Goal: Task Accomplishment & Management: Manage account settings

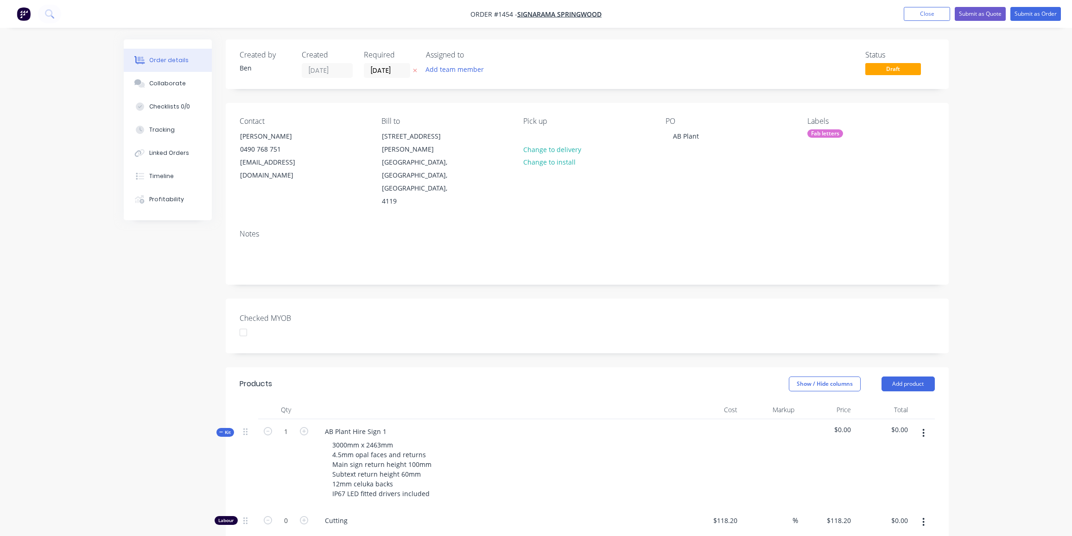
scroll to position [126, 0]
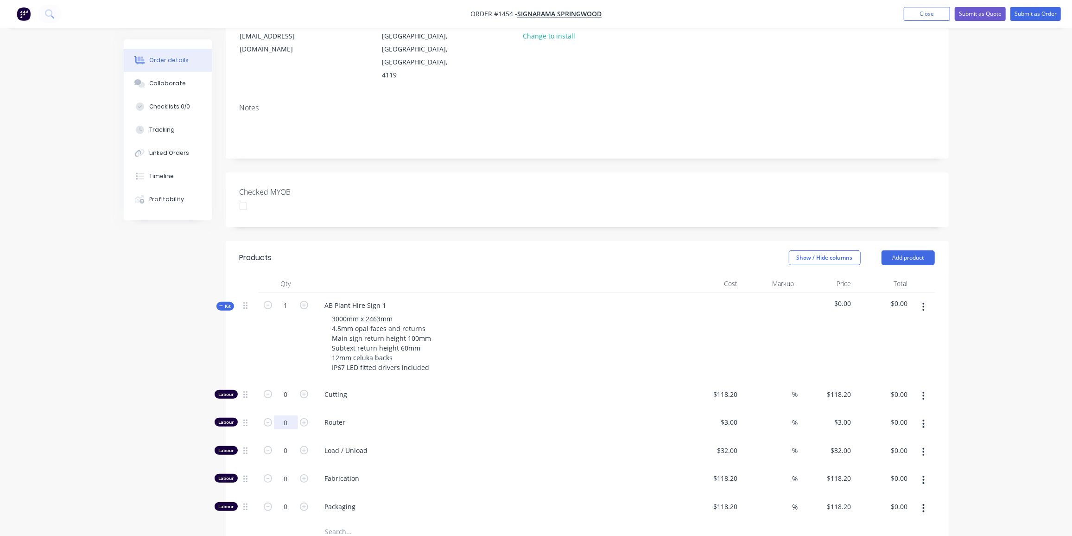
click at [287, 415] on input "0" at bounding box center [286, 422] width 24 height 14
type input "65"
type input "$195.00"
click at [284, 443] on input "0" at bounding box center [286, 450] width 24 height 14
type input "3"
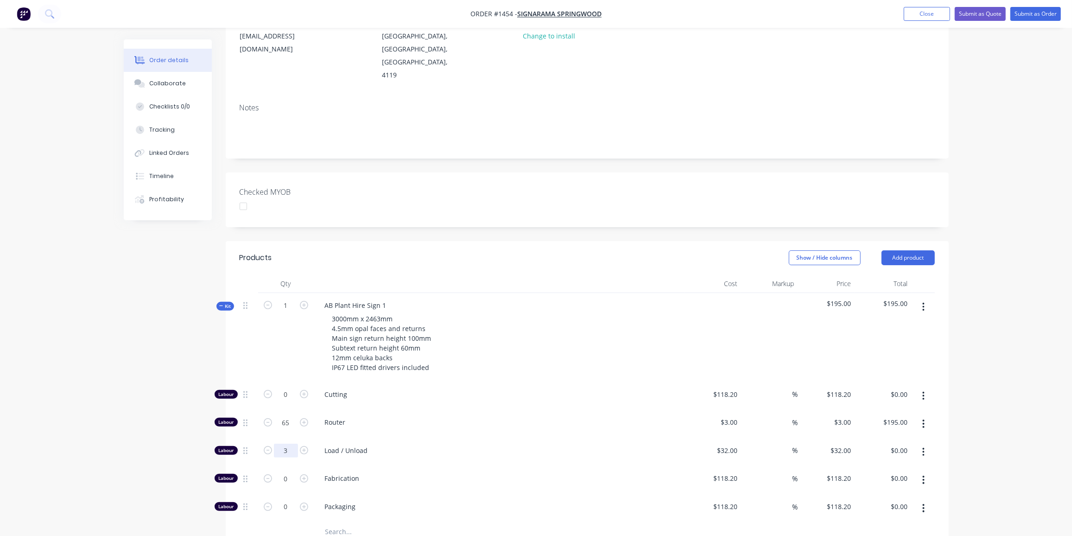
type input "$96.00"
click at [281, 471] on input "0" at bounding box center [286, 478] width 24 height 14
type input "40"
type input "$4,728.00"
click at [729, 466] on div "$118.20 $118.20" at bounding box center [712, 480] width 57 height 28
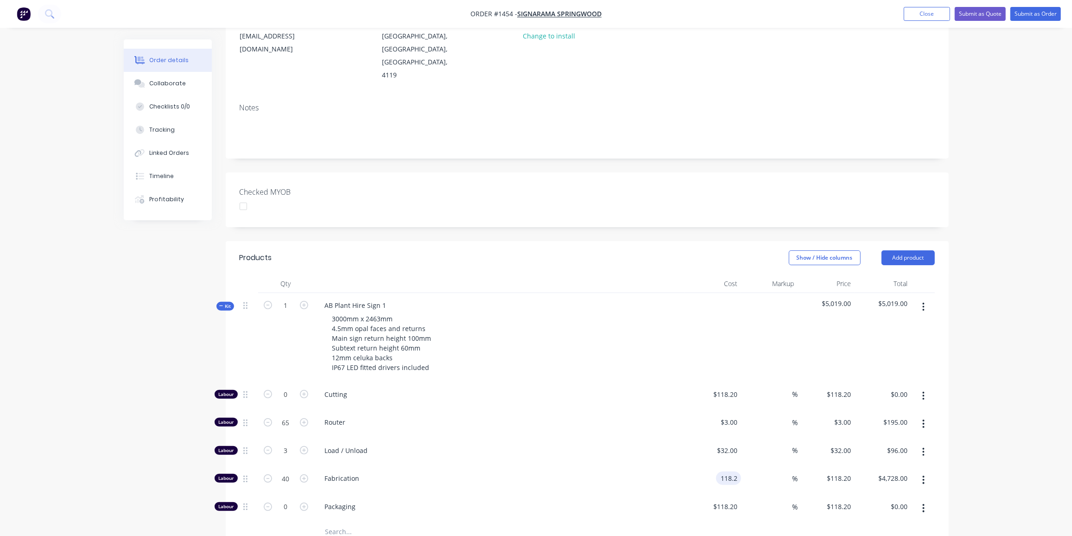
click at [730, 471] on input "118.2" at bounding box center [729, 477] width 21 height 13
type input "$100.00"
type input "$4,000.00"
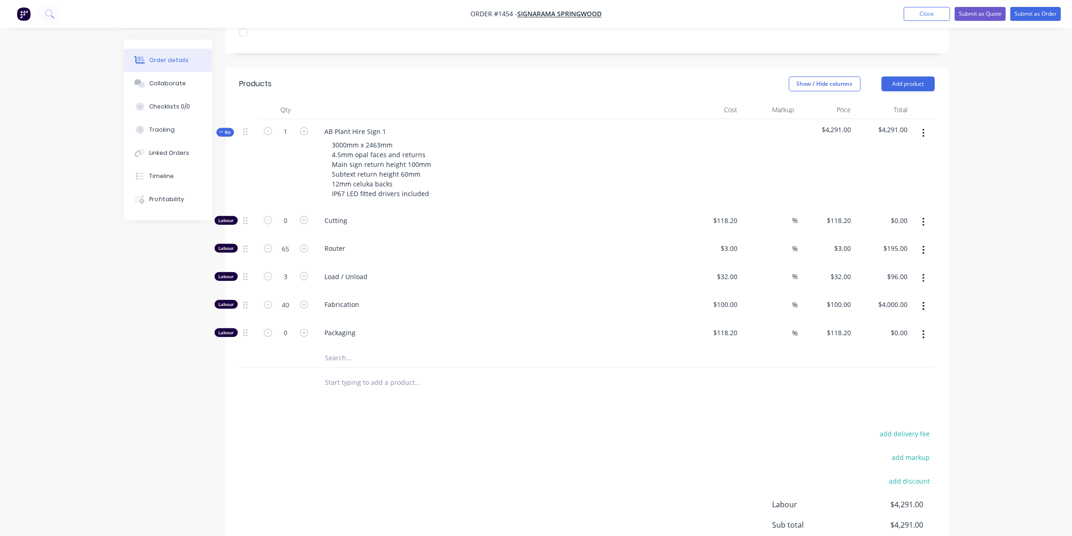
scroll to position [271, 0]
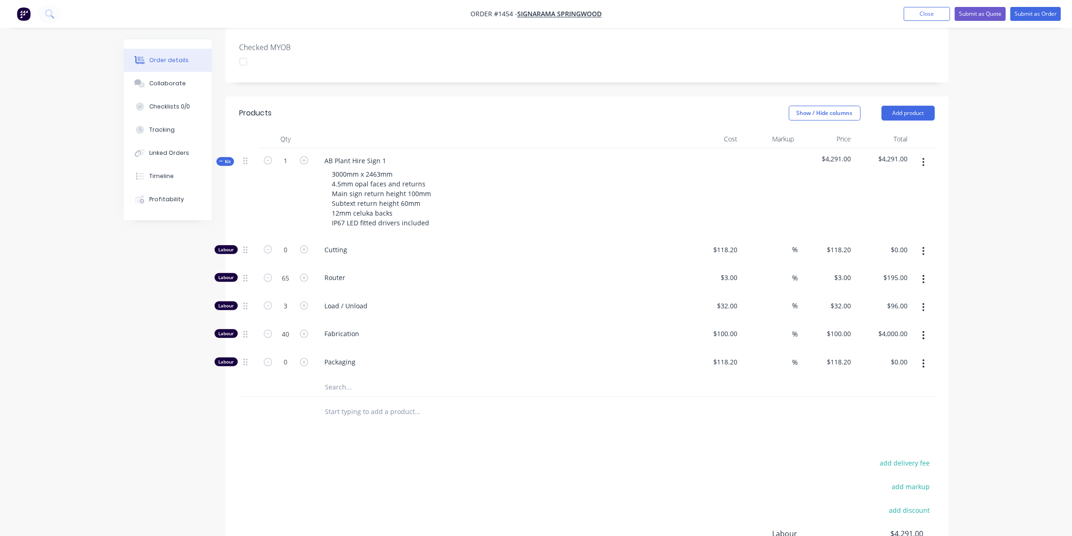
click at [347, 378] on input "text" at bounding box center [417, 387] width 185 height 19
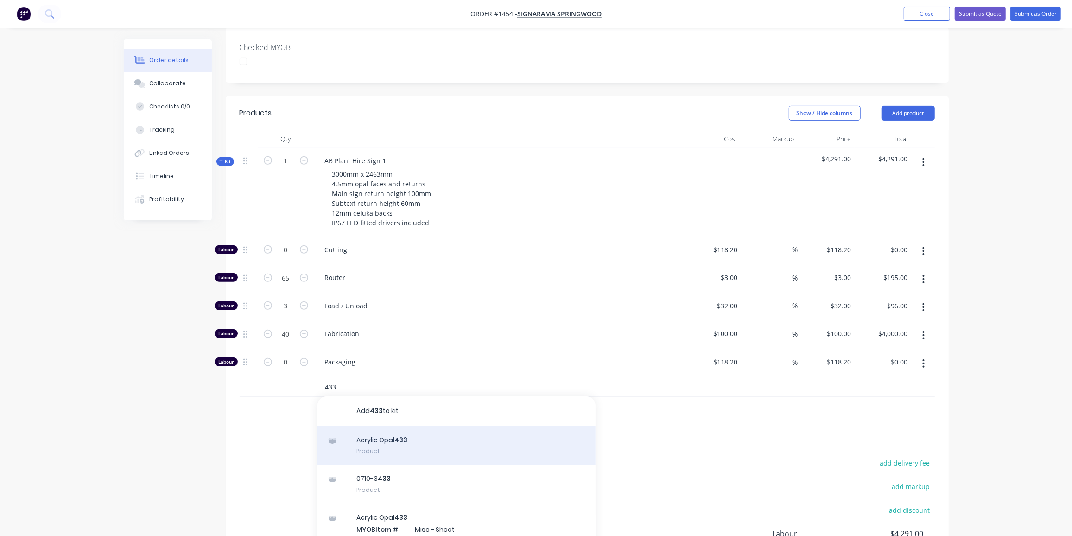
type input "433"
click at [432, 426] on div "Acrylic Opal 433 Product" at bounding box center [456, 445] width 278 height 39
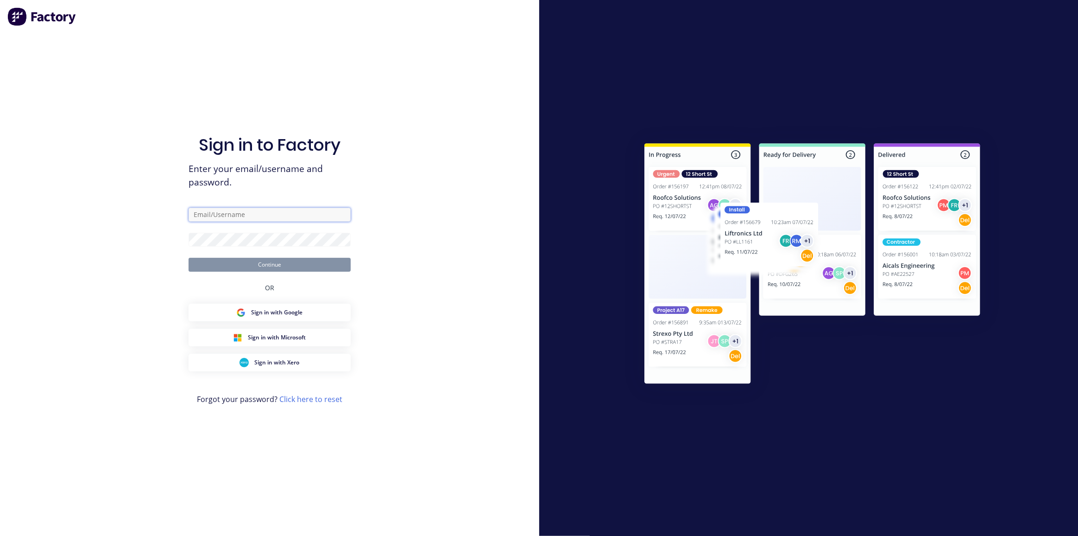
type input "design@allstarplastics.com.au"
click at [265, 263] on button "Continue" at bounding box center [270, 265] width 162 height 14
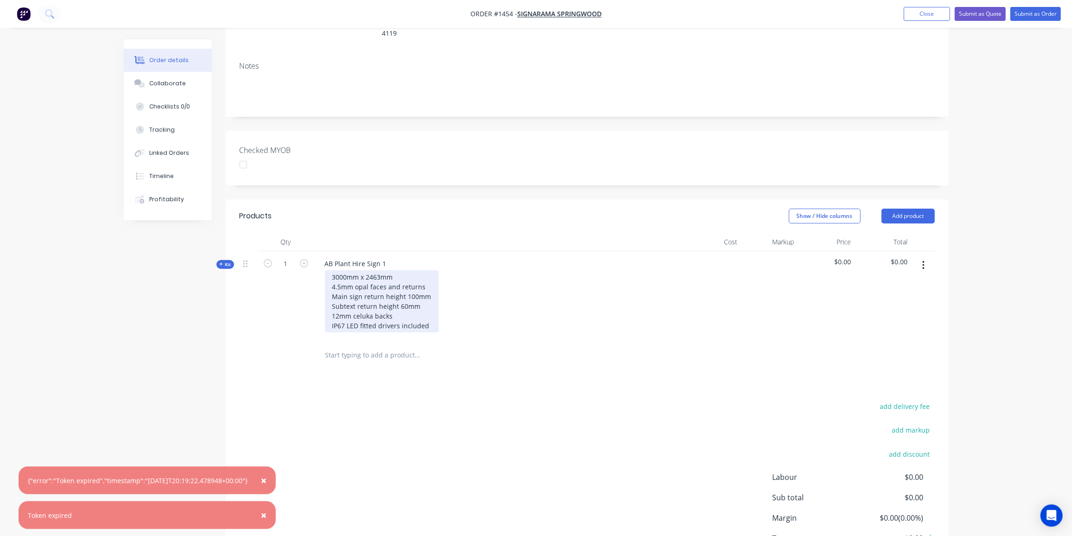
scroll to position [168, 0]
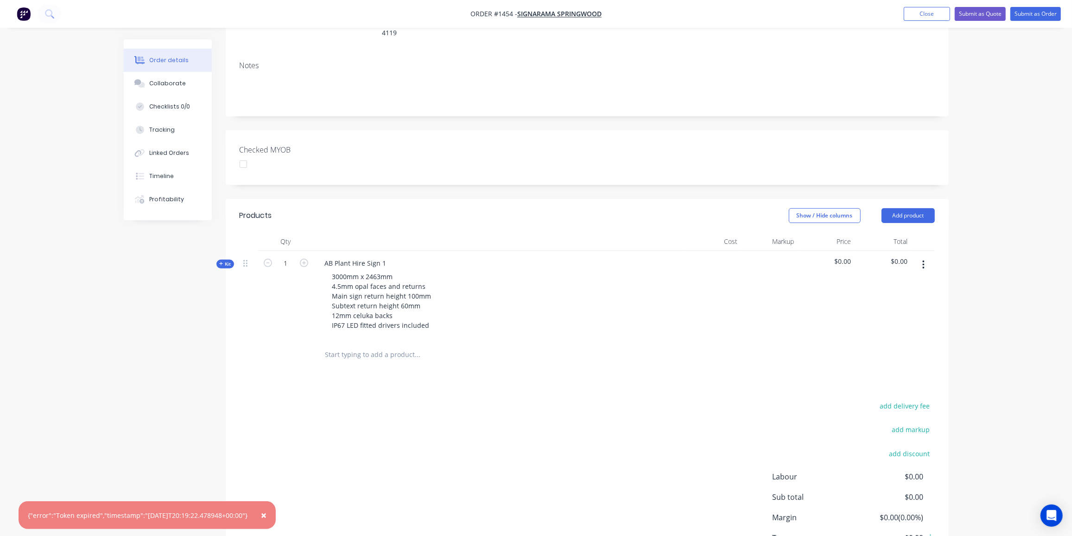
click at [220, 261] on icon at bounding box center [221, 263] width 4 height 5
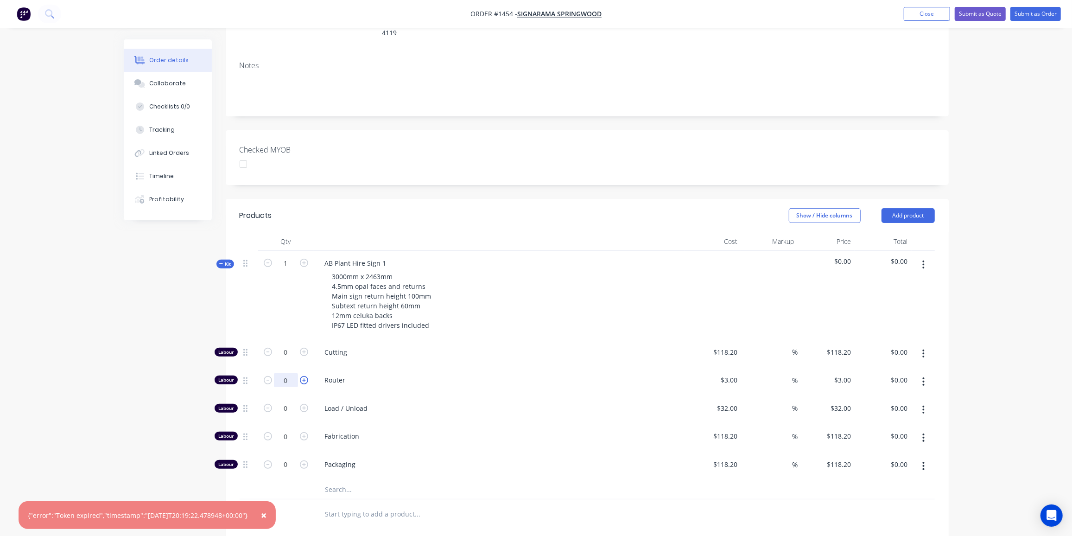
drag, startPoint x: 291, startPoint y: 336, endPoint x: 305, endPoint y: 339, distance: 14.2
click at [291, 373] on input "0" at bounding box center [286, 380] width 24 height 14
type input "62"
type input "$186.00"
click at [284, 401] on input "0" at bounding box center [286, 408] width 24 height 14
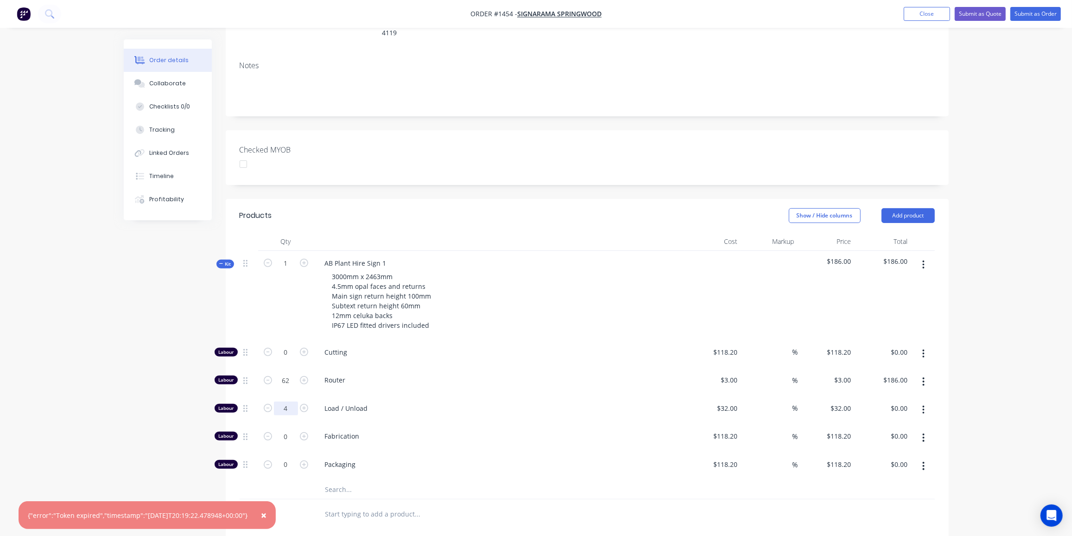
type input "4"
type input "$128.00"
click at [291, 429] on input "0" at bounding box center [286, 436] width 24 height 14
type input "40"
type input "$4,728.00"
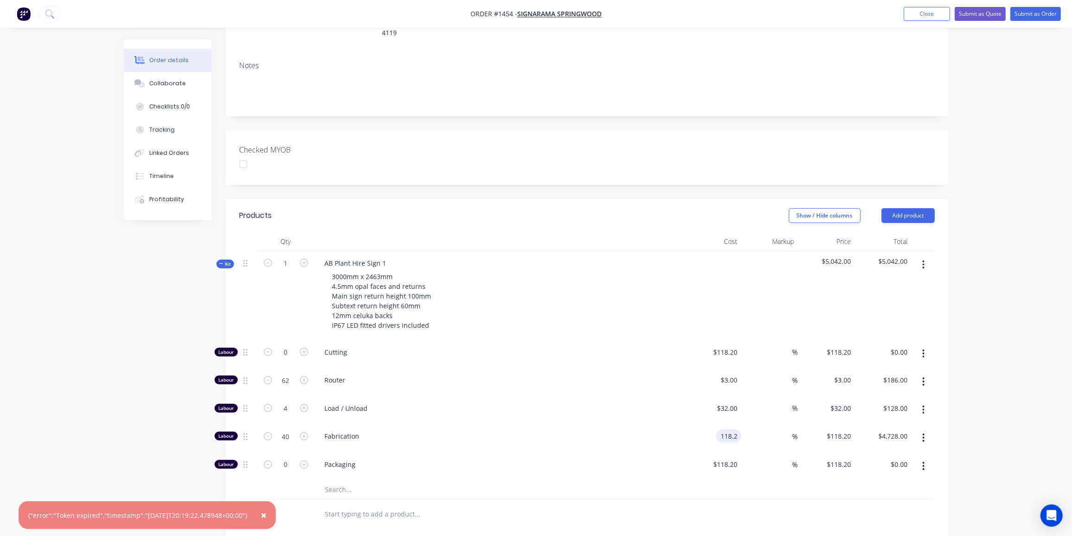
click at [725, 429] on input "118.2" at bounding box center [729, 435] width 21 height 13
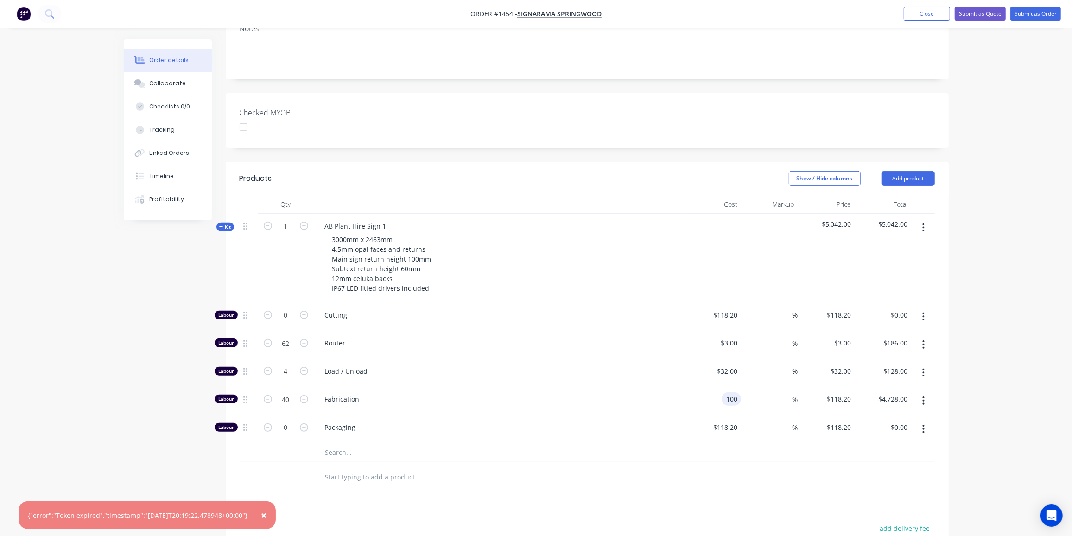
scroll to position [252, 0]
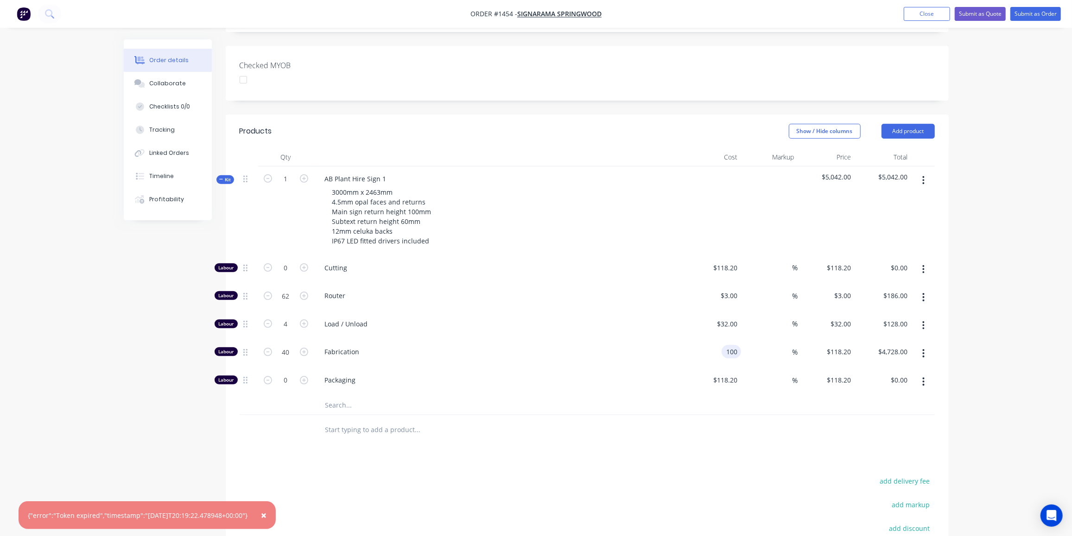
type input "$100.00"
type input "$4,000.00"
click at [337, 396] on input "text" at bounding box center [417, 405] width 185 height 19
type input "433"
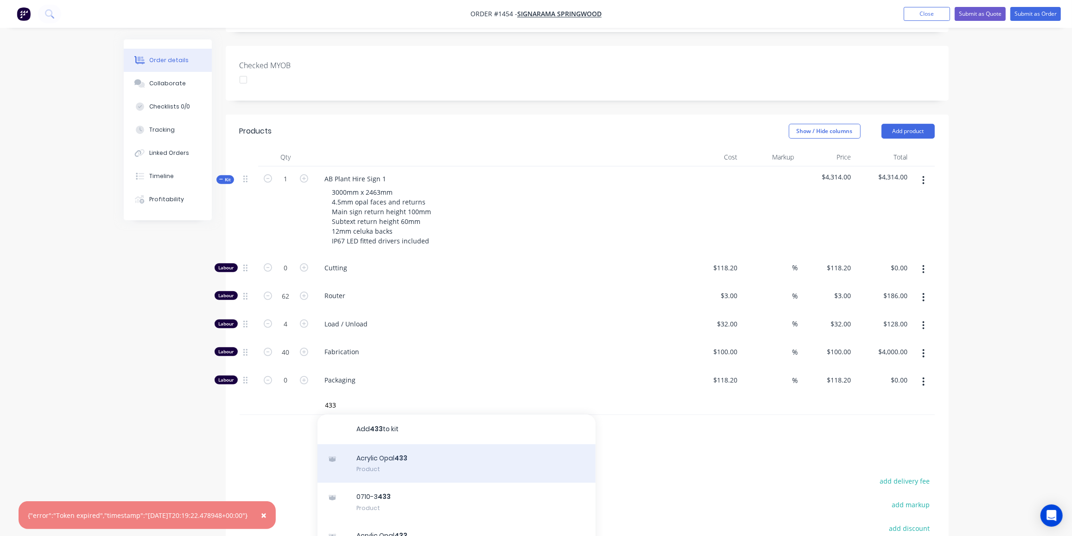
click at [410, 444] on div "Acrylic Opal 433 Product" at bounding box center [456, 463] width 278 height 39
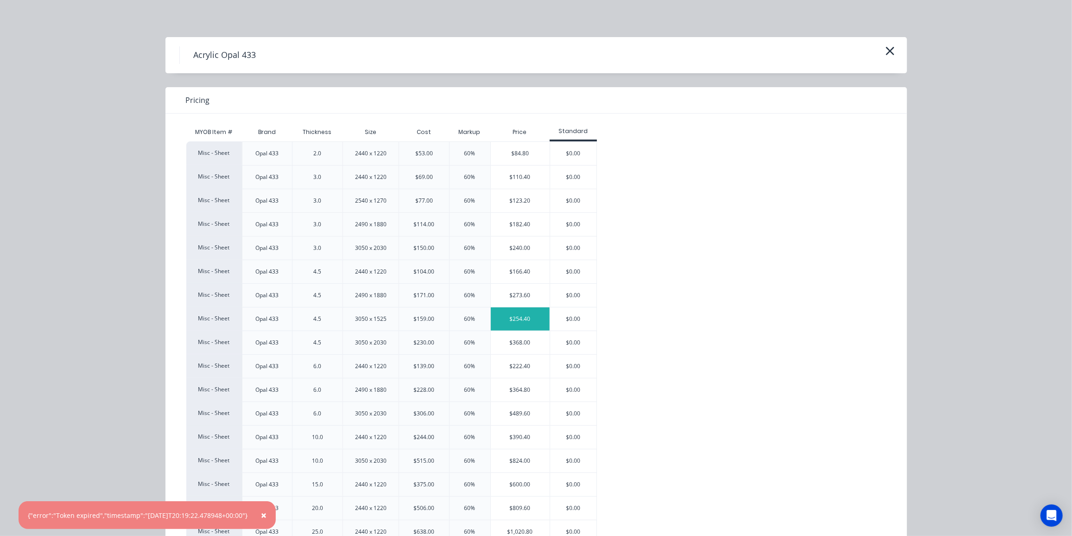
click at [518, 316] on div "$254.40" at bounding box center [520, 318] width 59 height 23
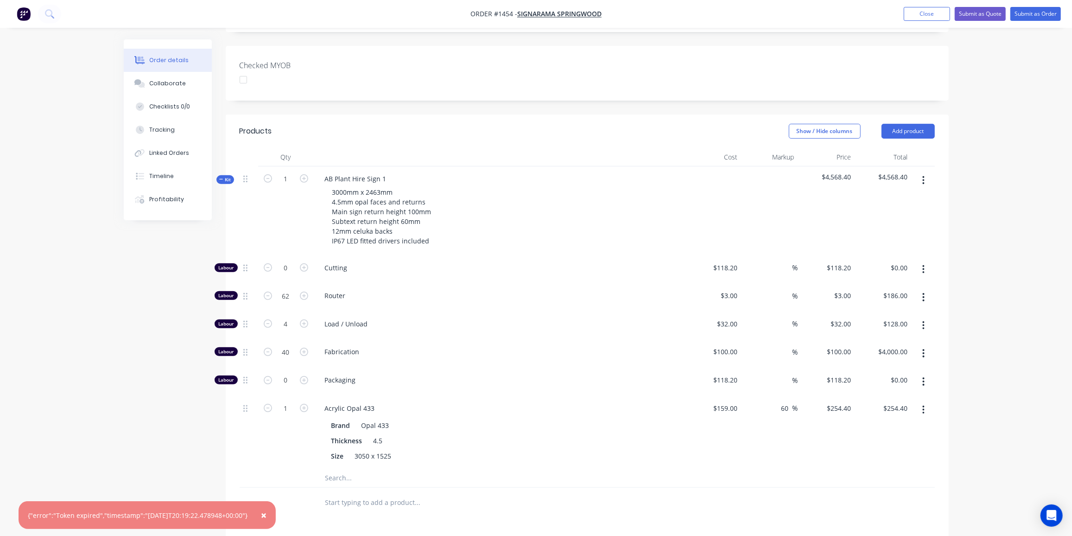
drag, startPoint x: 477, startPoint y: 333, endPoint x: 474, endPoint y: 309, distance: 23.8
click at [478, 375] on span "Packaging" at bounding box center [503, 380] width 356 height 10
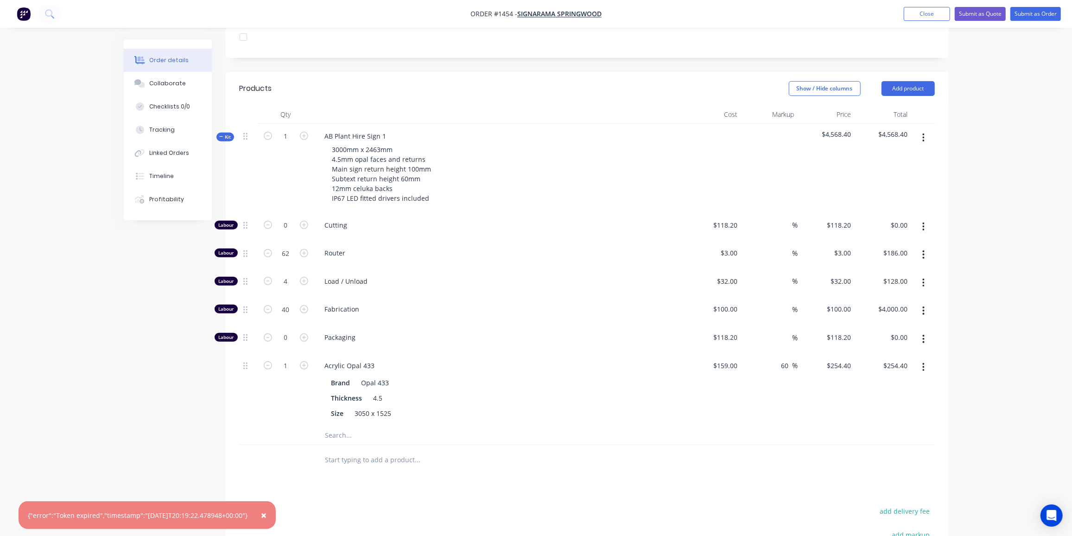
scroll to position [337, 0]
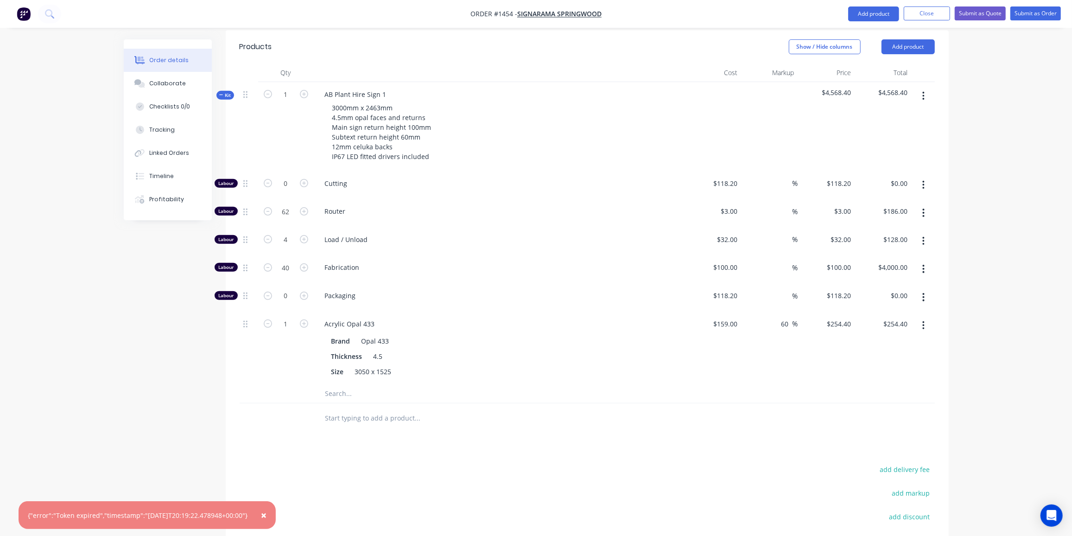
click at [372, 384] on input "text" at bounding box center [417, 393] width 185 height 19
type input "433"
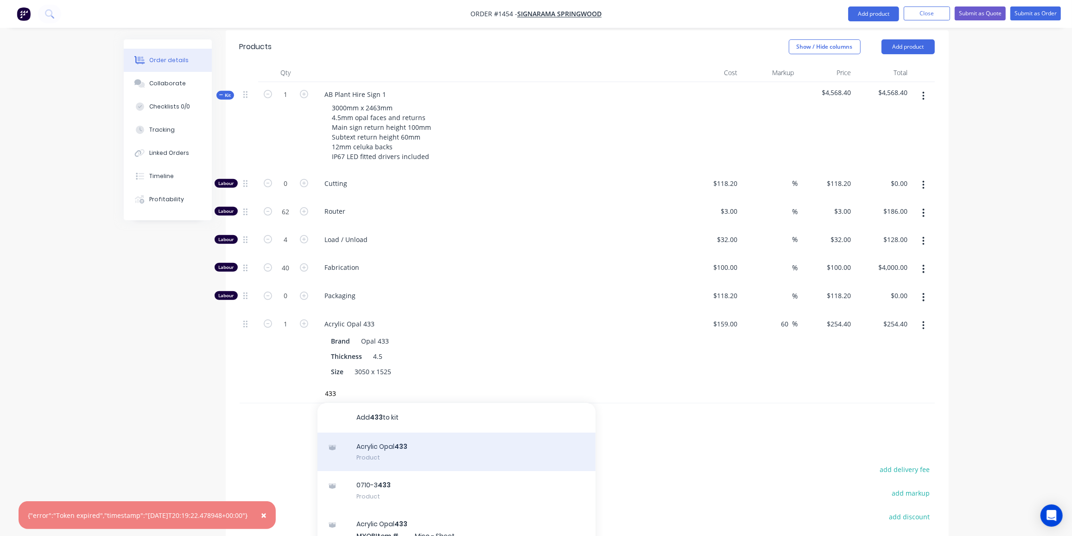
click at [400, 432] on div "Acrylic Opal 433 Product" at bounding box center [456, 451] width 278 height 39
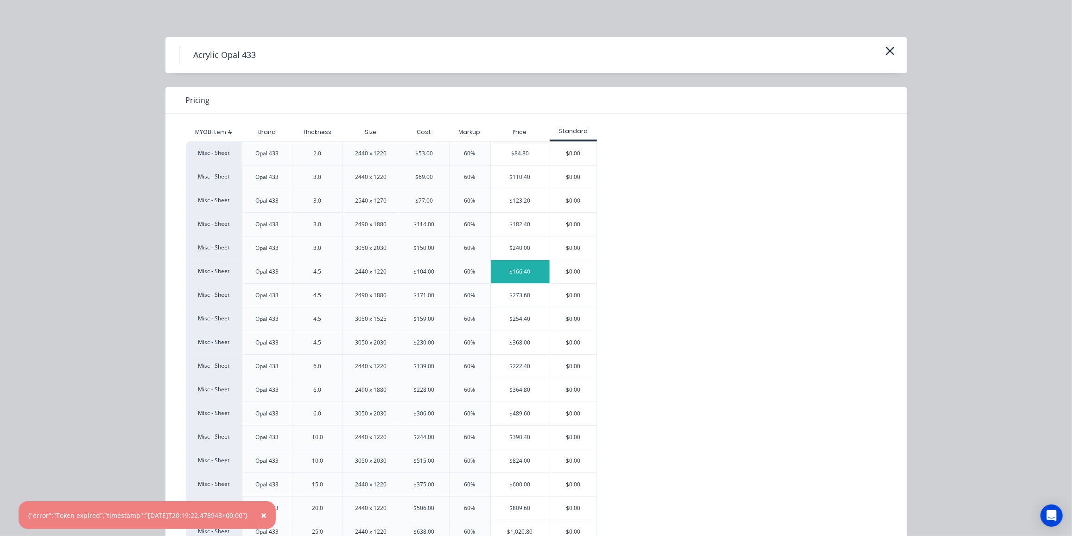
click at [503, 274] on div "$166.40" at bounding box center [520, 271] width 59 height 23
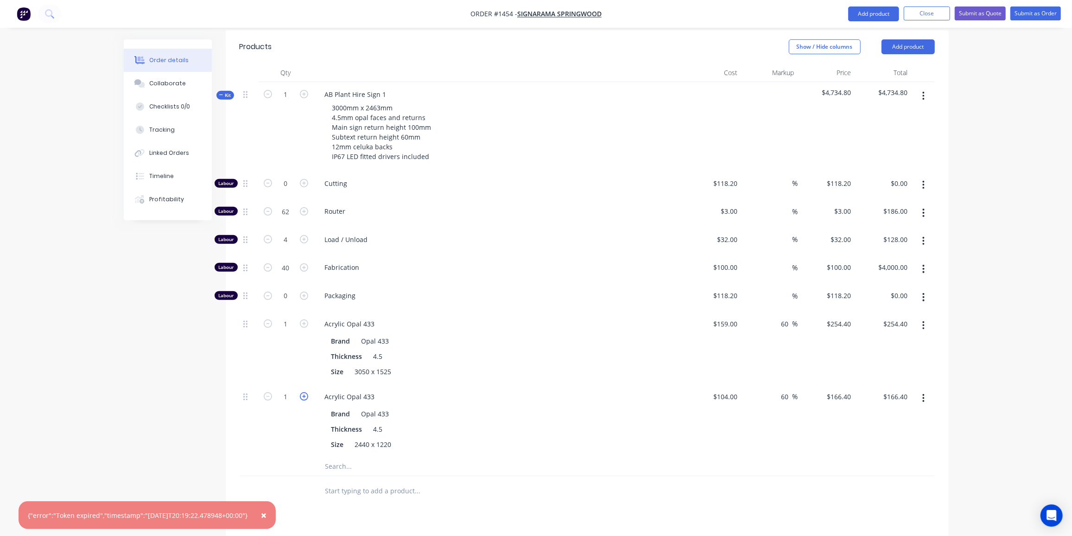
click at [300, 392] on icon "button" at bounding box center [304, 396] width 8 height 8
type input "2"
type input "$332.80"
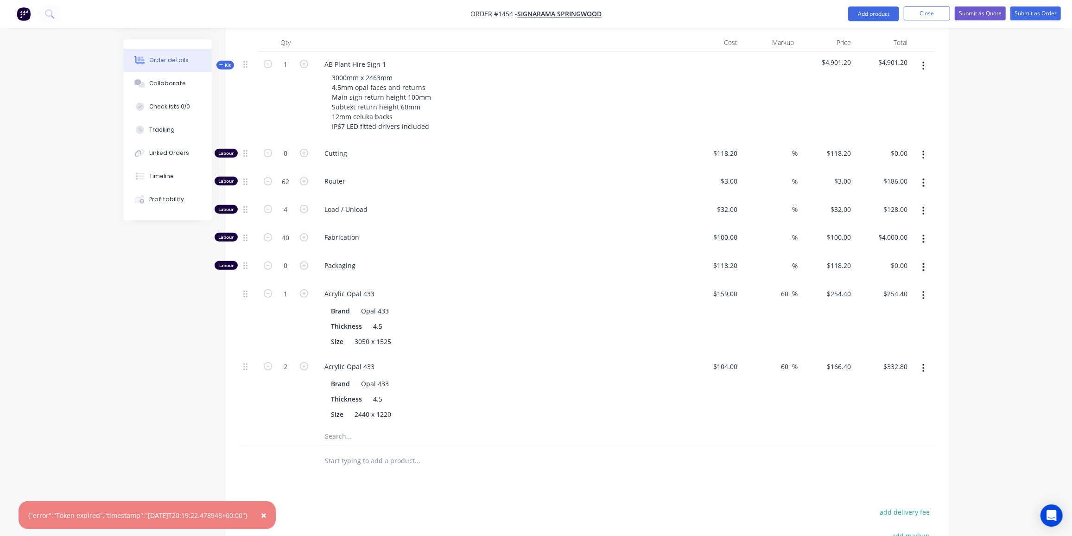
scroll to position [421, 0]
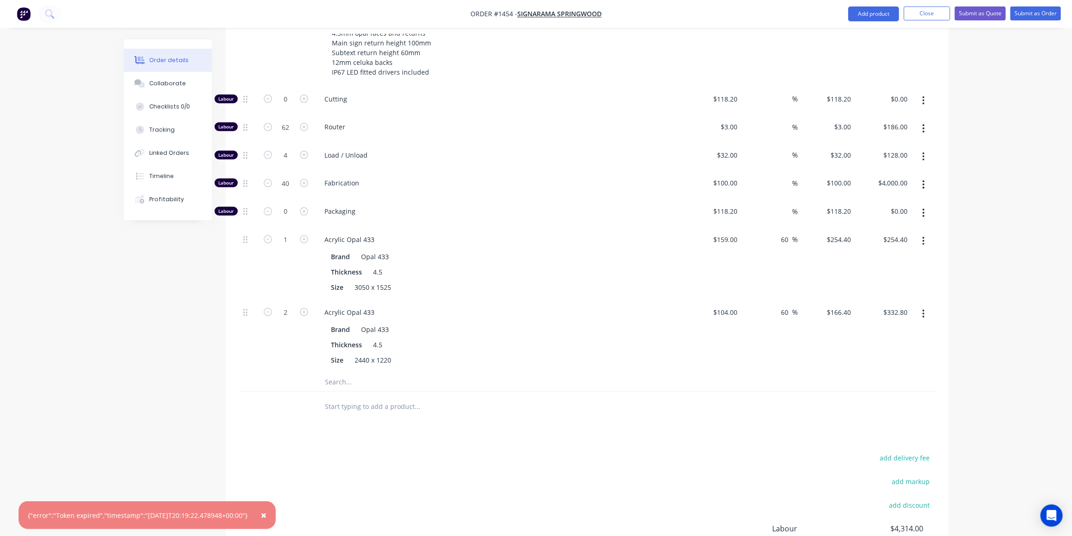
click at [354, 372] on input "text" at bounding box center [417, 381] width 185 height 19
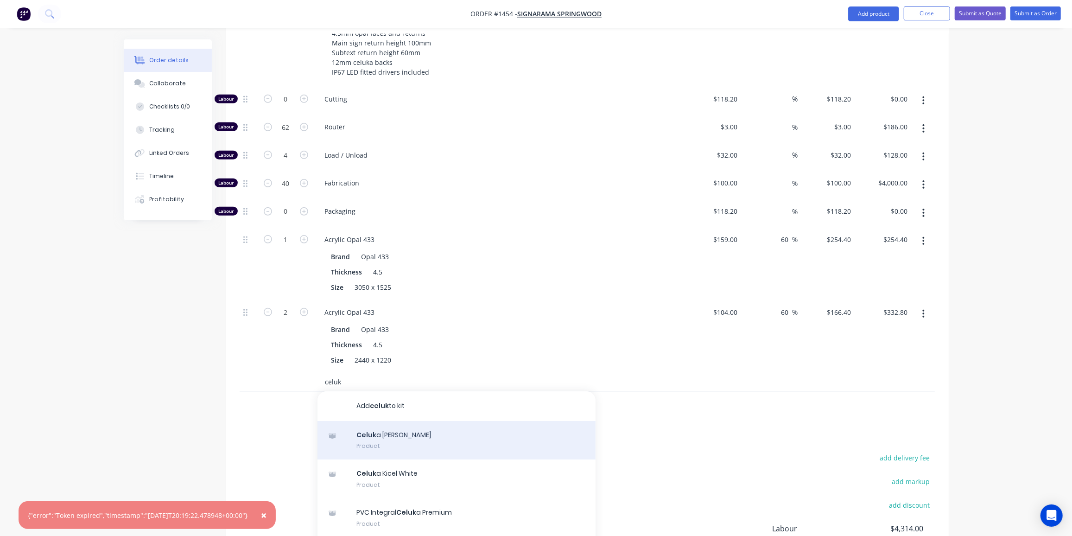
type input "celuk"
click at [403, 421] on div "Celuk a Nycel White Product" at bounding box center [456, 440] width 278 height 39
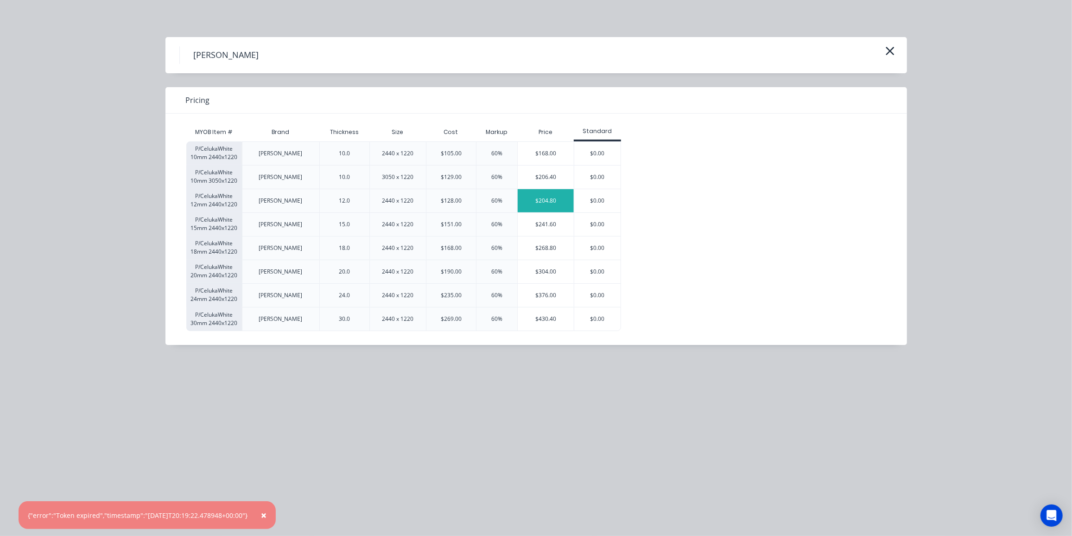
click at [534, 198] on div "$204.80" at bounding box center [545, 200] width 56 height 23
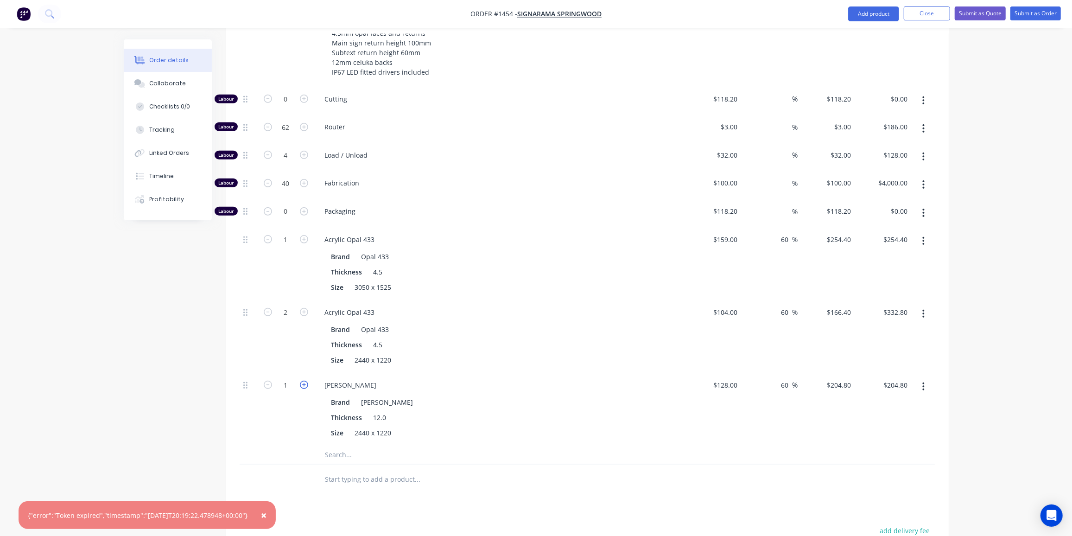
click at [304, 380] on icon "button" at bounding box center [304, 384] width 8 height 8
type input "2"
type input "$409.60"
click at [149, 337] on div "Created by Ben Created 09/09/25 Required 09/09/25 Assigned to Add team member S…" at bounding box center [536, 174] width 825 height 1112
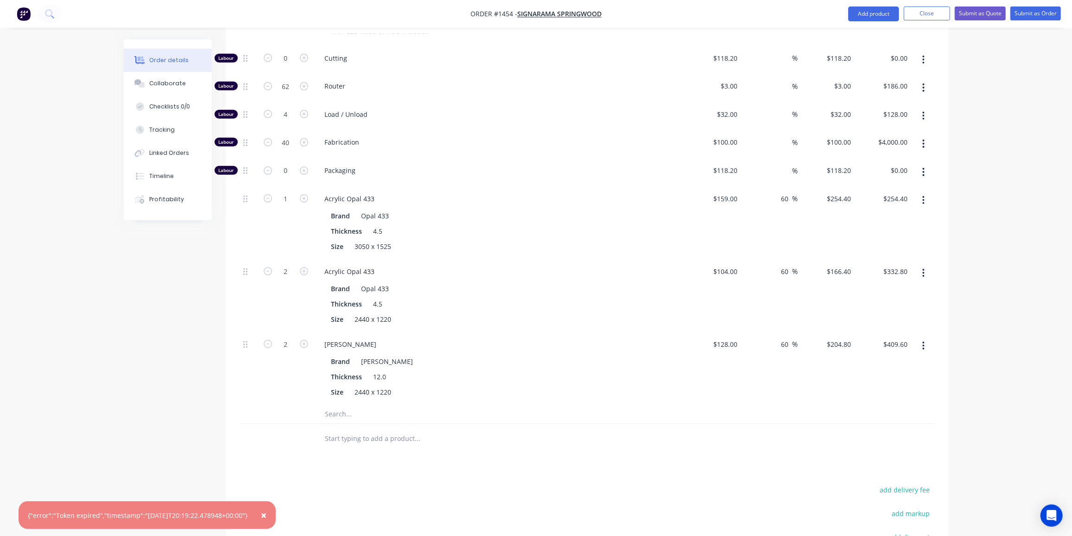
scroll to position [463, 0]
click at [342, 404] on input "text" at bounding box center [417, 413] width 185 height 19
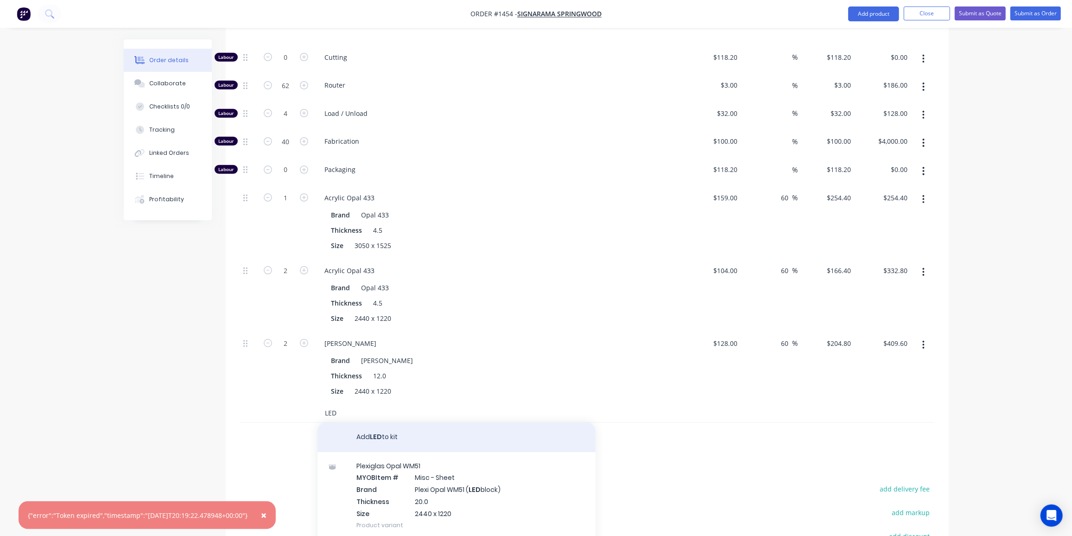
type input "LED"
click at [375, 422] on button "Add LED to kit" at bounding box center [456, 437] width 278 height 30
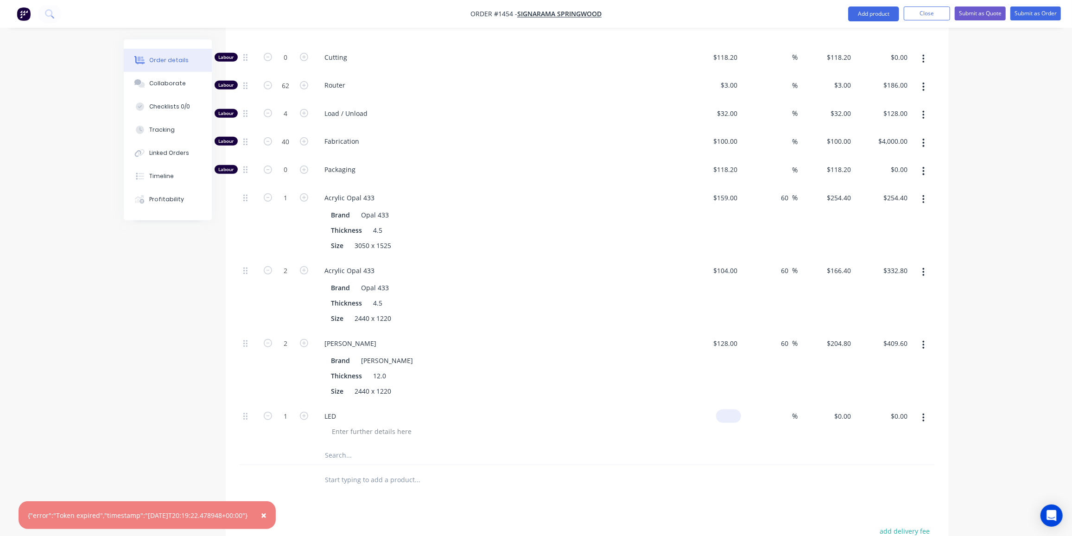
click at [728, 409] on div "$0.00" at bounding box center [728, 415] width 25 height 13
type input "$820.00"
type input "35"
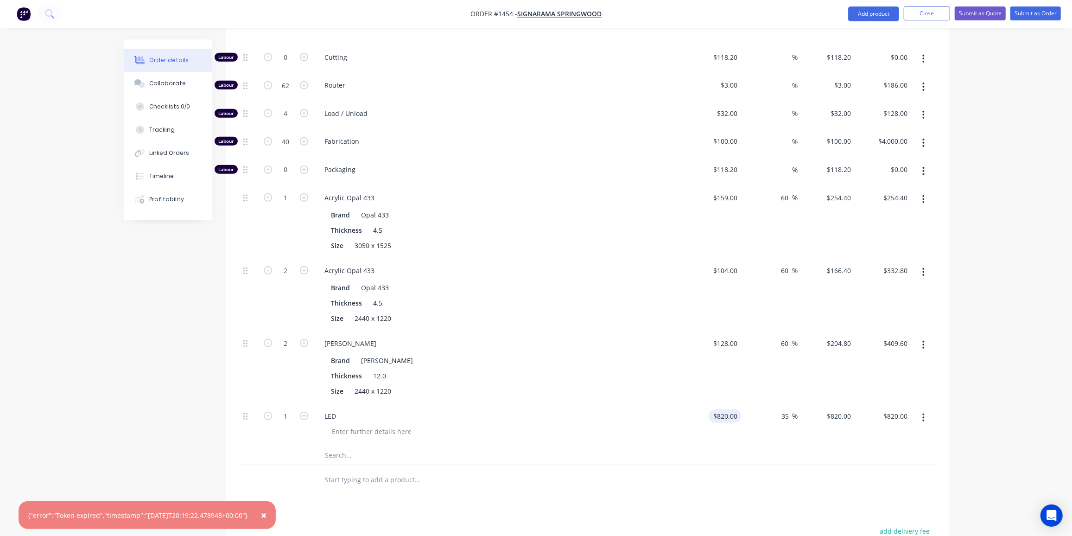
type input "1107"
type input "$1,107.00"
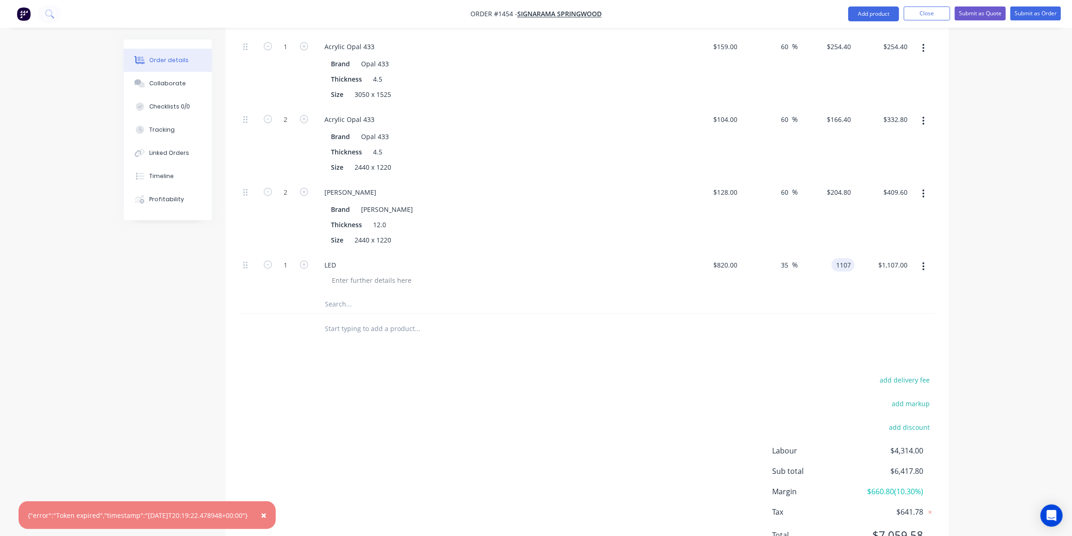
type input "$1,107.00"
click at [561, 420] on div "add delivery fee add markup add discount Labour $4,314.00 Sub total $6,417.80 M…" at bounding box center [587, 462] width 695 height 179
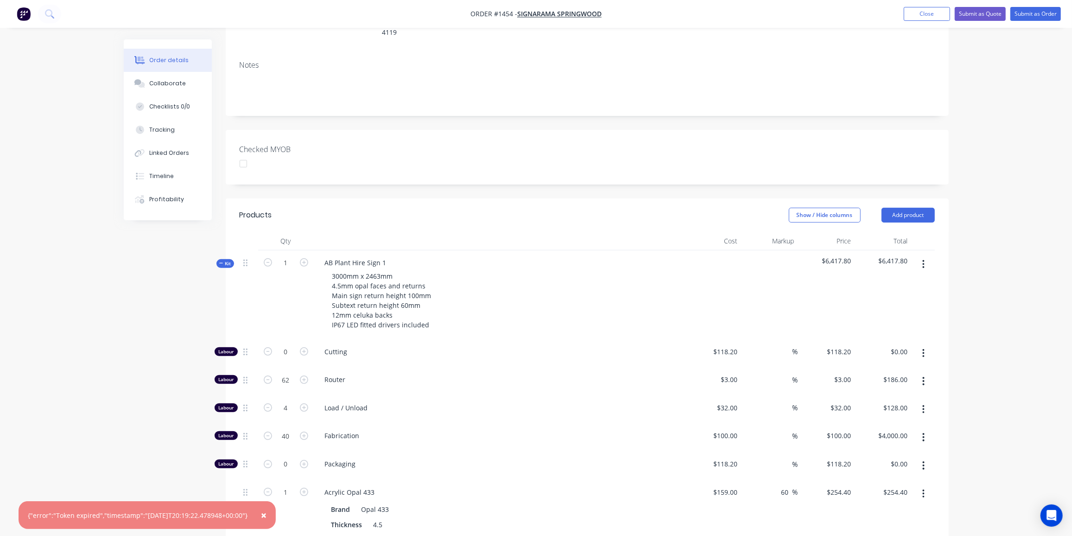
scroll to position [151, 0]
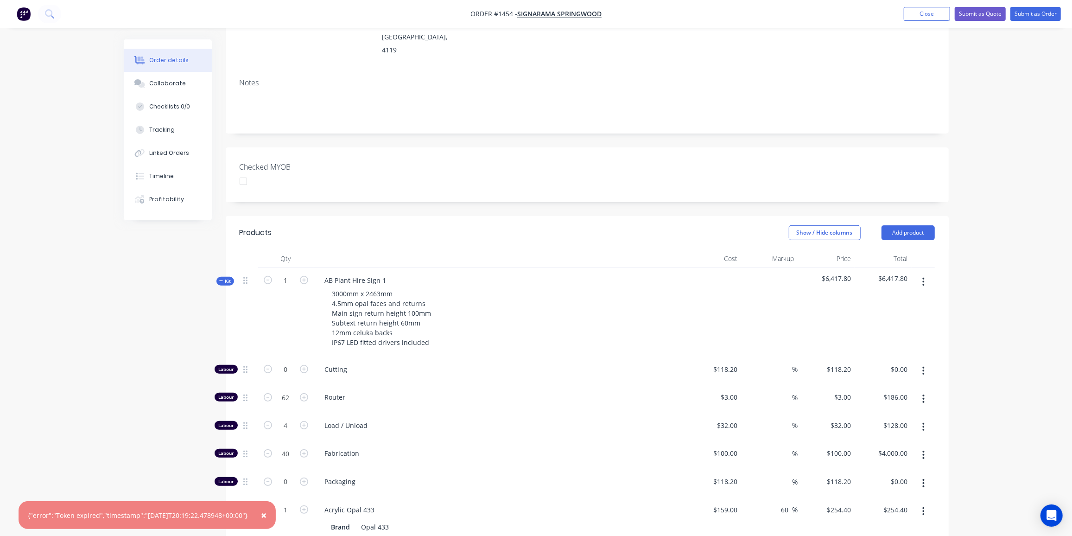
click at [227, 278] on span "Kit" at bounding box center [225, 281] width 12 height 7
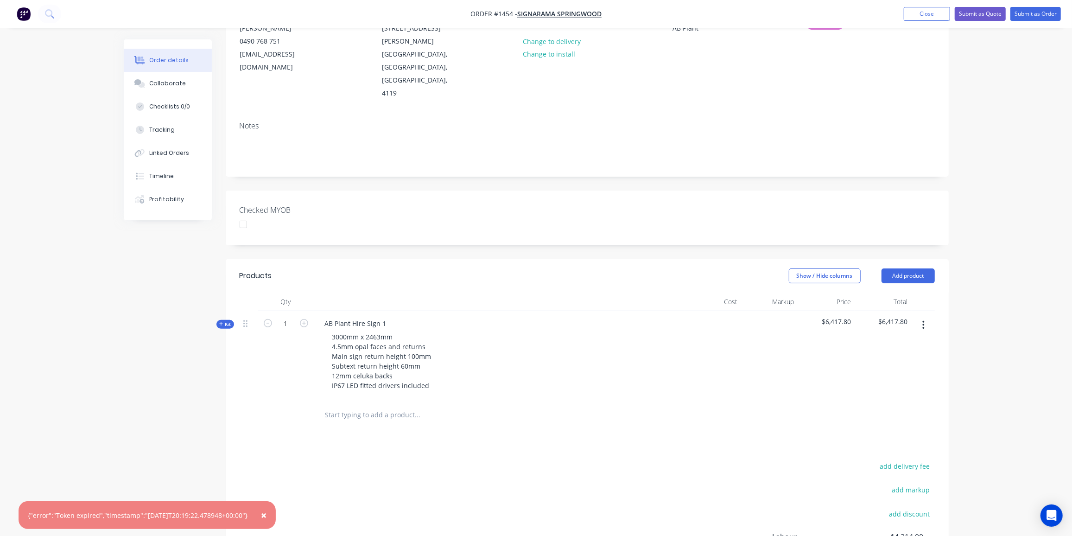
scroll to position [109, 0]
click at [391, 404] on input "text" at bounding box center [417, 413] width 185 height 19
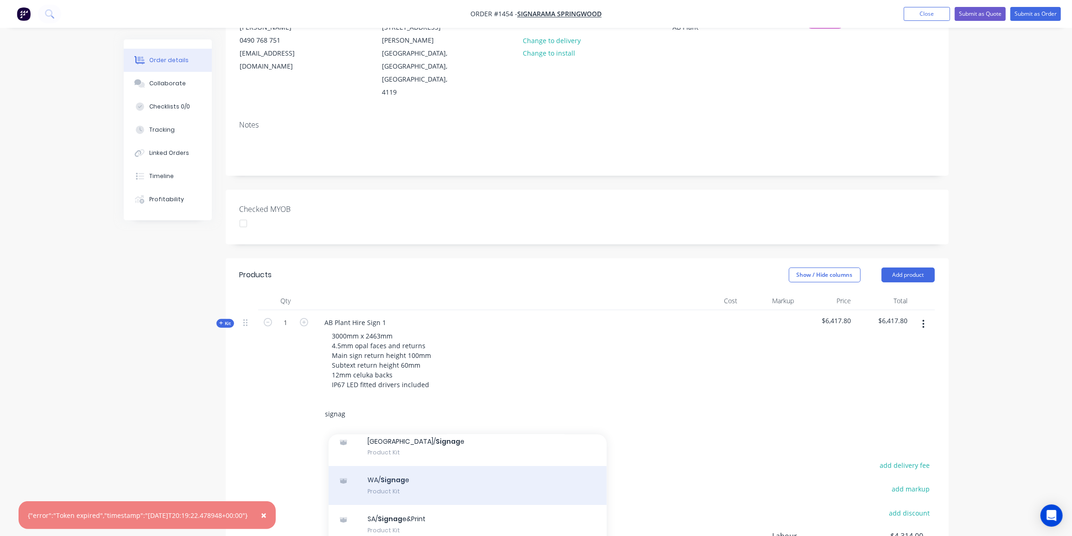
scroll to position [84, 0]
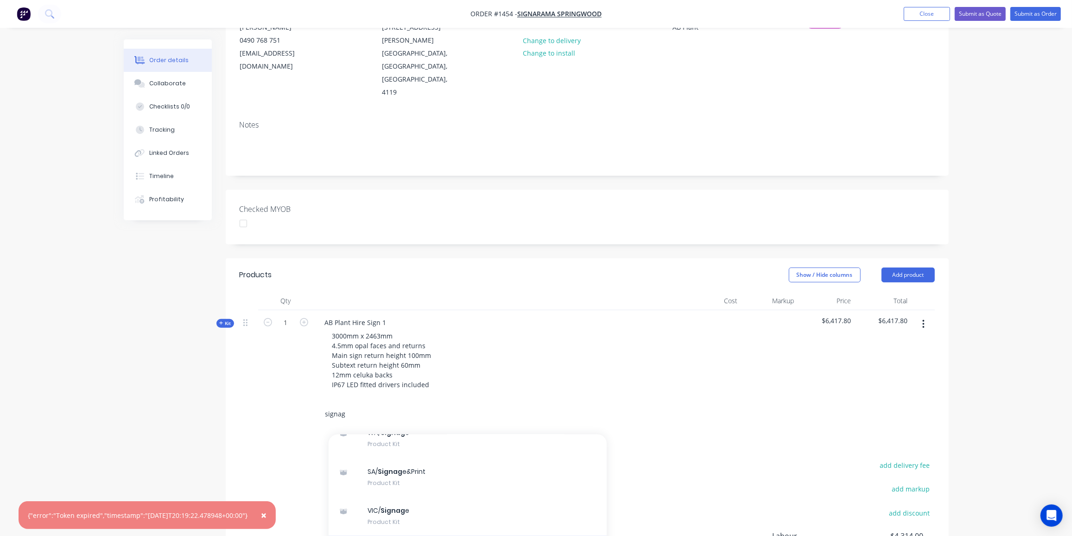
type input "signag"
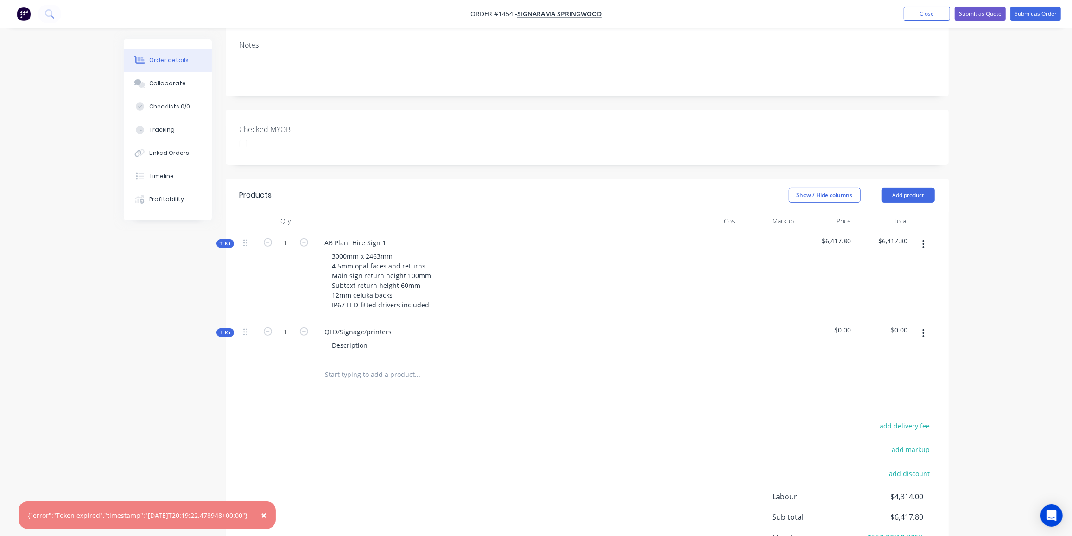
scroll to position [193, 0]
drag, startPoint x: 388, startPoint y: 199, endPoint x: 325, endPoint y: 197, distance: 62.6
click at [325, 232] on div "AB Plant Hire Sign 1" at bounding box center [355, 238] width 76 height 13
copy div "AB Plant Hire Sign 1"
drag, startPoint x: 393, startPoint y: 287, endPoint x: 324, endPoint y: 283, distance: 69.2
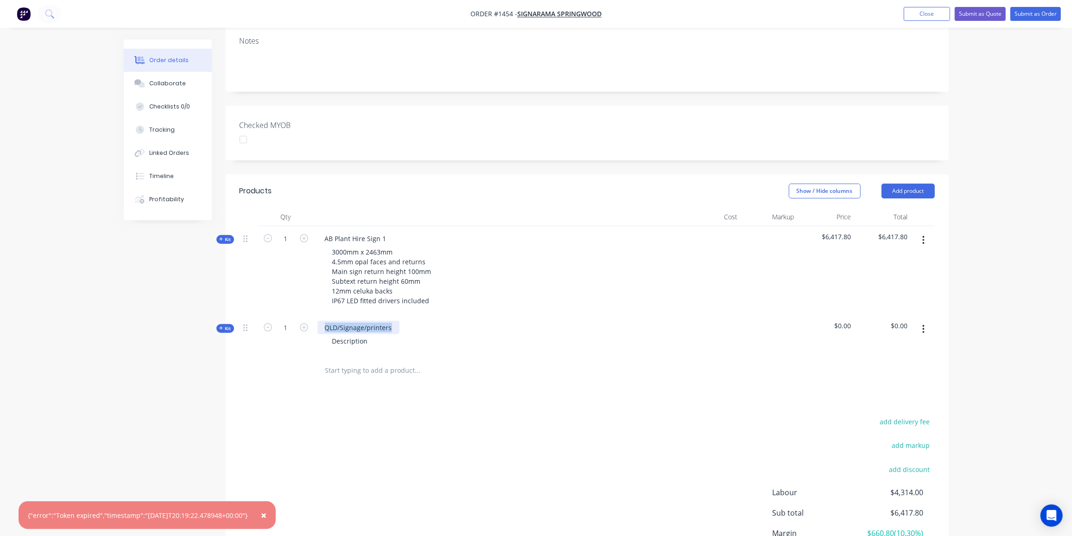
click at [324, 321] on div "QLD/Signage/printers" at bounding box center [358, 327] width 82 height 13
paste div
drag, startPoint x: 386, startPoint y: 286, endPoint x: 381, endPoint y: 288, distance: 5.4
click at [381, 321] on div "AB Plant Hire Sign 1" at bounding box center [355, 327] width 76 height 13
drag, startPoint x: 456, startPoint y: 241, endPoint x: 443, endPoint y: 250, distance: 15.4
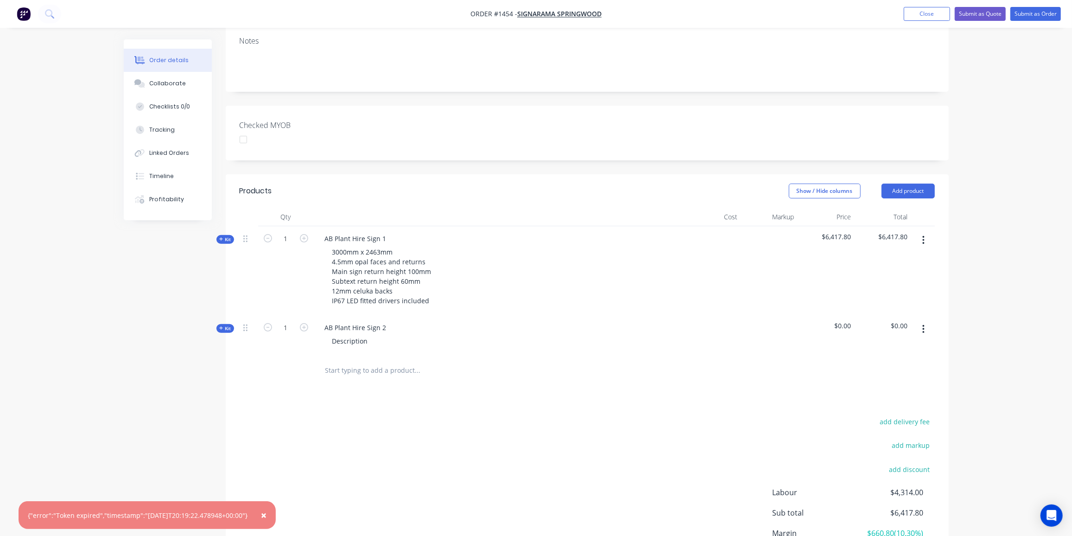
click at [456, 245] on div "3000mm x 2463mm 4.5mm opal faces and returns Main sign return height 100mm Subt…" at bounding box center [498, 276] width 363 height 62
drag, startPoint x: 428, startPoint y: 261, endPoint x: 331, endPoint y: 214, distance: 107.9
click at [331, 245] on div "3000mm x 2463mm 4.5mm opal faces and returns Main sign return height 100mm Subt…" at bounding box center [382, 276] width 114 height 62
copy div "3000mm x 2463mm 4.5mm opal faces and returns Main sign return height 100mm Subt…"
drag, startPoint x: 354, startPoint y: 302, endPoint x: 330, endPoint y: 303, distance: 24.6
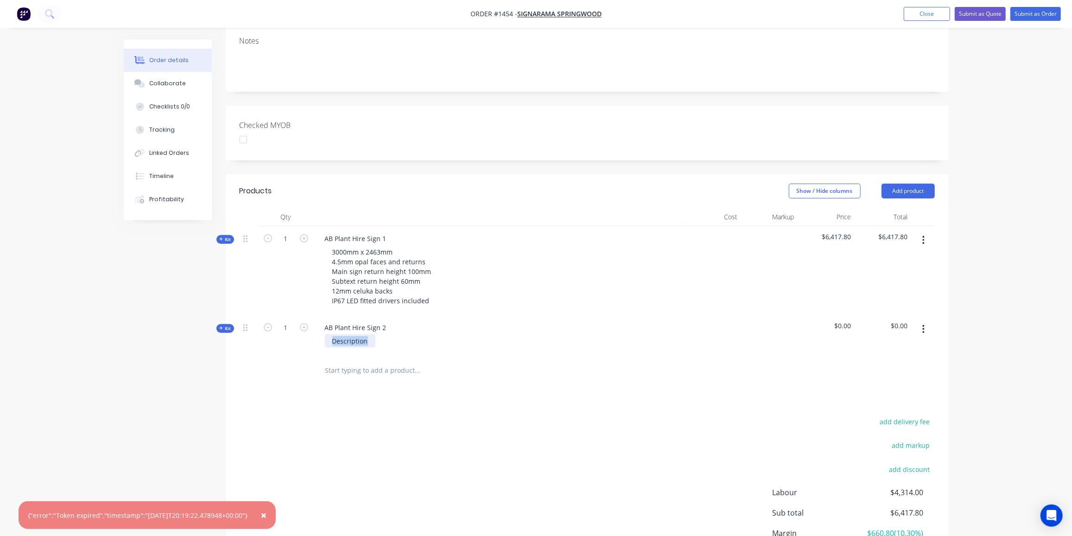
click at [330, 334] on div "Description" at bounding box center [350, 340] width 50 height 13
paste div
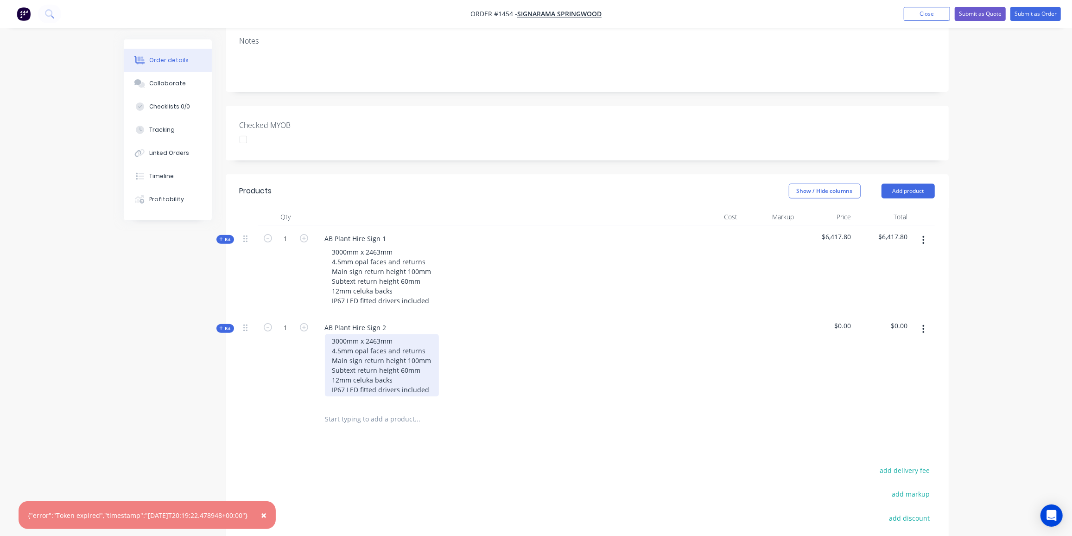
click at [344, 334] on div "3000mm x 2463mm 4.5mm opal faces and returns Main sign return height 100mm Subt…" at bounding box center [382, 365] width 114 height 62
drag, startPoint x: 347, startPoint y: 299, endPoint x: 335, endPoint y: 300, distance: 11.6
click at [335, 334] on div "3000mm x 2463mm 4.5mm opal faces and returns Main sign return height 100mm Subt…" at bounding box center [382, 365] width 114 height 62
drag, startPoint x: 380, startPoint y: 301, endPoint x: 373, endPoint y: 301, distance: 6.9
click at [373, 334] on div "3872mm x 2463mm 4.5mm opal faces and returns Main sign return height 100mm Subt…" at bounding box center [382, 365] width 114 height 62
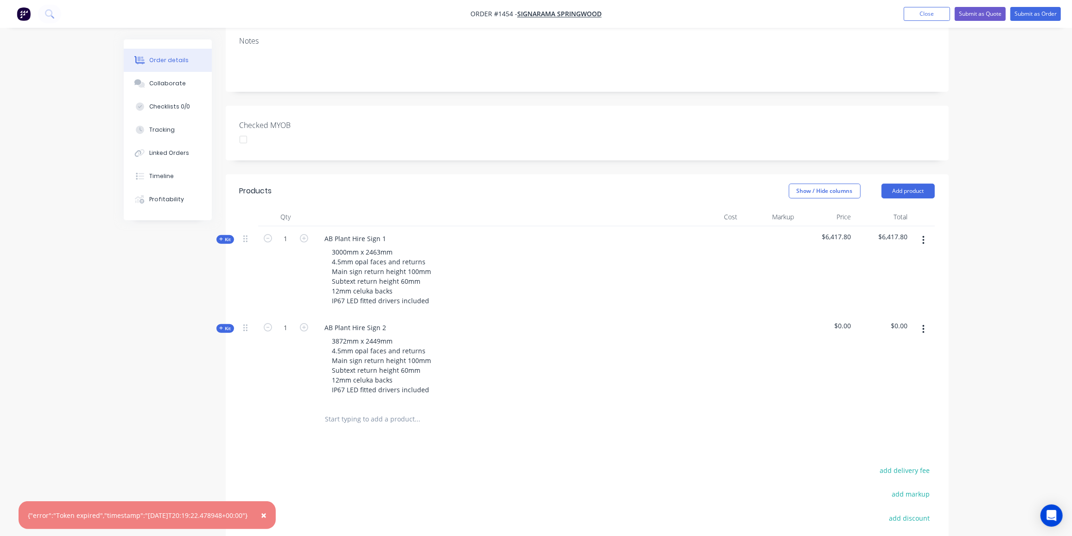
click at [219, 326] on icon at bounding box center [221, 328] width 4 height 4
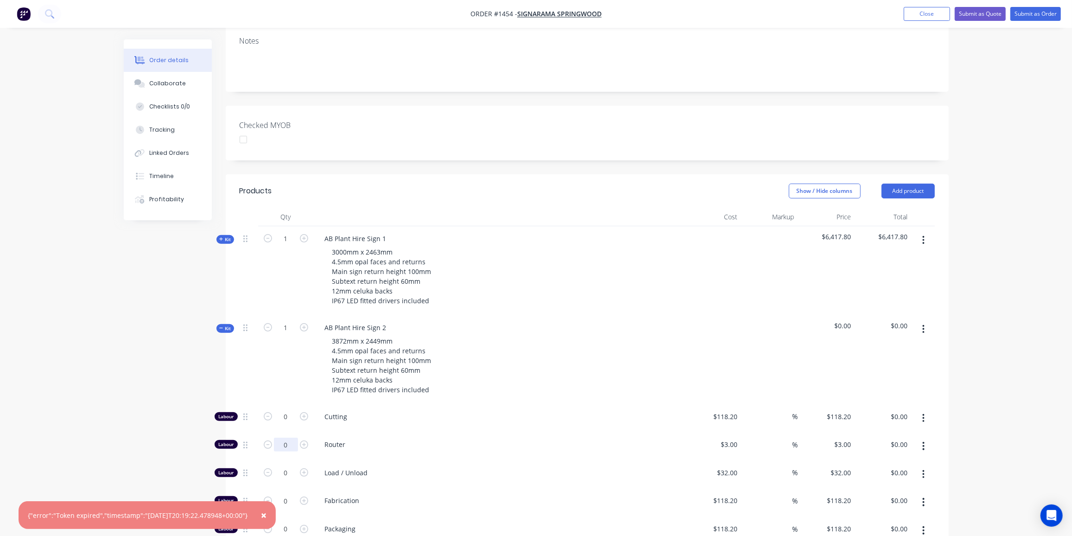
click at [284, 437] on input "0" at bounding box center [286, 444] width 24 height 14
type input "95"
type input "$285.00"
click at [290, 466] on input "0" at bounding box center [286, 473] width 24 height 14
type input "5"
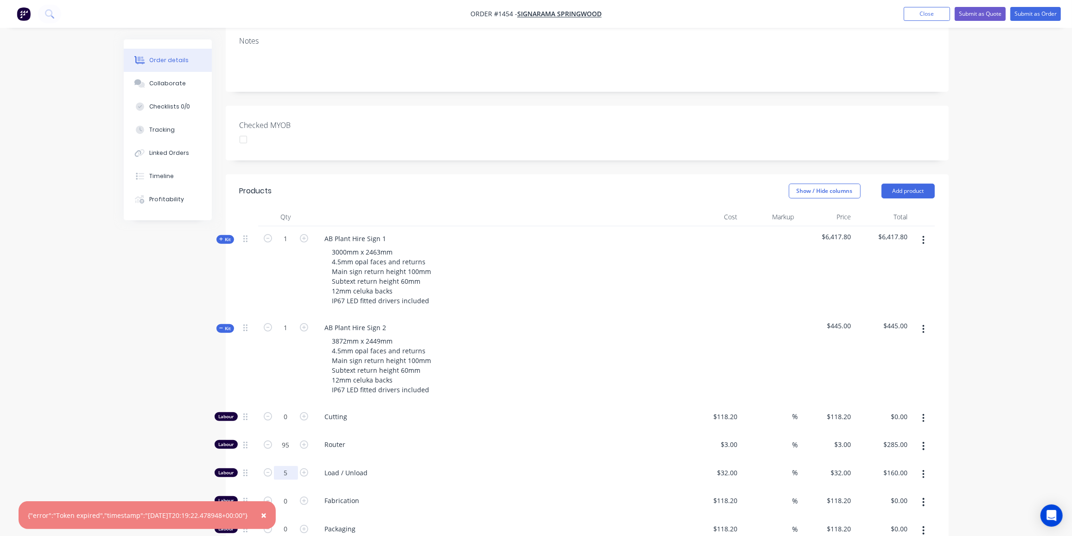
type input "$160.00"
click at [288, 493] on input "0" at bounding box center [286, 500] width 24 height 14
type input "65"
type input "118.2"
type input "$7,683.00"
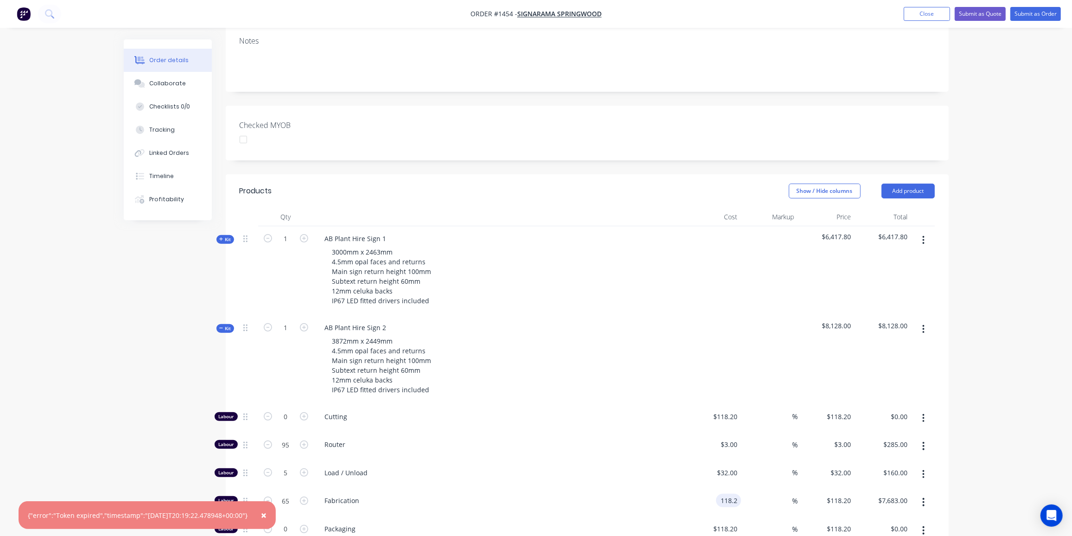
click at [726, 493] on input "118.2" at bounding box center [729, 499] width 21 height 13
type input "$100.00"
type input "$6,500.00"
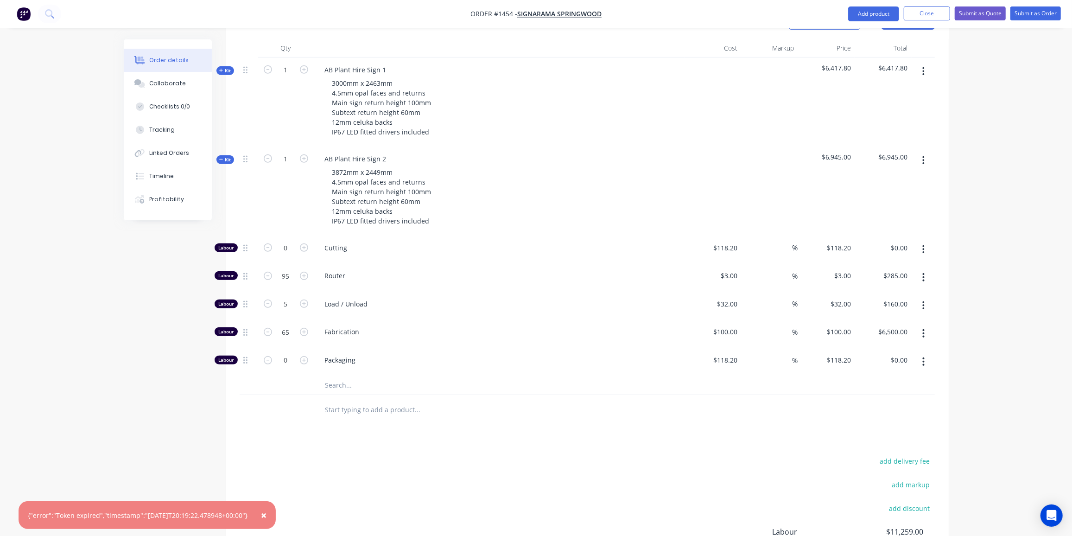
click at [363, 376] on input "text" at bounding box center [417, 385] width 185 height 19
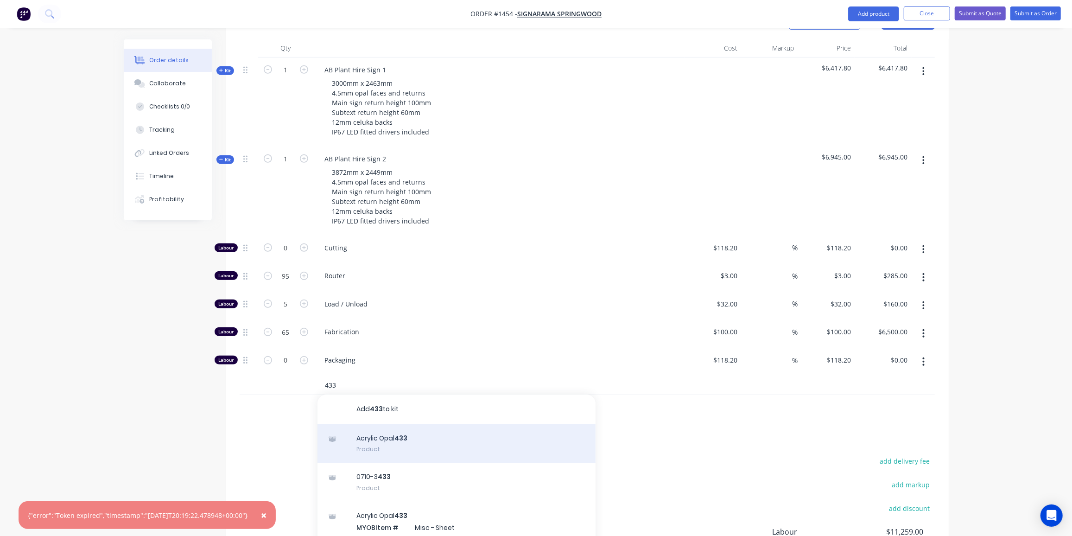
type input "433"
click at [410, 424] on div "Acrylic Opal 433 Product" at bounding box center [456, 443] width 278 height 39
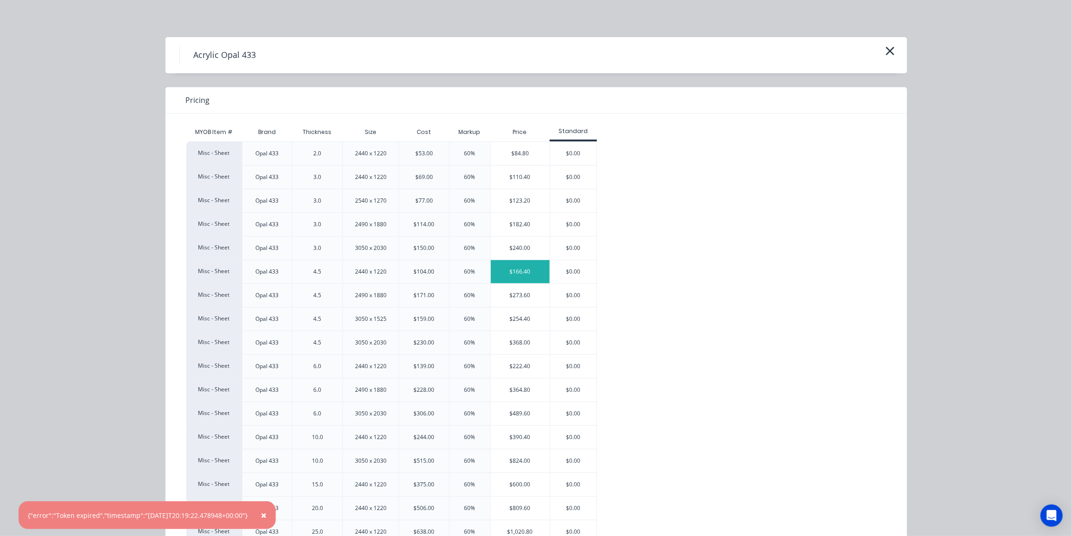
click at [528, 266] on div "$166.40" at bounding box center [520, 271] width 59 height 23
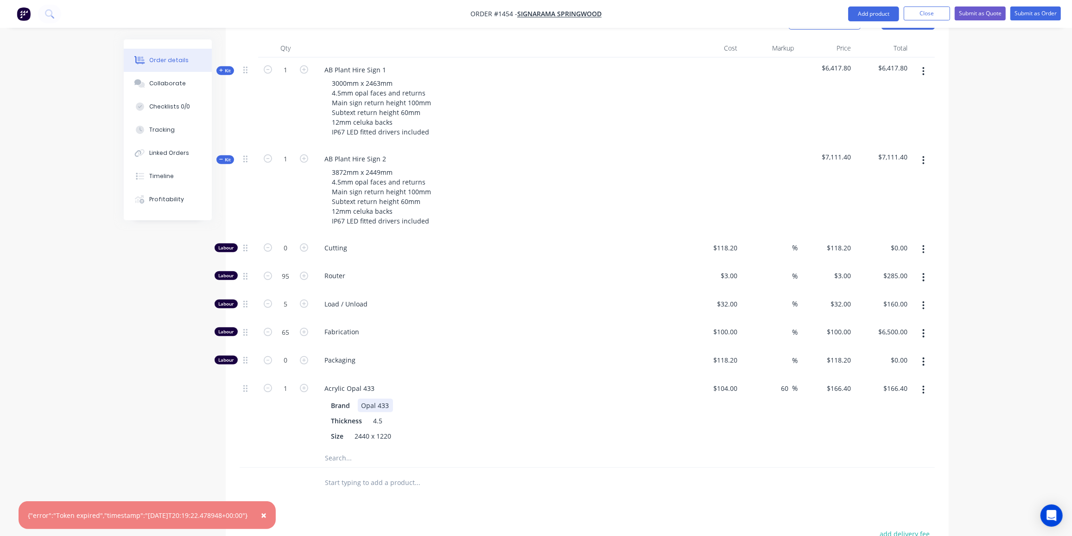
click at [454, 398] on div "Brand Opal 433" at bounding box center [497, 404] width 339 height 13
click at [304, 384] on icon "button" at bounding box center [304, 388] width 8 height 8
type input "2"
type input "$332.80"
click at [304, 384] on icon "button" at bounding box center [304, 388] width 8 height 8
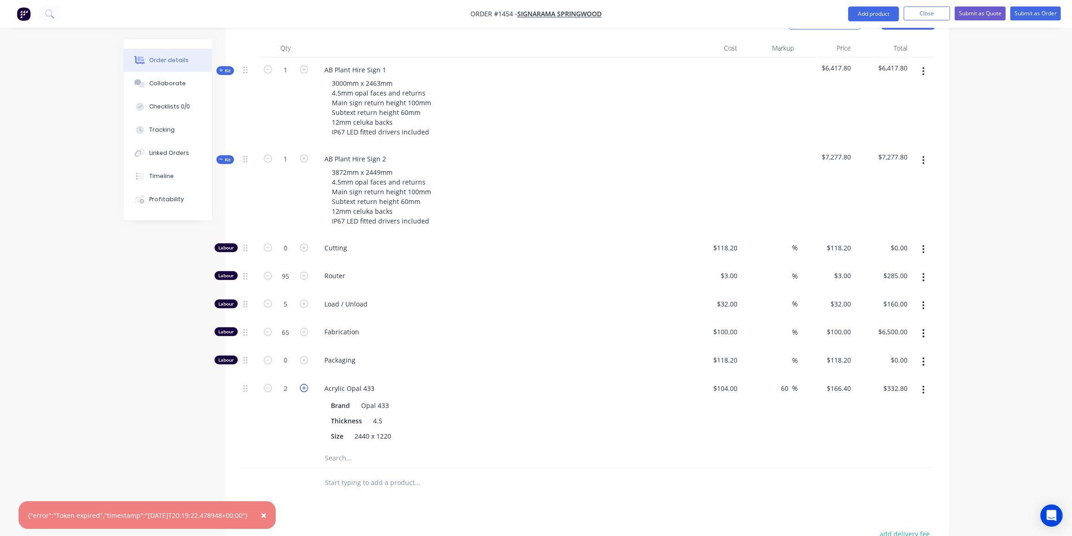
type input "3"
type input "$499.20"
click at [345, 448] on input "text" at bounding box center [417, 457] width 185 height 19
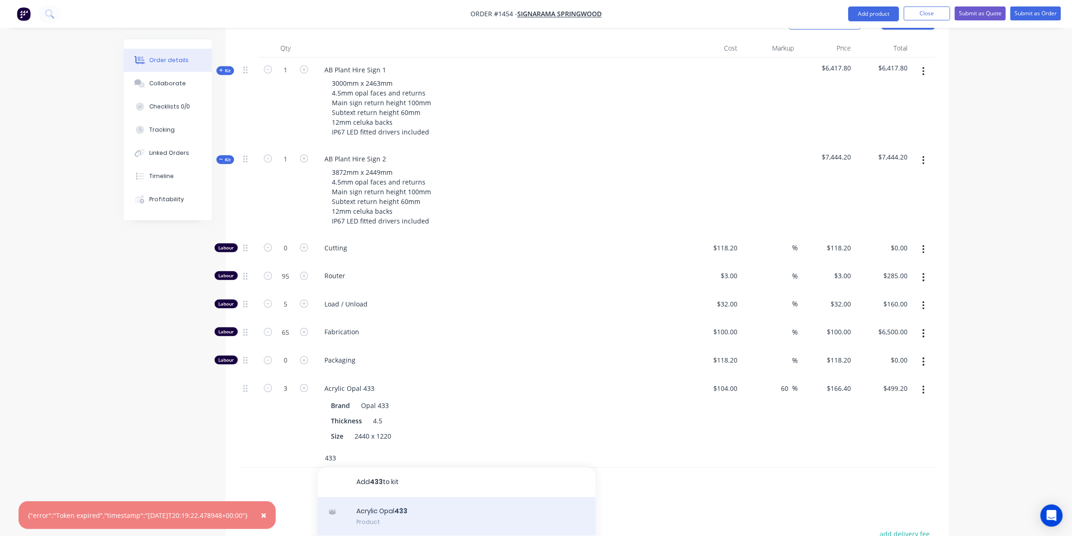
type input "433"
click at [398, 497] on div "Acrylic Opal 433 Product" at bounding box center [456, 516] width 278 height 39
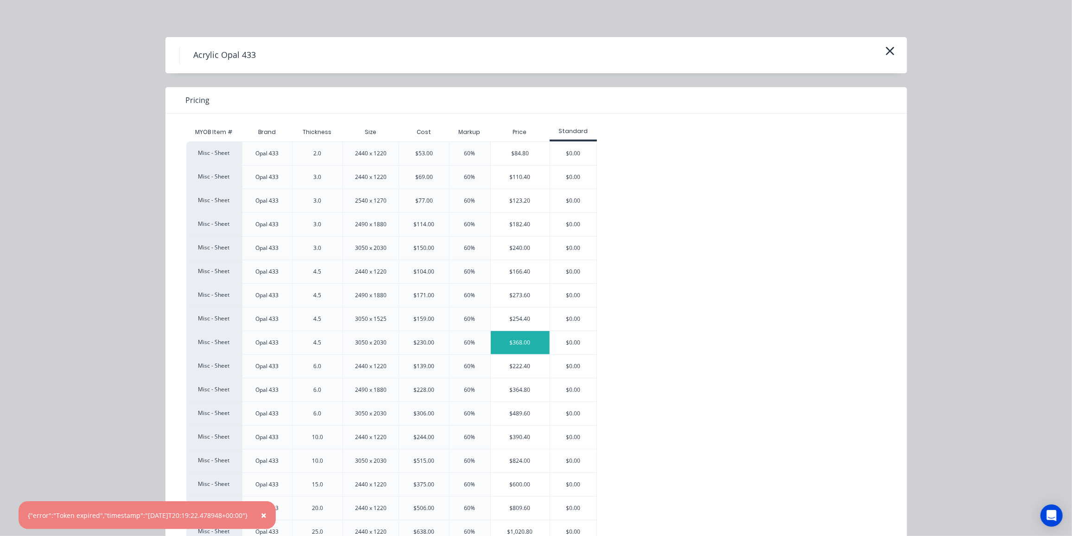
click at [509, 343] on div "$368.00" at bounding box center [520, 342] width 59 height 23
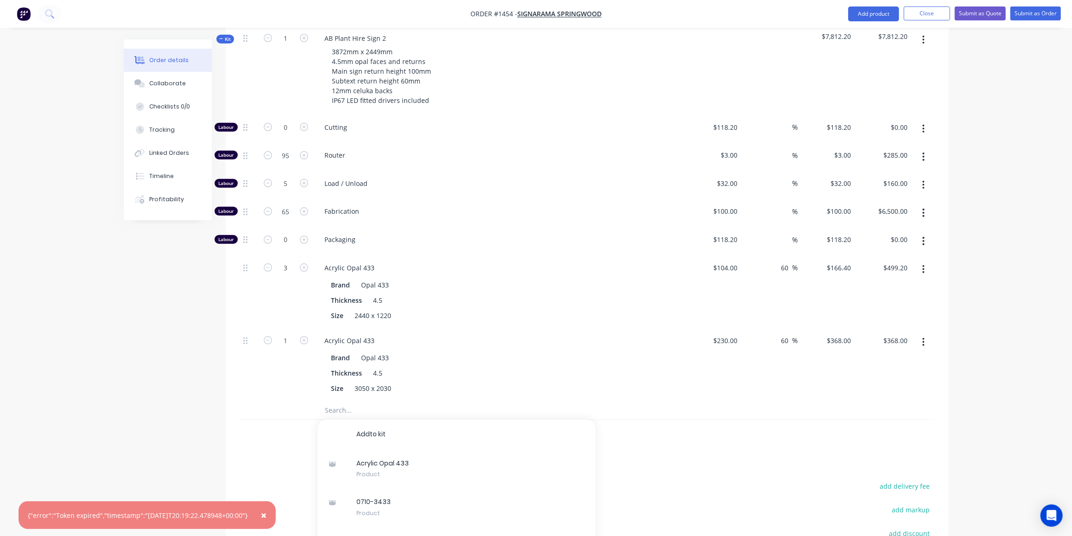
scroll to position [488, 0]
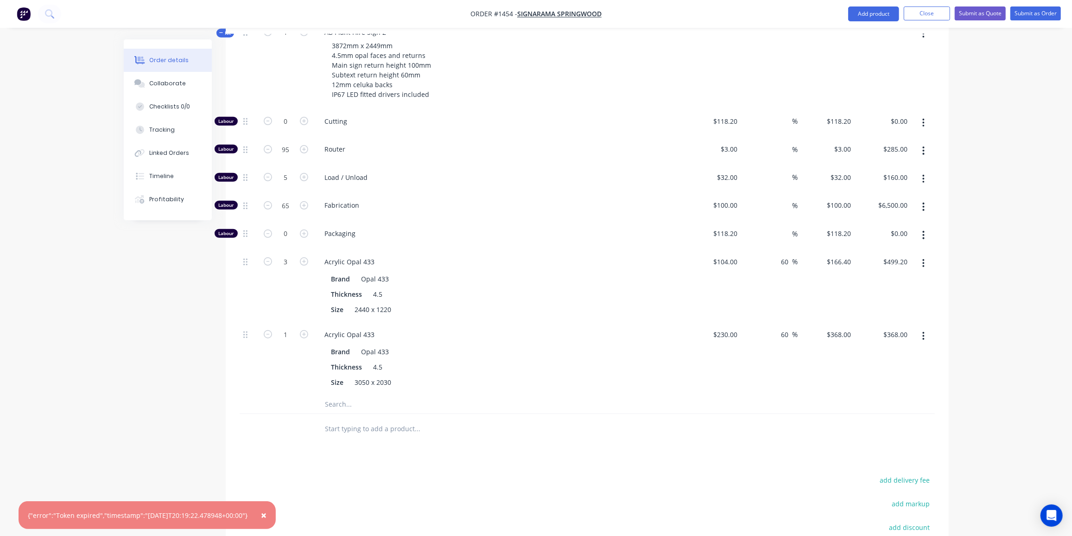
click at [131, 308] on div "Created by Ben Created 09/09/25 Required 09/09/25 Assigned to Add team member S…" at bounding box center [536, 116] width 825 height 1129
click at [365, 395] on input "text" at bounding box center [417, 404] width 185 height 19
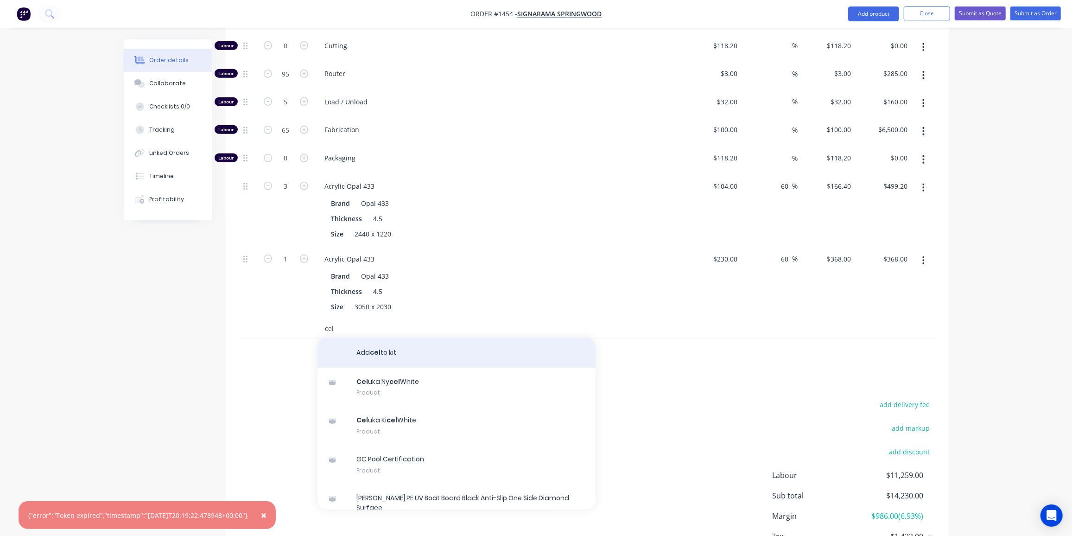
scroll to position [572, 0]
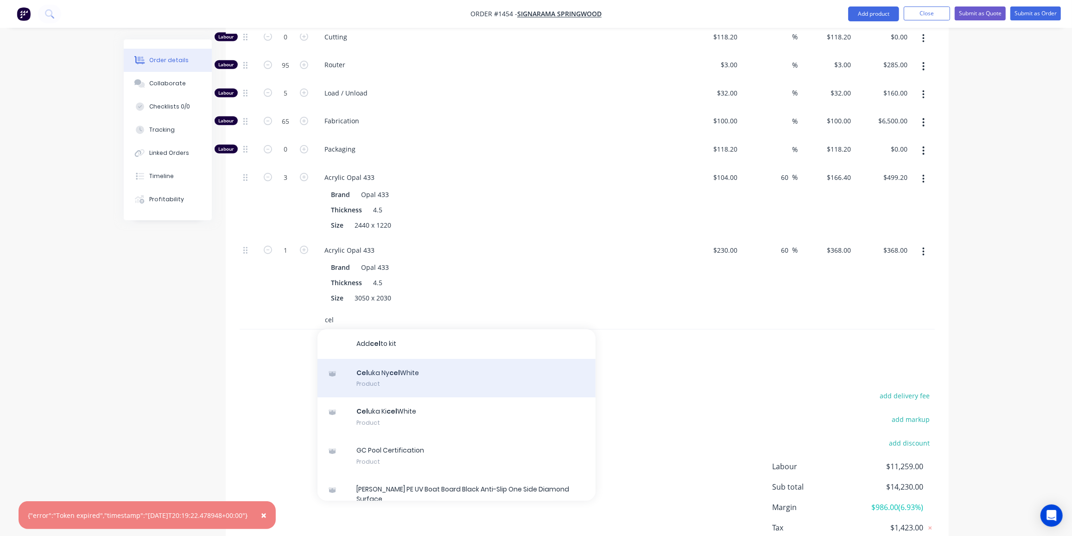
type input "cel"
click at [432, 359] on div "Cel uka Ny cel White Product" at bounding box center [456, 378] width 278 height 39
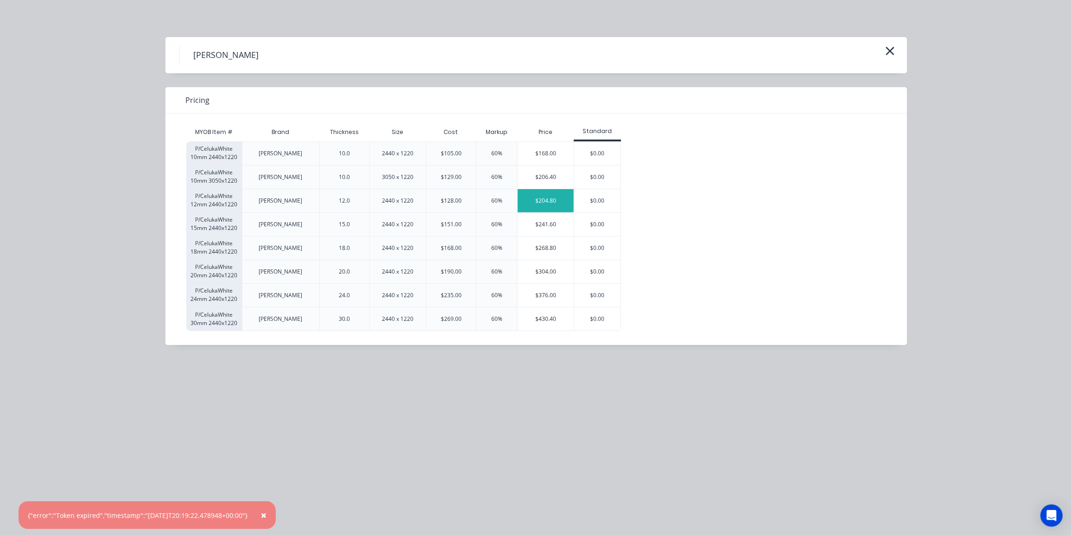
click at [535, 202] on div "$204.80" at bounding box center [545, 200] width 56 height 23
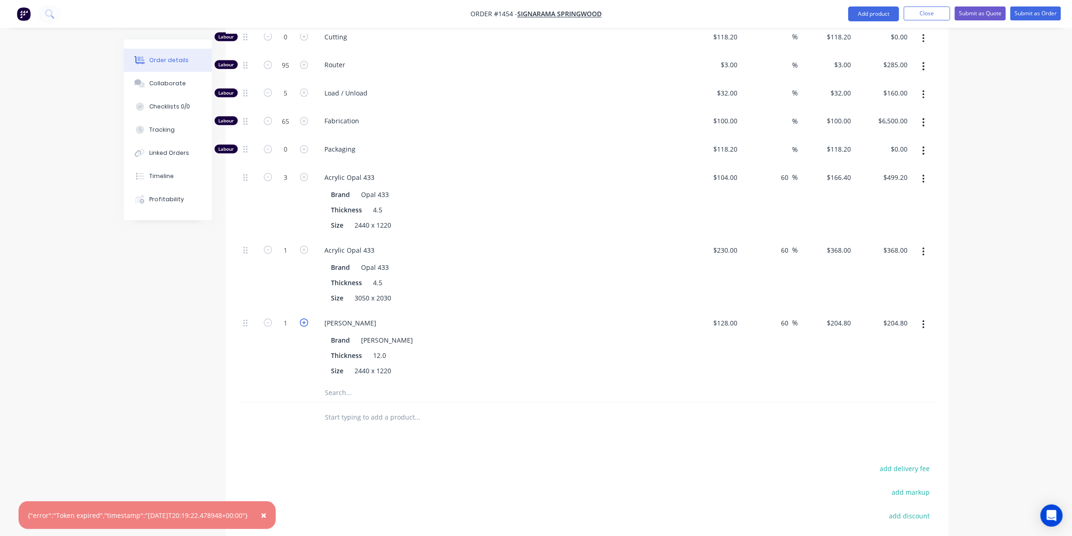
click at [304, 318] on icon "button" at bounding box center [304, 322] width 8 height 8
type input "2"
type input "$409.60"
click at [304, 318] on icon "button" at bounding box center [304, 322] width 8 height 8
type input "3"
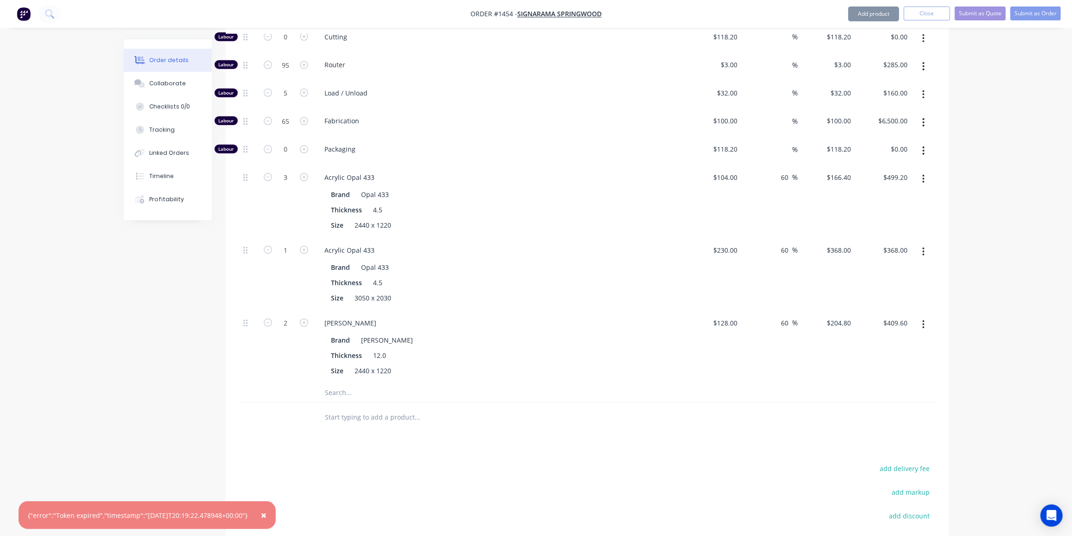
type input "$614.40"
click at [196, 290] on div "Created by Ben Created 09/09/25 Required 09/09/25 Assigned to Add team member S…" at bounding box center [536, 67] width 825 height 1201
click at [364, 383] on input "text" at bounding box center [417, 392] width 185 height 19
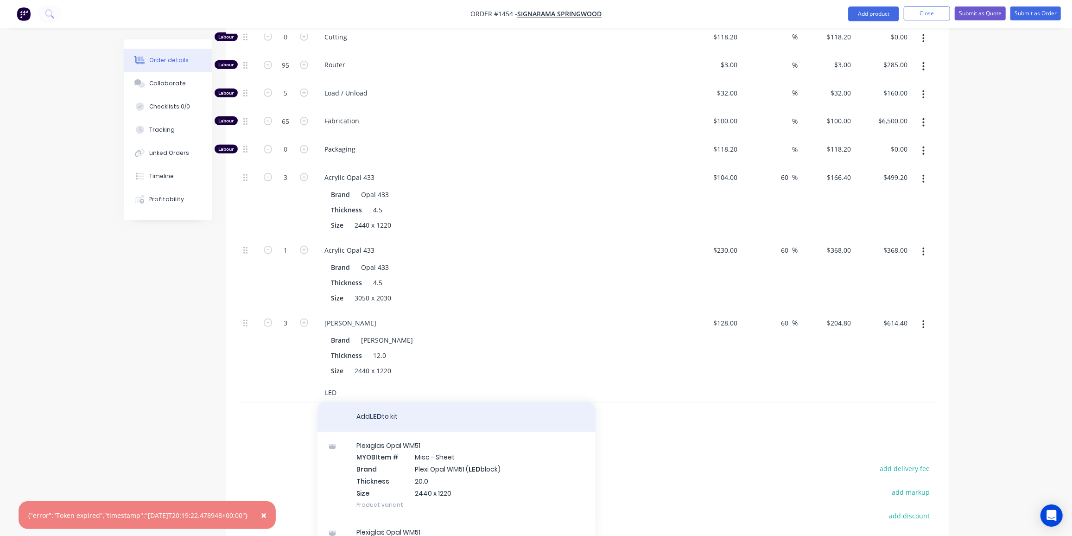
type input "LED"
click at [397, 402] on button "Add LED to kit" at bounding box center [456, 417] width 278 height 30
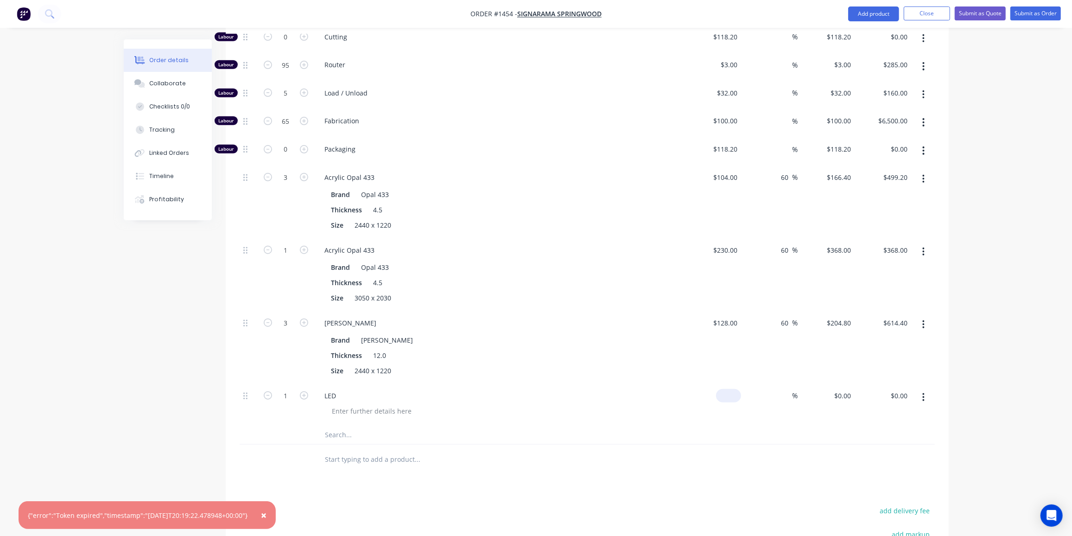
click at [722, 383] on div "$0.00" at bounding box center [712, 404] width 57 height 42
type input "$1,200.00"
click at [791, 383] on div "%" at bounding box center [769, 404] width 57 height 42
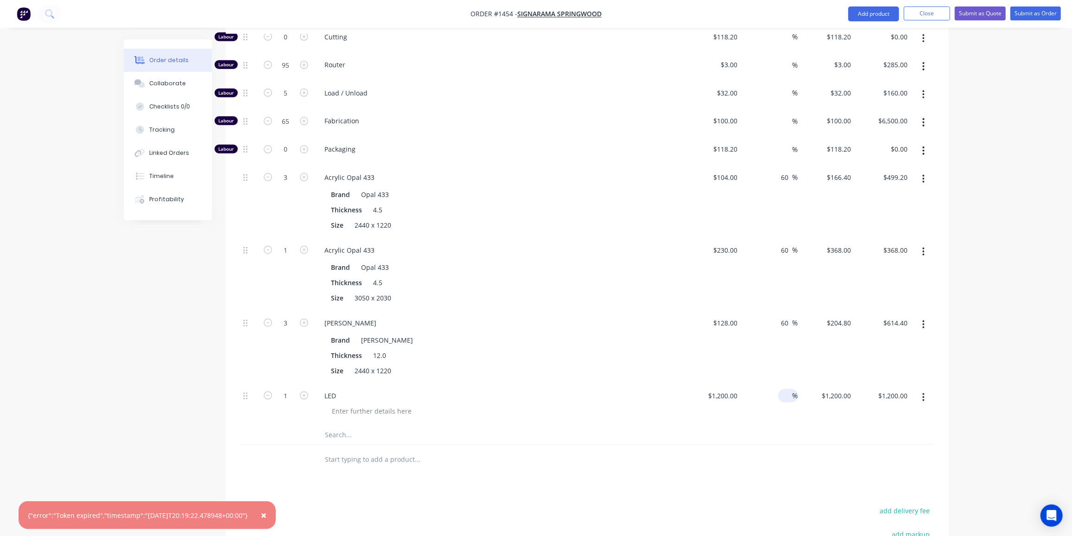
click at [789, 389] on input at bounding box center [787, 395] width 11 height 13
type input "35"
type input "$1,620.00"
click at [665, 444] on div at bounding box center [587, 459] width 695 height 30
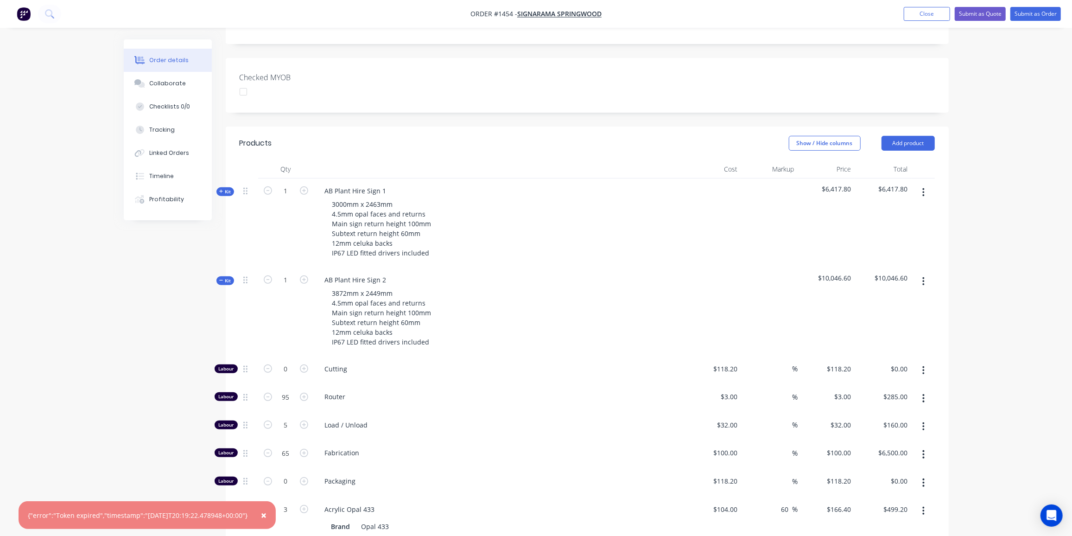
scroll to position [235, 0]
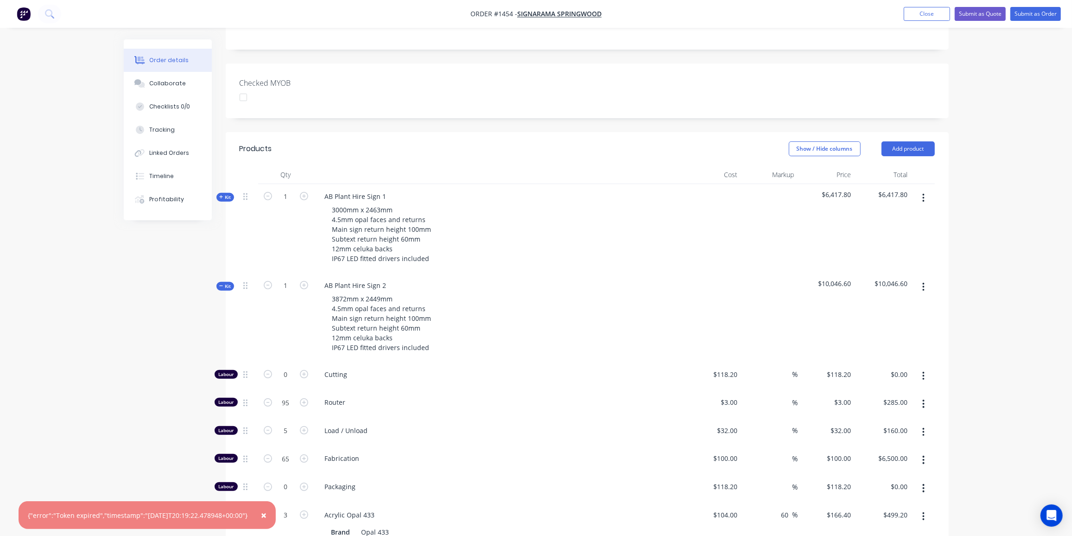
click at [228, 283] on span "Kit" at bounding box center [225, 286] width 12 height 7
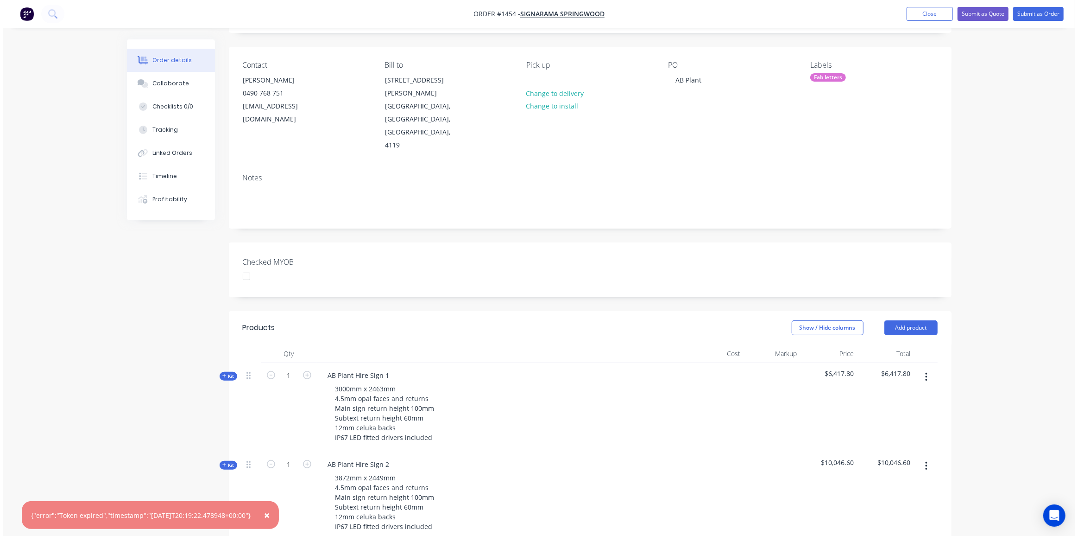
scroll to position [0, 0]
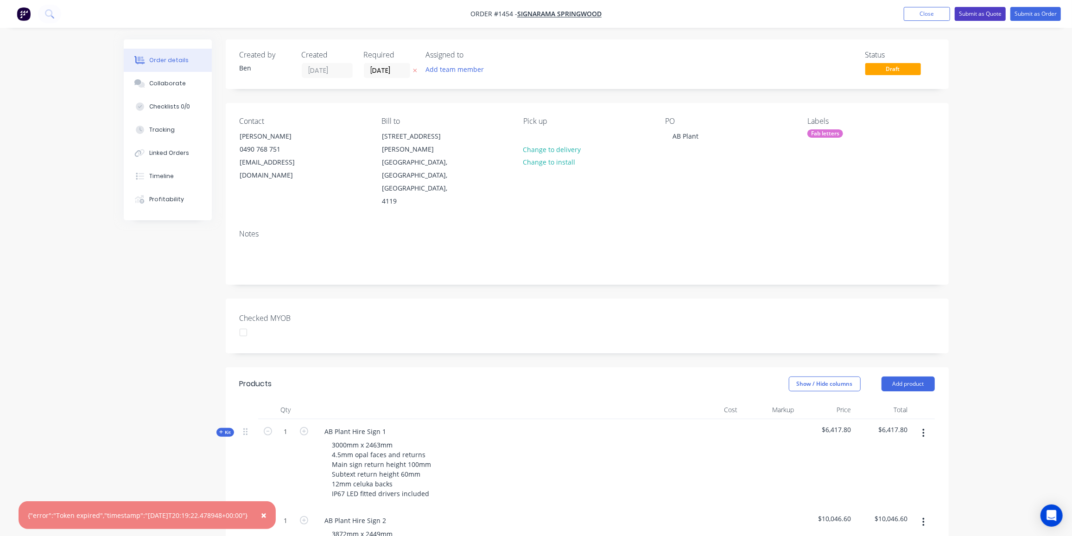
click at [989, 15] on button "Submit as Quote" at bounding box center [979, 14] width 51 height 14
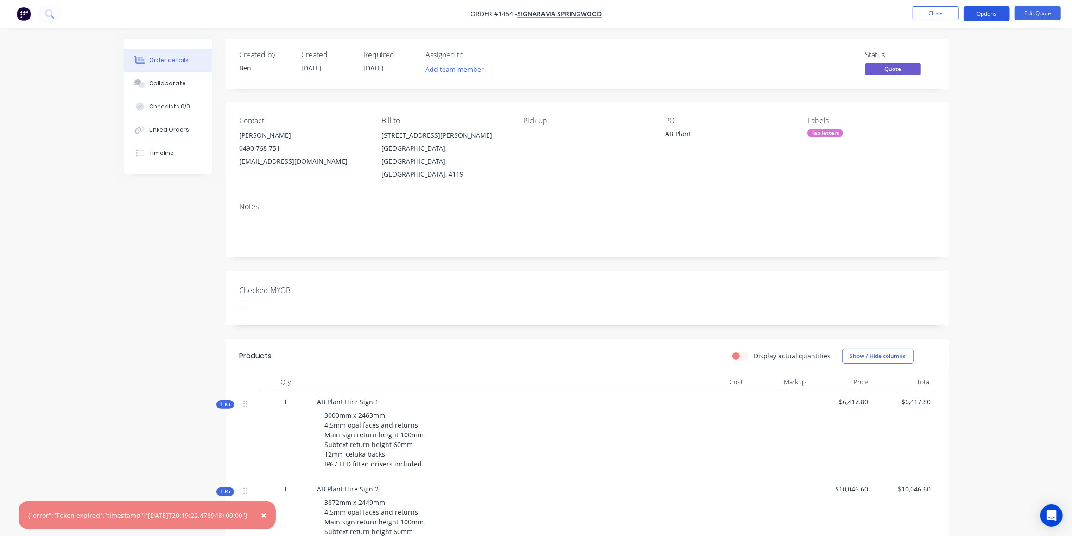
click at [997, 14] on button "Options" at bounding box center [986, 13] width 46 height 15
click at [929, 52] on div "Quote" at bounding box center [958, 56] width 85 height 13
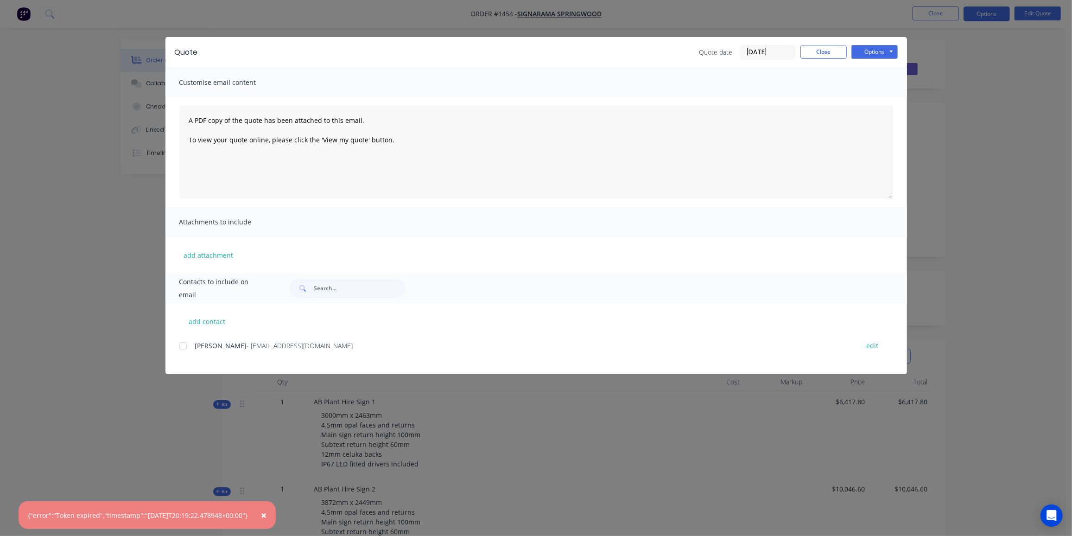
click at [182, 344] on div at bounding box center [183, 345] width 19 height 19
click at [886, 54] on button "Options" at bounding box center [874, 52] width 46 height 14
click at [885, 65] on button "Preview" at bounding box center [880, 68] width 59 height 15
click at [185, 344] on div at bounding box center [183, 345] width 19 height 19
drag, startPoint x: 893, startPoint y: 49, endPoint x: 891, endPoint y: 56, distance: 7.2
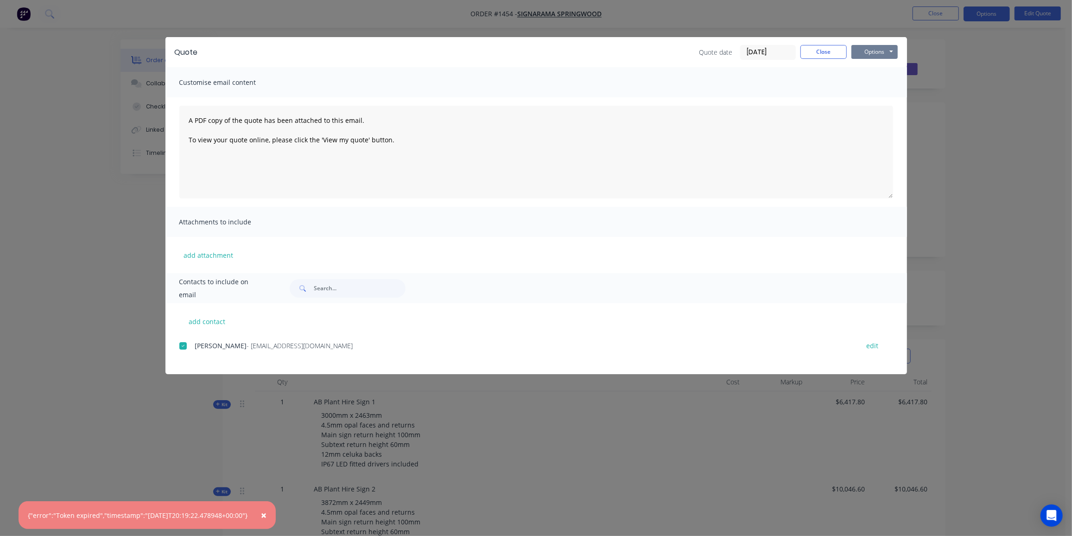
click at [893, 49] on button "Options" at bounding box center [874, 52] width 46 height 14
click at [885, 104] on button "Email" at bounding box center [880, 98] width 59 height 15
click at [825, 57] on button "Close" at bounding box center [823, 52] width 46 height 14
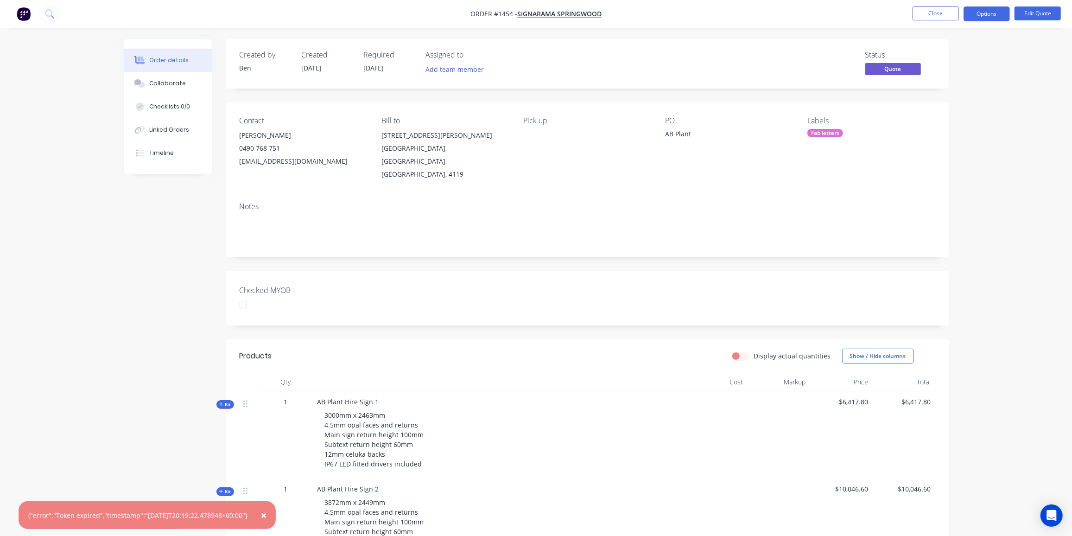
click at [139, 287] on div "Created by Ben Created 09/09/25 Required 09/09/25 Assigned to Add team member S…" at bounding box center [536, 384] width 825 height 691
click at [944, 14] on button "Close" at bounding box center [935, 13] width 46 height 14
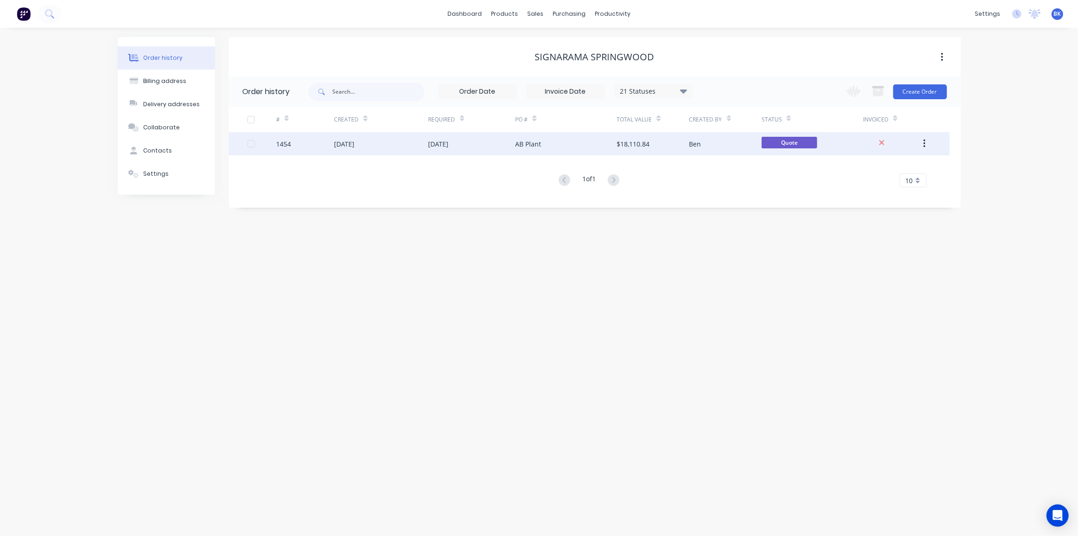
click at [327, 145] on div "1454" at bounding box center [305, 143] width 58 height 23
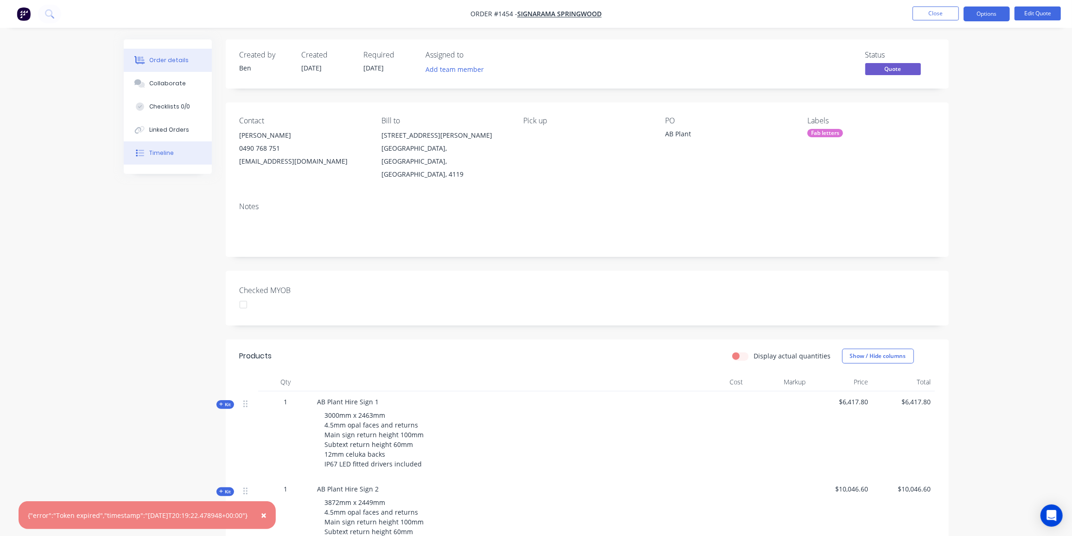
drag, startPoint x: 150, startPoint y: 154, endPoint x: 173, endPoint y: 149, distance: 23.3
click at [150, 154] on div "Timeline" at bounding box center [161, 153] width 25 height 8
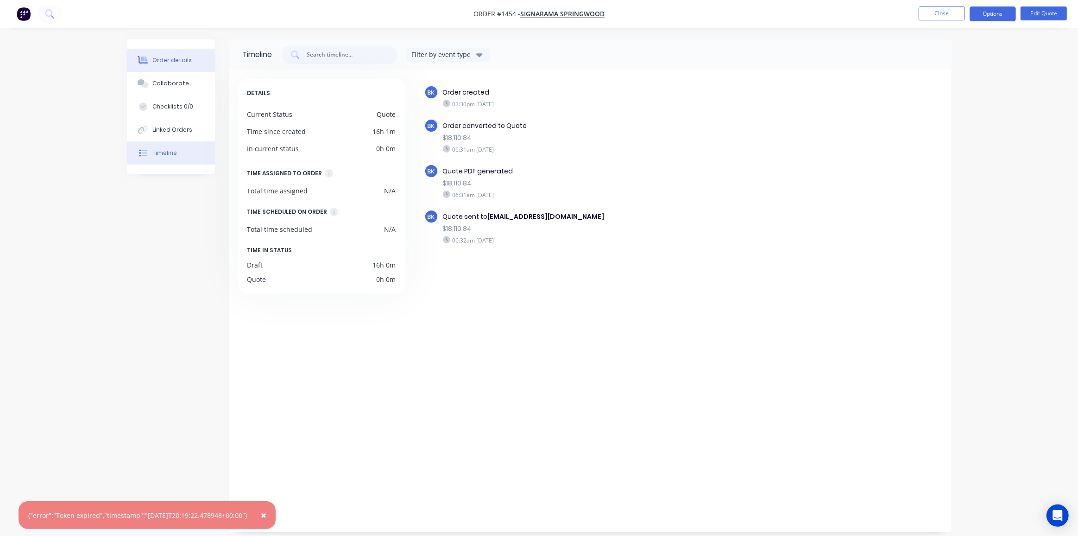
click at [164, 64] on div "Order details" at bounding box center [171, 60] width 39 height 8
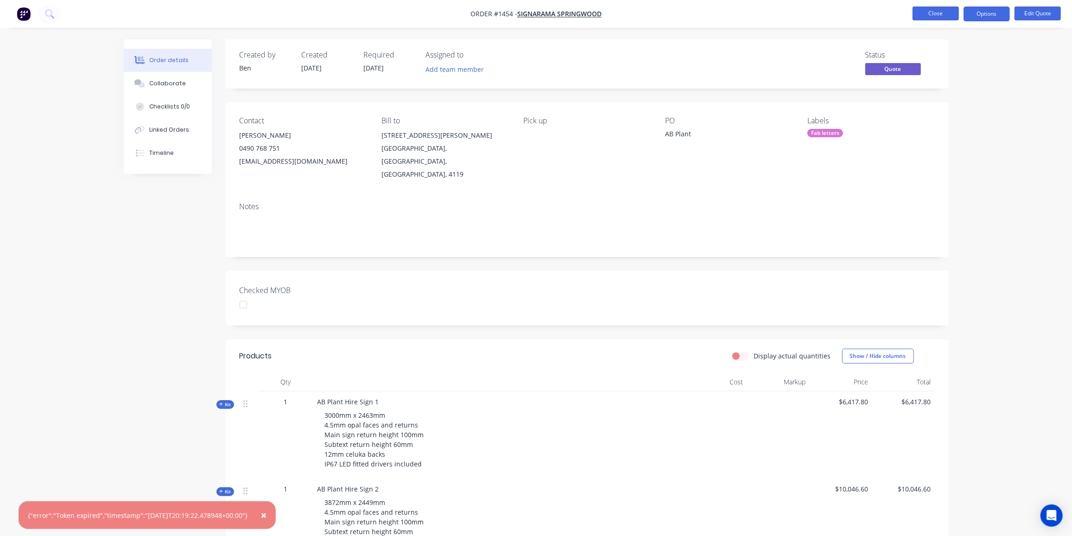
click at [928, 13] on button "Close" at bounding box center [935, 13] width 46 height 14
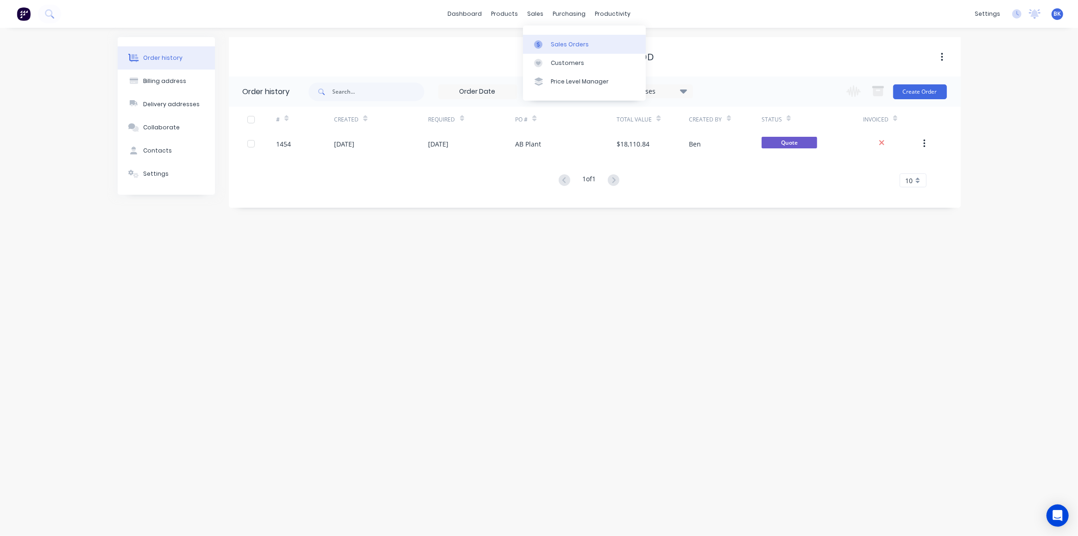
click at [548, 45] on link "Sales Orders" at bounding box center [584, 44] width 123 height 19
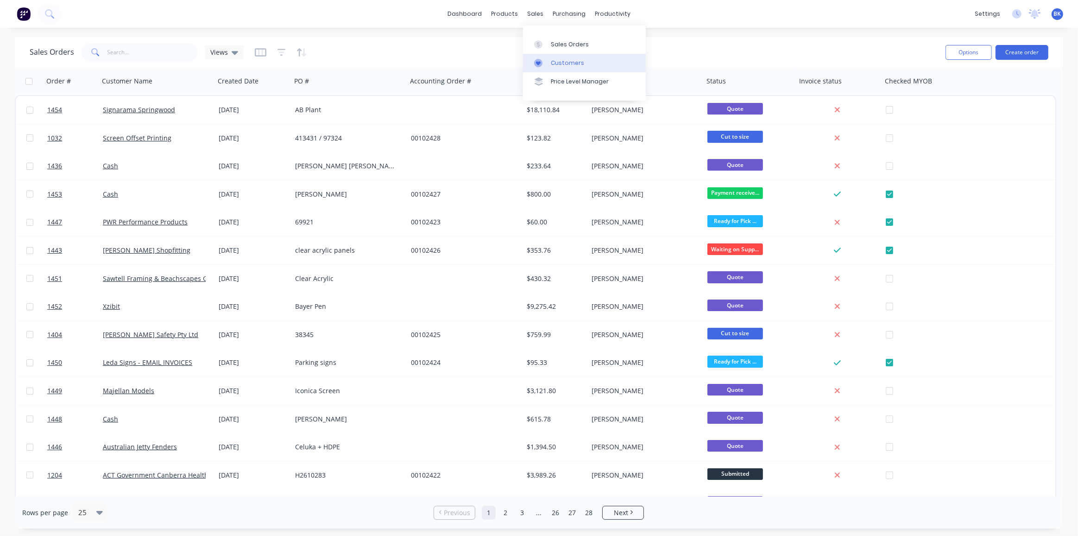
click at [550, 58] on link "Customers" at bounding box center [584, 63] width 123 height 19
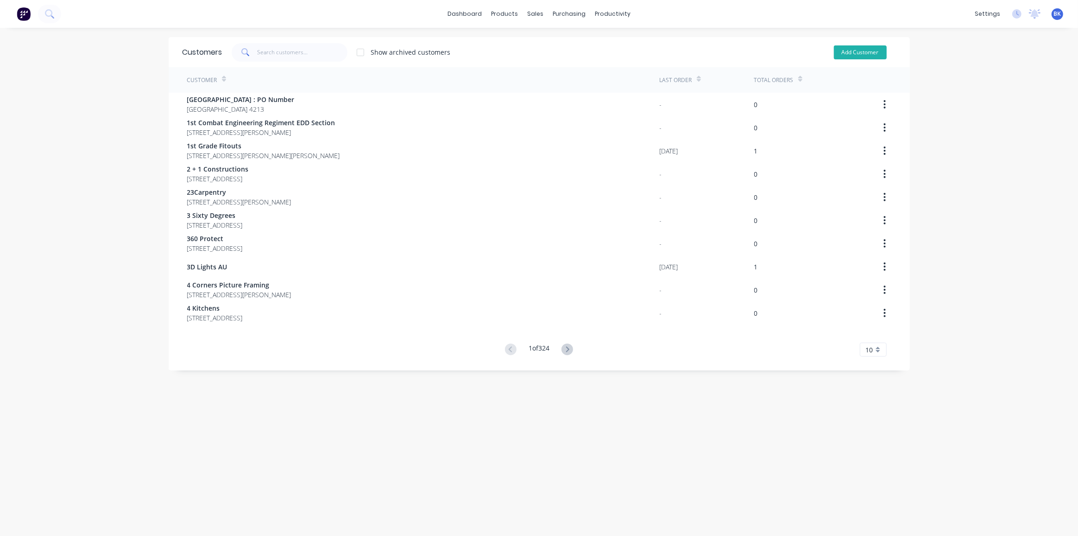
click at [867, 50] on button "Add Customer" at bounding box center [860, 52] width 53 height 14
select select "AU"
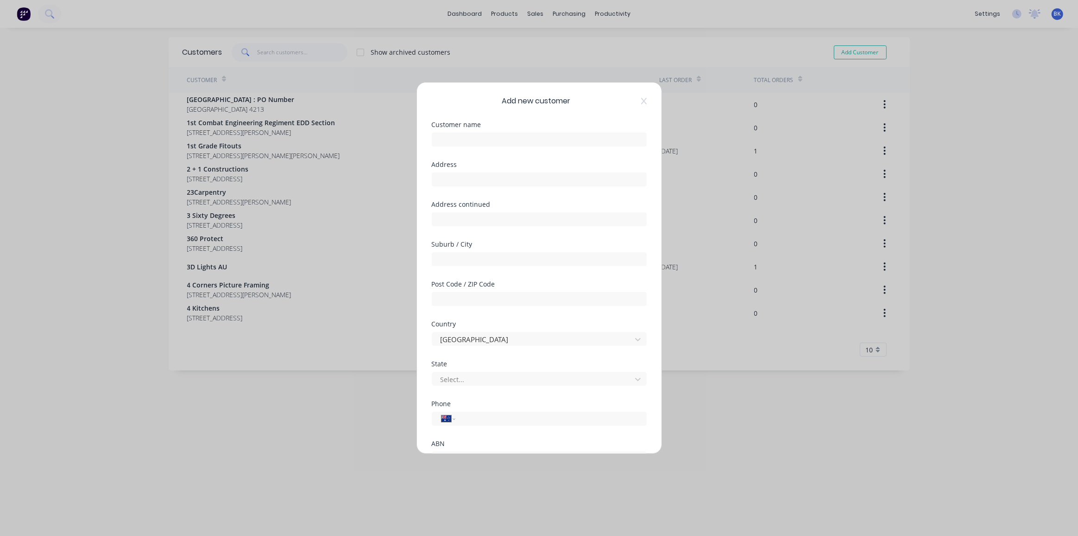
click at [641, 99] on div "Add new customer Customer name Address Address continued Suburb / City Post Cod…" at bounding box center [539, 267] width 245 height 371
click at [641, 102] on icon at bounding box center [644, 100] width 6 height 7
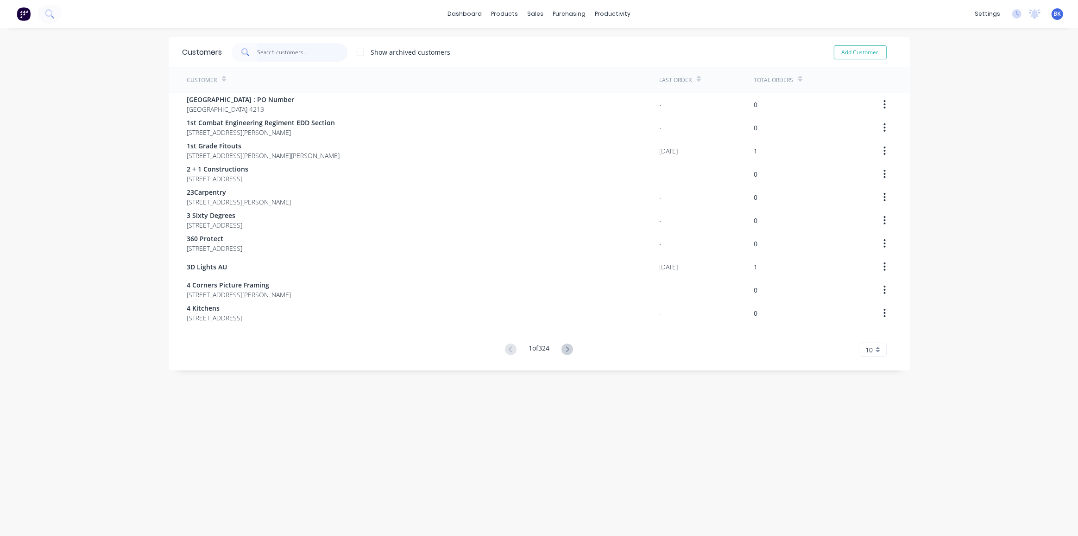
click at [323, 58] on input "text" at bounding box center [302, 52] width 90 height 19
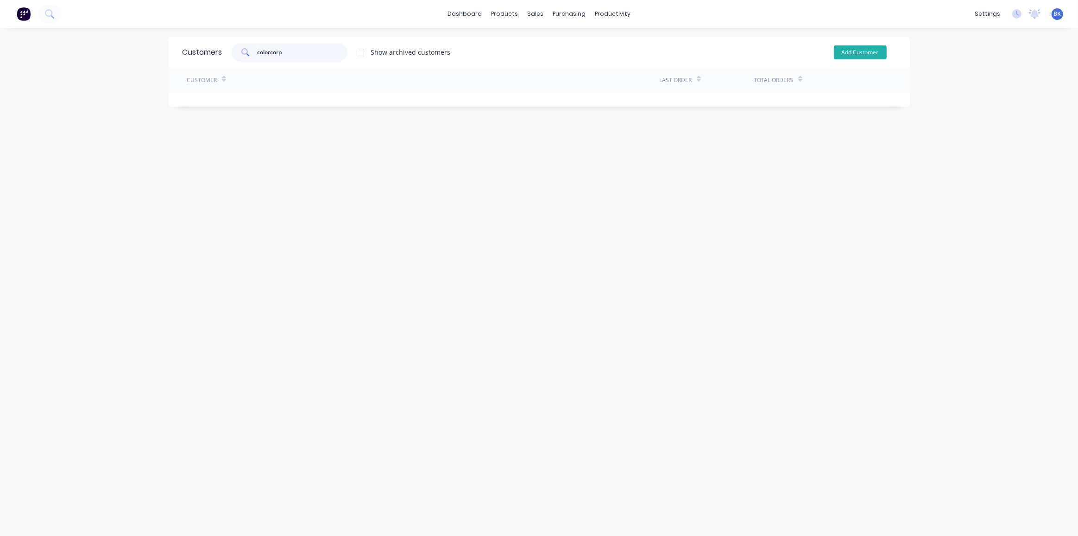
type input "colorcorp"
click at [873, 48] on button "Add Customer" at bounding box center [860, 52] width 53 height 14
select select "AU"
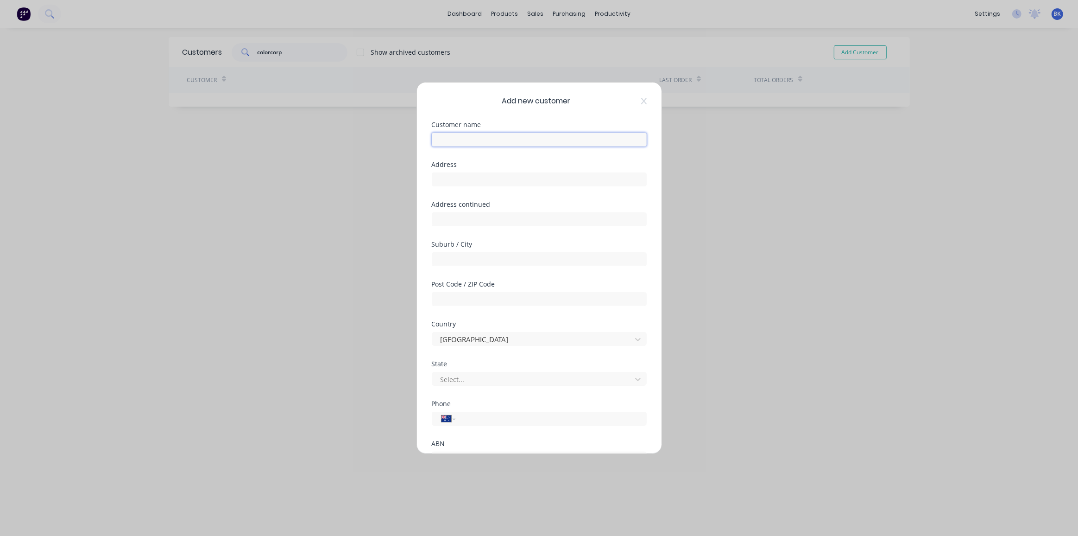
click at [517, 140] on input "text" at bounding box center [539, 139] width 215 height 14
type input "Colorcorp Group"
click at [510, 179] on input "text" at bounding box center [539, 179] width 215 height 14
paste input "[STREET_ADDRESS]"
type input "[STREET_ADDRESS]"
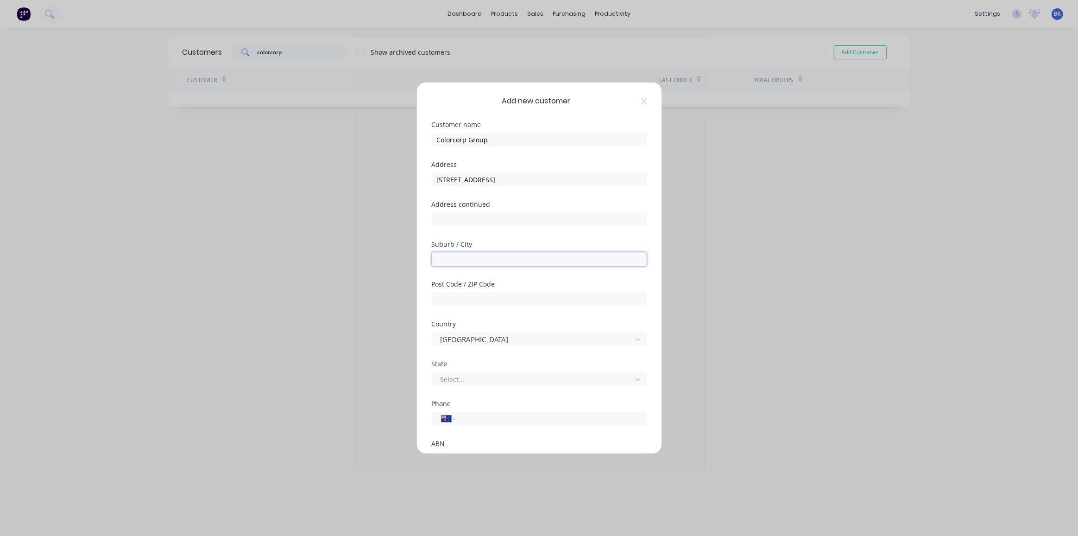
click at [481, 262] on input "text" at bounding box center [539, 259] width 215 height 14
paste input "Northgate"
type input "Northgate"
click at [469, 294] on input "text" at bounding box center [539, 299] width 215 height 14
paste input "4013"
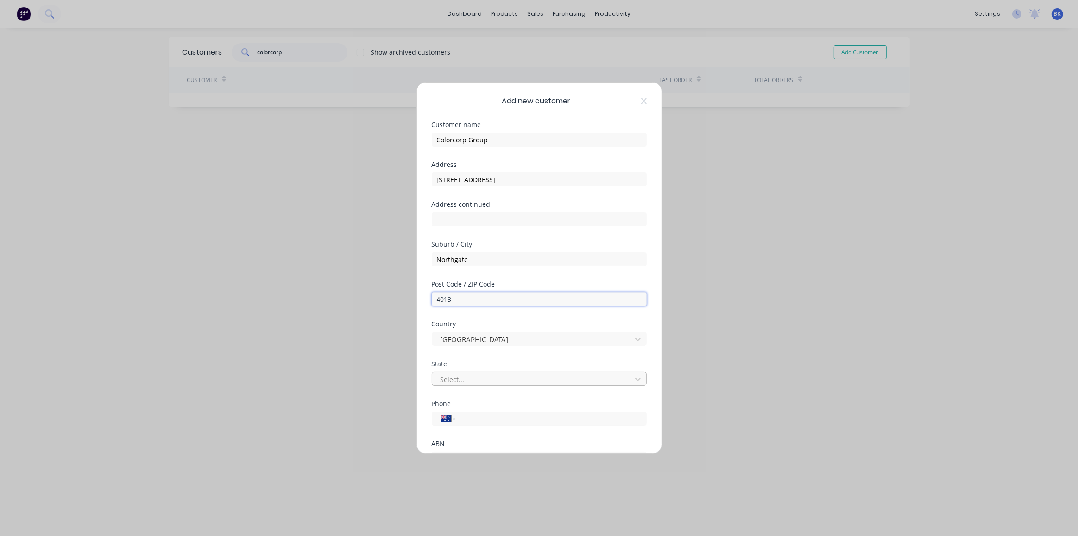
type input "4013"
click at [474, 379] on div at bounding box center [533, 379] width 187 height 12
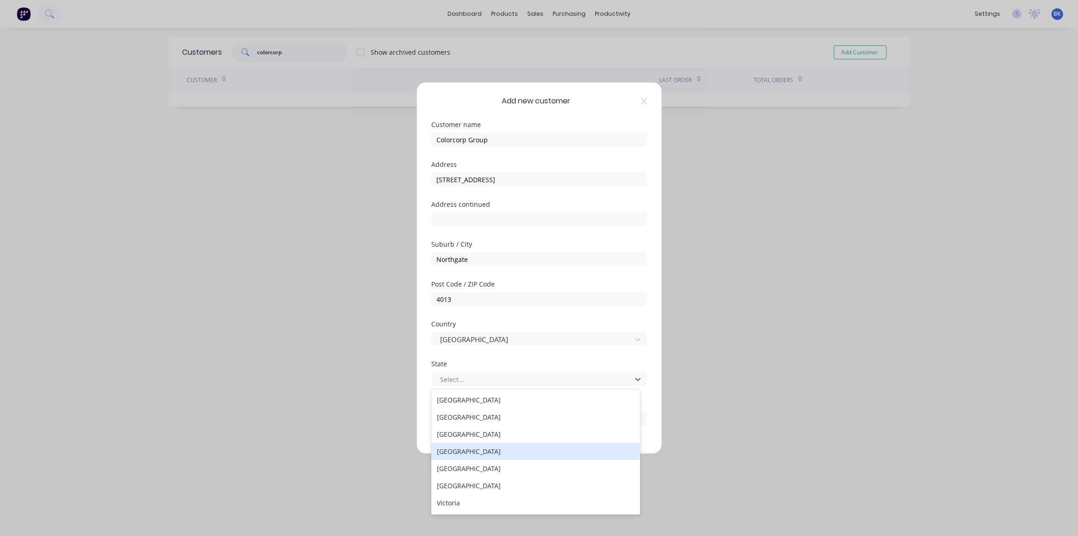
click at [467, 446] on div "[GEOGRAPHIC_DATA]" at bounding box center [535, 450] width 209 height 17
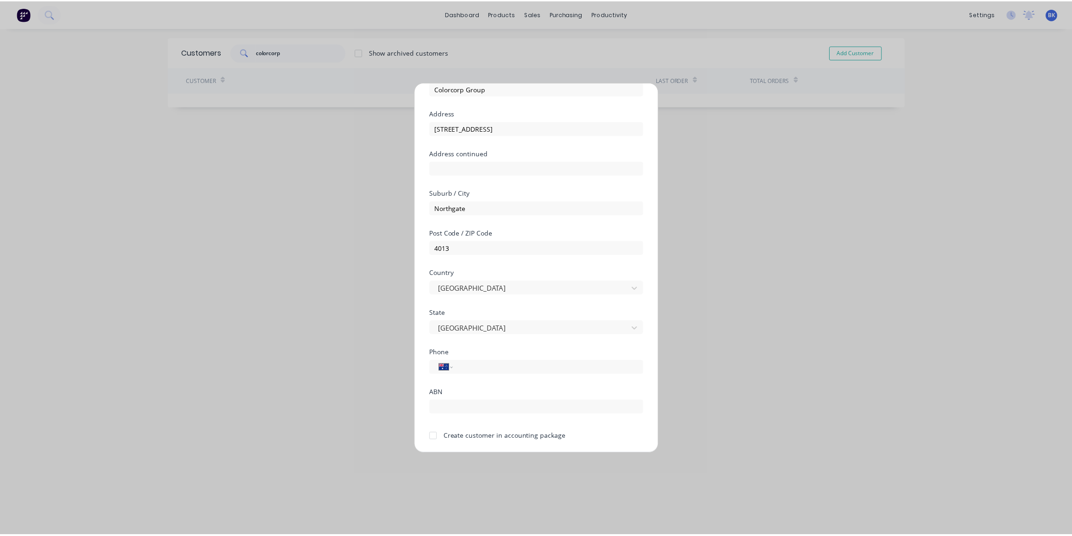
scroll to position [81, 0]
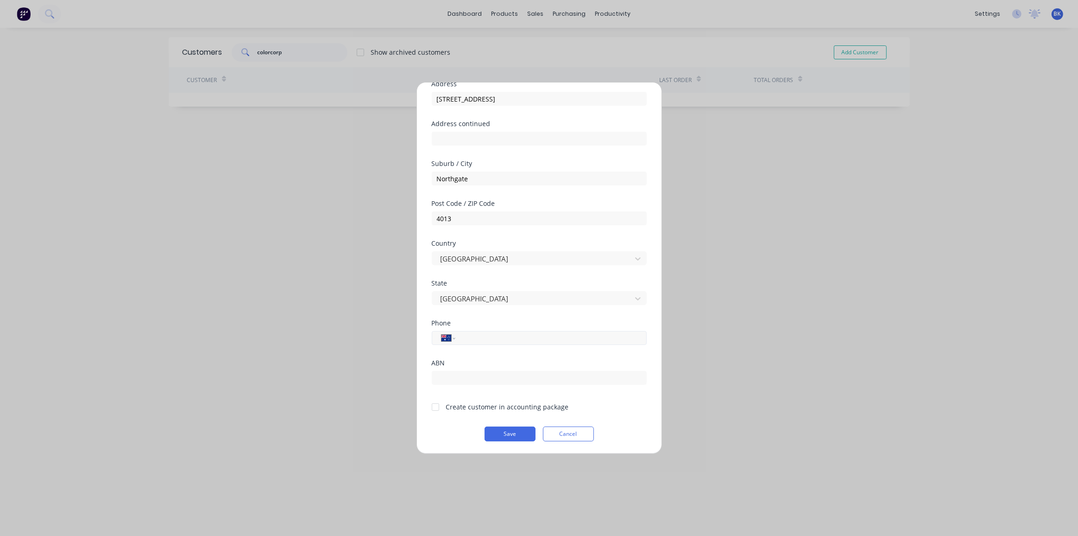
click at [483, 338] on input "tel" at bounding box center [549, 338] width 175 height 11
paste input "[PHONE_NUMBER]"
type input "[PHONE_NUMBER]"
drag, startPoint x: 507, startPoint y: 380, endPoint x: 542, endPoint y: 369, distance: 36.5
click at [507, 380] on input "text" at bounding box center [539, 378] width 215 height 14
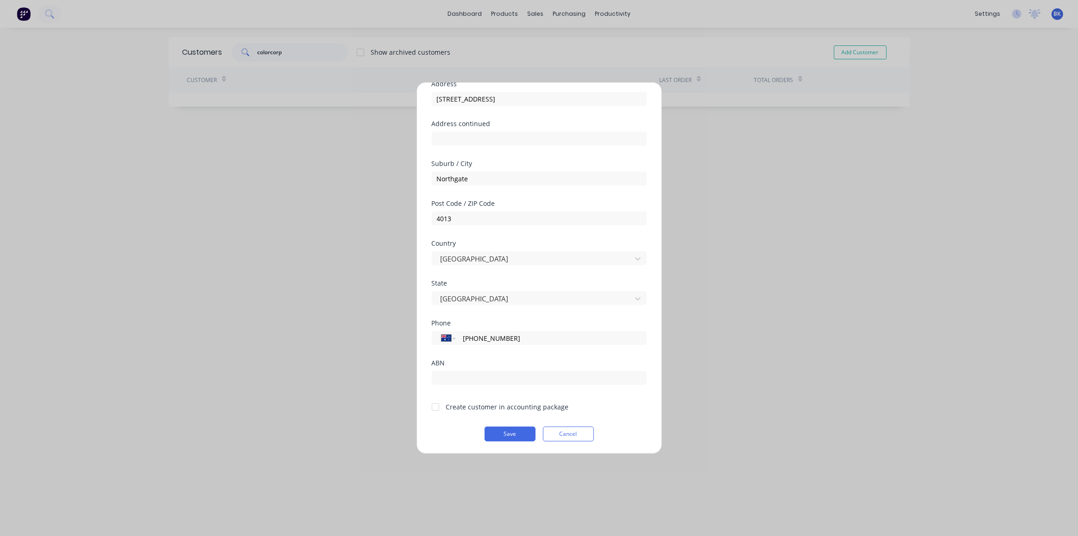
click at [435, 409] on div at bounding box center [435, 406] width 19 height 19
click at [523, 432] on button "Save" at bounding box center [510, 433] width 51 height 15
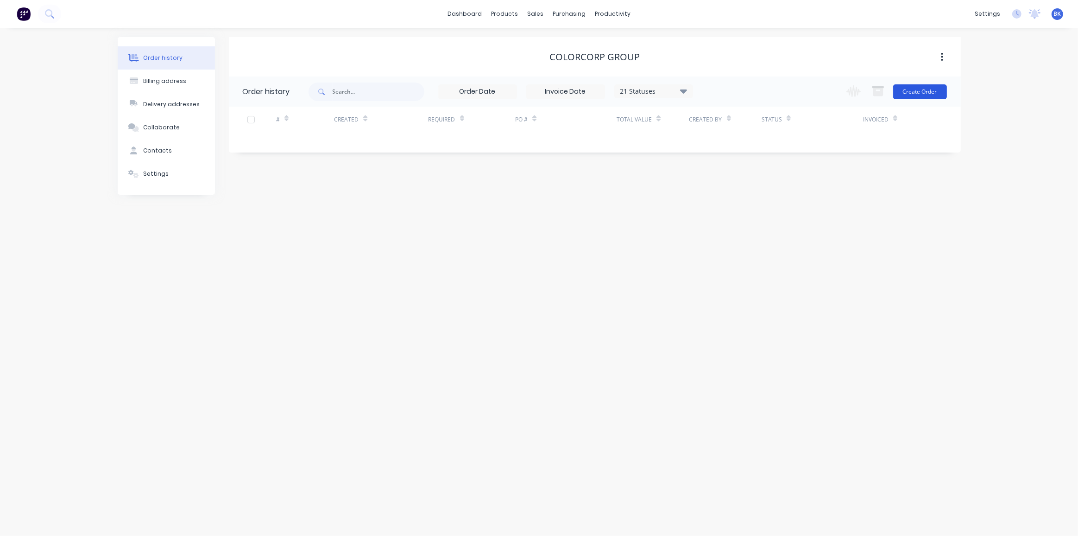
click at [901, 93] on button "Create Order" at bounding box center [920, 91] width 54 height 15
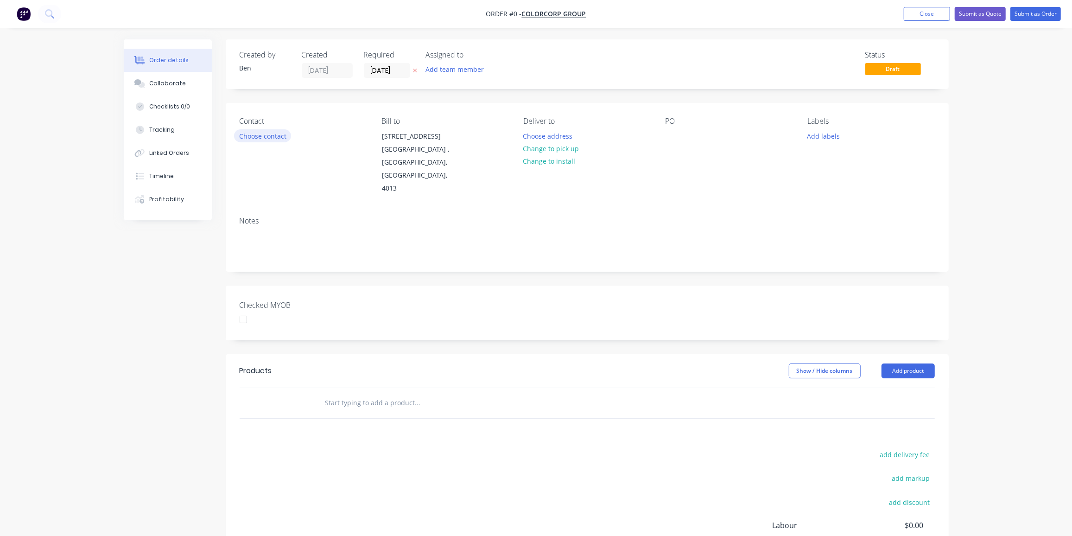
click at [261, 133] on button "Choose contact" at bounding box center [262, 135] width 57 height 13
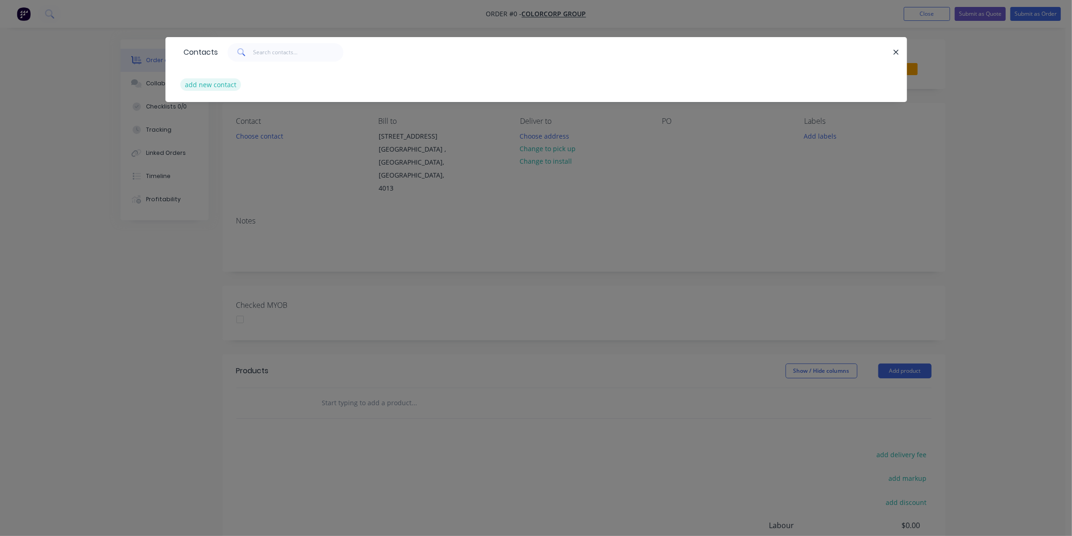
click at [227, 86] on button "add new contact" at bounding box center [210, 84] width 61 height 13
select select "AU"
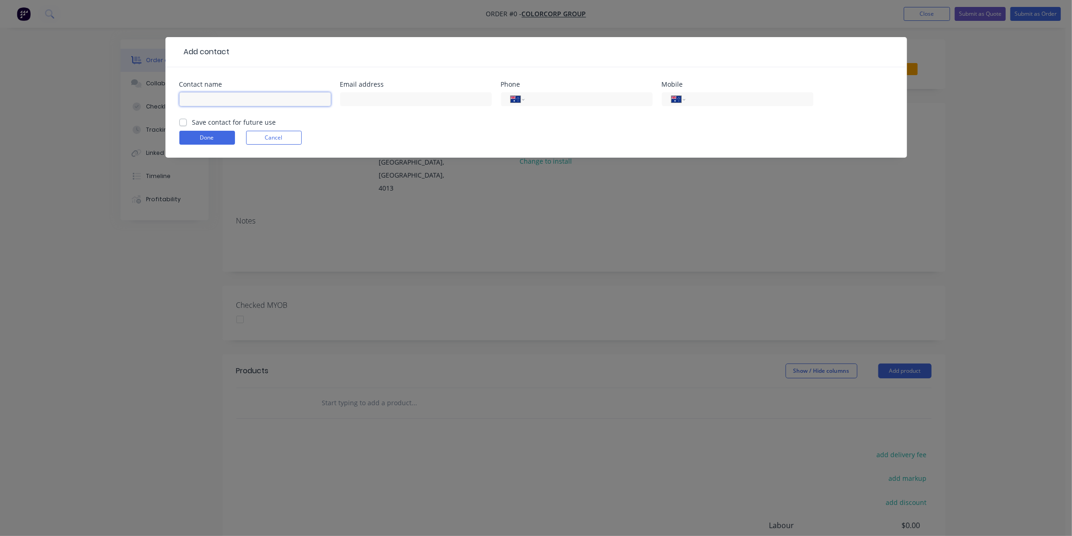
click at [243, 101] on input "text" at bounding box center [254, 99] width 151 height 14
paste input "[PERSON_NAME] <[PERSON_NAME][EMAIL_ADDRESS][DOMAIN_NAME]>"
drag, startPoint x: 218, startPoint y: 97, endPoint x: 368, endPoint y: 116, distance: 150.9
click at [368, 116] on div "Contact name [PERSON_NAME][GEOGRAPHIC_DATA] <[PERSON_NAME][EMAIL_ADDRESS][DOMAI…" at bounding box center [535, 99] width 713 height 36
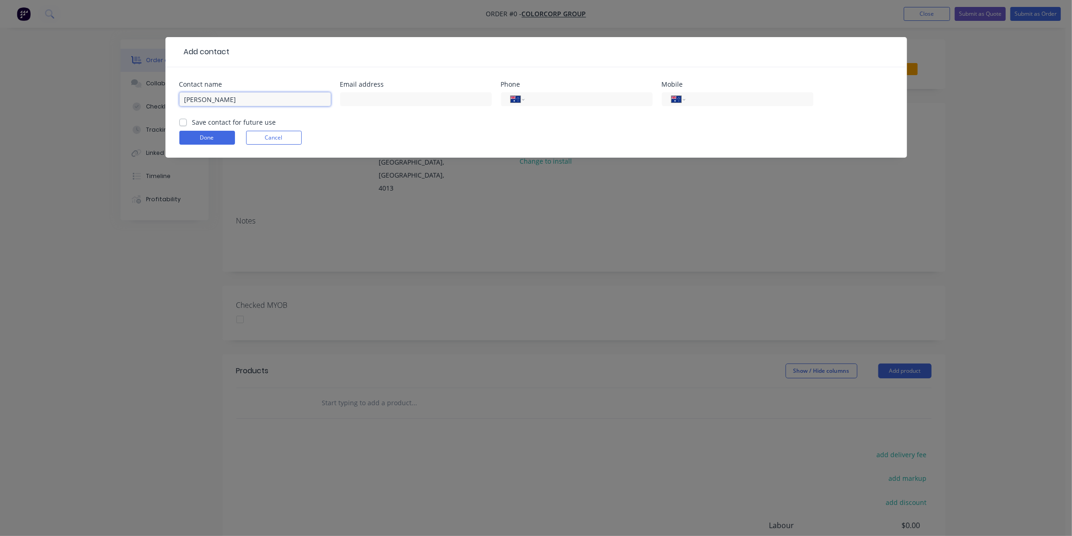
scroll to position [0, 0]
type input "[PERSON_NAME]"
click at [384, 102] on input "text" at bounding box center [415, 99] width 151 height 14
paste input "<[PERSON_NAME][EMAIL_ADDRESS][DOMAIN_NAME]>"
drag, startPoint x: 348, startPoint y: 97, endPoint x: 334, endPoint y: 102, distance: 15.4
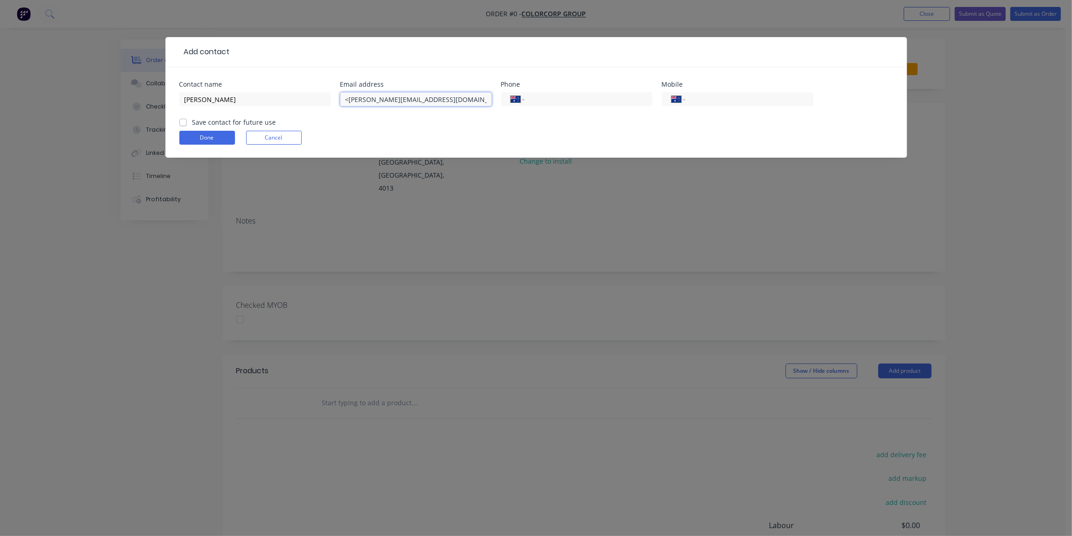
click at [335, 101] on div "Contact name [PERSON_NAME] Email address <[PERSON_NAME][EMAIL_ADDRESS][DOMAIN_N…" at bounding box center [535, 99] width 713 height 36
click at [458, 102] on input "[PERSON_NAME][EMAIL_ADDRESS][DOMAIN_NAME]>" at bounding box center [415, 99] width 151 height 14
type input "[PERSON_NAME][EMAIL_ADDRESS][DOMAIN_NAME]"
click at [708, 99] on input "tel" at bounding box center [747, 99] width 111 height 11
paste input "0411 067 455"
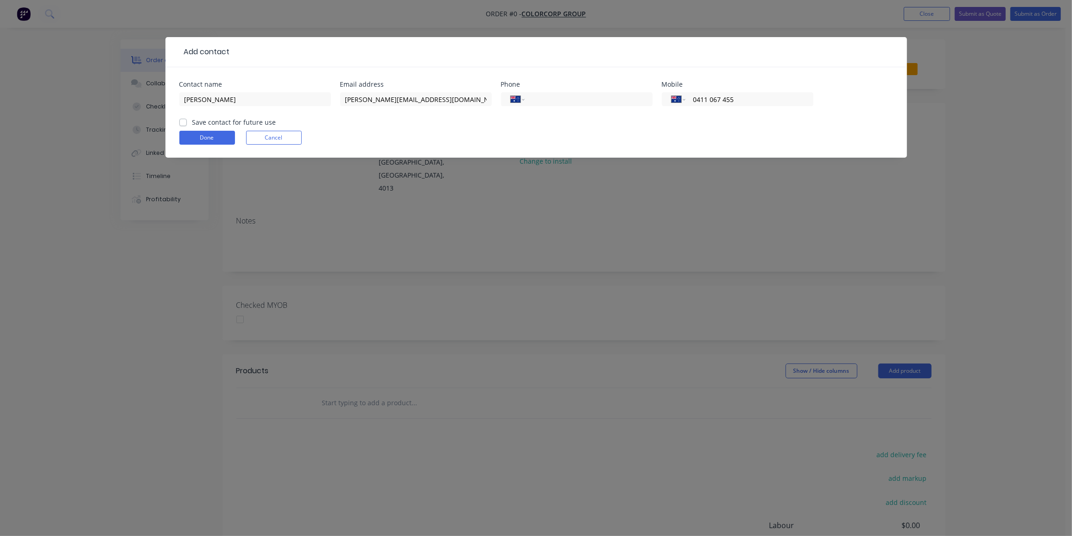
type input "0411 067 455"
click at [192, 122] on label "Save contact for future use" at bounding box center [234, 122] width 84 height 10
click at [179, 122] on input "Save contact for future use" at bounding box center [182, 121] width 7 height 9
checkbox input "true"
click at [206, 138] on button "Done" at bounding box center [207, 138] width 56 height 14
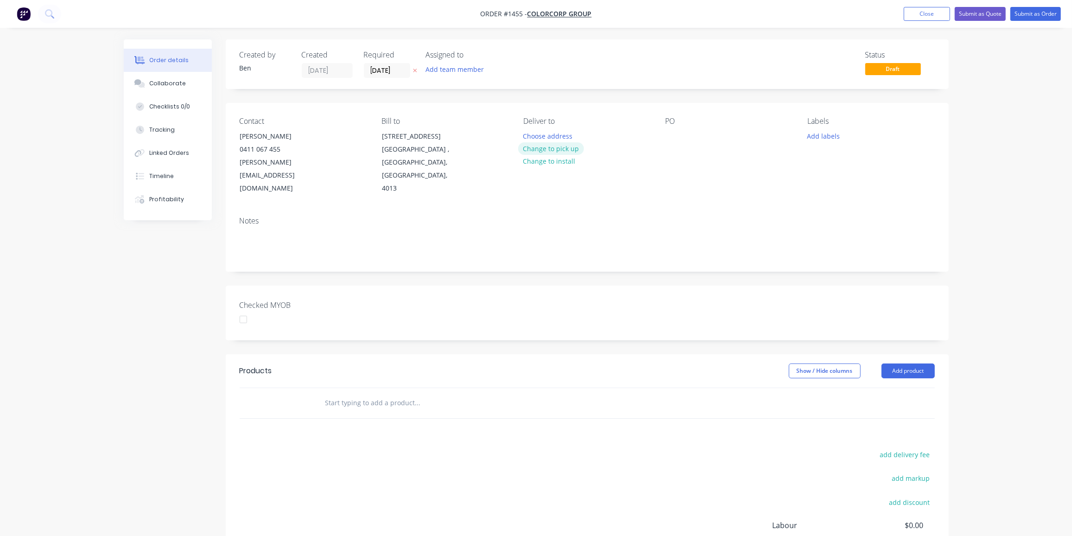
click at [565, 145] on button "Change to pick up" at bounding box center [551, 148] width 66 height 13
click at [676, 136] on div at bounding box center [672, 135] width 15 height 13
click at [673, 136] on div at bounding box center [672, 135] width 15 height 13
click at [824, 138] on button "Add labels" at bounding box center [823, 135] width 43 height 13
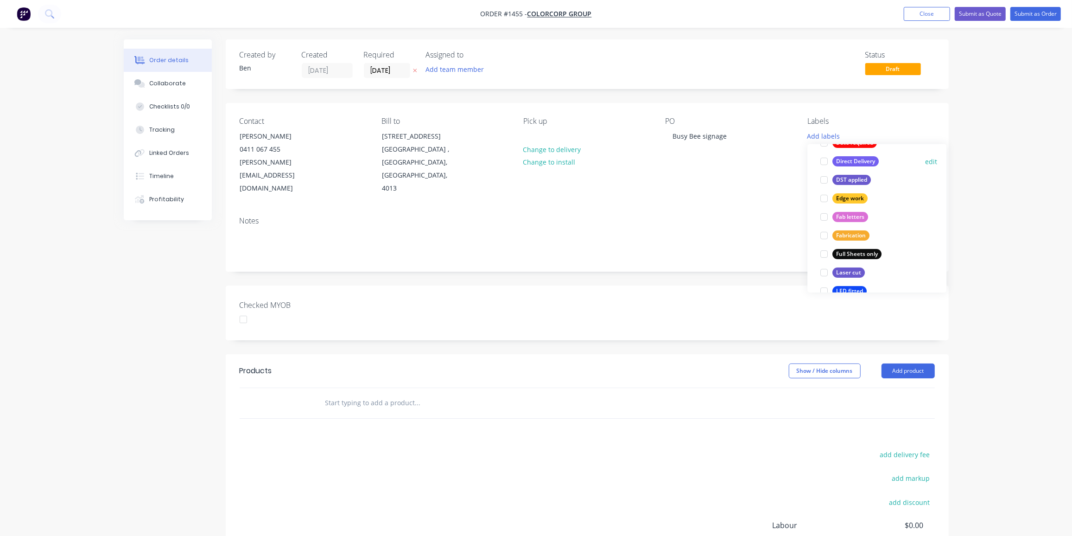
scroll to position [126, 0]
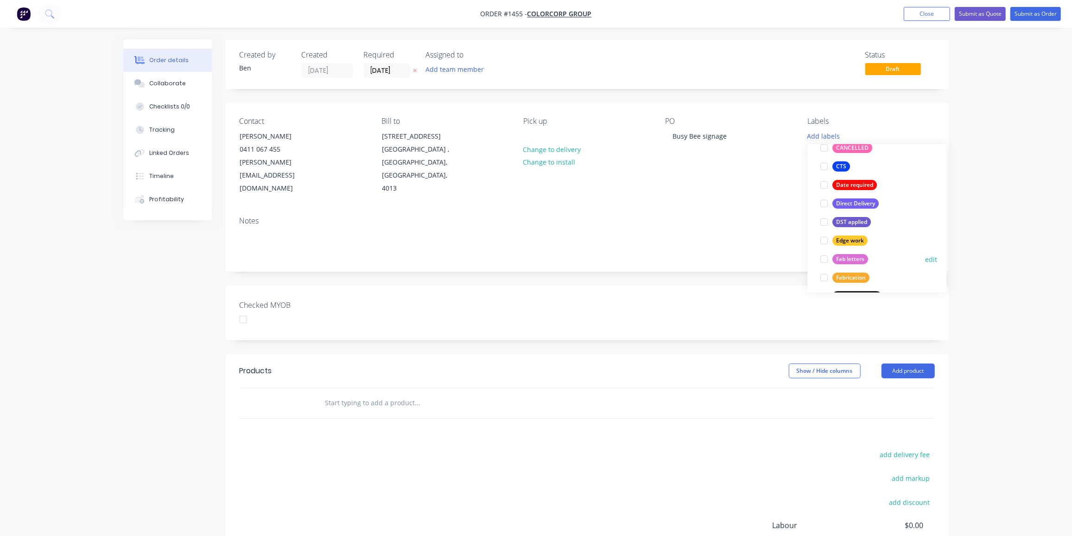
click at [852, 261] on div "Fab letters" at bounding box center [850, 259] width 36 height 10
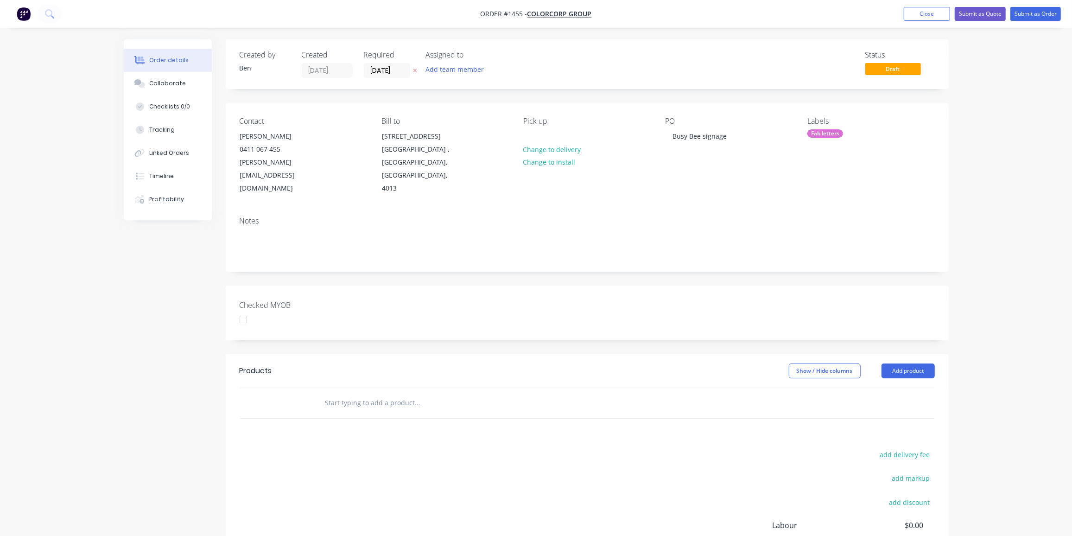
click at [362, 393] on input "text" at bounding box center [417, 402] width 185 height 19
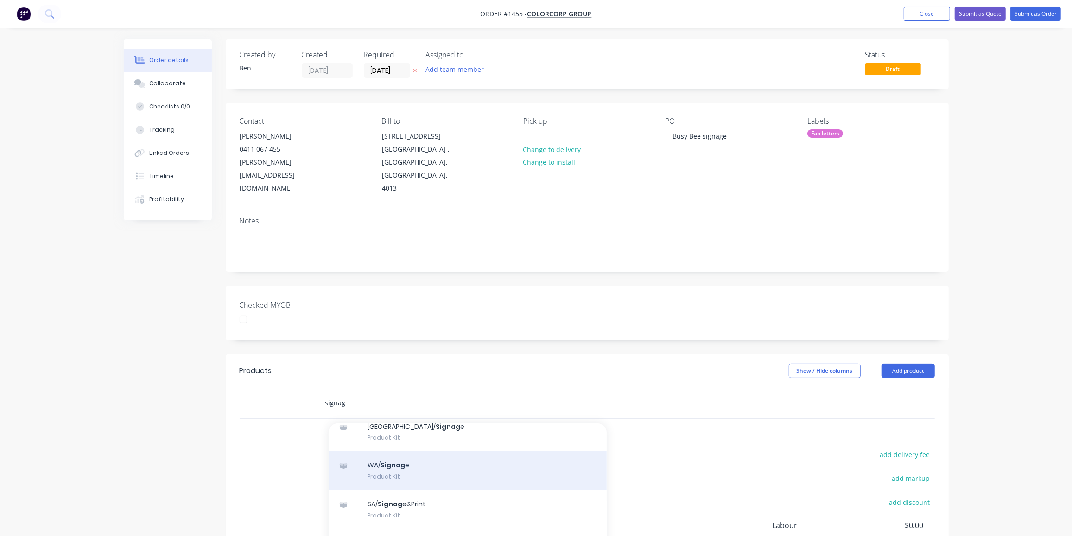
scroll to position [126, 0]
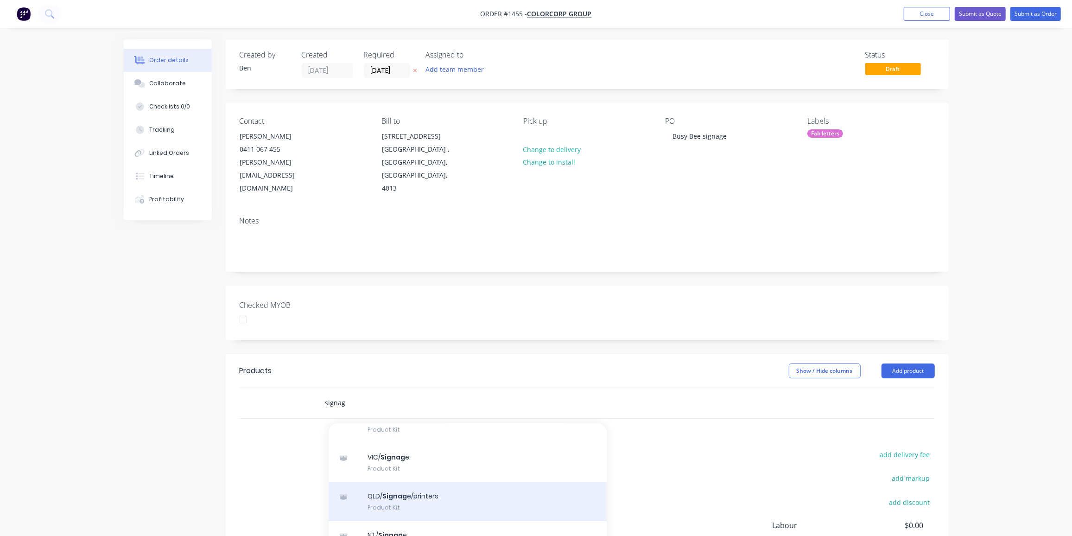
type input "signag"
click at [401, 482] on div "QLD/ Signag e/printers Product Kit" at bounding box center [467, 501] width 278 height 39
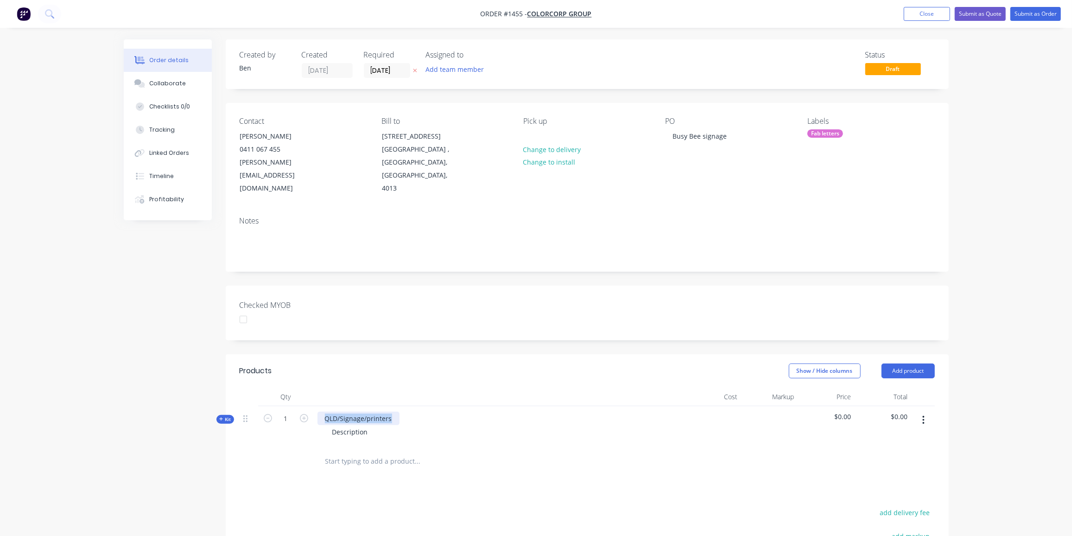
drag, startPoint x: 391, startPoint y: 391, endPoint x: 322, endPoint y: 397, distance: 68.8
click at [322, 411] on div "QLD/Signage/printers" at bounding box center [358, 417] width 82 height 13
click at [373, 425] on div "Description" at bounding box center [350, 431] width 50 height 13
drag, startPoint x: 369, startPoint y: 405, endPoint x: 300, endPoint y: 409, distance: 69.1
click at [300, 409] on div "Kit 1 Busy Bees + logo fabricated letter set (not curved) Description $0.00 $0.…" at bounding box center [587, 426] width 695 height 40
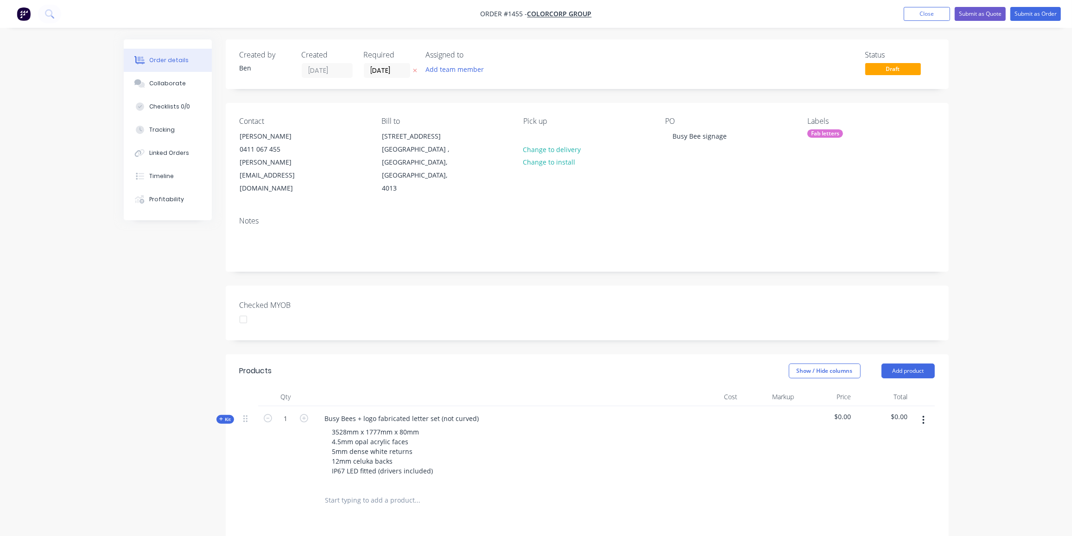
click at [159, 389] on div "Created by [PERSON_NAME] Created [DATE] Required [DATE] Assigned to Add team me…" at bounding box center [536, 395] width 825 height 712
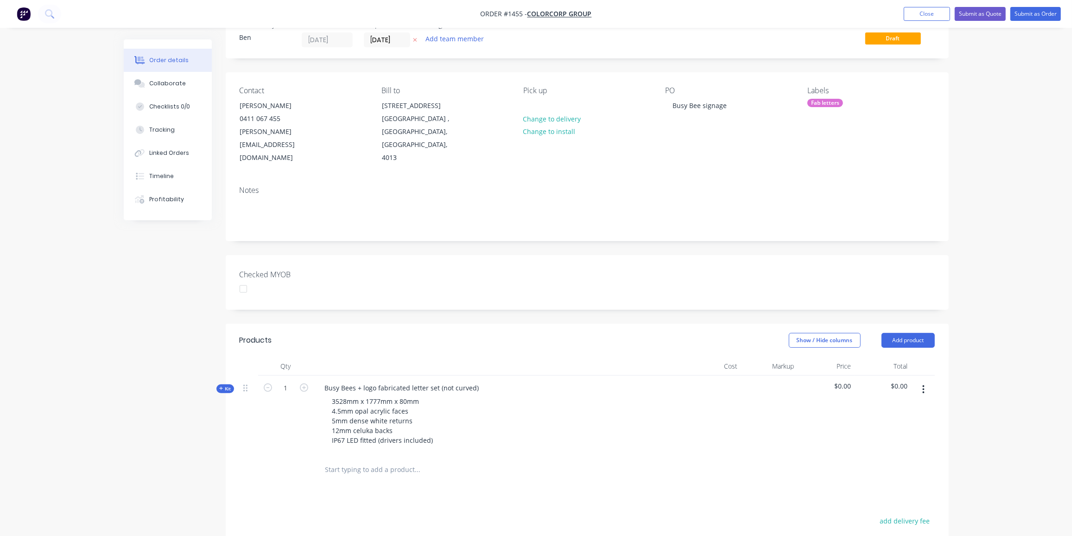
scroll to position [84, 0]
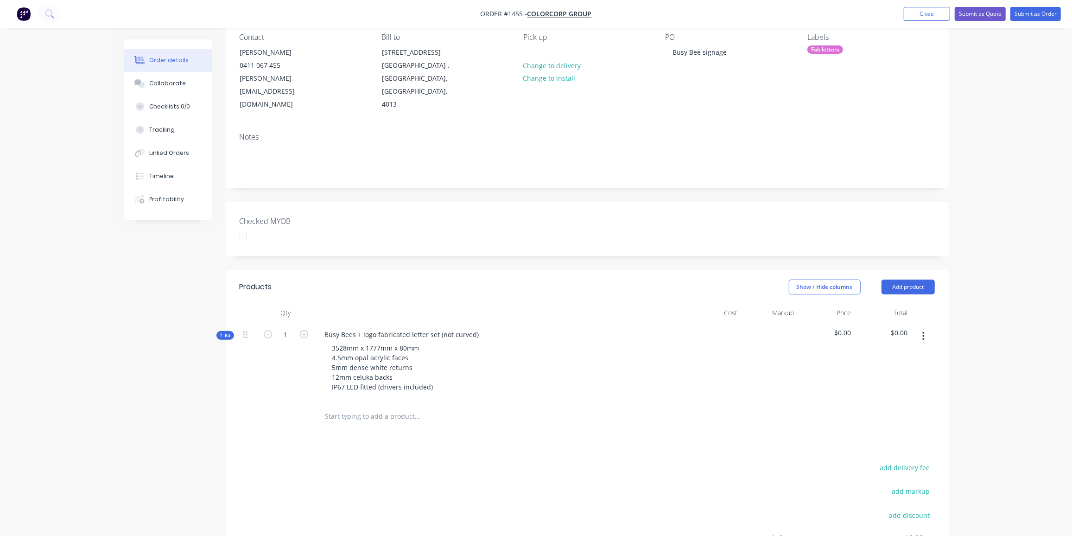
click at [228, 332] on span "Kit" at bounding box center [225, 335] width 12 height 7
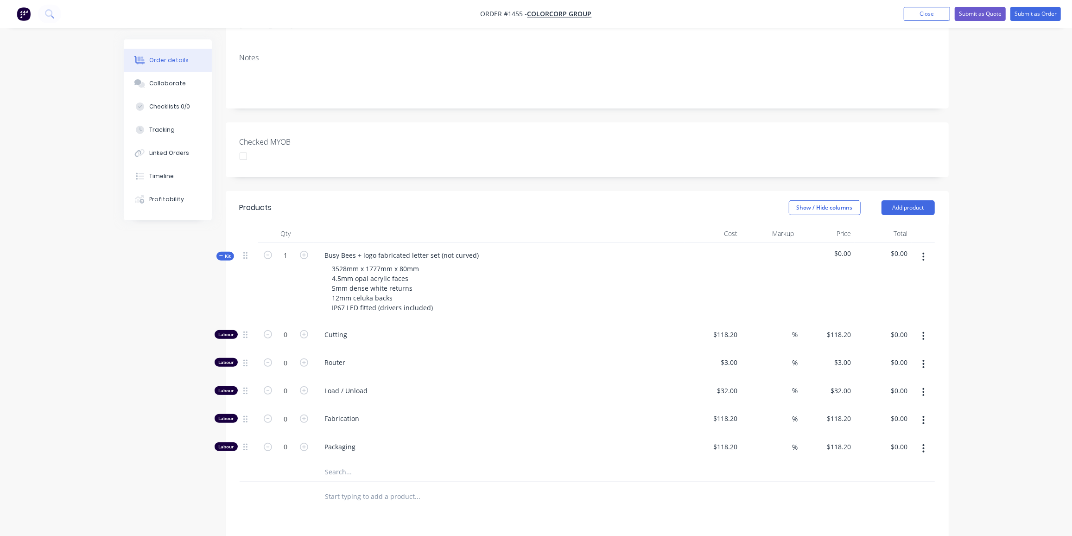
scroll to position [168, 0]
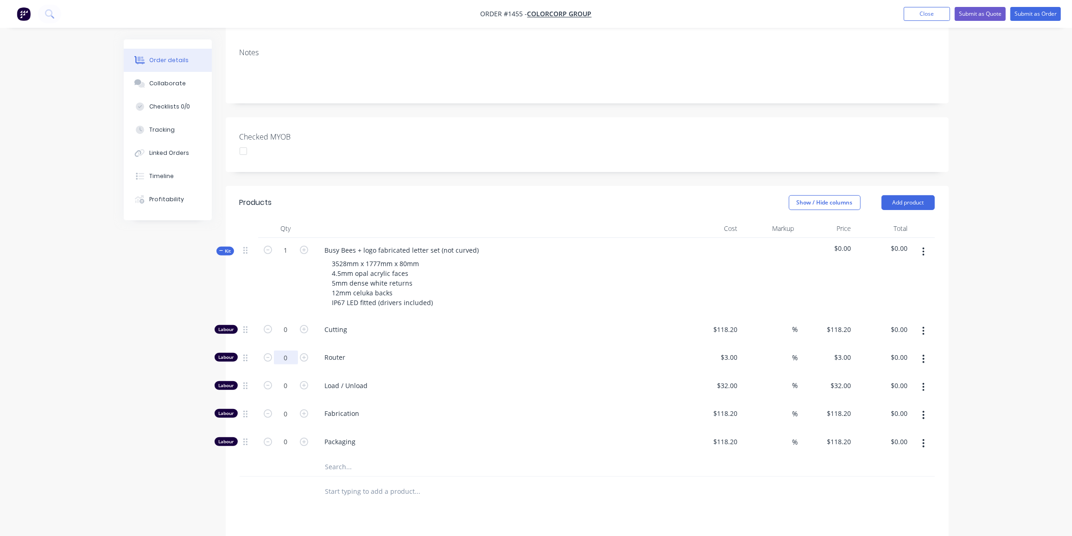
click at [290, 350] on input "0" at bounding box center [286, 357] width 24 height 14
type input "60"
type input "$180.00"
click at [293, 379] on input "0" at bounding box center [286, 386] width 24 height 14
type input "4"
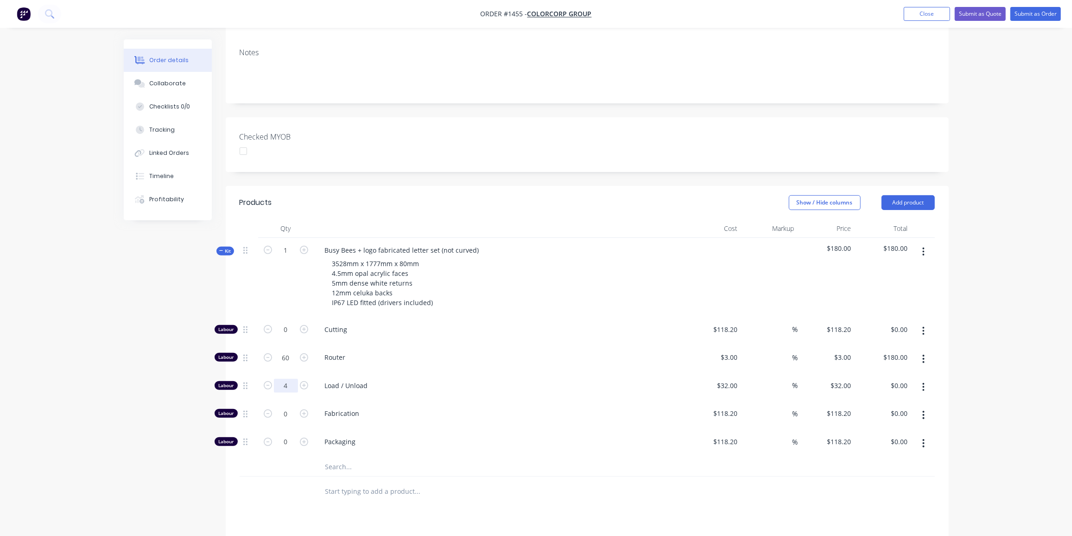
type input "$128.00"
click at [294, 406] on input "0" at bounding box center [286, 413] width 24 height 14
type input "26"
type input "$3,073.20"
click at [346, 457] on input "text" at bounding box center [417, 466] width 185 height 19
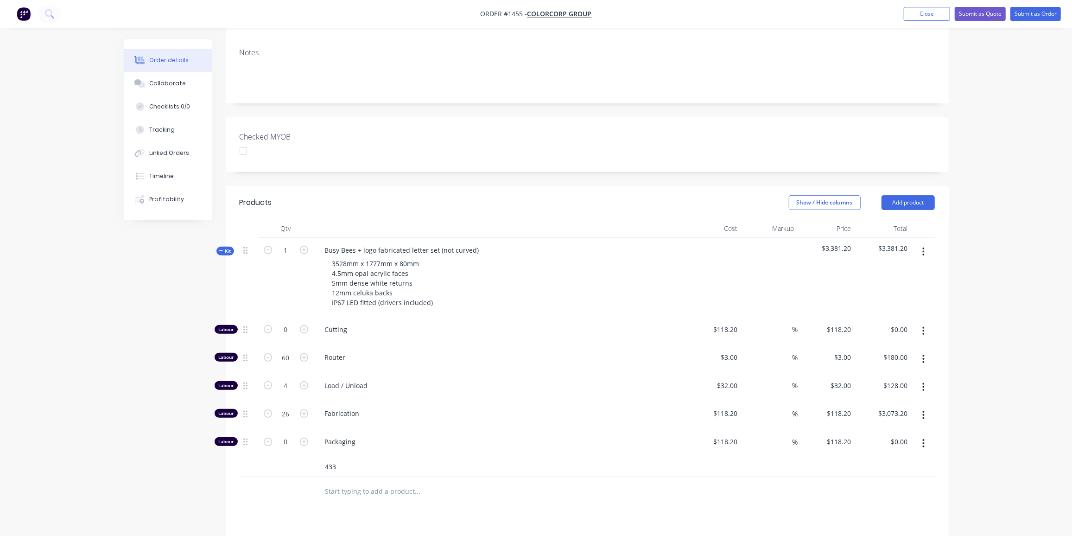
type input "433"
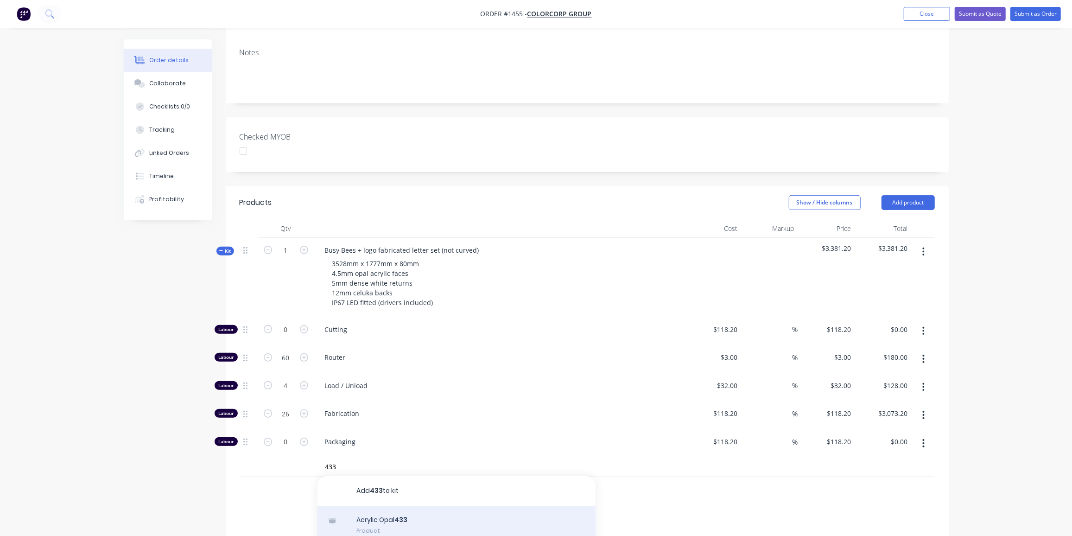
click at [416, 505] on div "Acrylic Opal 433 Product" at bounding box center [456, 524] width 278 height 39
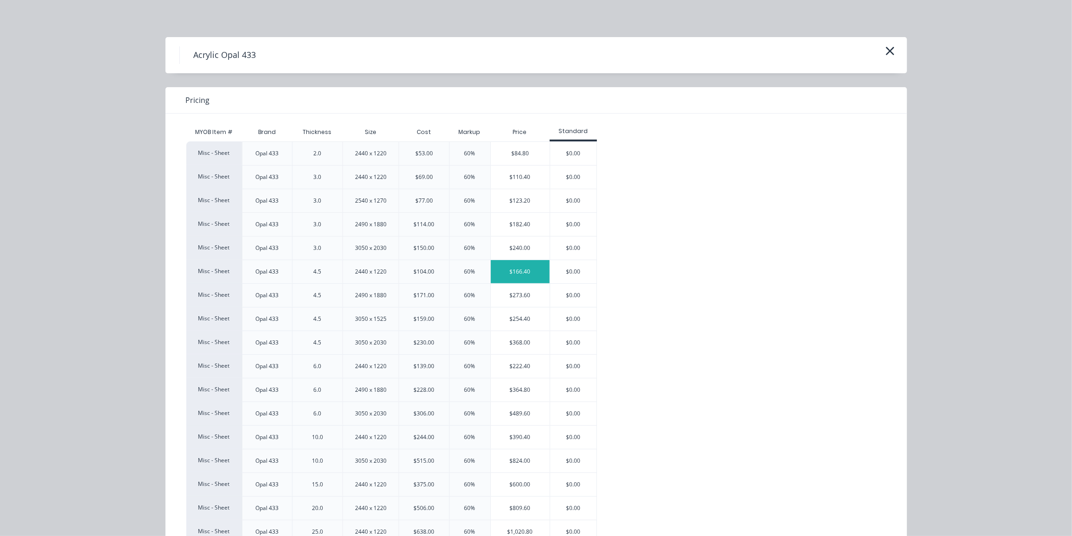
click at [511, 267] on div "$166.40" at bounding box center [520, 271] width 59 height 23
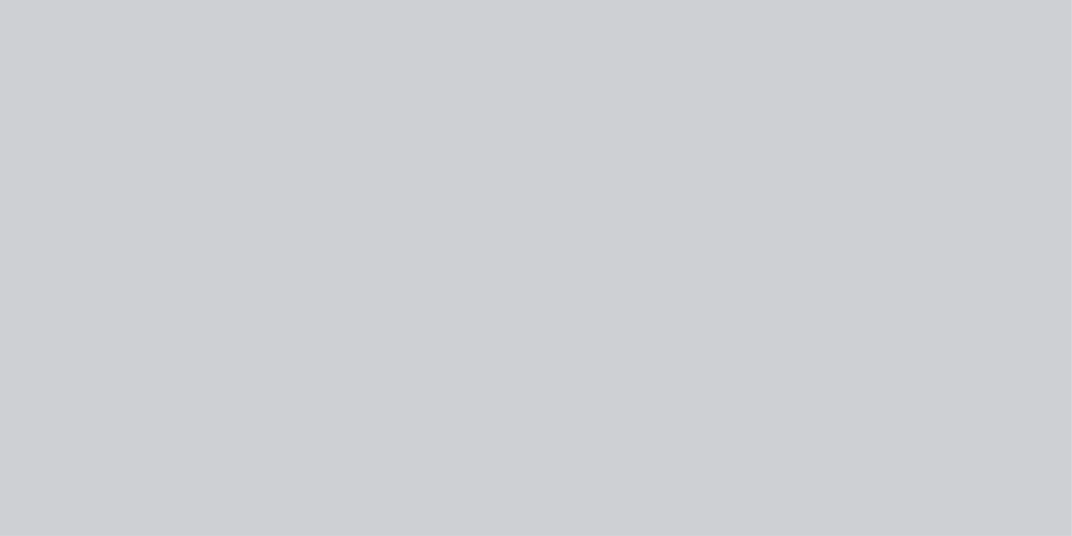
type input "$104.00"
type input "60"
type input "$166.40"
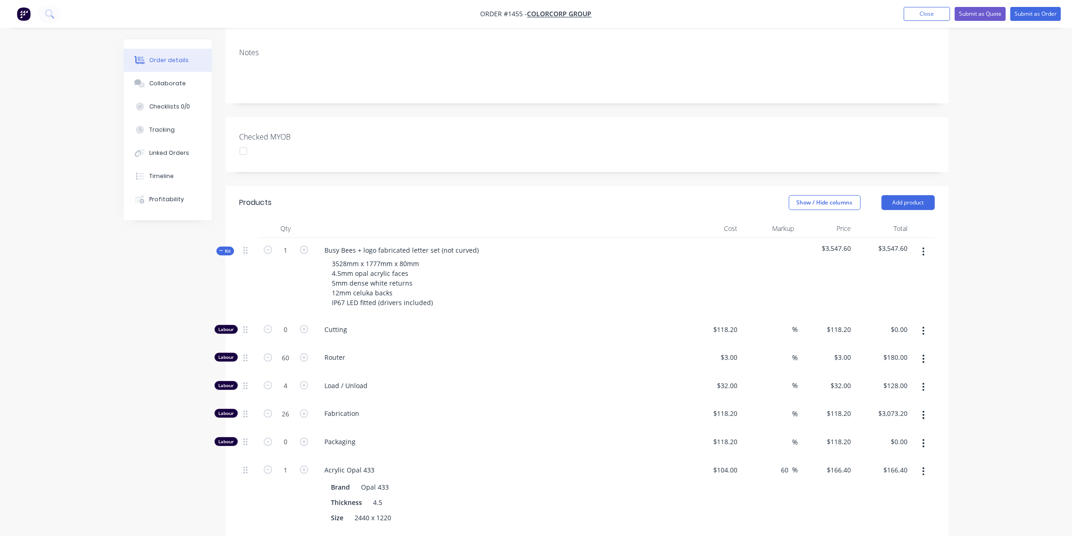
drag, startPoint x: 307, startPoint y: 440, endPoint x: 405, endPoint y: 356, distance: 129.5
click at [307, 465] on icon "button" at bounding box center [304, 469] width 8 height 8
type input "2"
type input "$332.80"
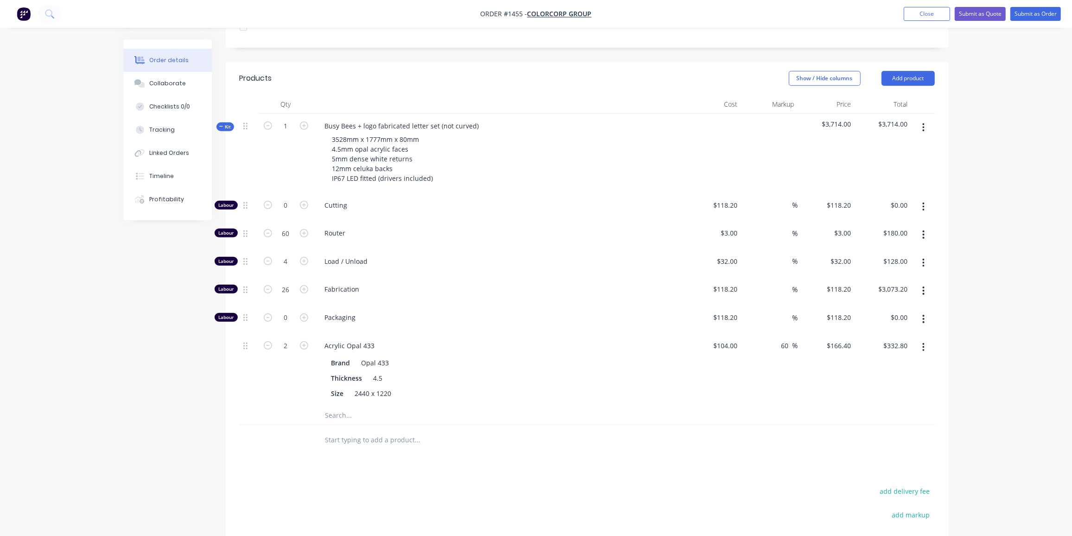
scroll to position [295, 0]
click at [360, 404] on input "text" at bounding box center [417, 413] width 185 height 19
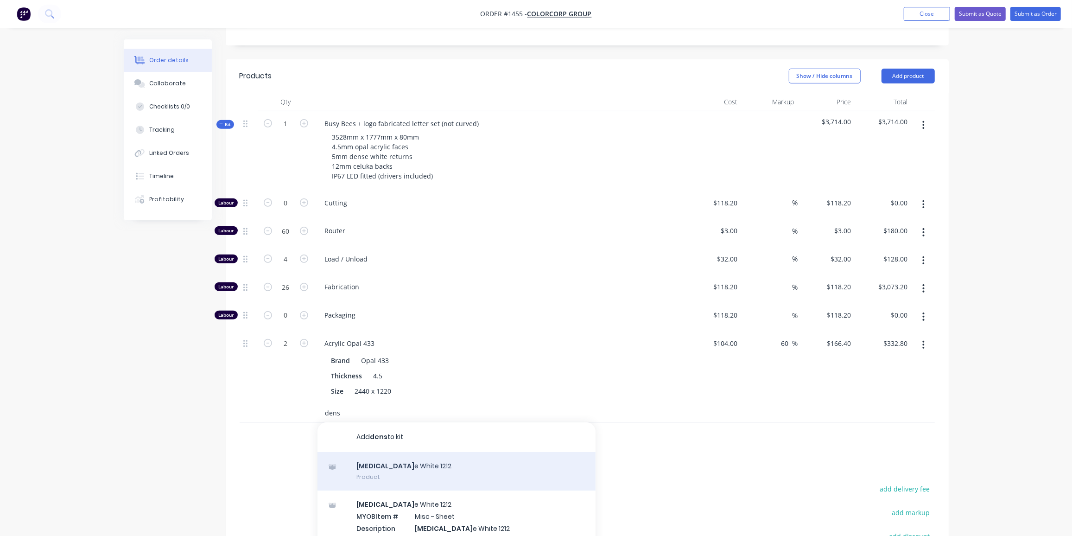
type input "dens"
click at [411, 452] on div "[MEDICAL_DATA] e White 1212 Product" at bounding box center [456, 471] width 278 height 39
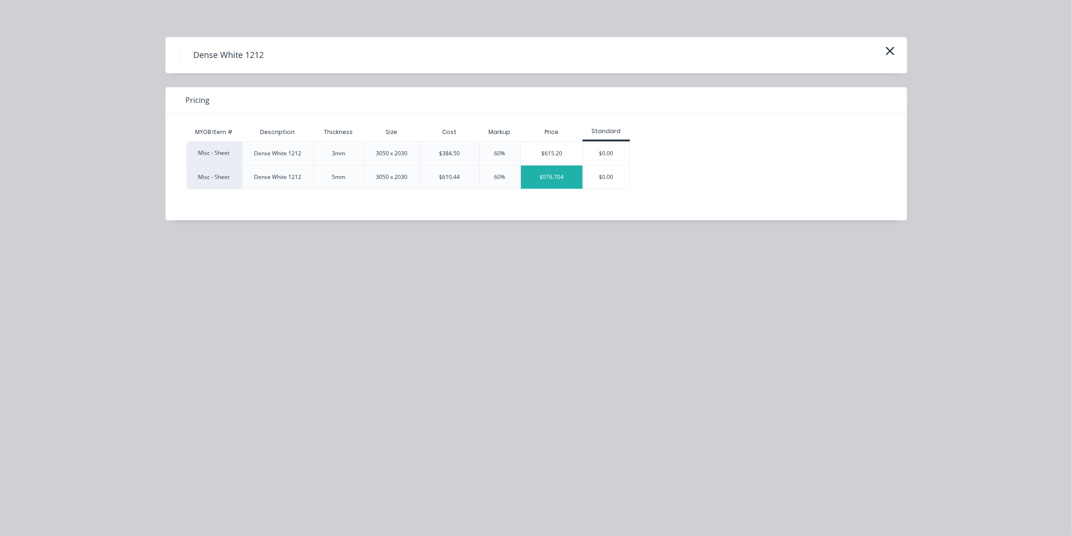
click at [569, 183] on div "$976.704" at bounding box center [552, 176] width 62 height 23
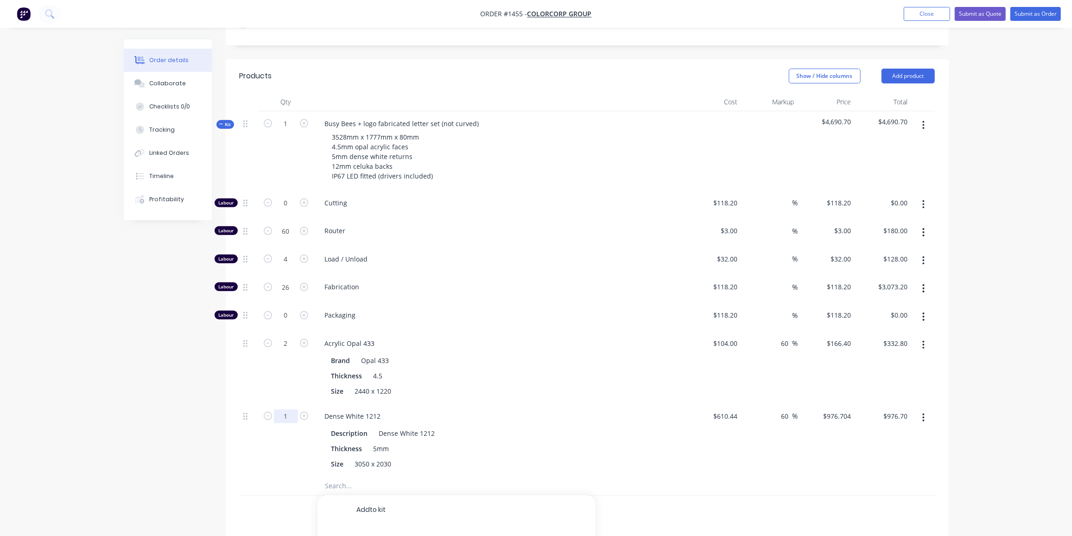
click at [291, 409] on input "1" at bounding box center [286, 416] width 24 height 14
type input "0.66"
type input "$644.62"
click at [328, 476] on input "text" at bounding box center [417, 485] width 185 height 19
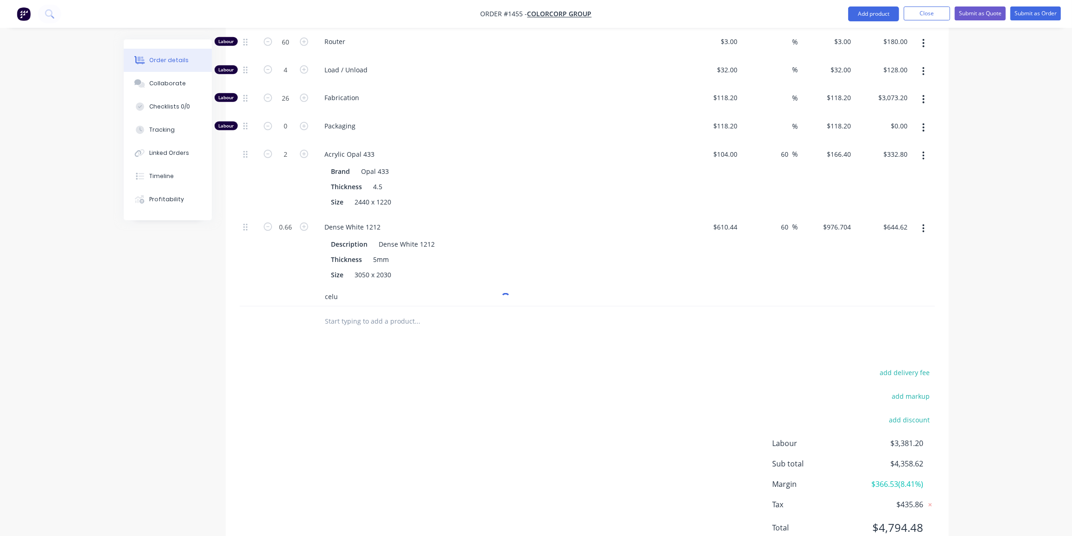
scroll to position [490, 0]
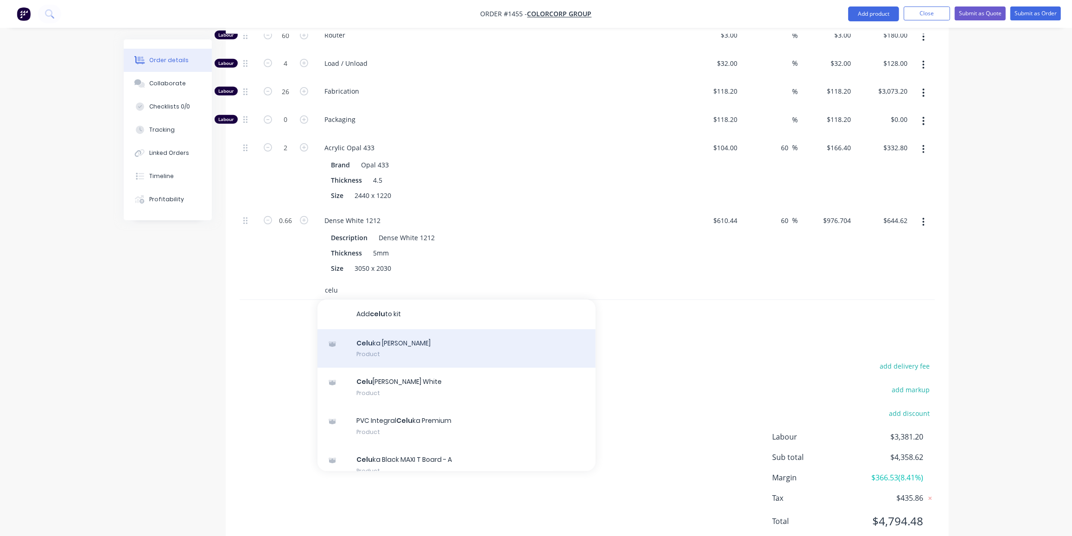
type input "celu"
click at [397, 329] on div "Celu ka [PERSON_NAME] Product" at bounding box center [456, 348] width 278 height 39
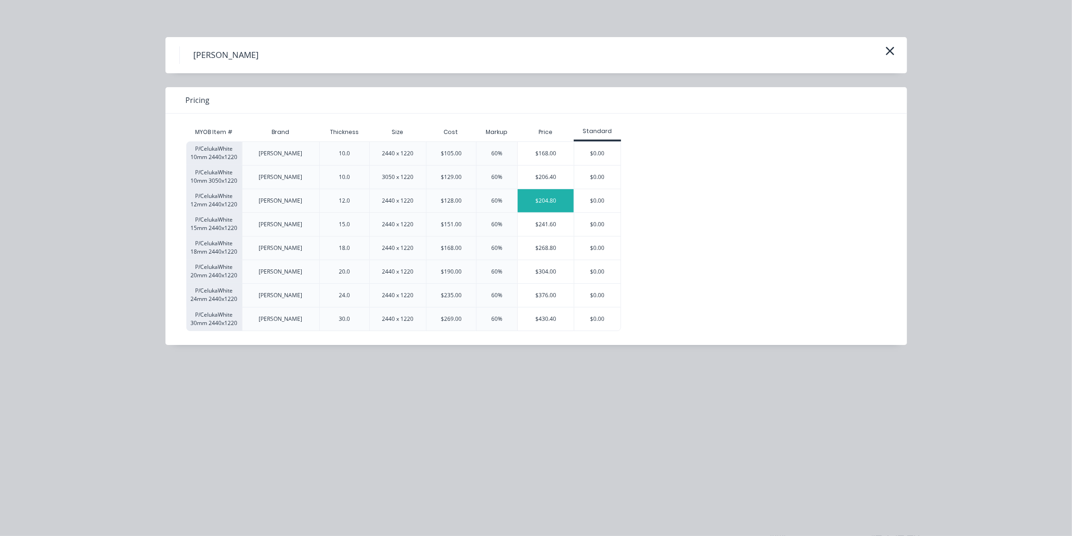
click at [528, 204] on div "$204.80" at bounding box center [545, 200] width 56 height 23
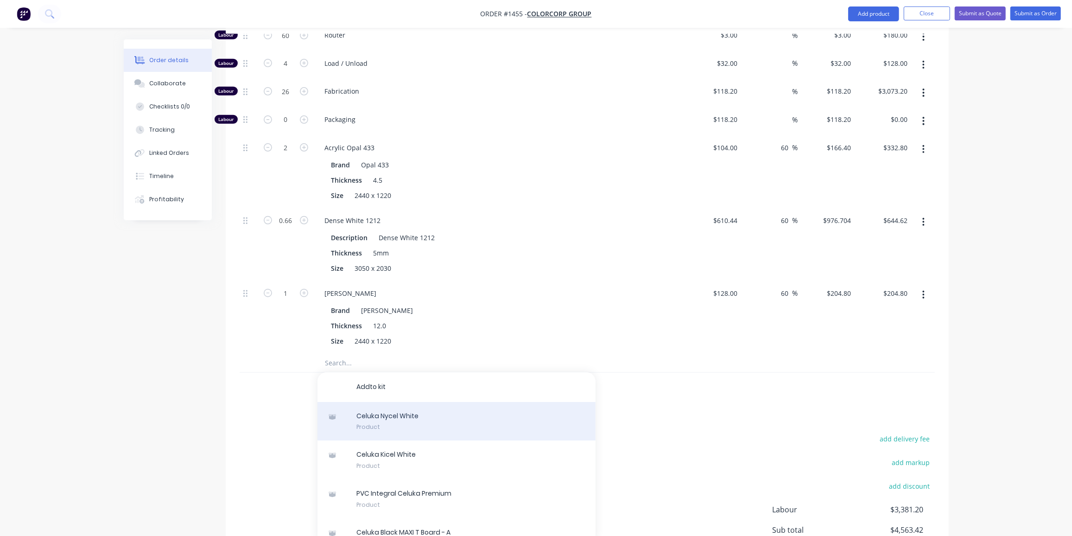
click at [417, 402] on div "C e l u k a N [PERSON_NAME] Product" at bounding box center [456, 421] width 278 height 39
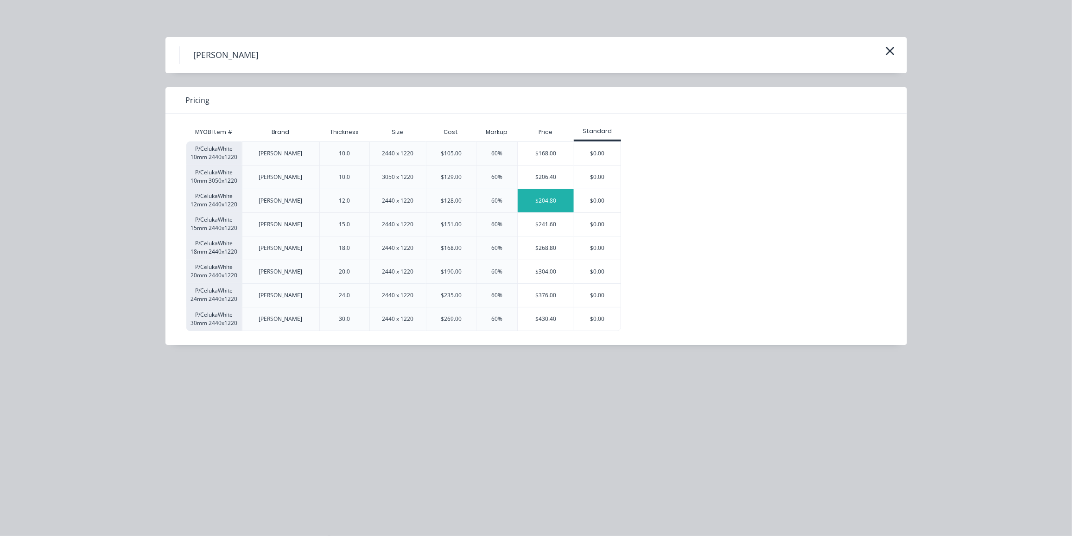
click at [542, 200] on div "$204.80" at bounding box center [545, 200] width 56 height 23
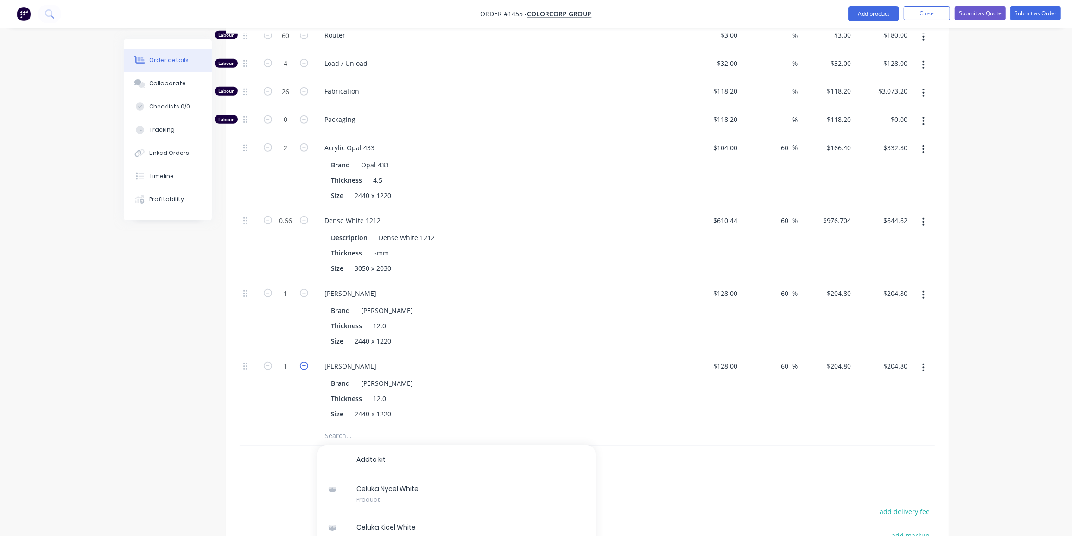
click at [303, 361] on icon "button" at bounding box center [304, 365] width 8 height 8
type input "2"
type input "$409.60"
drag, startPoint x: 568, startPoint y: 195, endPoint x: 563, endPoint y: 196, distance: 4.7
click at [568, 214] on div "Dense White 1212" at bounding box center [498, 220] width 363 height 13
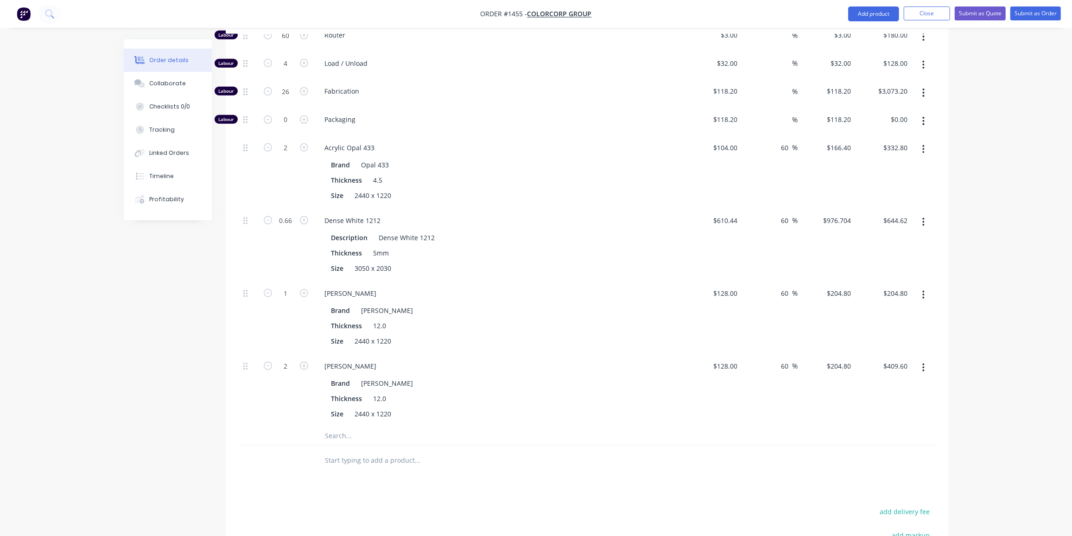
click at [328, 426] on input "text" at bounding box center [417, 435] width 185 height 19
type input "LED"
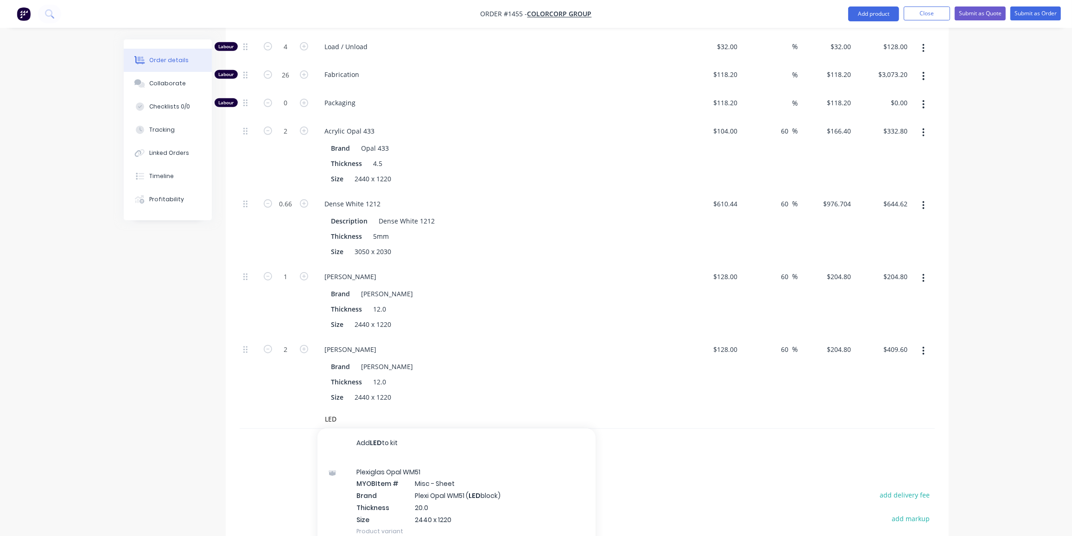
scroll to position [532, 0]
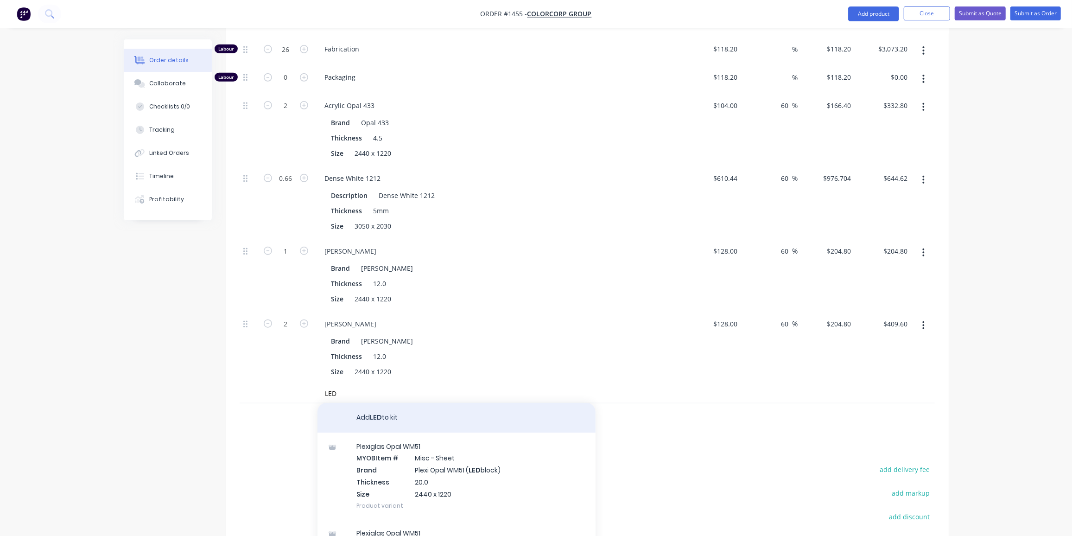
click at [396, 403] on button "Add LED to kit" at bounding box center [456, 418] width 278 height 30
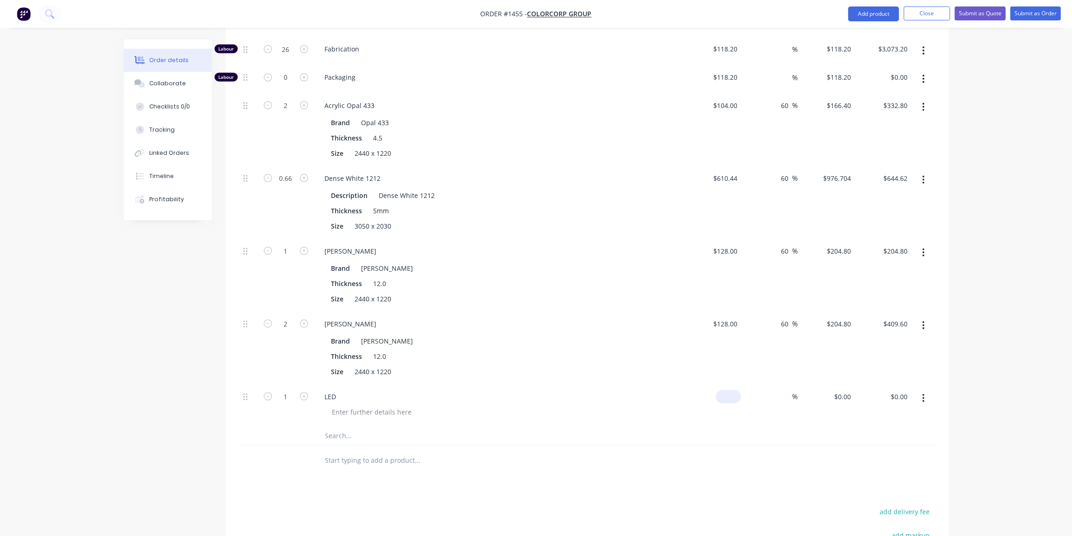
click at [735, 390] on input at bounding box center [729, 396] width 21 height 13
type input "$650.00"
type input "35"
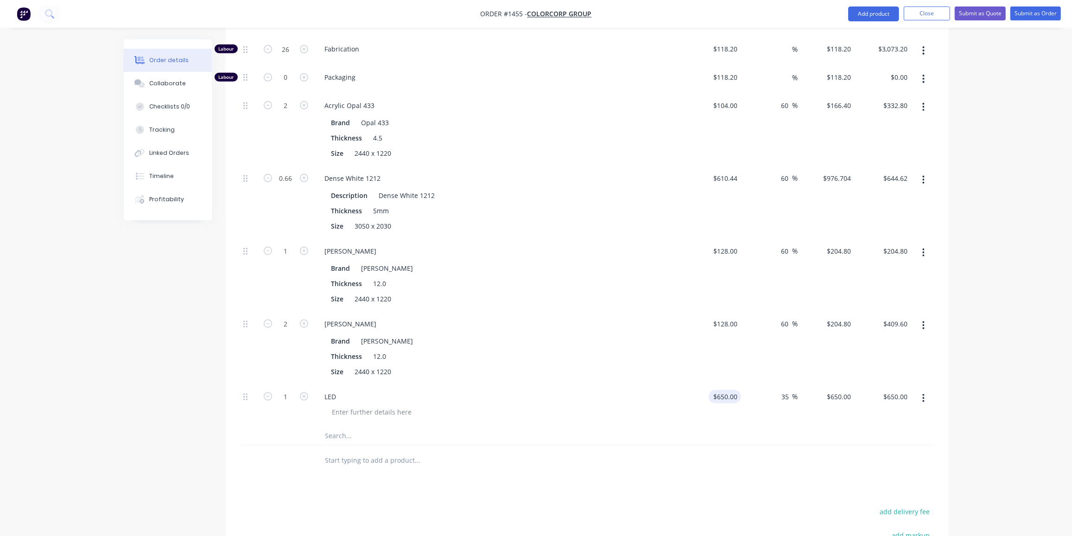
type input "877.5"
type input "$877.50"
click at [433, 405] on div at bounding box center [503, 411] width 356 height 13
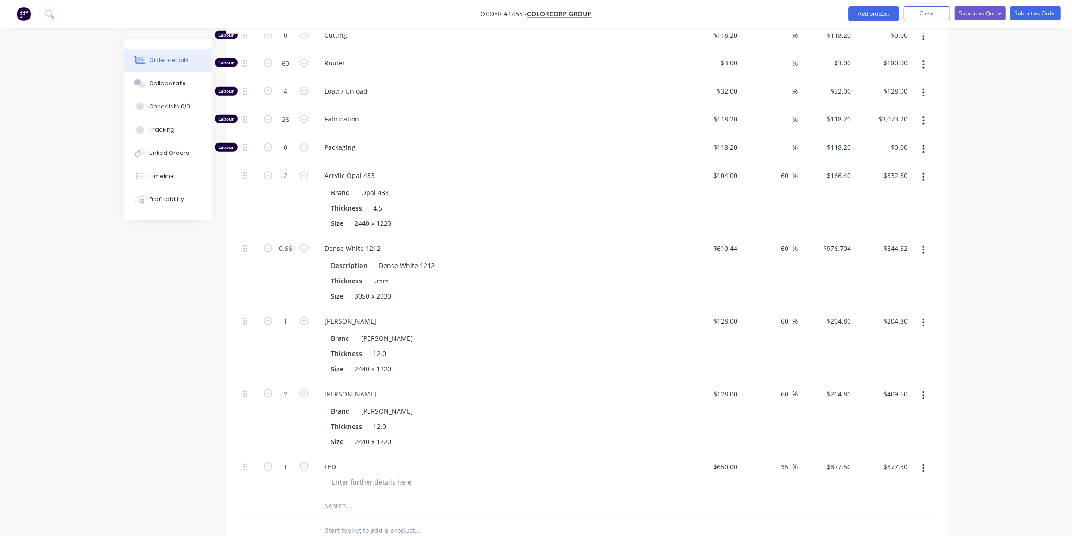
scroll to position [463, 0]
click at [920, 386] on button "button" at bounding box center [923, 394] width 22 height 17
click at [879, 449] on div "Delete" at bounding box center [890, 455] width 71 height 13
click at [304, 316] on icon "button" at bounding box center [304, 320] width 8 height 8
type input "2"
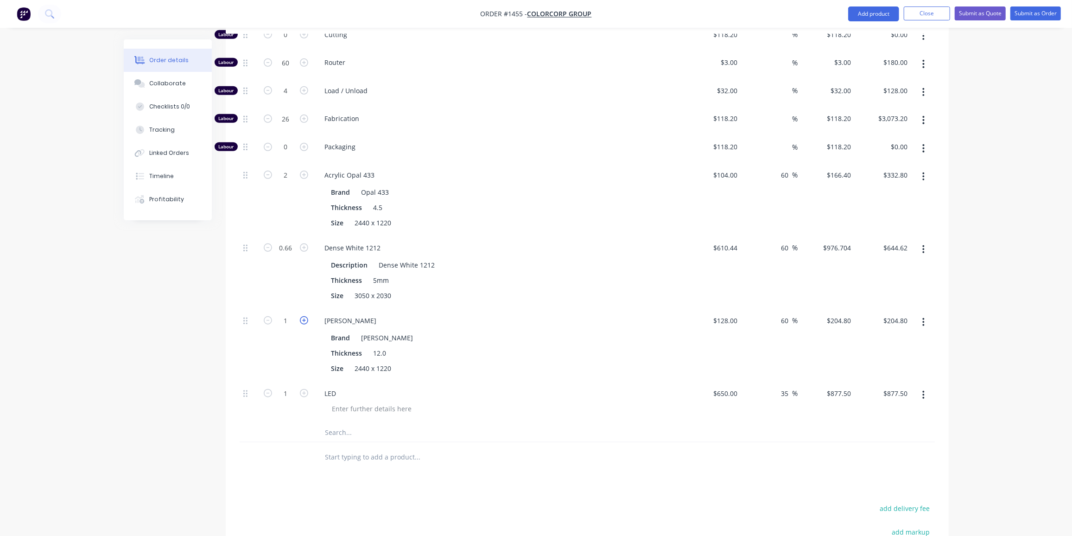
type input "$409.60"
click at [173, 319] on div "Created by [PERSON_NAME] Created [DATE] Required [DATE] Assigned to Add team me…" at bounding box center [536, 143] width 825 height 1132
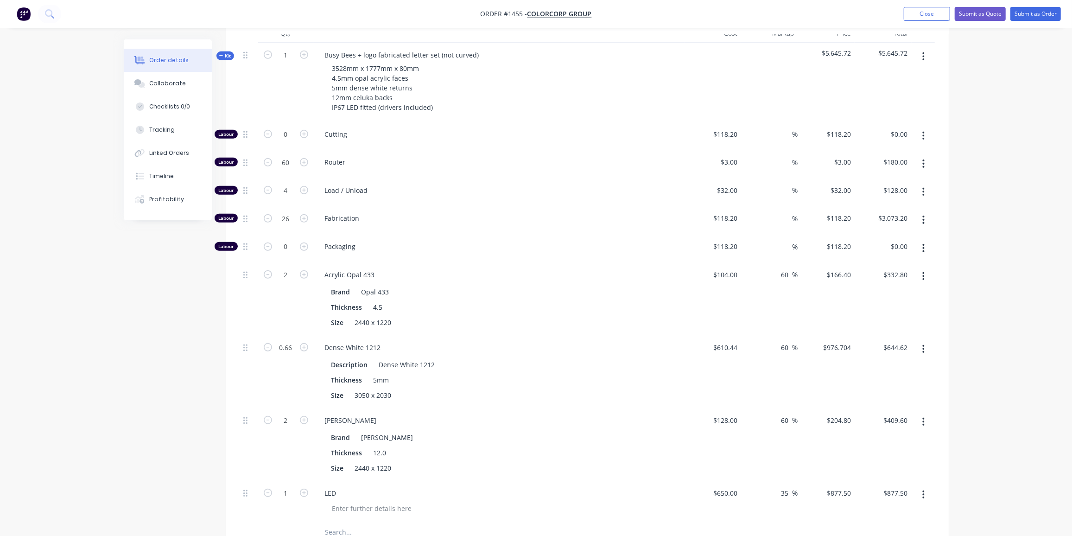
scroll to position [252, 0]
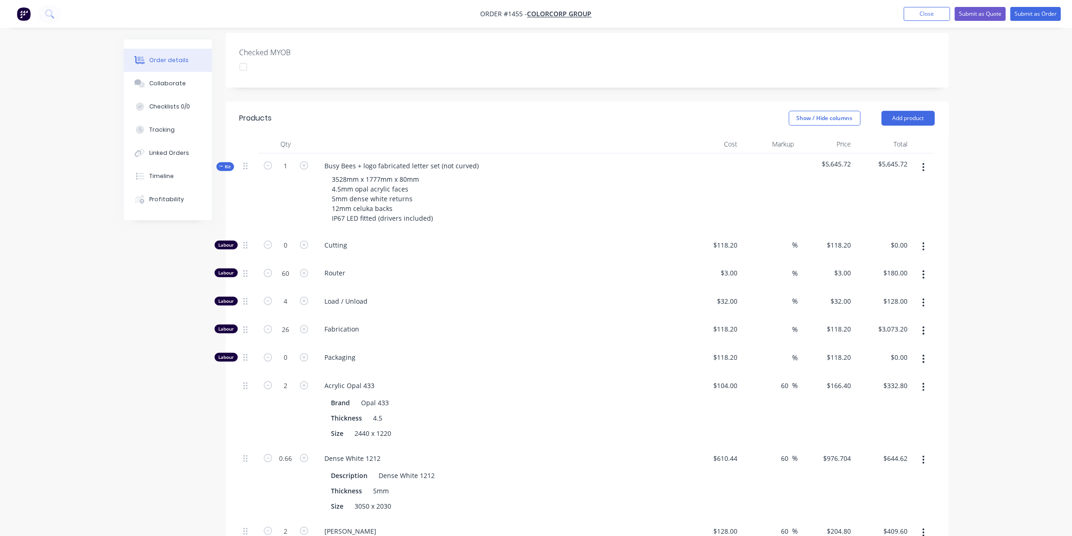
click at [228, 163] on span "Kit" at bounding box center [225, 166] width 12 height 7
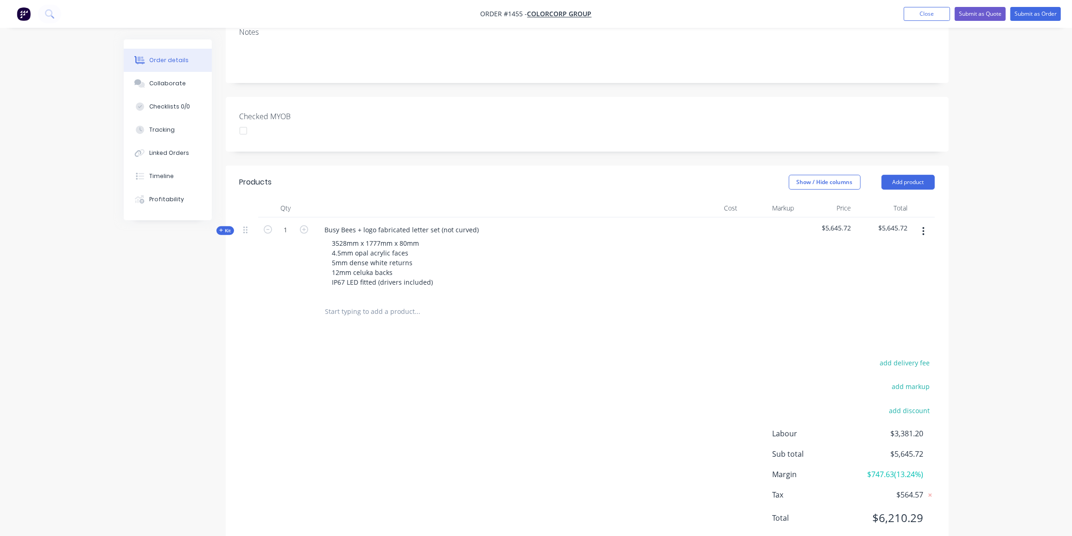
click at [923, 227] on icon "button" at bounding box center [923, 231] width 2 height 8
click at [890, 286] on div "Duplicate" at bounding box center [890, 292] width 71 height 13
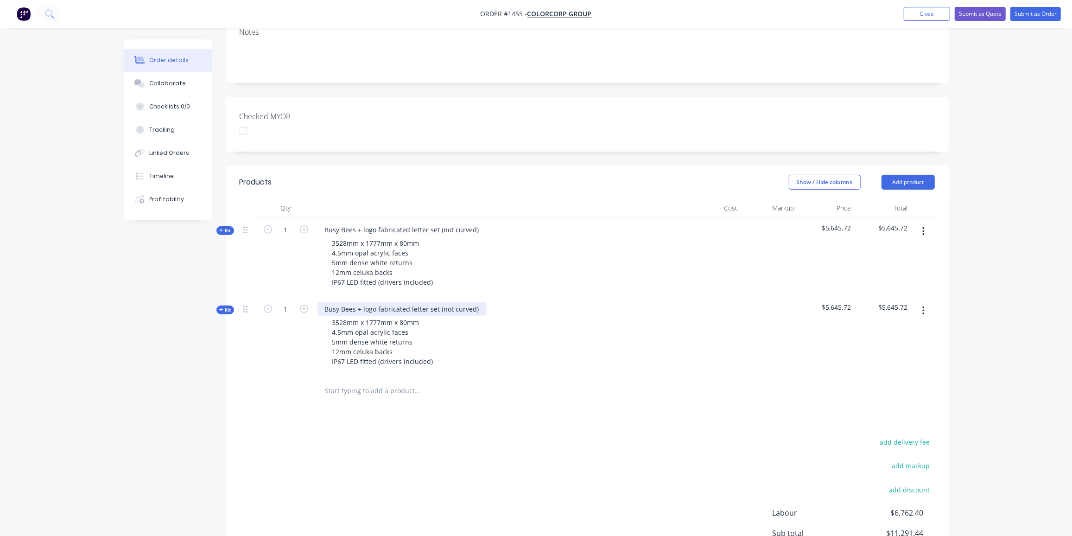
click at [477, 302] on div "Busy Bees + logo fabricated letter set (not curved)" at bounding box center [401, 308] width 169 height 13
drag, startPoint x: 477, startPoint y: 281, endPoint x: 437, endPoint y: 283, distance: 39.9
click at [437, 302] on div "Busy Bees + logo fabricated letter set (not curved)" at bounding box center [401, 308] width 169 height 13
drag, startPoint x: 488, startPoint y: 282, endPoint x: 498, endPoint y: 288, distance: 11.7
click at [488, 302] on div "Busy Bees + logo fabricated letter set Curved back to R" at bounding box center [409, 308] width 184 height 13
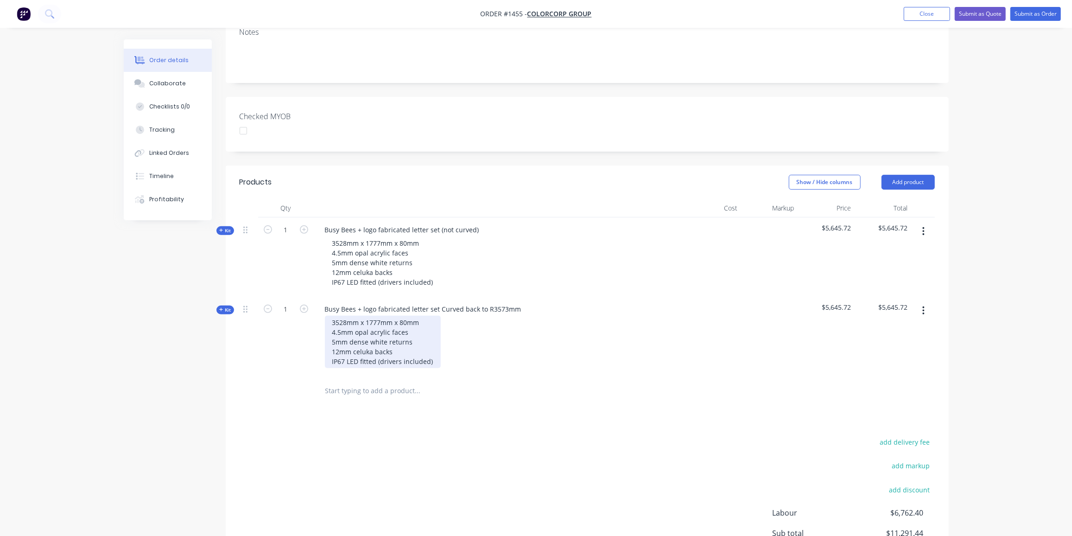
click at [435, 333] on div "3528mm x 1777mm x 80mm 4.5mm opal acrylic faces 5mm dense white returns 12mm ce…" at bounding box center [383, 341] width 116 height 52
click at [397, 325] on div "3528mm x 1777mm x 80mm 4.5mm opal acrylic faces 5mm dense white returns 12mm ce…" at bounding box center [383, 341] width 116 height 52
drag, startPoint x: 353, startPoint y: 422, endPoint x: 392, endPoint y: 359, distance: 74.7
click at [353, 435] on div "add delivery fee add markup add discount Labour $6,762.40 Sub total $11,291.44 …" at bounding box center [587, 524] width 695 height 179
click at [227, 306] on span "Kit" at bounding box center [225, 309] width 12 height 7
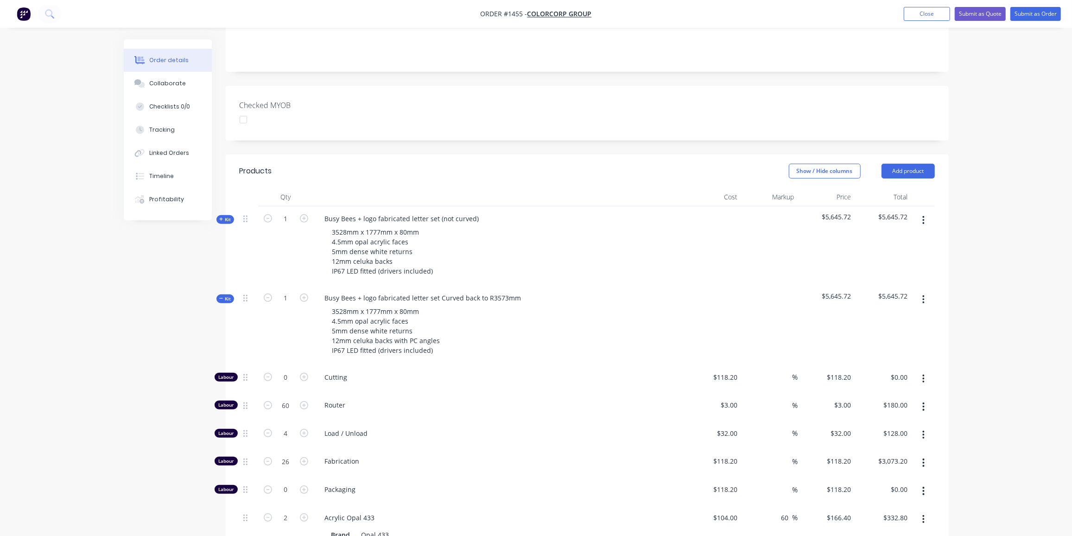
scroll to position [231, 0]
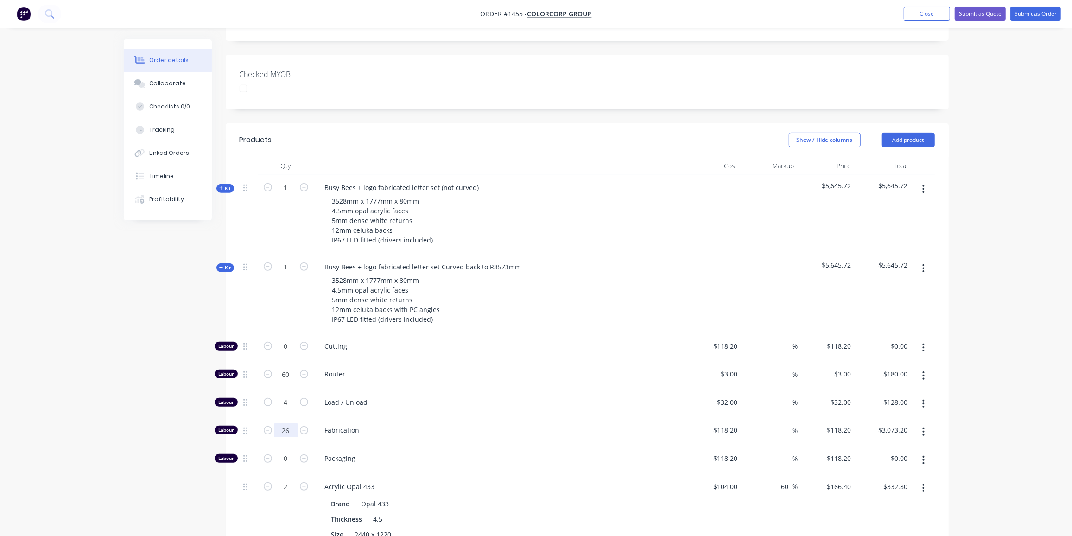
click at [290, 423] on input "26" at bounding box center [286, 430] width 24 height 14
type input "60"
type input "$7,092.00"
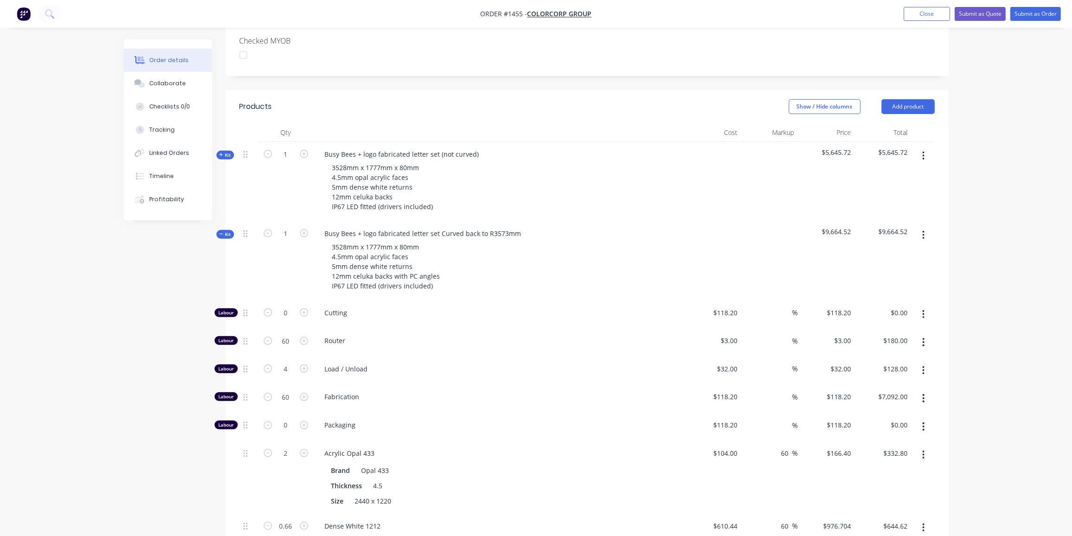
scroll to position [315, 0]
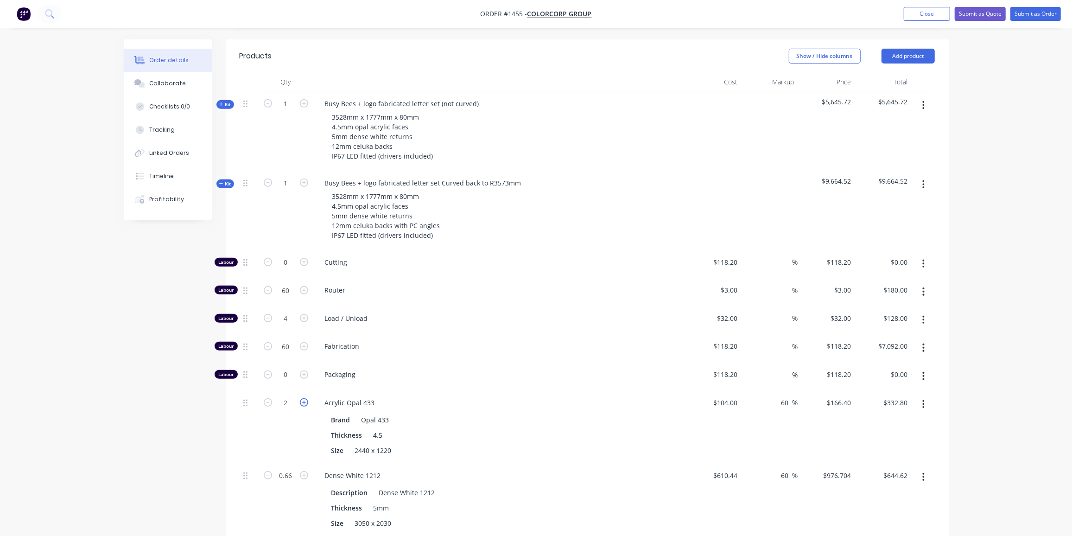
click at [305, 398] on icon "button" at bounding box center [304, 402] width 8 height 8
type input "3"
type input "$499.20"
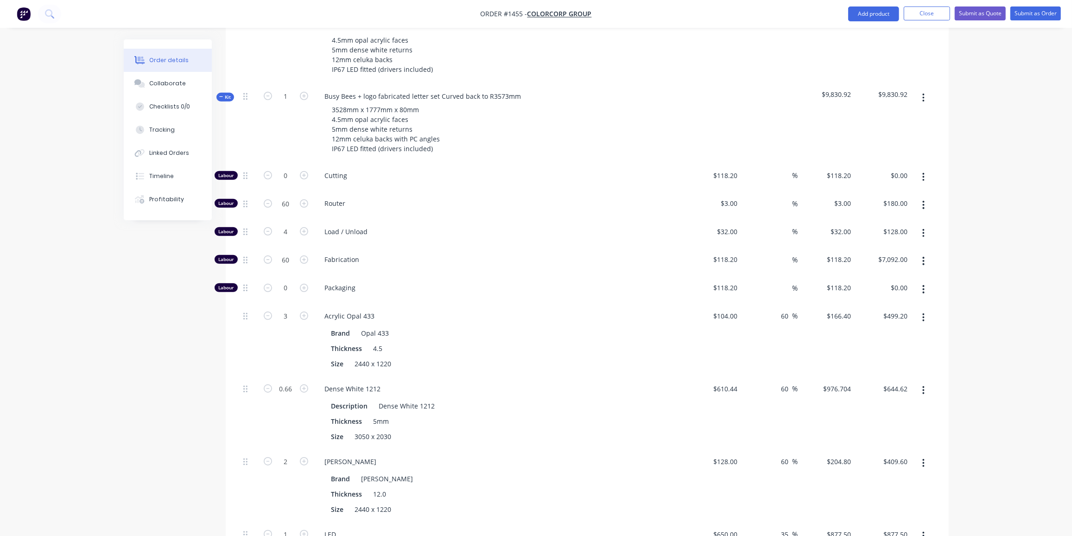
scroll to position [441, 0]
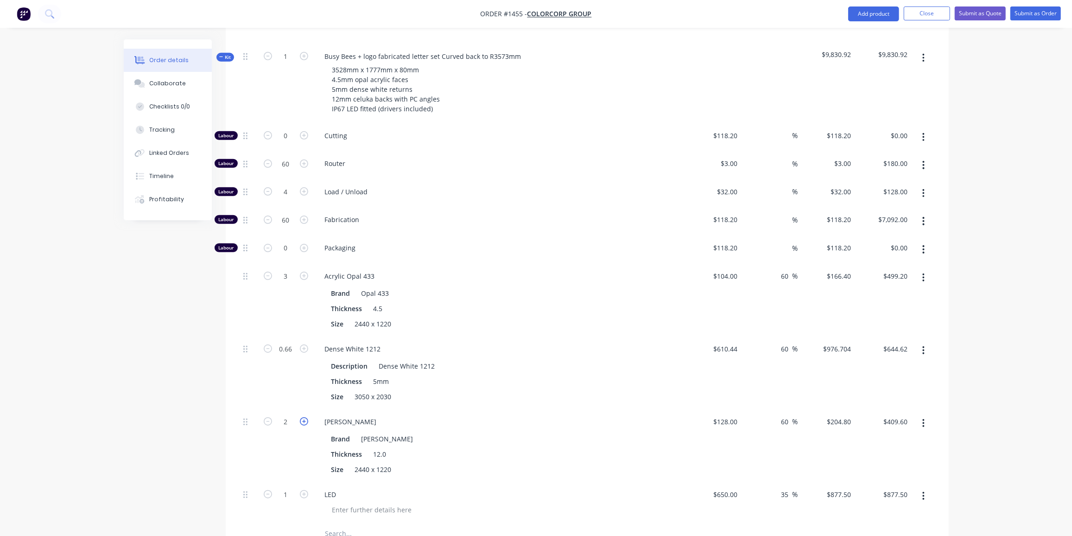
click at [305, 417] on icon "button" at bounding box center [304, 421] width 8 height 8
type input "3"
type input "$614.40"
click at [520, 390] on div "Size 3050 x 2030" at bounding box center [497, 396] width 339 height 13
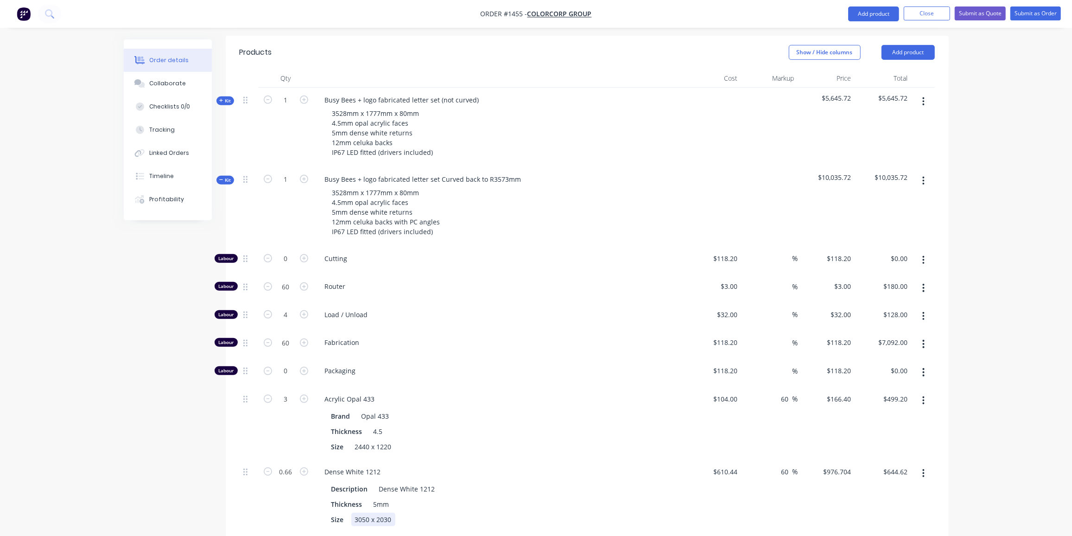
scroll to position [220, 0]
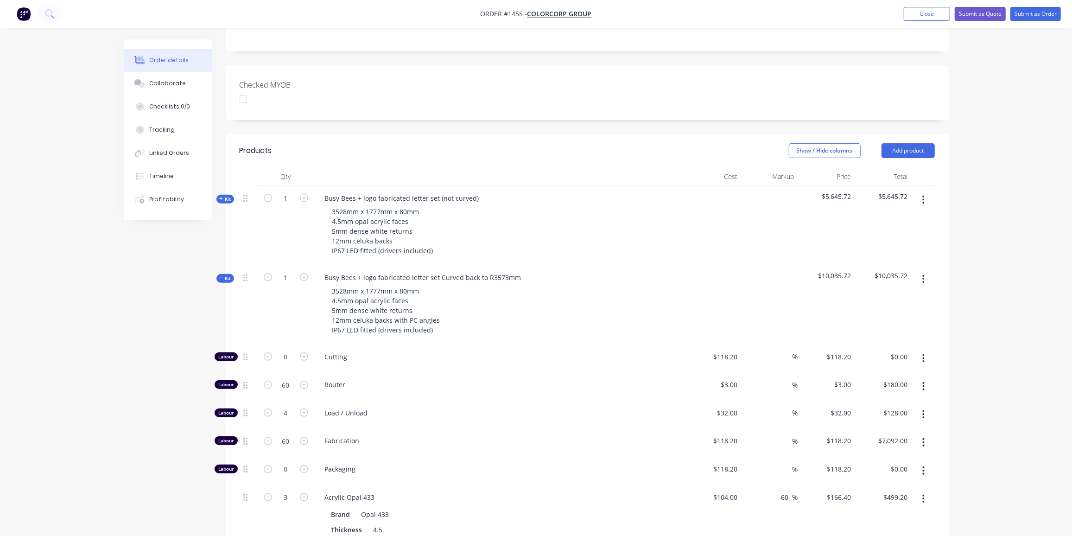
click at [227, 275] on span "Kit" at bounding box center [225, 278] width 12 height 7
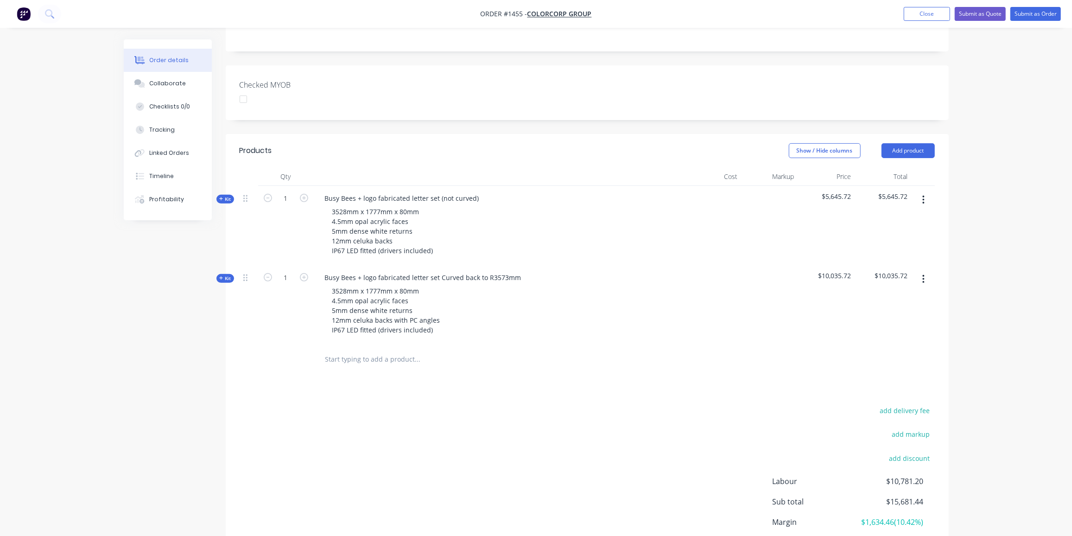
drag, startPoint x: 51, startPoint y: 322, endPoint x: 131, endPoint y: 321, distance: 79.7
click at [53, 322] on div "Order details Collaborate Checklists 0/0 Tracking Linked Orders Timeline Profit…" at bounding box center [536, 195] width 1072 height 831
click at [218, 274] on div "Kit" at bounding box center [225, 278] width 18 height 9
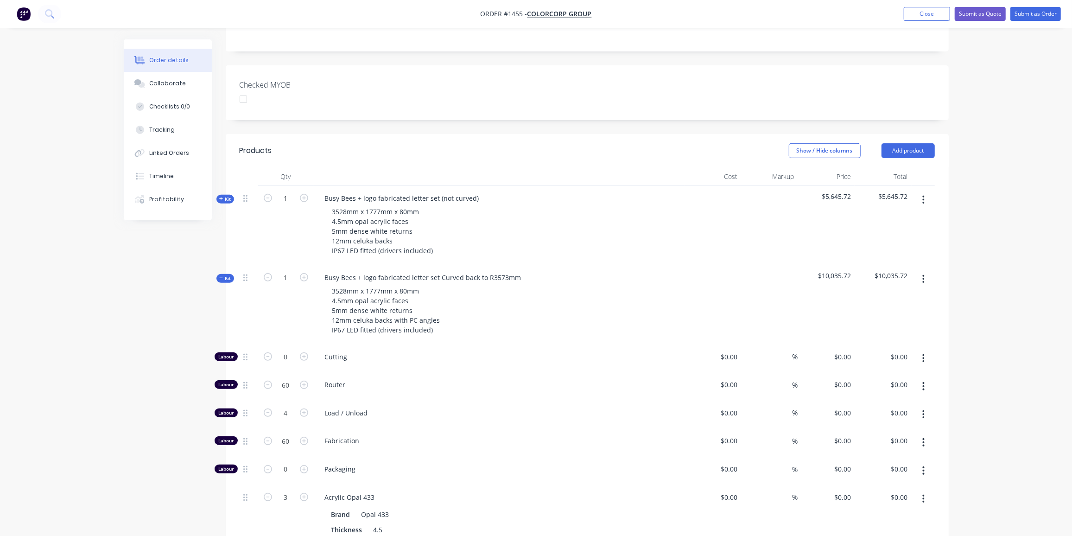
type input "$118.20"
type input "$3.00"
type input "$180.00"
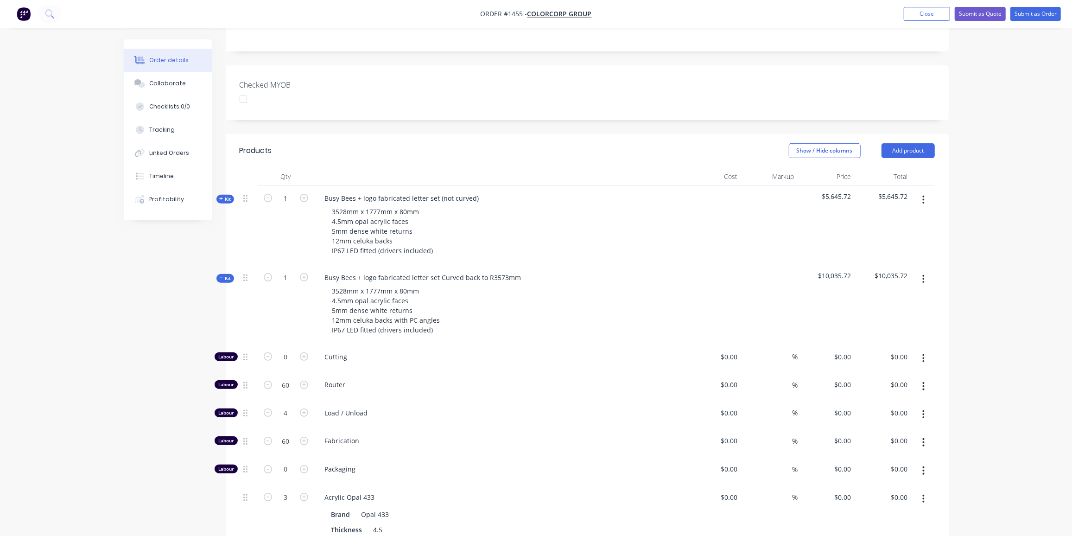
type input "$32.00"
type input "$128.00"
type input "$118.20"
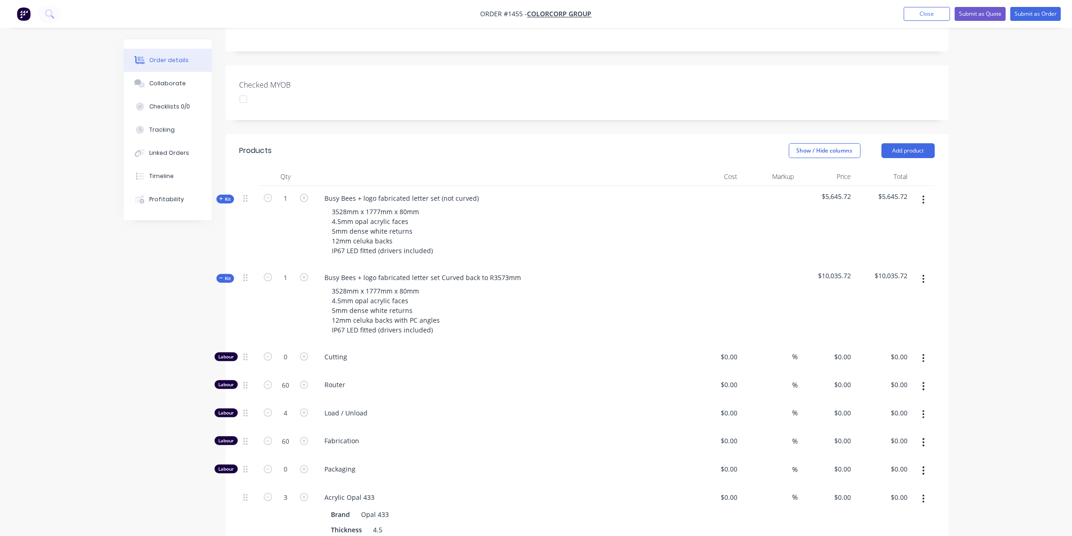
type input "$7,092.00"
type input "$118.20"
type input "$104.00"
type input "60"
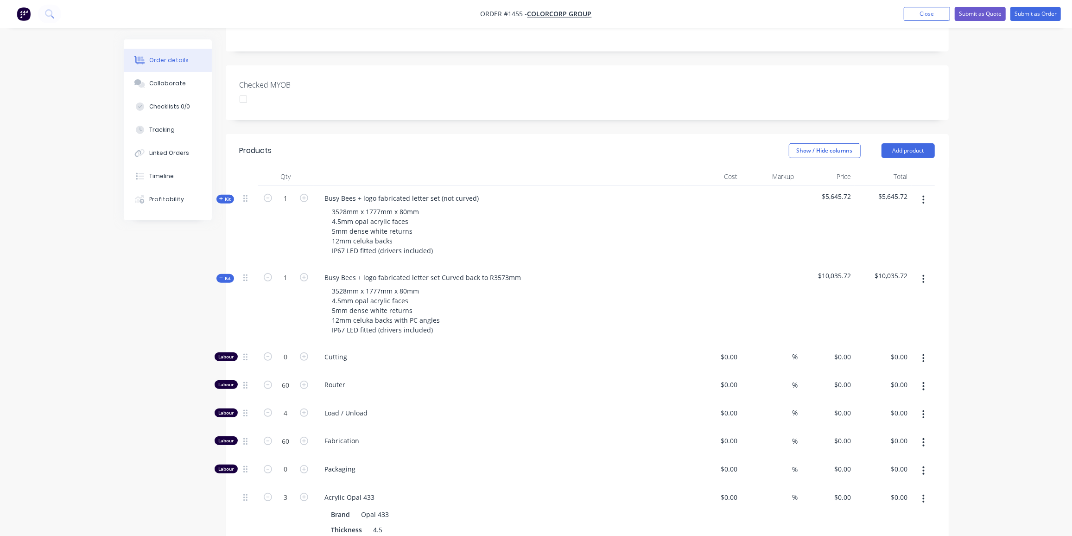
type input "$166.40"
type input "$499.20"
type input "$610.44"
type input "60"
type input "$976.704"
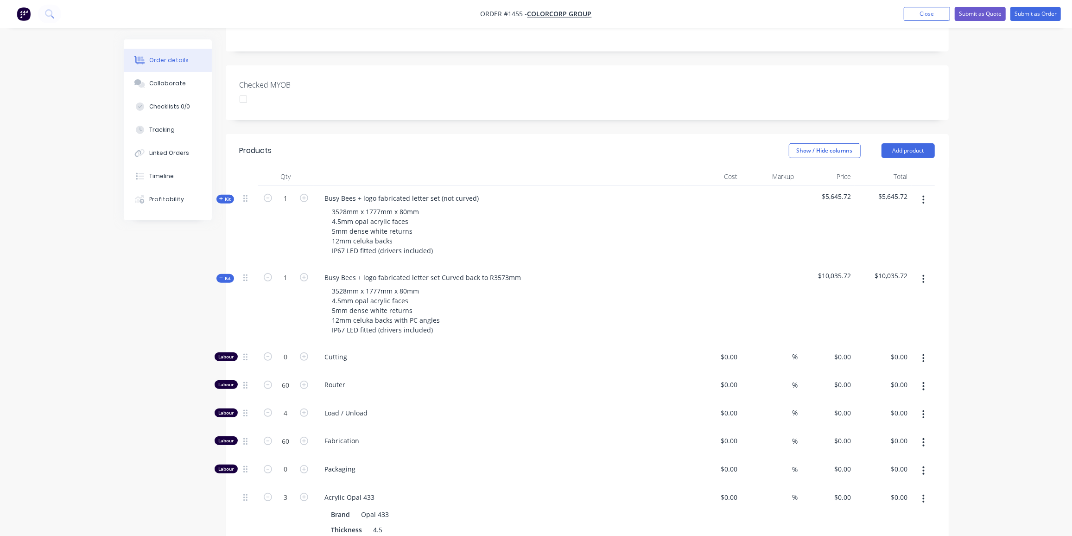
type input "$644.62"
type input "$128.00"
type input "60"
type input "$204.80"
type input "$614.40"
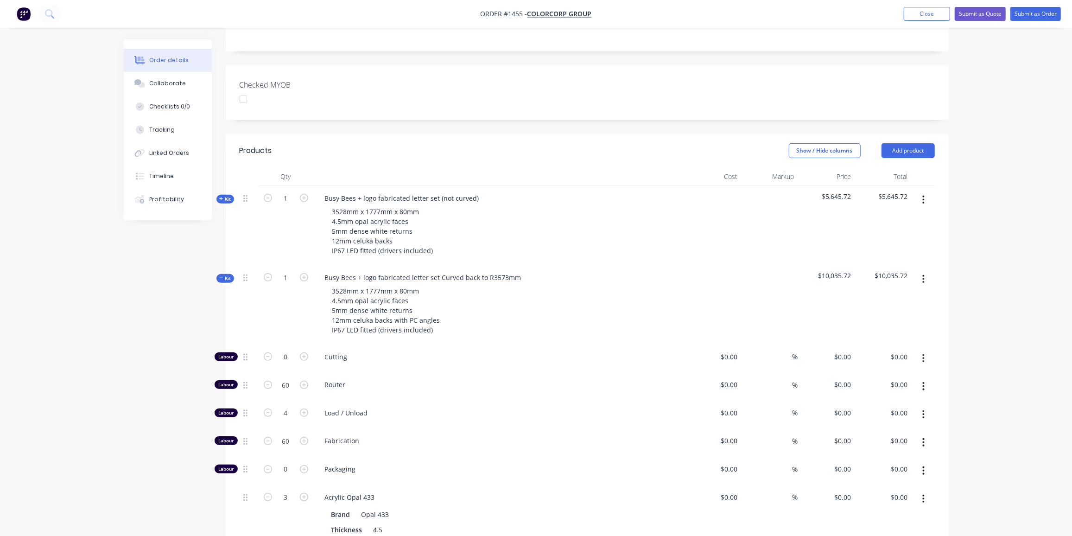
type input "$650.00"
type input "35"
type input "$877.50"
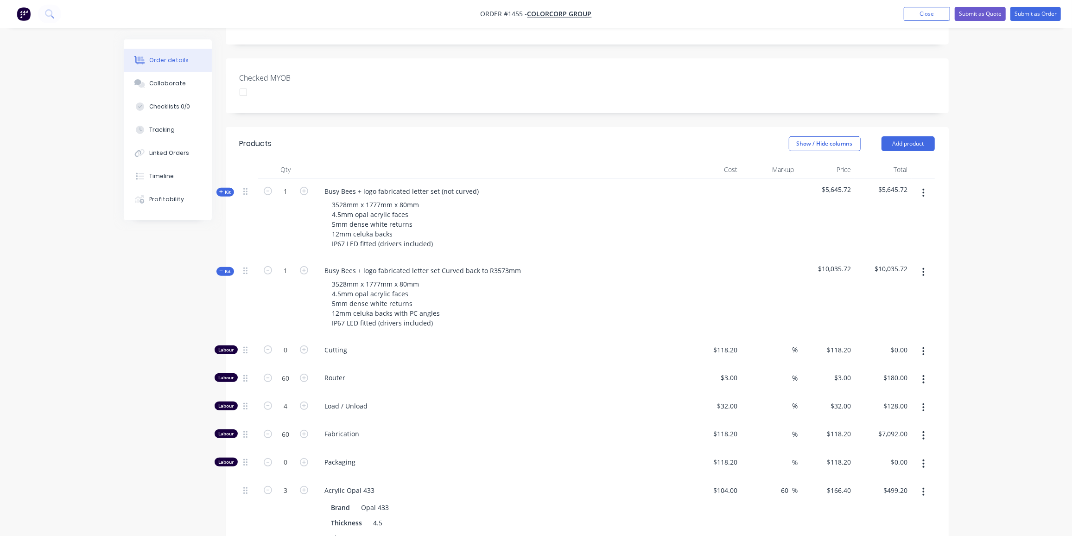
scroll to position [347, 0]
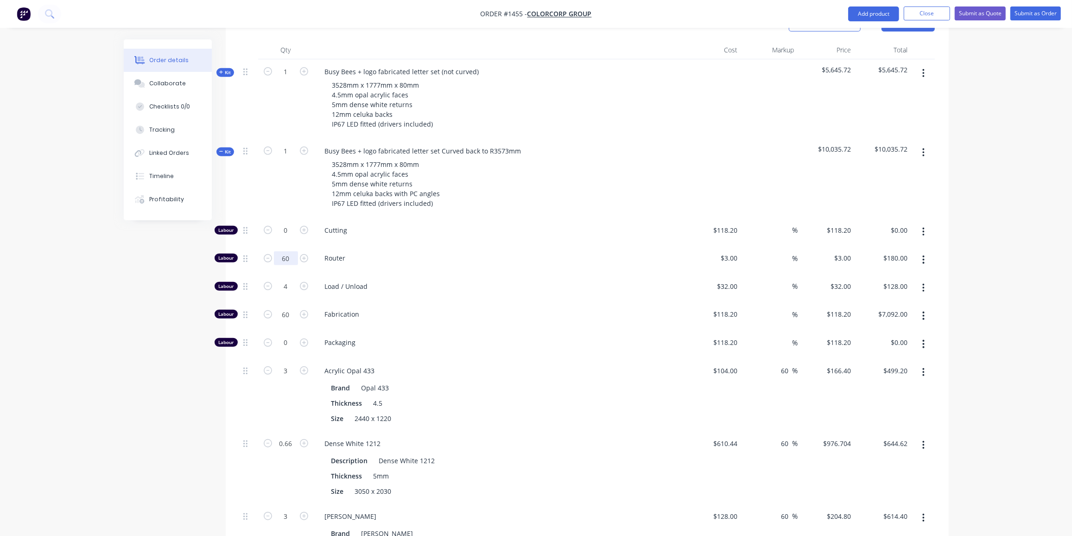
click at [295, 251] on input "60" at bounding box center [286, 258] width 24 height 14
type input "50"
type input "$150.00"
drag, startPoint x: 108, startPoint y: 331, endPoint x: 263, endPoint y: 299, distance: 158.4
click at [110, 330] on div "Order details Collaborate Checklists 0/0 Tracking Linked Orders Timeline Profit…" at bounding box center [536, 278] width 1072 height 1250
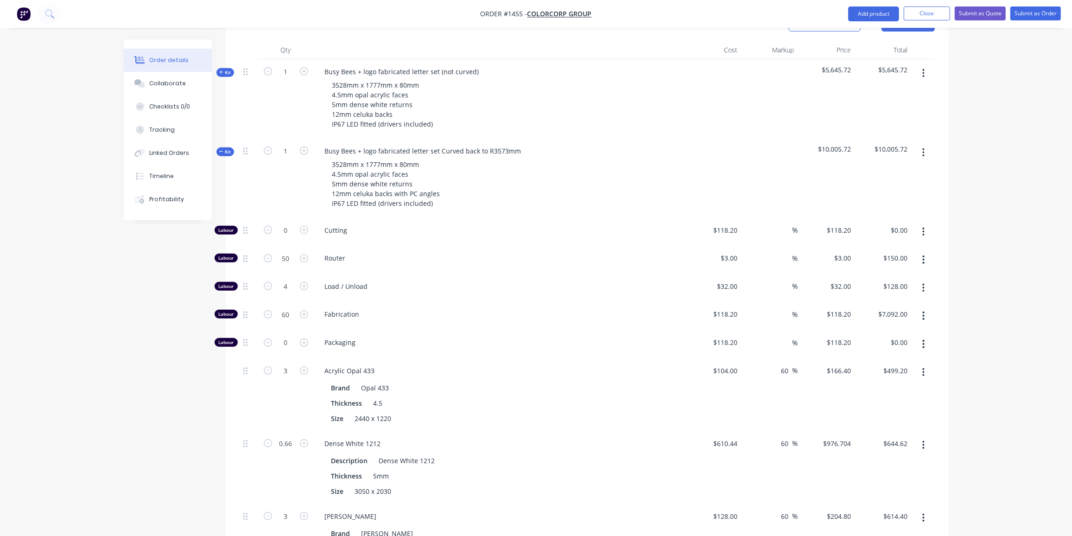
click at [222, 149] on icon at bounding box center [221, 151] width 4 height 5
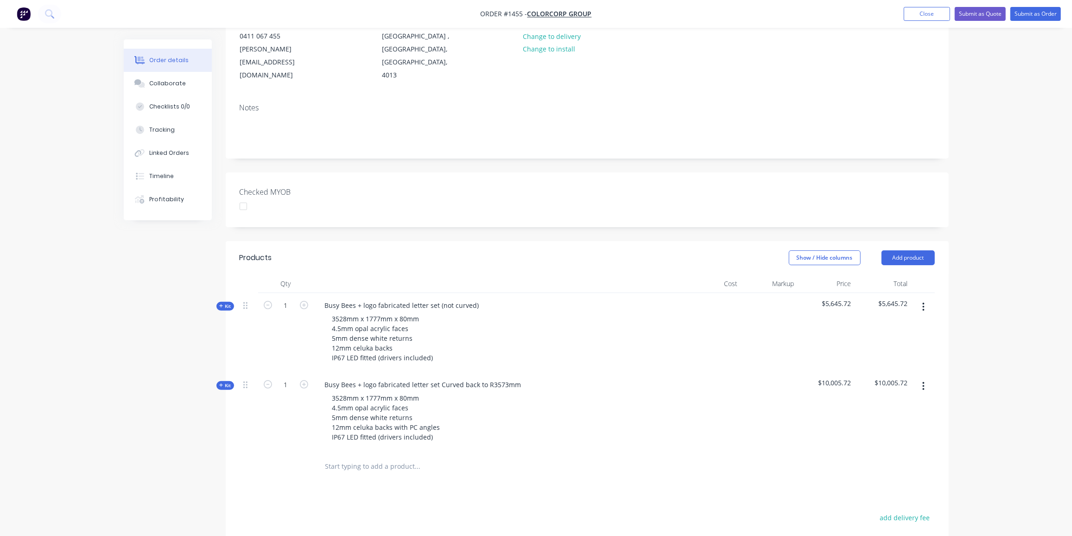
scroll to position [0, 0]
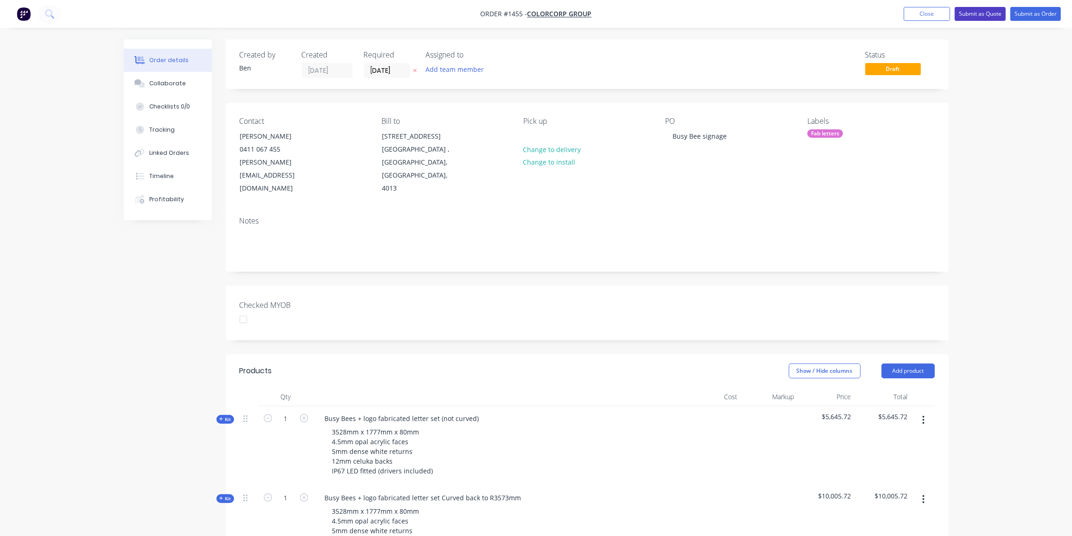
click at [990, 11] on button "Submit as Quote" at bounding box center [979, 14] width 51 height 14
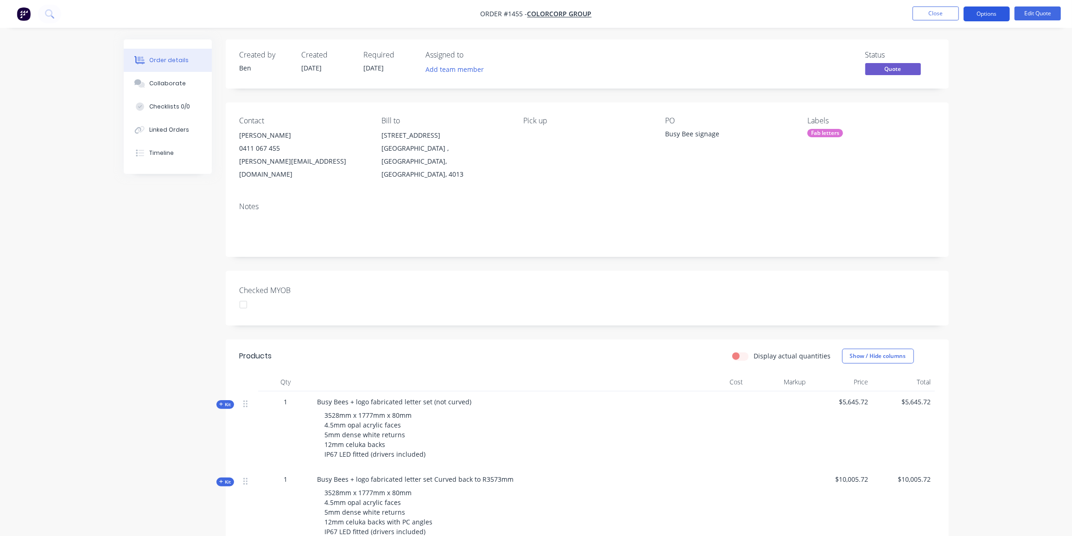
click at [978, 12] on button "Options" at bounding box center [986, 13] width 46 height 15
click at [935, 54] on div "Quote" at bounding box center [958, 56] width 85 height 13
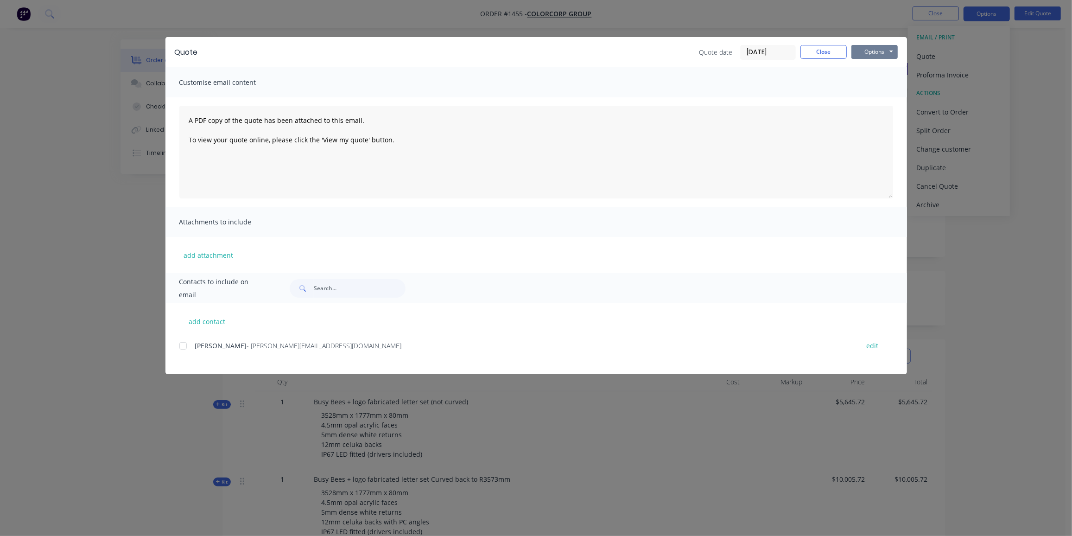
click at [877, 55] on button "Options" at bounding box center [874, 52] width 46 height 14
click at [877, 65] on button "Preview" at bounding box center [880, 68] width 59 height 15
click at [186, 347] on div at bounding box center [183, 345] width 19 height 19
click at [887, 53] on button "Options" at bounding box center [874, 52] width 46 height 14
click at [878, 96] on button "Email" at bounding box center [880, 98] width 59 height 15
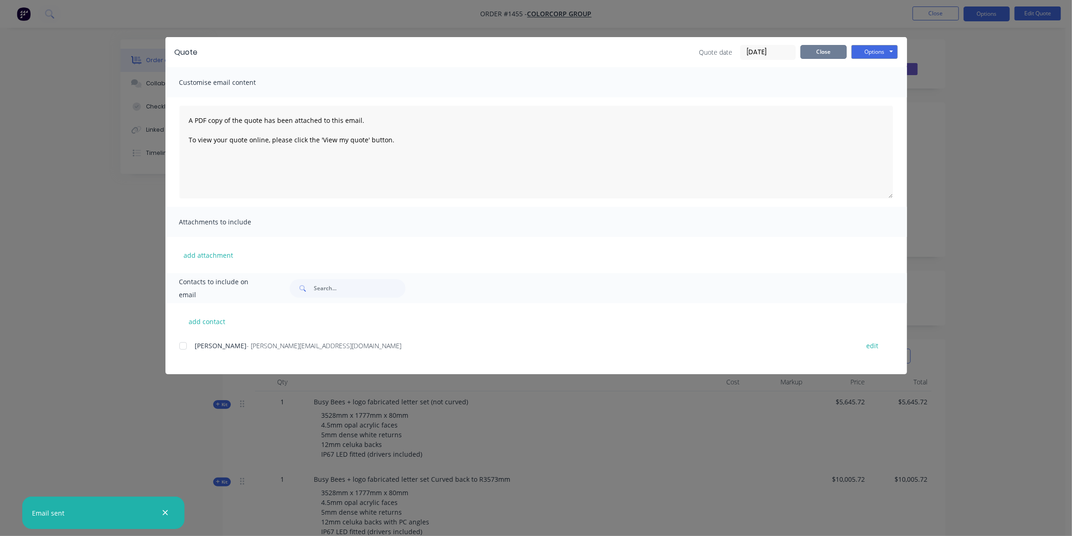
click at [832, 48] on button "Close" at bounding box center [823, 52] width 46 height 14
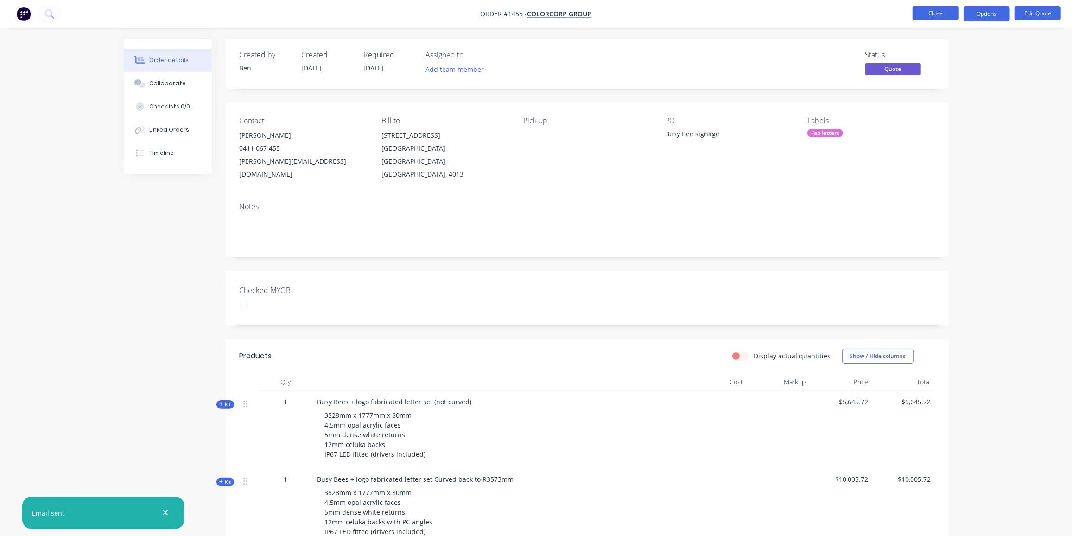
click at [939, 14] on button "Close" at bounding box center [935, 13] width 46 height 14
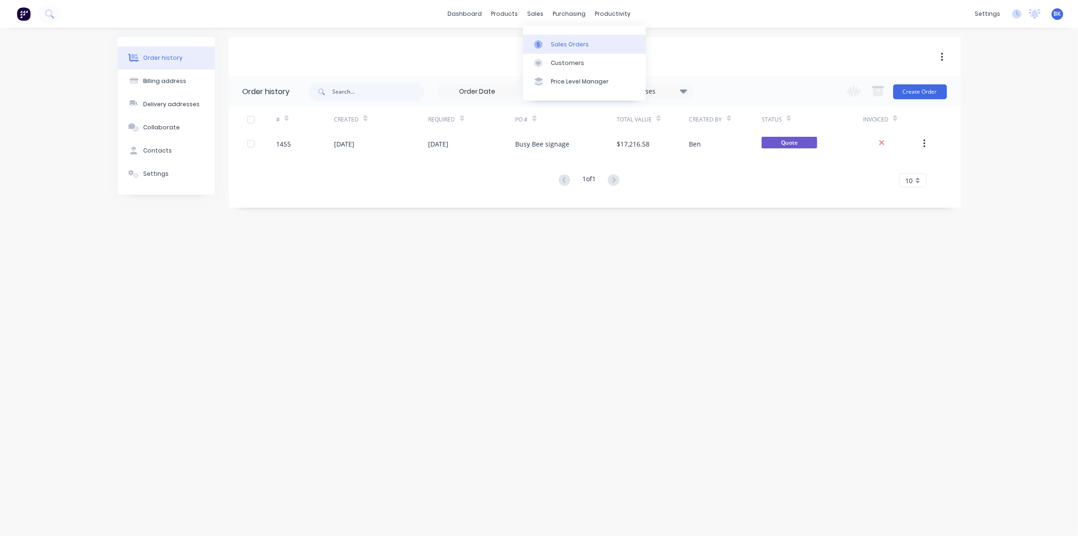
click at [551, 46] on div "Sales Orders" at bounding box center [570, 44] width 38 height 8
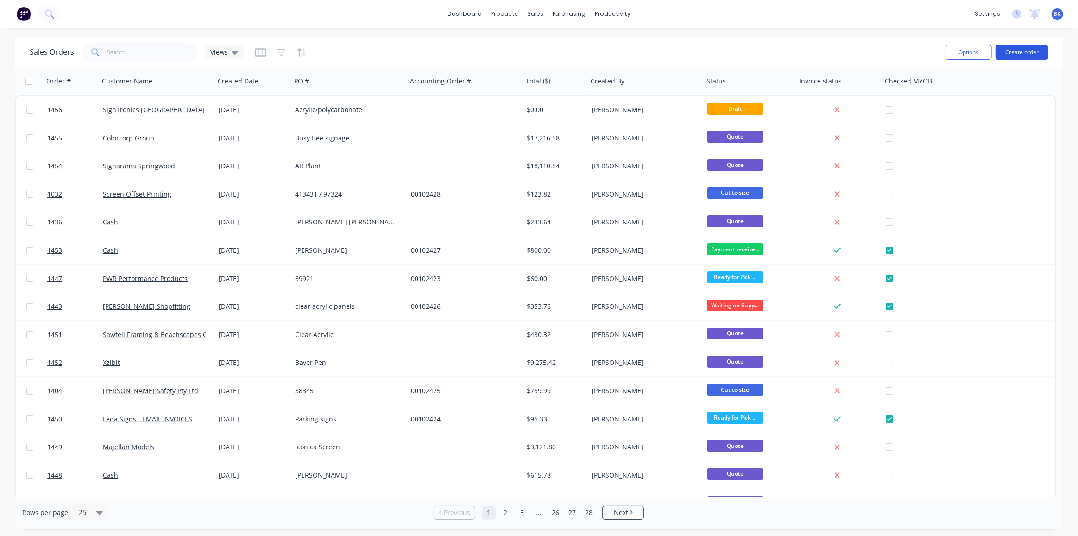
click at [1010, 52] on button "Create order" at bounding box center [1022, 52] width 53 height 15
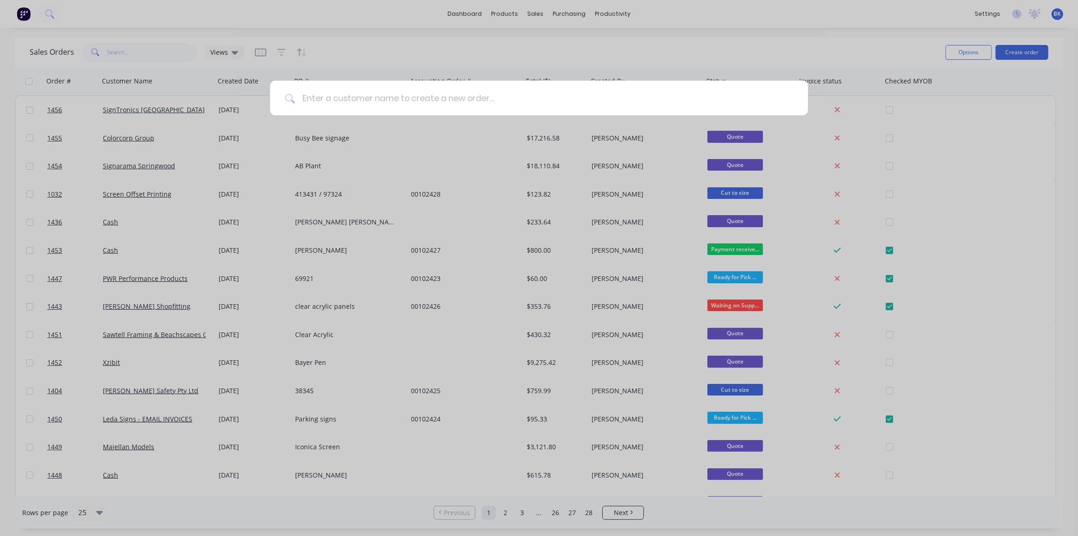
click at [407, 104] on input at bounding box center [544, 98] width 498 height 35
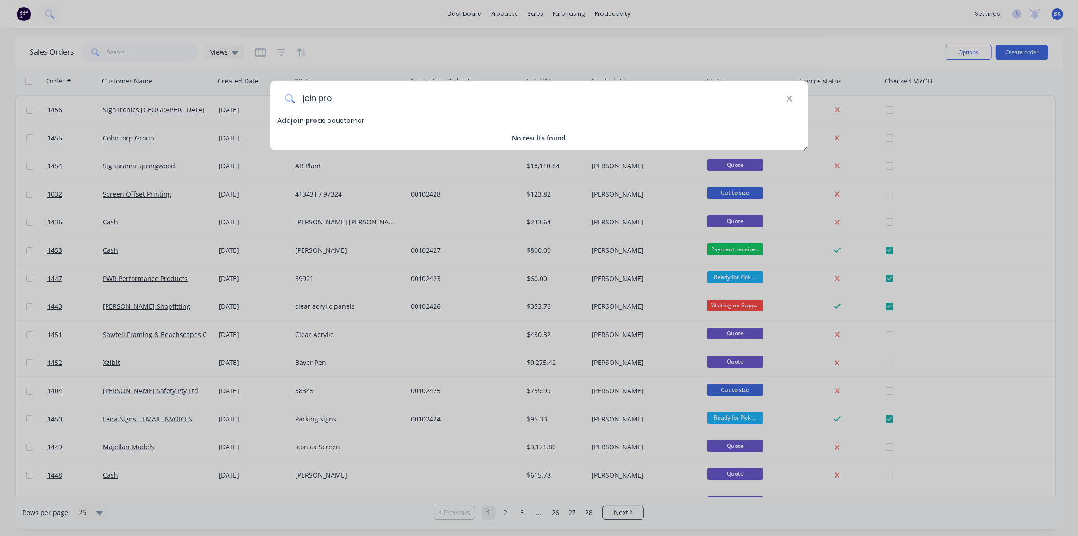
click at [318, 96] on input "join pro" at bounding box center [540, 98] width 491 height 35
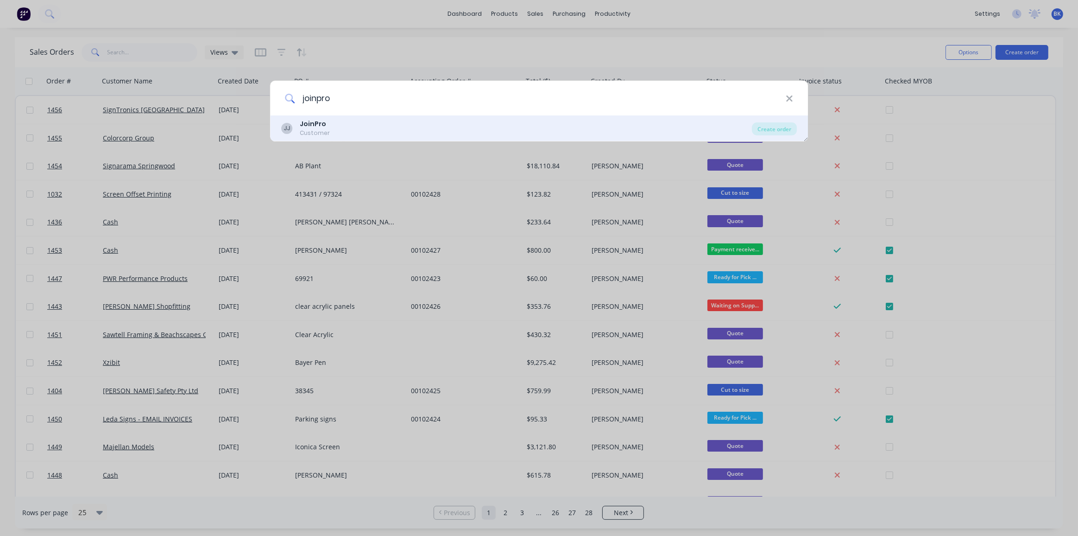
type input "joinpro"
click at [313, 131] on div "Customer" at bounding box center [315, 133] width 30 height 8
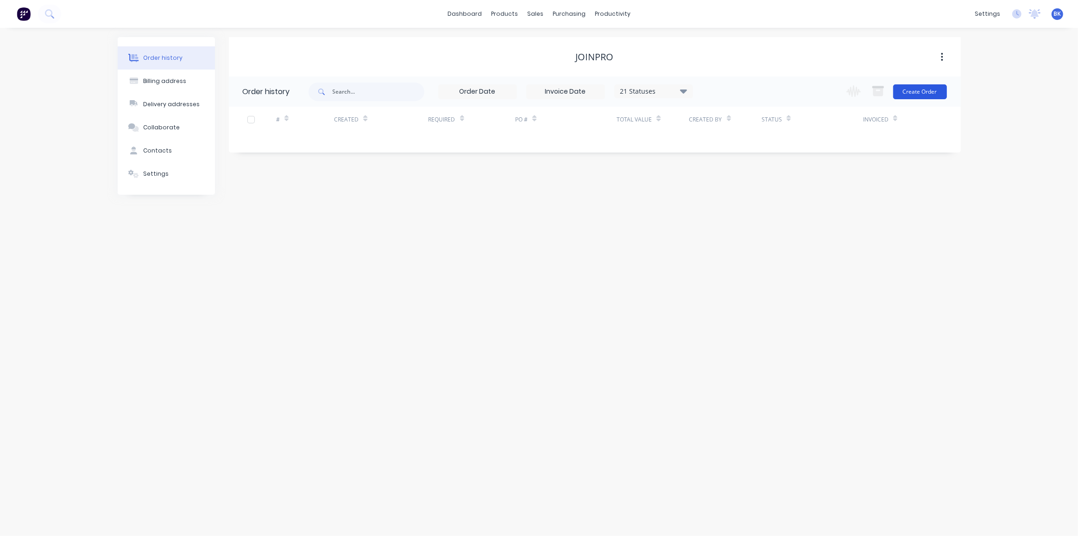
click at [916, 94] on button "Create Order" at bounding box center [920, 91] width 54 height 15
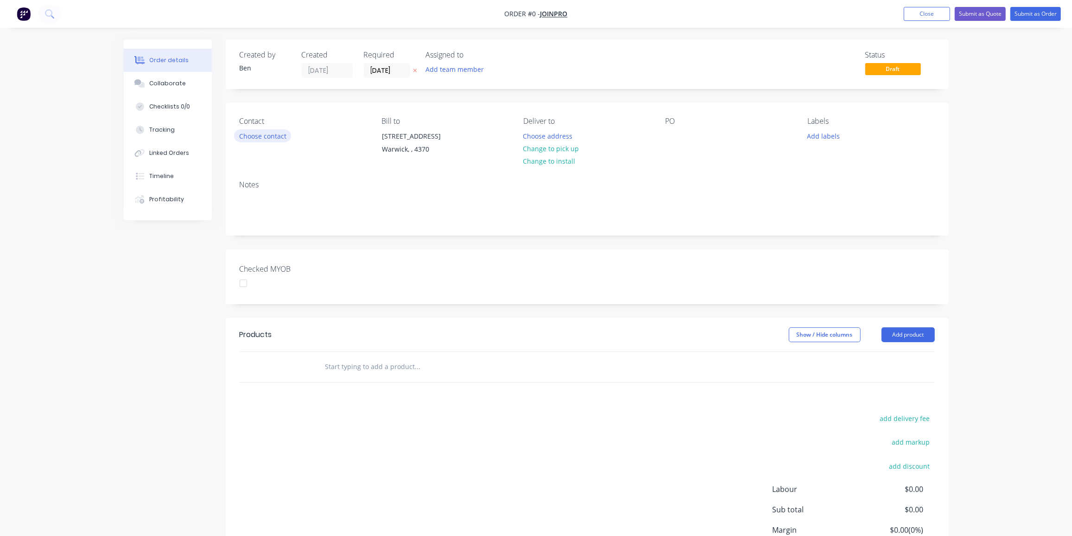
click at [264, 139] on button "Choose contact" at bounding box center [262, 135] width 57 height 13
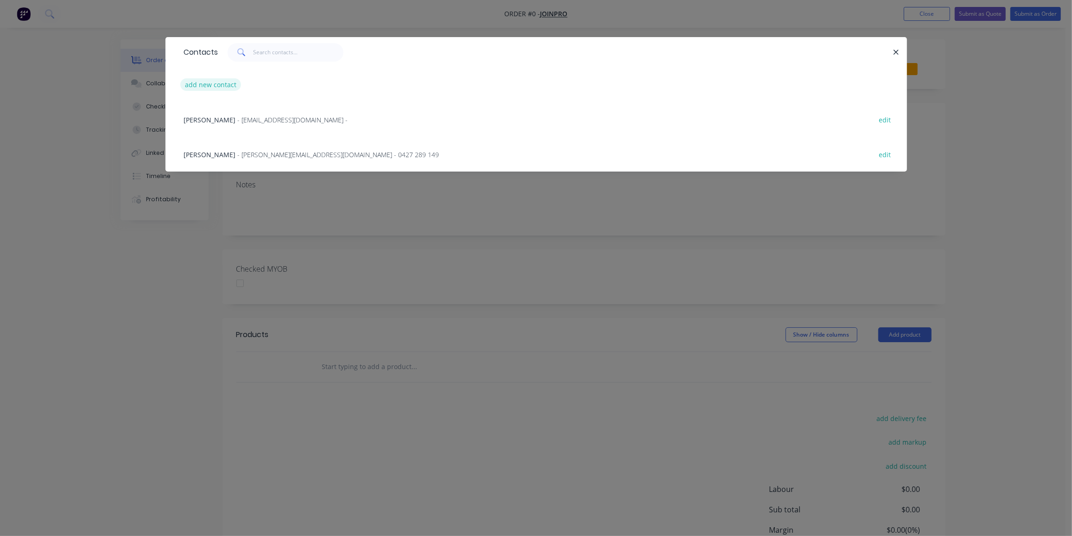
click at [227, 82] on button "add new contact" at bounding box center [210, 84] width 61 height 13
select select "AU"
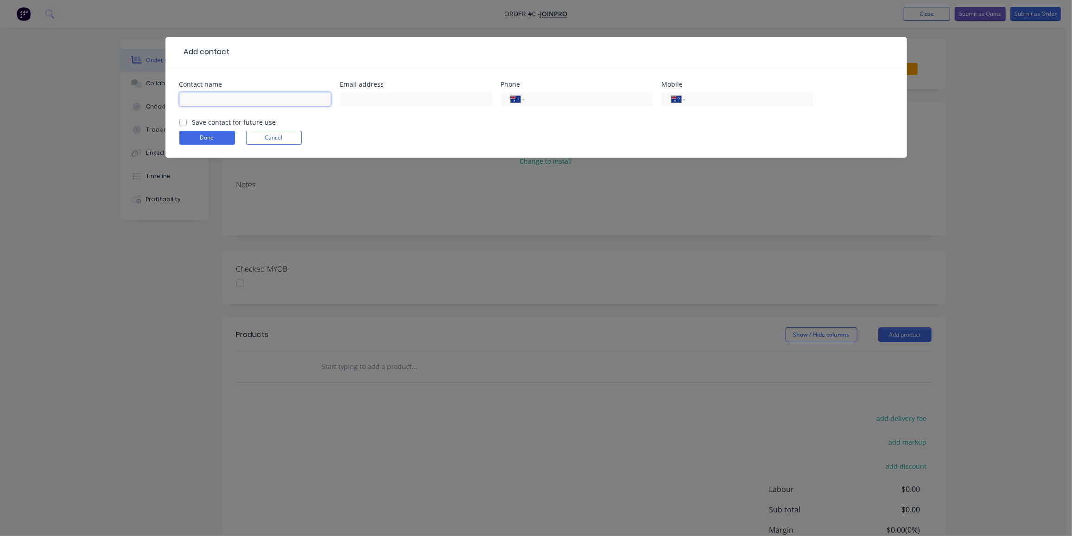
click at [225, 94] on input "text" at bounding box center [254, 99] width 151 height 14
paste input "[PERSON_NAME] <[PERSON_NAME][EMAIL_ADDRESS][DOMAIN_NAME]>"
drag, startPoint x: 225, startPoint y: 97, endPoint x: 436, endPoint y: 129, distance: 213.2
click at [436, 129] on form "Contact name [PERSON_NAME] <[PERSON_NAME][EMAIL_ADDRESS][DOMAIN_NAME]> Email ad…" at bounding box center [535, 119] width 713 height 76
type input "[PERSON_NAME]"
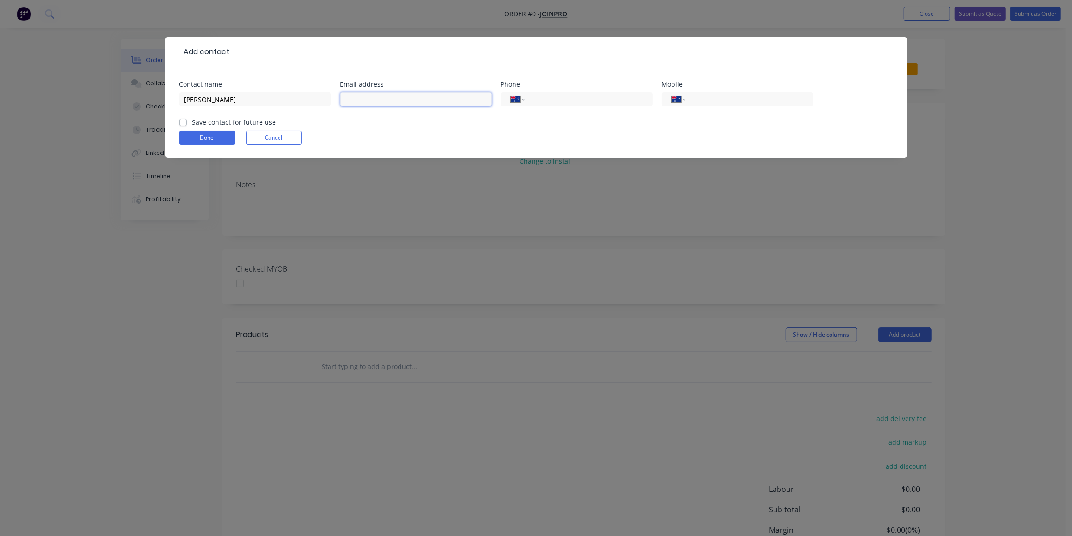
click at [403, 101] on input "text" at bounding box center [415, 99] width 151 height 14
paste input "<[PERSON_NAME][EMAIL_ADDRESS][DOMAIN_NAME]>"
drag, startPoint x: 347, startPoint y: 99, endPoint x: 322, endPoint y: 101, distance: 25.6
click at [322, 101] on div "Contact name [PERSON_NAME] Email address <[PERSON_NAME][EMAIL_ADDRESS][DOMAIN_N…" at bounding box center [535, 99] width 713 height 36
click at [417, 99] on input "[PERSON_NAME][EMAIL_ADDRESS][DOMAIN_NAME]>" at bounding box center [415, 99] width 151 height 14
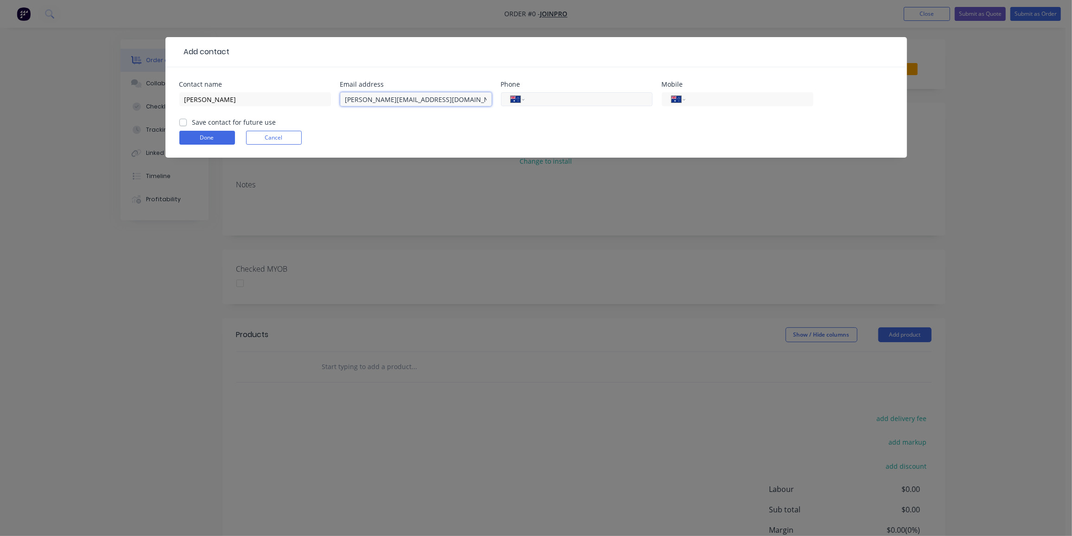
type input "[PERSON_NAME][EMAIL_ADDRESS][DOMAIN_NAME]"
click at [512, 94] on select "International [GEOGRAPHIC_DATA] [GEOGRAPHIC_DATA] [GEOGRAPHIC_DATA] [GEOGRAPHIC…" at bounding box center [518, 99] width 14 height 13
click at [533, 97] on input "tel" at bounding box center [586, 99] width 111 height 11
type input "1800 564 677"
click at [192, 122] on label "Save contact for future use" at bounding box center [234, 122] width 84 height 10
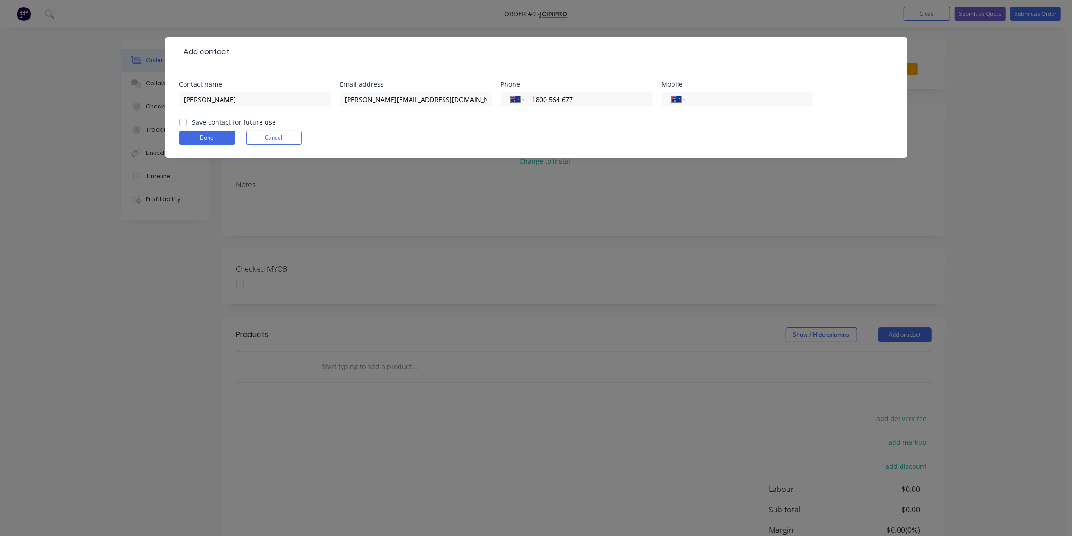
click at [183, 122] on input "Save contact for future use" at bounding box center [182, 121] width 7 height 9
checkbox input "true"
click at [214, 138] on button "Done" at bounding box center [207, 138] width 56 height 14
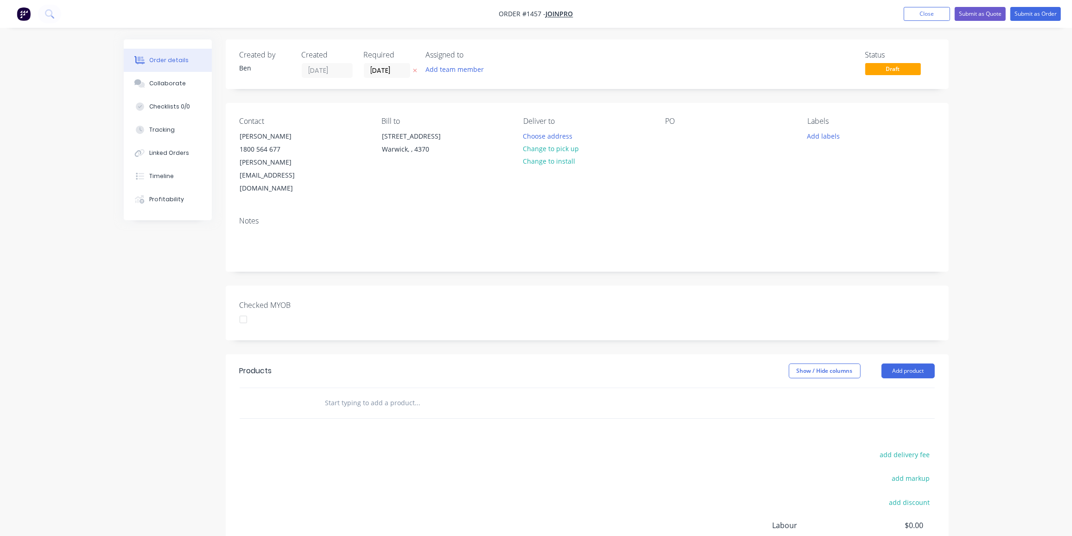
drag, startPoint x: 571, startPoint y: 151, endPoint x: 705, endPoint y: 118, distance: 137.5
click at [571, 151] on button "Change to pick up" at bounding box center [551, 148] width 66 height 13
click at [671, 135] on div at bounding box center [672, 135] width 15 height 13
click at [830, 130] on button "Add labels" at bounding box center [823, 135] width 43 height 13
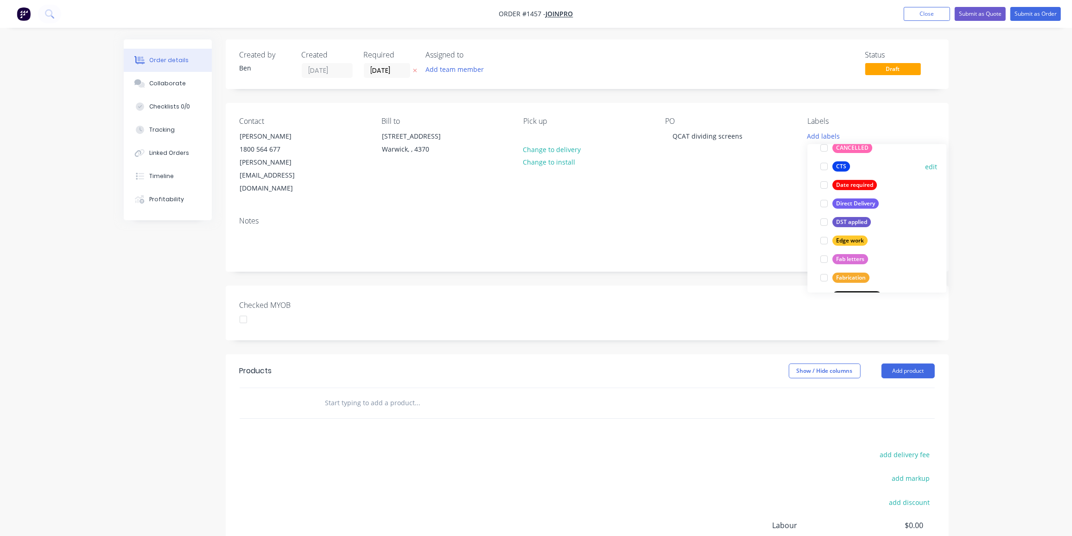
click at [839, 165] on div "CTS" at bounding box center [841, 166] width 18 height 10
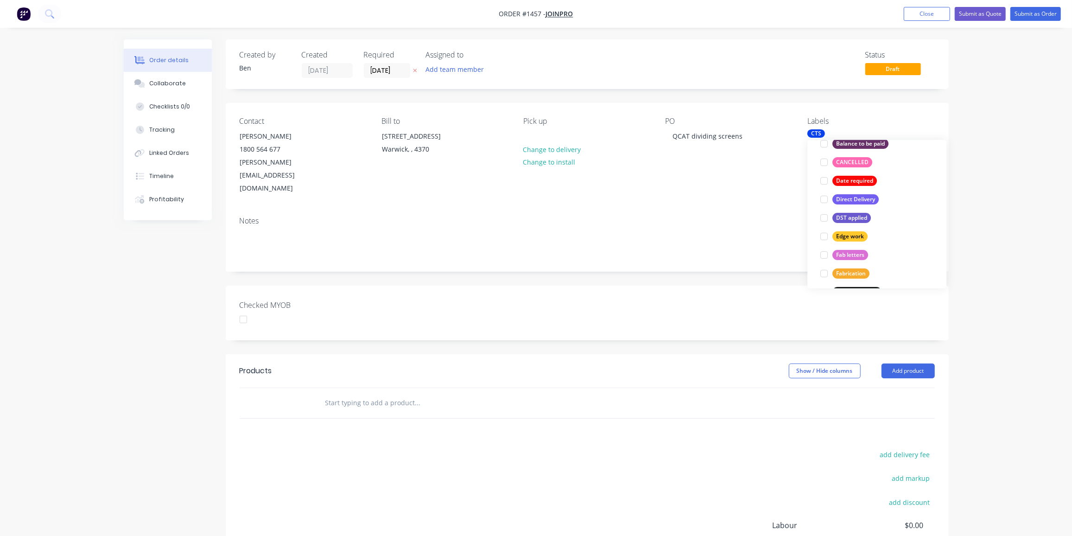
scroll to position [52, 0]
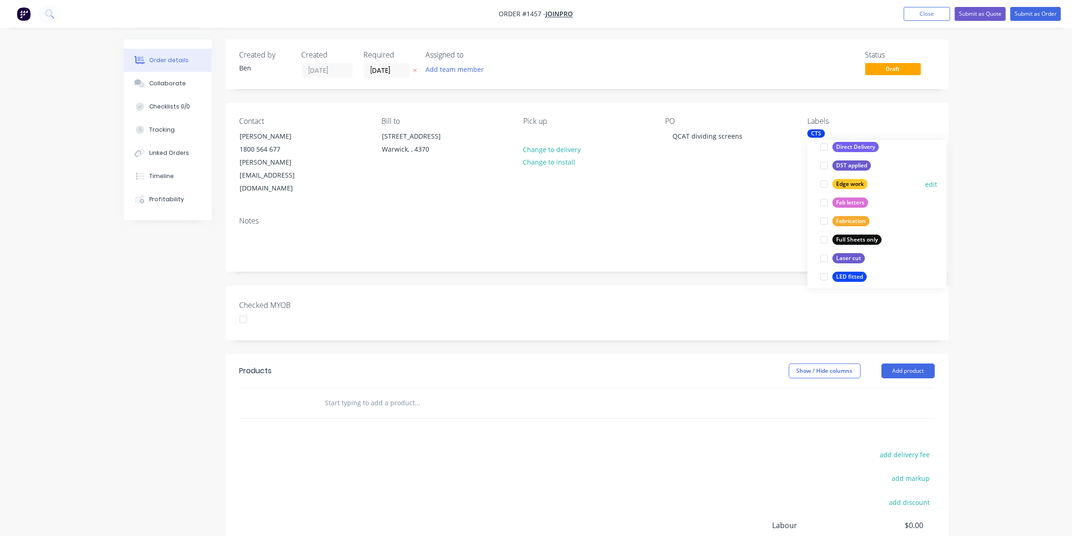
click at [852, 182] on div "Edge work" at bounding box center [849, 184] width 35 height 10
drag, startPoint x: 273, startPoint y: 403, endPoint x: 290, endPoint y: 377, distance: 30.7
click at [276, 401] on div "Products Show / Hide columns Add product add delivery fee add markup add discou…" at bounding box center [587, 497] width 723 height 287
click at [376, 393] on input "text" at bounding box center [417, 402] width 185 height 19
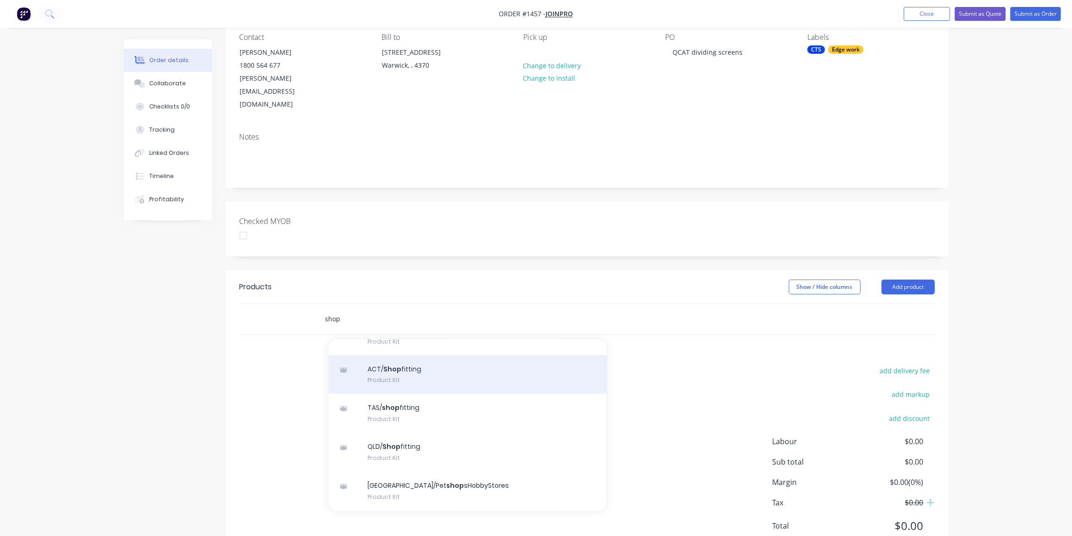
scroll to position [210, 0]
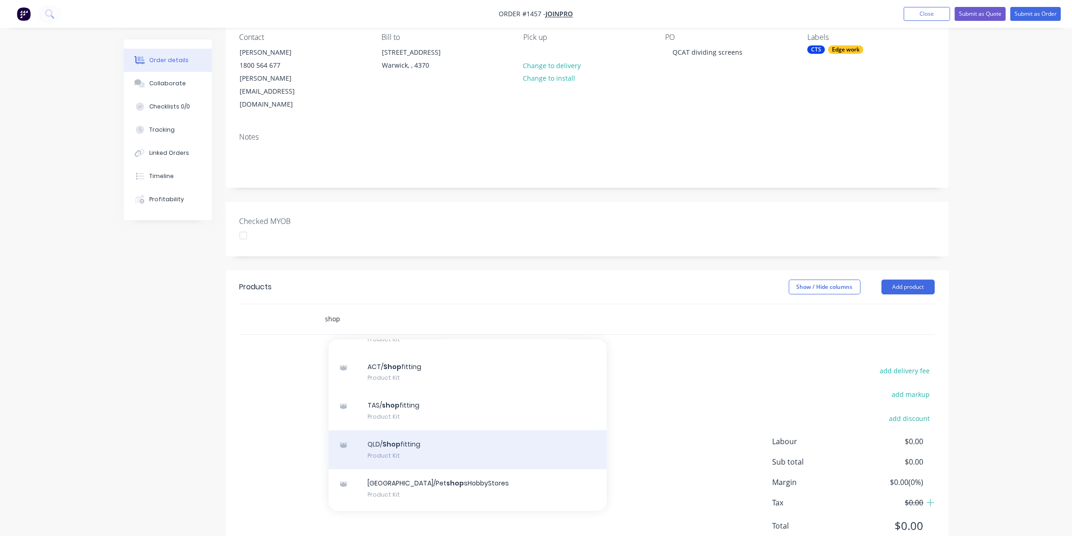
type input "shop"
click at [405, 430] on div "QLD/ Shop fitting Product Kit" at bounding box center [467, 449] width 278 height 39
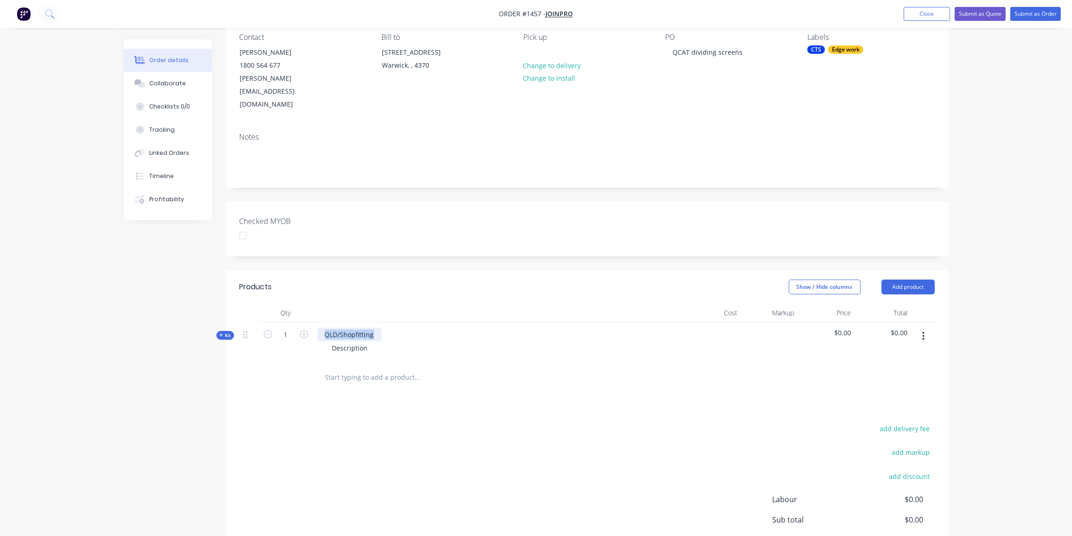
drag, startPoint x: 374, startPoint y: 308, endPoint x: 318, endPoint y: 305, distance: 55.7
click at [318, 328] on div "QLD/Shopfitting" at bounding box center [349, 334] width 64 height 13
drag, startPoint x: 369, startPoint y: 320, endPoint x: 298, endPoint y: 325, distance: 71.6
click at [298, 325] on div "Kit 1 20mm clear acrylic Dividing screen panels as per Dwg. A811 Description $0…" at bounding box center [587, 342] width 695 height 40
click at [370, 341] on div "Description" at bounding box center [350, 347] width 50 height 13
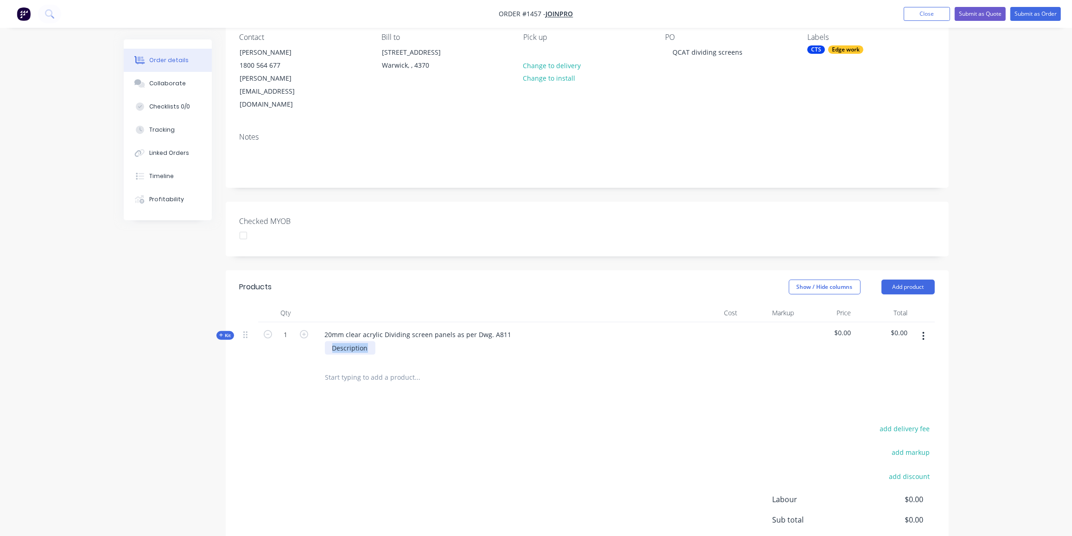
drag, startPoint x: 366, startPoint y: 322, endPoint x: 319, endPoint y: 324, distance: 47.3
click at [319, 341] on div "Description" at bounding box center [498, 347] width 363 height 13
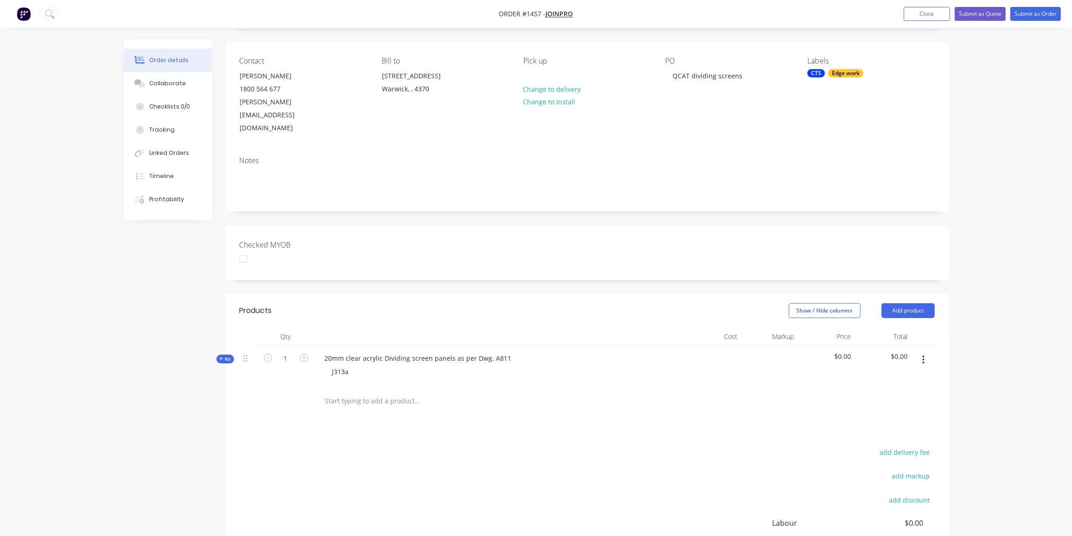
scroll to position [42, 0]
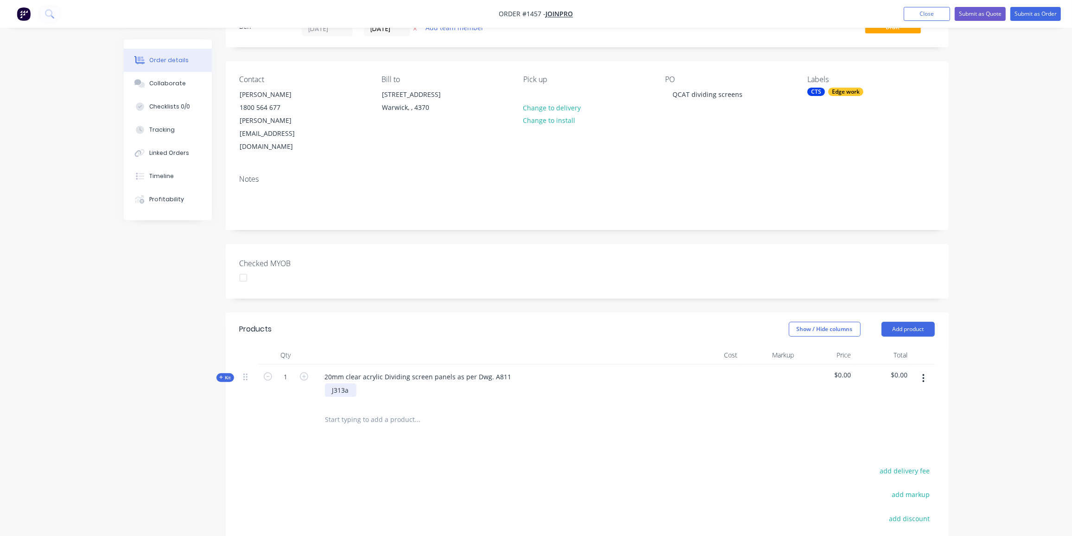
drag, startPoint x: 351, startPoint y: 364, endPoint x: 359, endPoint y: 375, distance: 13.3
click at [351, 383] on div "J313a" at bounding box center [341, 389] width 32 height 13
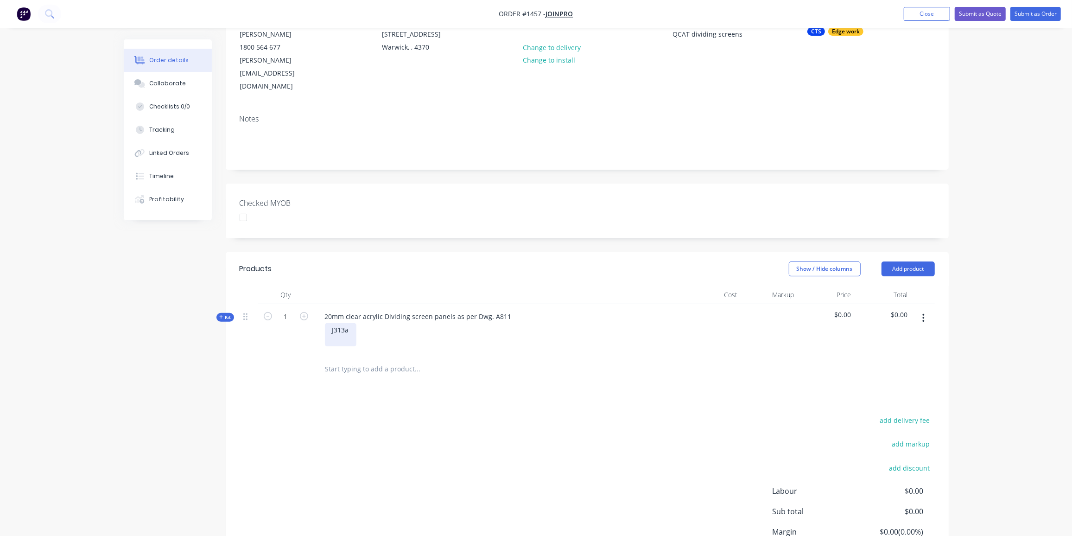
scroll to position [159, 0]
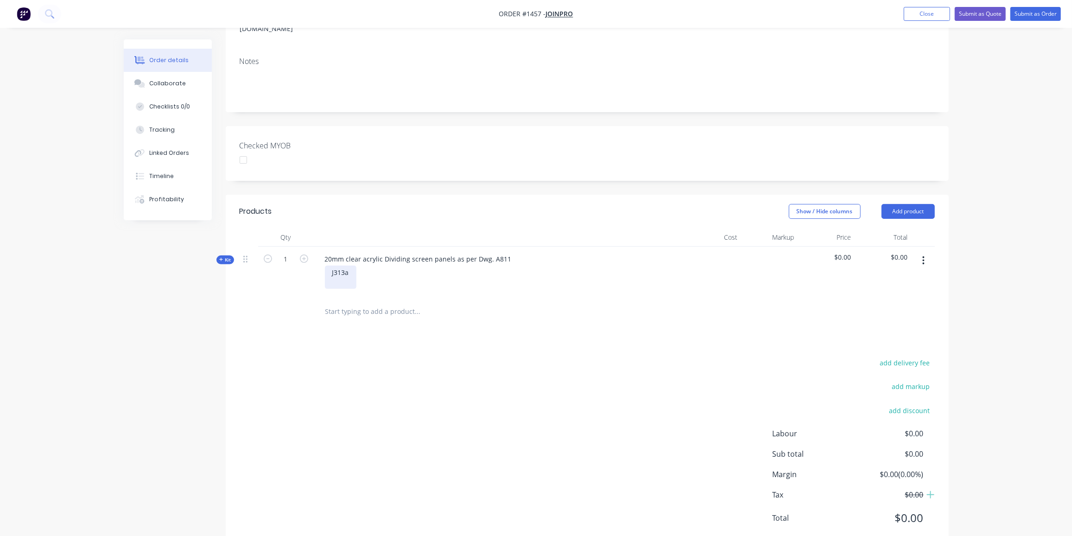
drag, startPoint x: 338, startPoint y: 246, endPoint x: 403, endPoint y: 310, distance: 91.4
click at [338, 265] on div "J313a" at bounding box center [341, 276] width 32 height 23
click at [353, 265] on div "J3.13a" at bounding box center [341, 276] width 33 height 23
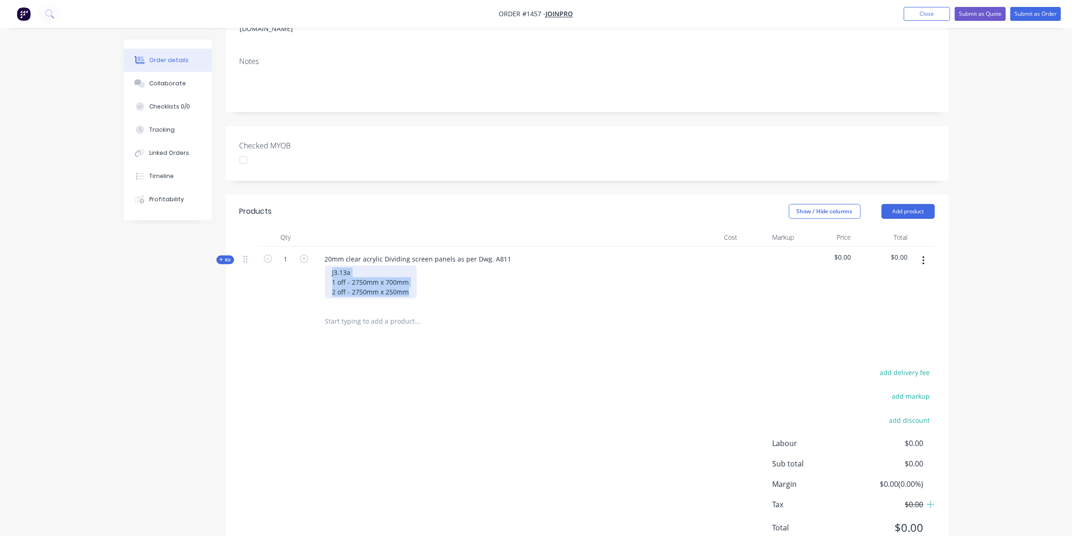
drag, startPoint x: 393, startPoint y: 267, endPoint x: 330, endPoint y: 246, distance: 65.8
click at [330, 265] on div "J3.13a 1 off - 2750mm x 700mm 2 off - 2750mm x 250mm" at bounding box center [371, 281] width 92 height 33
copy div "J3.13a 1 off - 2750mm x 700mm 2 off - 2750mm x 250mm"
click at [409, 269] on div "J3.13a 1 off - 2750mm x 700mm 2 off - 2750mm x 250mm" at bounding box center [371, 281] width 92 height 33
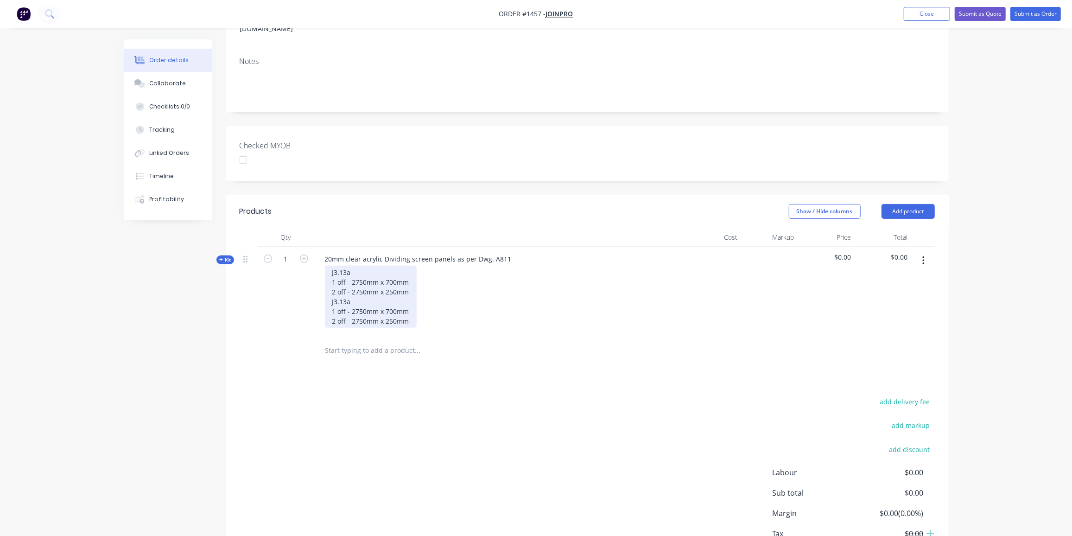
click at [349, 277] on div "J3.13a 1 off - 2750mm x 700mm 2 off - 2750mm x 250mm J3.13a 1 off - 2750mm x 70…" at bounding box center [371, 296] width 92 height 62
click at [357, 265] on div "J3.13a 1 off - 2750mm x 700mm 2 off - 2750mm x 250mm J3.13b 1 off - 2750mm x 70…" at bounding box center [371, 296] width 92 height 62
click at [359, 283] on div "J3.13a 1 off - 2750mm x 700mm 2 off - 2750mm x 250mm J3.13b 1 off - 2750mm x 70…" at bounding box center [371, 296] width 92 height 62
click at [357, 294] on div "J3.13a 1 off - 2750mm x 700mm 2 off - 2750mm x 250mm J3.13b 1 off - 2850mm x 70…" at bounding box center [371, 296] width 92 height 62
click at [405, 291] on div "J3.13a 1 off - 2750mm x 700mm 2 off - 2750mm x 250mm J3.13b 1 off - 2850mm x 70…" at bounding box center [371, 296] width 92 height 62
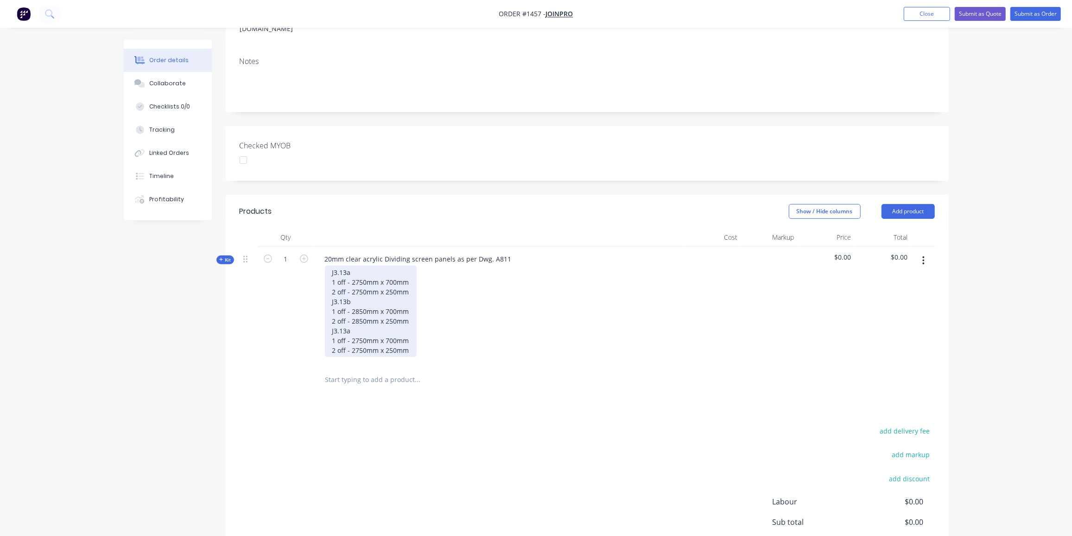
click at [350, 301] on div "J3.13a 1 off - 2750mm x 700mm 2 off - 2750mm x 250mm J3.13b 1 off - 2850mm x 70…" at bounding box center [371, 310] width 92 height 91
drag, startPoint x: 362, startPoint y: 313, endPoint x: 352, endPoint y: 315, distance: 10.3
click at [352, 315] on div "J3.13a 1 off - 2750mm x 700mm 2 off - 2750mm x 250mm J3.13b 1 off - 2850mm x 70…" at bounding box center [371, 310] width 92 height 91
drag, startPoint x: 363, startPoint y: 323, endPoint x: 351, endPoint y: 324, distance: 12.1
click at [351, 324] on div "J3.13a 1 off - 2750mm x 700mm 2 off - 2750mm x 250mm J3.13b 1 off - 2850mm x 70…" at bounding box center [371, 310] width 92 height 91
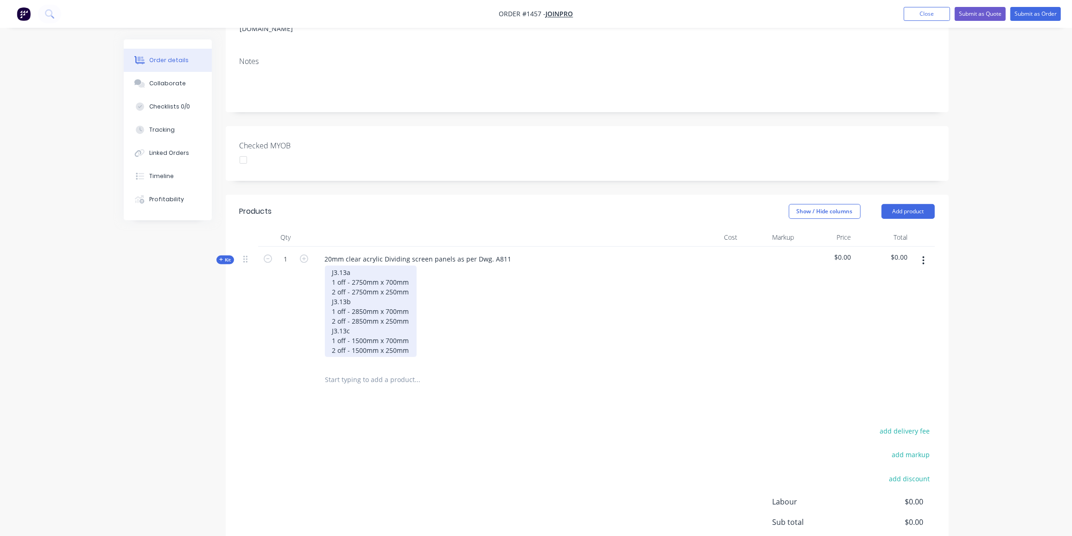
click at [409, 325] on div "J3.13a 1 off - 2750mm x 700mm 2 off - 2750mm x 250mm J3.13b 1 off - 2850mm x 70…" at bounding box center [371, 310] width 92 height 91
click at [350, 334] on div "J3.13a 1 off - 2750mm x 700mm 2 off - 2750mm x 250mm J3.13b 1 off - 2850mm x 70…" at bounding box center [371, 325] width 92 height 120
drag, startPoint x: 363, startPoint y: 341, endPoint x: 352, endPoint y: 344, distance: 11.5
click at [352, 344] on div "J3.13a 1 off - 2750mm x 700mm 2 off - 2750mm x 250mm J3.13b 1 off - 2850mm x 70…" at bounding box center [371, 325] width 92 height 120
drag, startPoint x: 363, startPoint y: 350, endPoint x: 352, endPoint y: 355, distance: 12.0
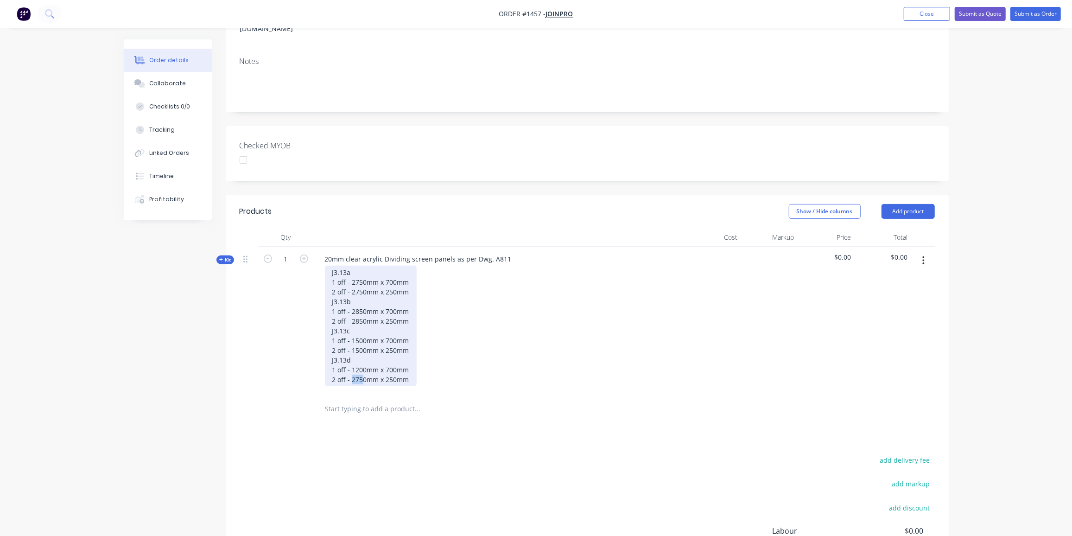
click at [352, 355] on div "J3.13a 1 off - 2750mm x 700mm 2 off - 2750mm x 250mm J3.13b 1 off - 2850mm x 70…" at bounding box center [371, 325] width 92 height 120
click at [410, 352] on div "J3.13a 1 off - 2750mm x 700mm 2 off - 2750mm x 250mm J3.13b 1 off - 2850mm x 70…" at bounding box center [371, 325] width 92 height 120
click at [352, 364] on div "J3.13a 1 off - 2750mm x 700mm 2 off - 2750mm x 250mm J3.13b 1 off - 2850mm x 70…" at bounding box center [371, 340] width 92 height 150
click at [359, 372] on div "J3.13a 1 off - 2750mm x 700mm 2 off - 2750mm x 250mm J3.13b 1 off - 2850mm x 70…" at bounding box center [371, 340] width 92 height 150
click at [360, 384] on div "J3.13a 1 off - 2750mm x 700mm 2 off - 2750mm x 250mm J3.13b 1 off - 2850mm x 70…" at bounding box center [371, 340] width 92 height 150
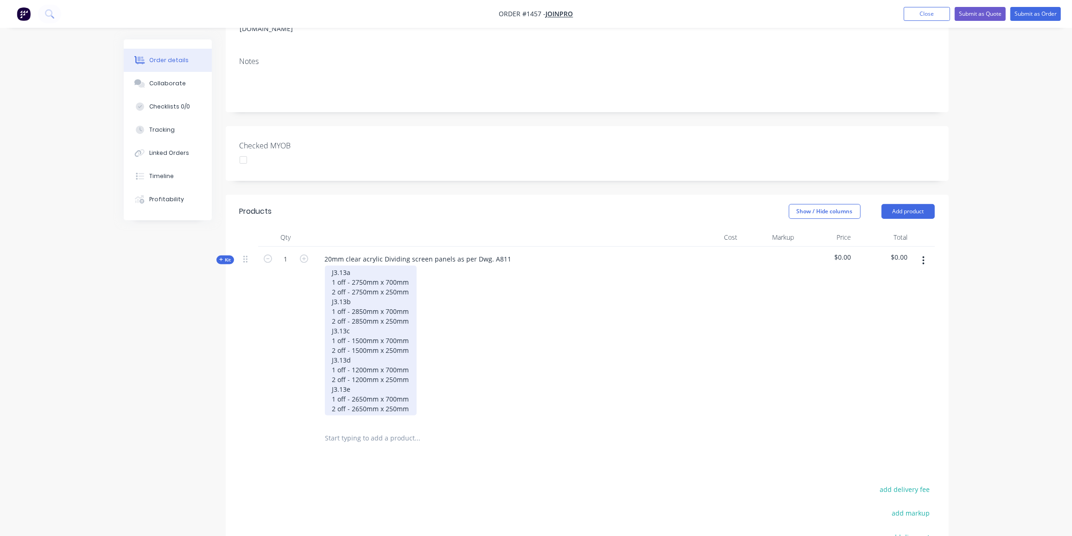
click at [410, 384] on div "J3.13a 1 off - 2750mm x 700mm 2 off - 2750mm x 250mm J3.13b 1 off - 2850mm x 70…" at bounding box center [371, 340] width 92 height 150
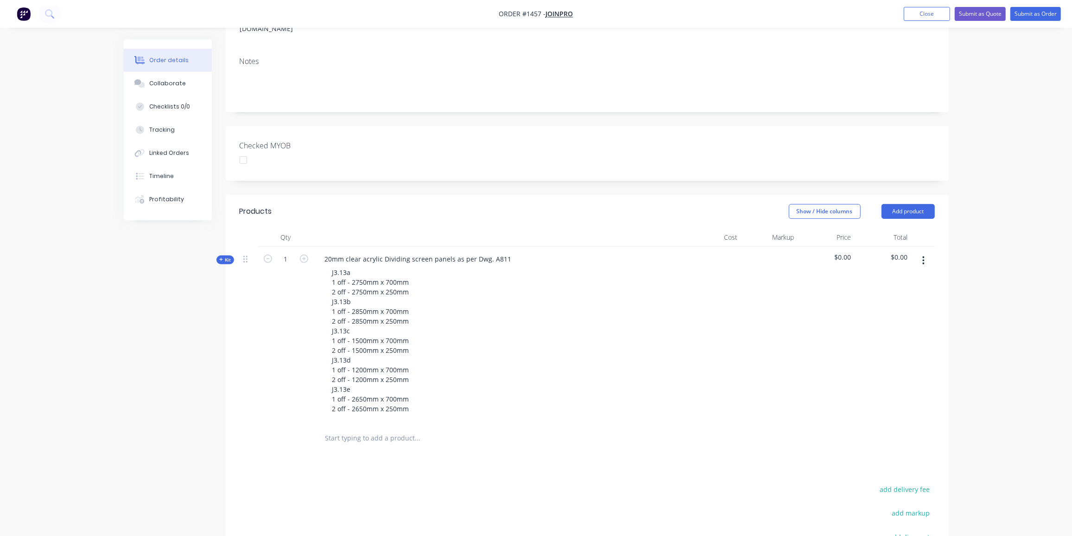
drag, startPoint x: 172, startPoint y: 265, endPoint x: 227, endPoint y: 238, distance: 60.5
click at [172, 265] on div "Created by [PERSON_NAME] Created [DATE] Required [DATE] Assigned to Add team me…" at bounding box center [536, 284] width 825 height 809
click at [226, 256] on span "Kit" at bounding box center [225, 259] width 12 height 7
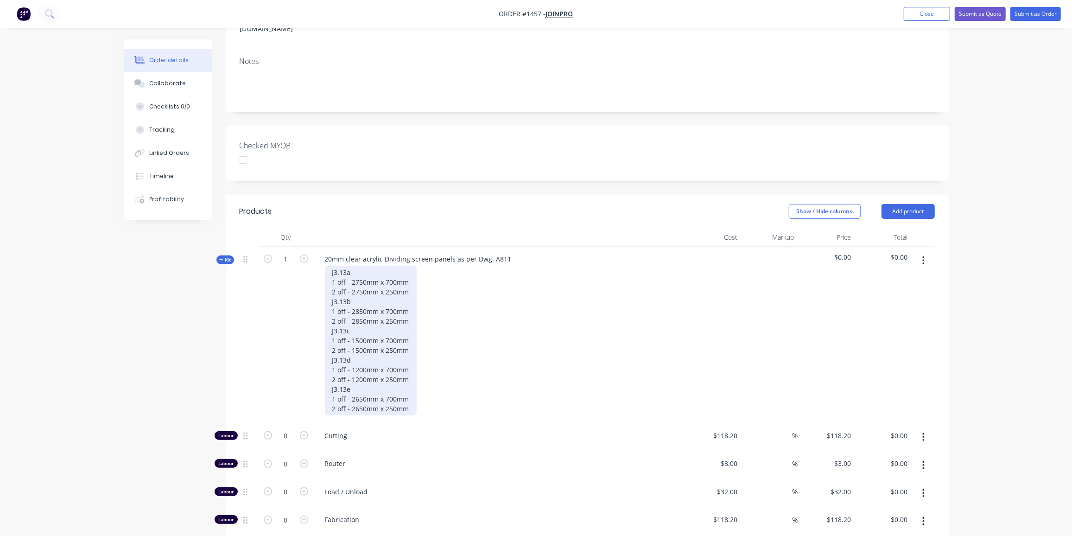
click at [410, 386] on div "J3.13a 1 off - 2750mm x 700mm 2 off - 2750mm x 250mm J3.13b 1 off - 2850mm x 70…" at bounding box center [371, 340] width 92 height 150
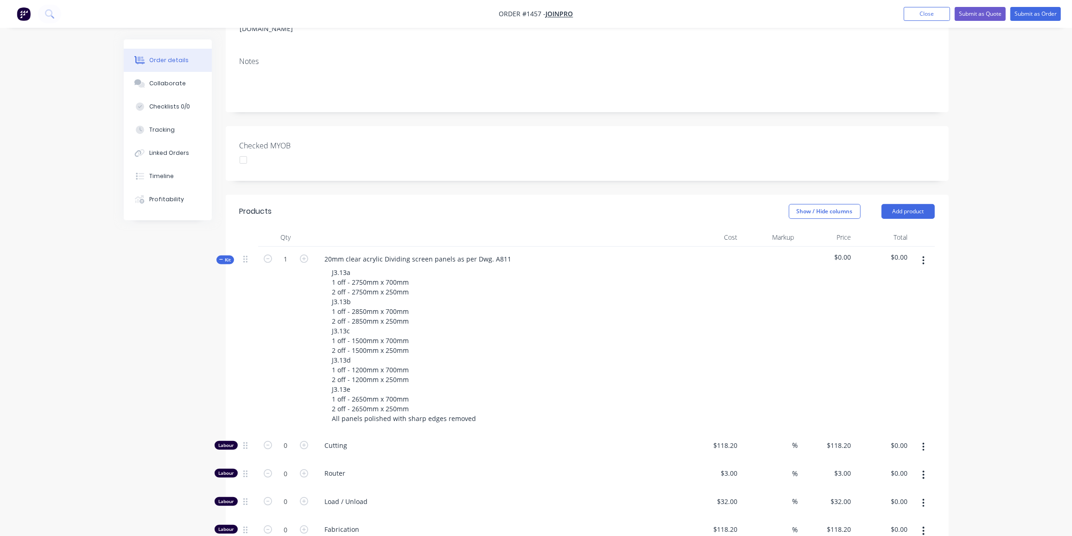
click at [202, 308] on div "Created by [PERSON_NAME] Created [DATE] Required [DATE] Assigned to Add team me…" at bounding box center [536, 369] width 825 height 978
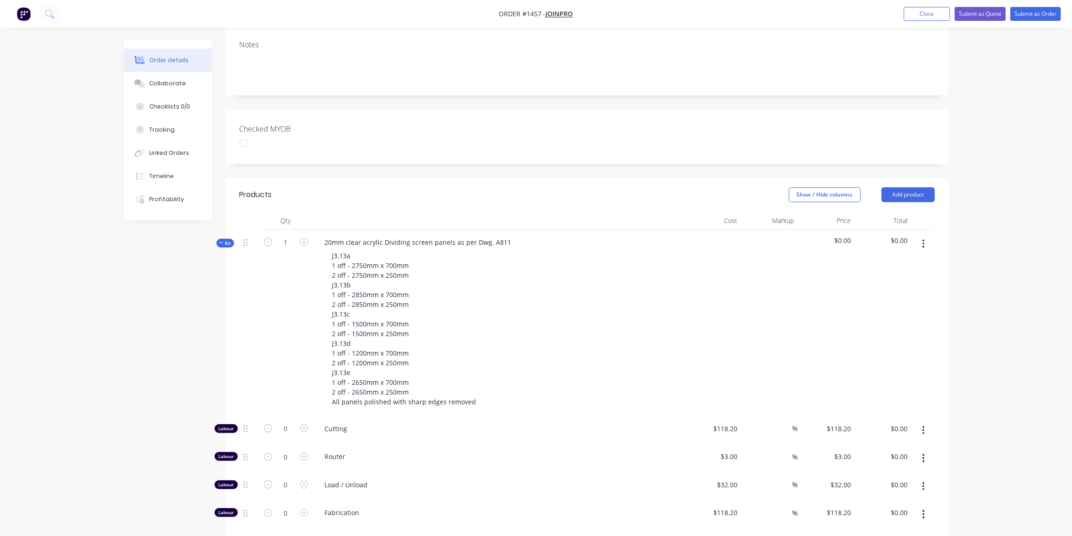
scroll to position [202, 0]
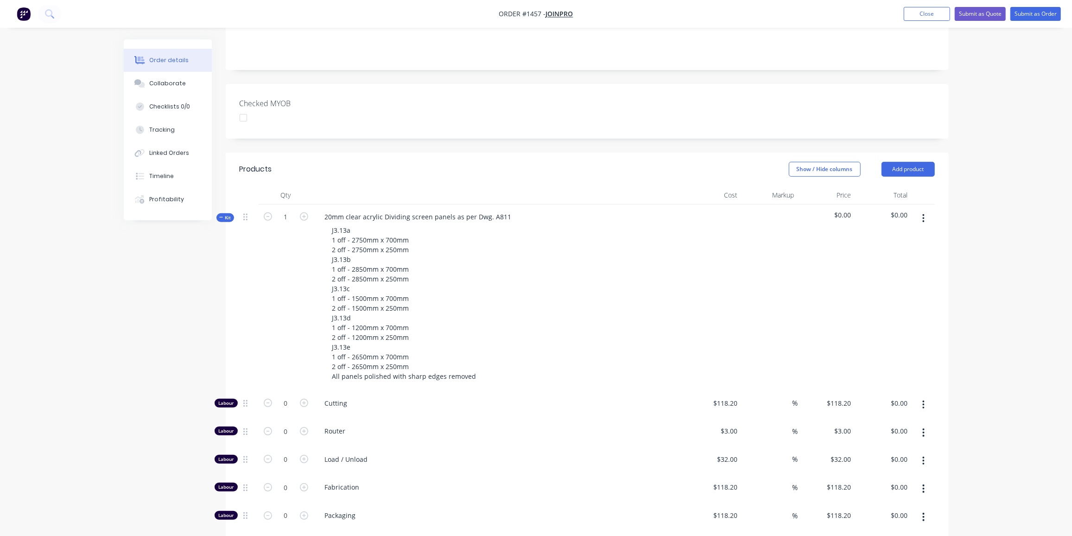
click at [426, 426] on span "Router" at bounding box center [503, 431] width 356 height 10
click at [287, 424] on input "0" at bounding box center [286, 431] width 24 height 14
type input "35"
type input "$105.00"
click at [287, 452] on input "0" at bounding box center [286, 459] width 24 height 14
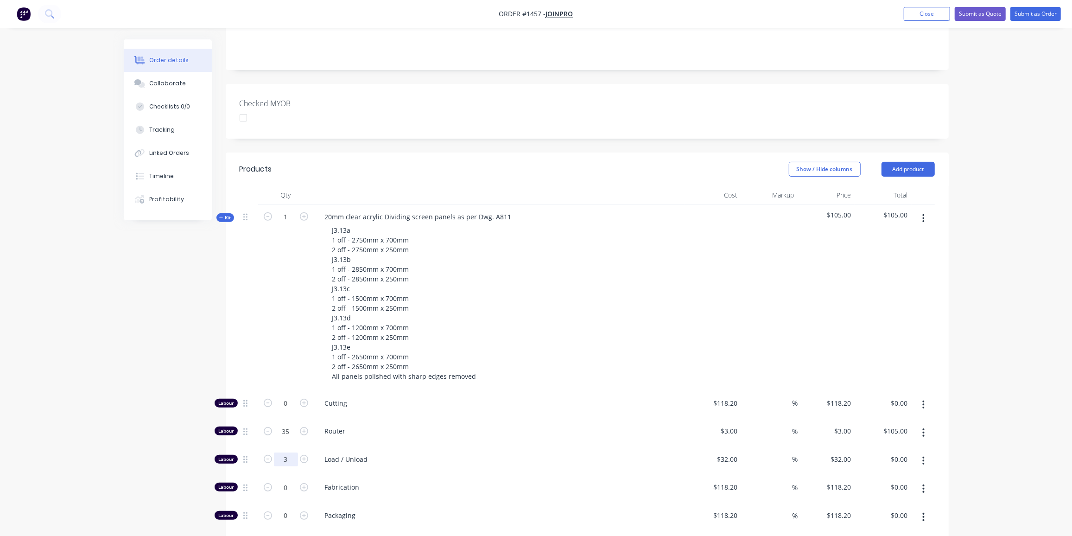
type input "3"
type input "$96.00"
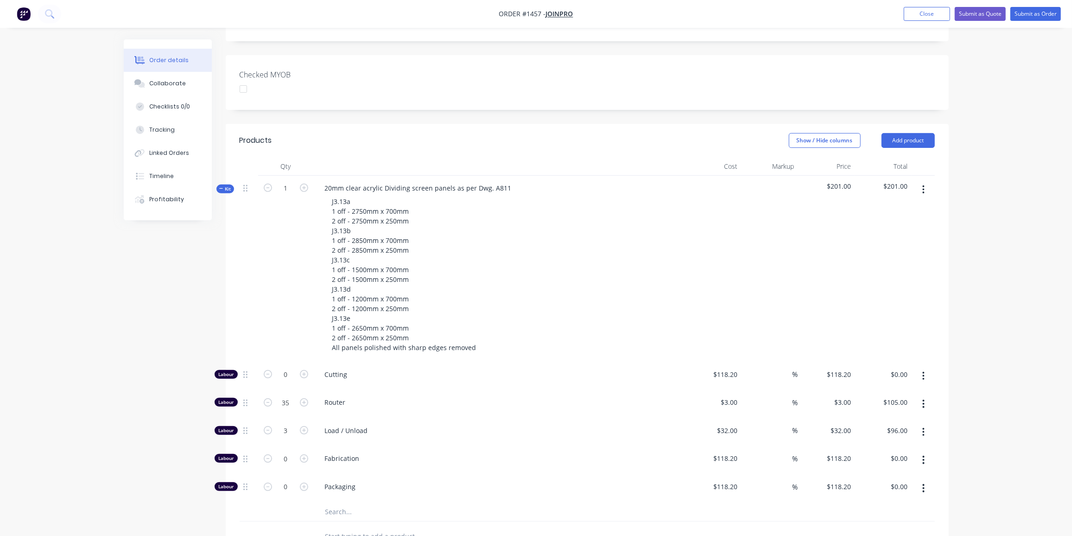
scroll to position [285, 0]
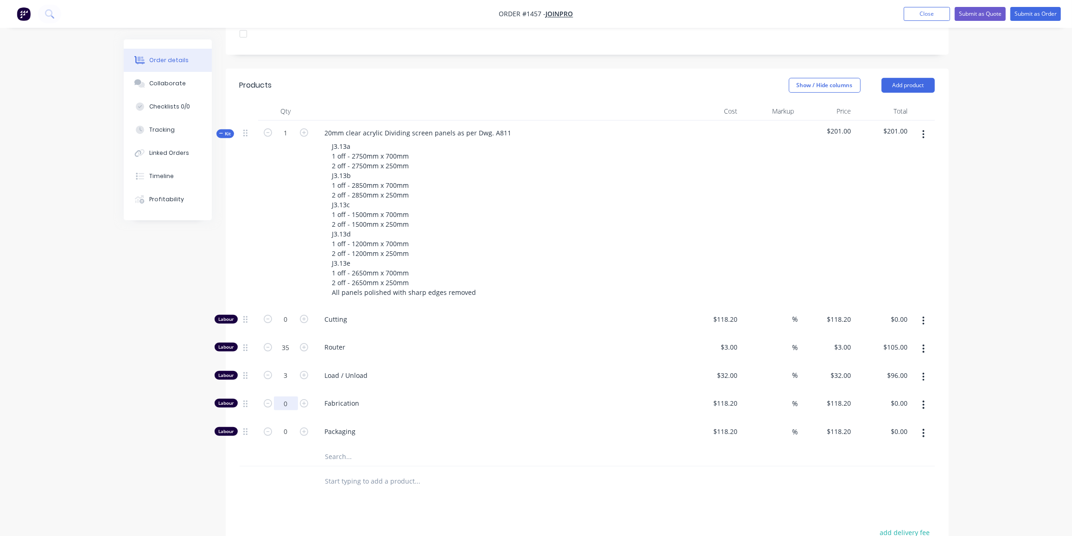
click at [287, 396] on input "0" at bounding box center [286, 403] width 24 height 14
type input "8"
type input "$945.60"
click at [343, 447] on input "text" at bounding box center [417, 456] width 185 height 19
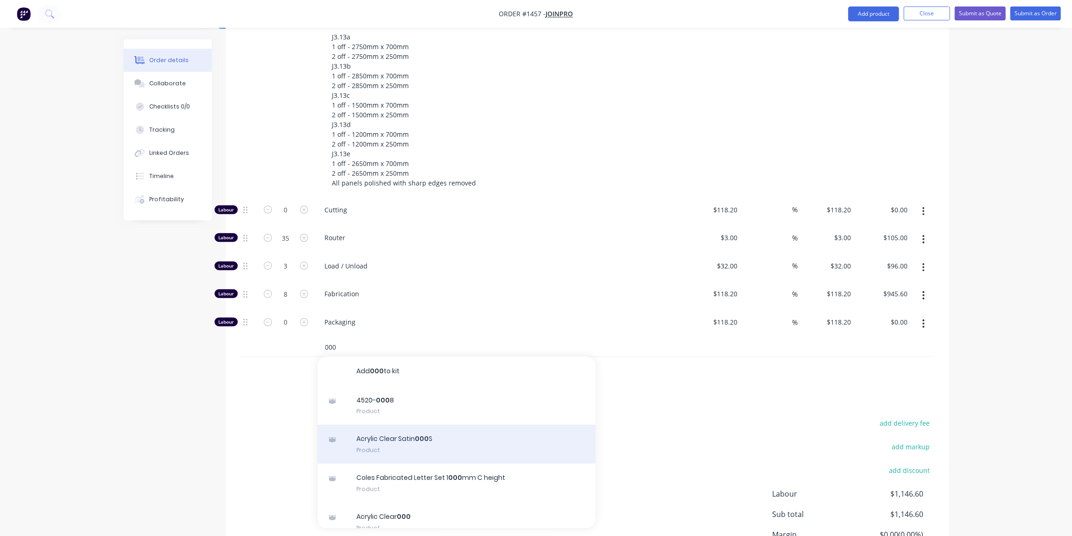
scroll to position [452, 0]
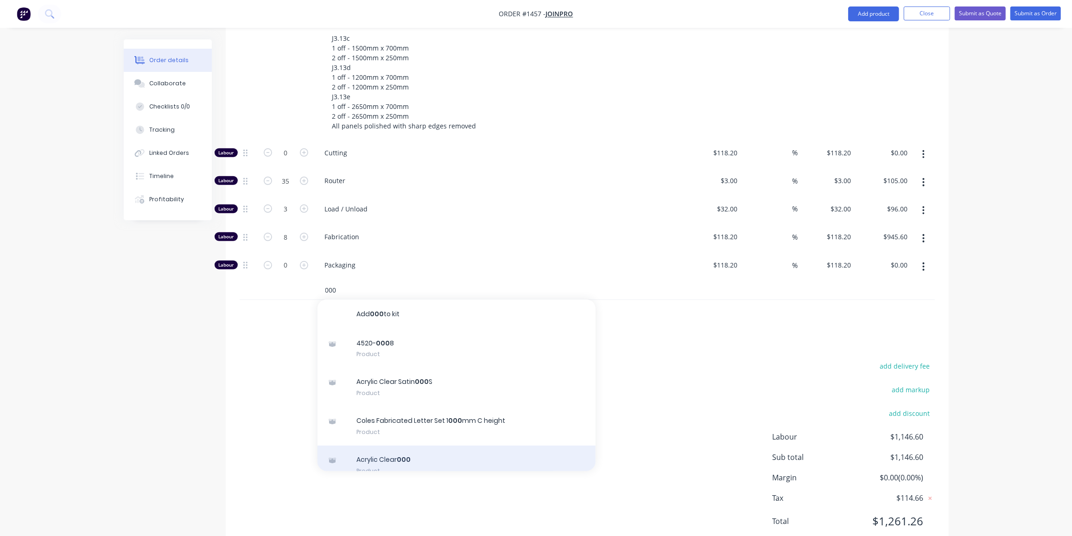
type input "000"
click at [428, 445] on div "Acrylic Clear 000 Product" at bounding box center [456, 464] width 278 height 39
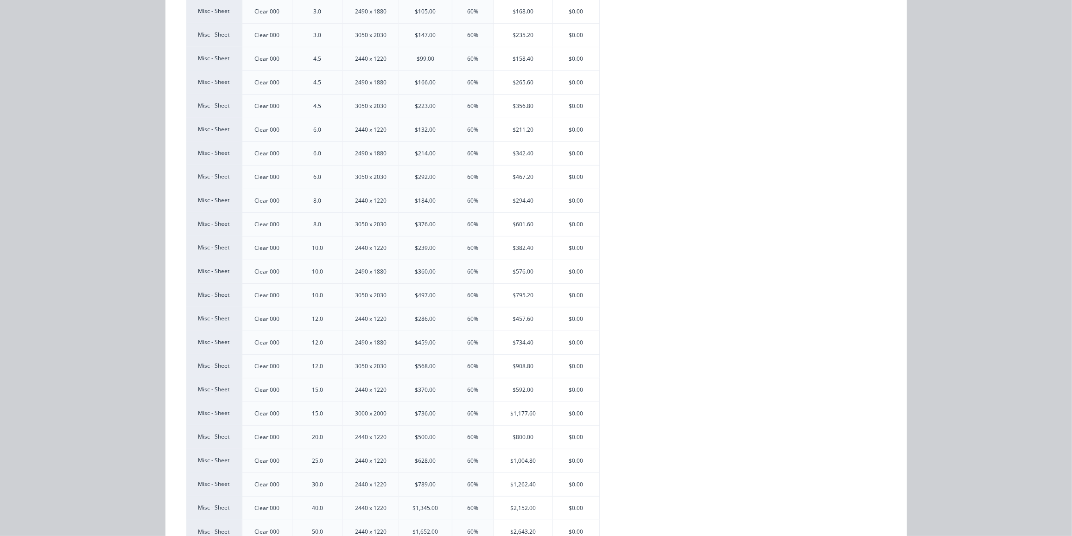
scroll to position [242, 0]
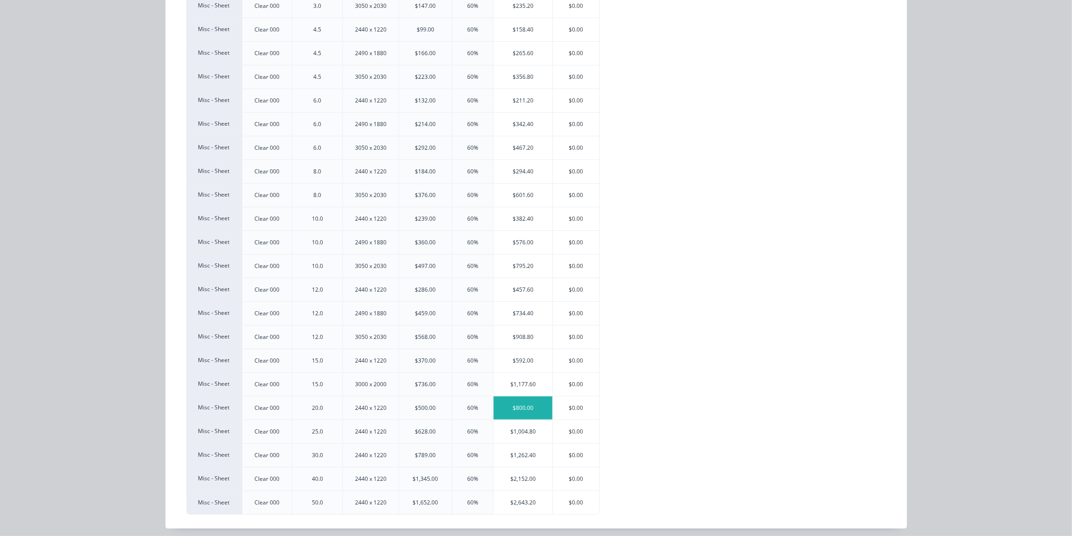
click at [520, 399] on div "$800.00" at bounding box center [522, 407] width 59 height 23
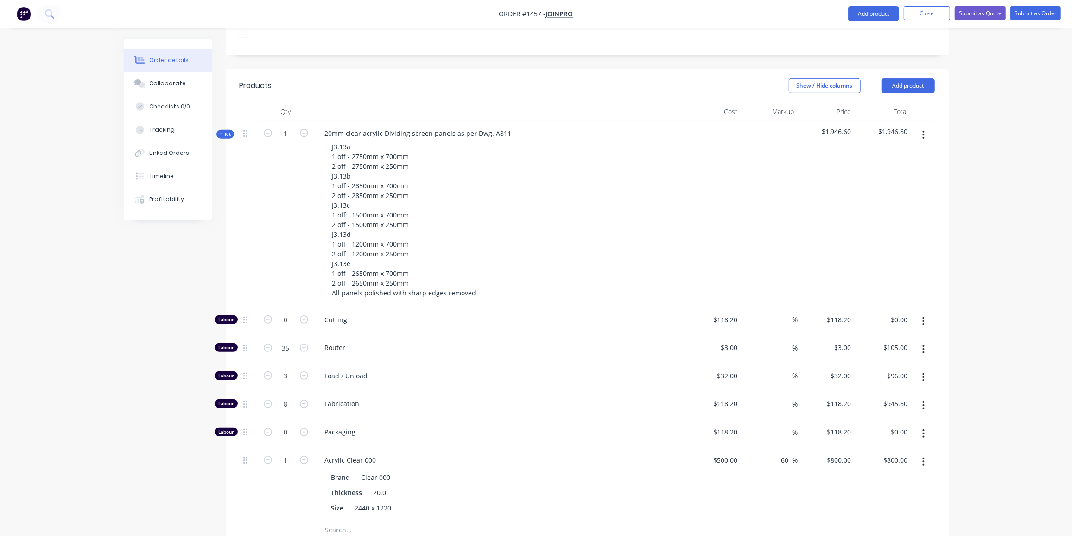
scroll to position [337, 0]
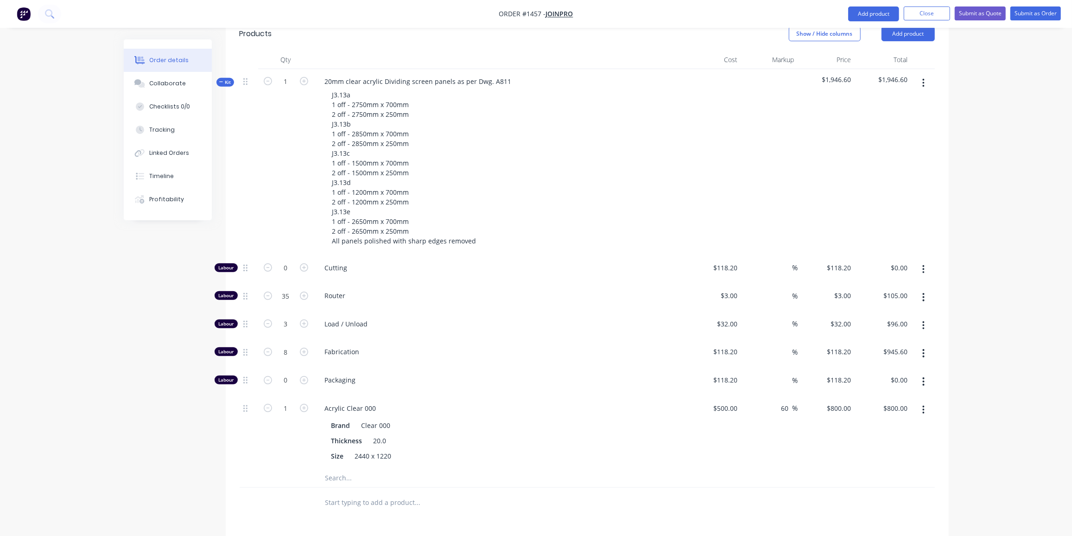
click at [337, 468] on input "text" at bounding box center [417, 477] width 185 height 19
type input "P"
type input "Acrylic Clear 000"
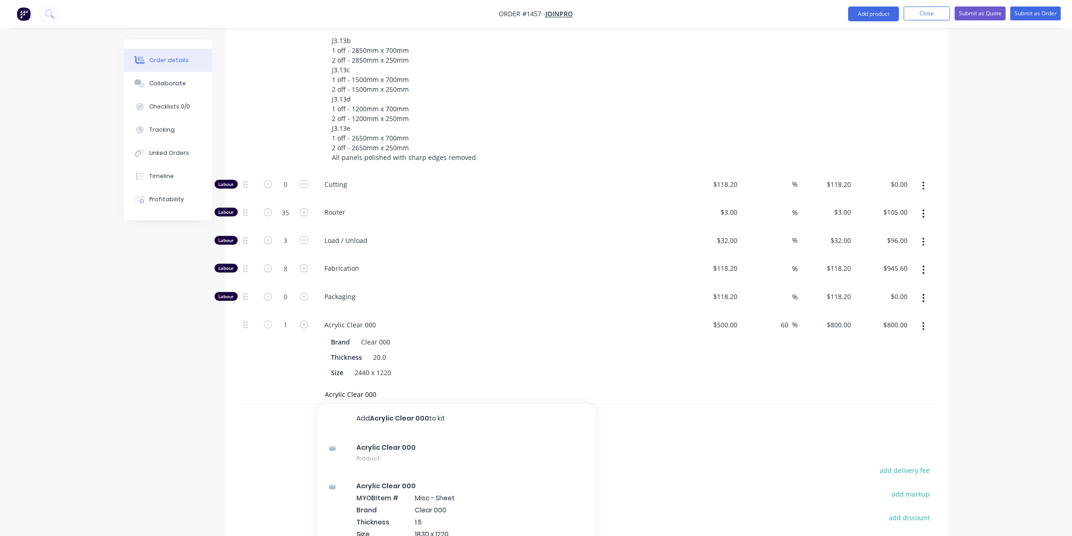
scroll to position [421, 0]
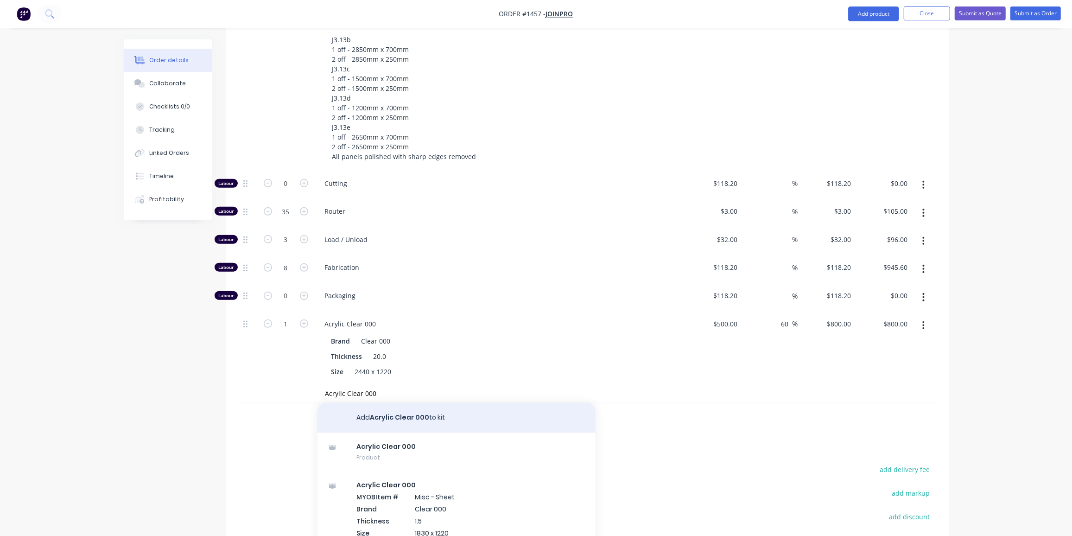
click at [433, 403] on button "Add Acrylic Clear 000 to kit" at bounding box center [456, 418] width 278 height 30
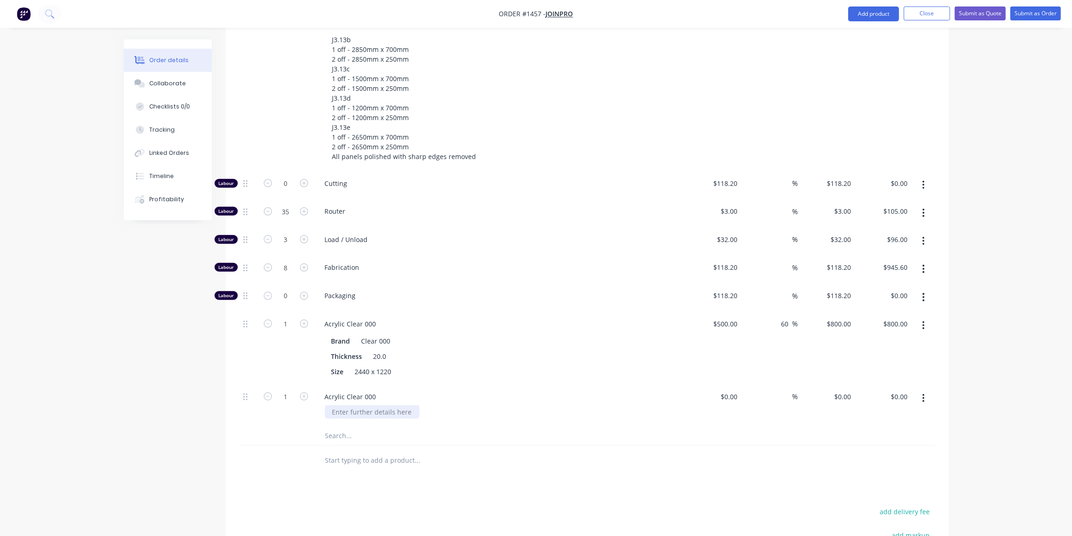
drag, startPoint x: 410, startPoint y: 383, endPoint x: 324, endPoint y: 384, distance: 86.2
click at [324, 384] on div "Acrylic Clear 000" at bounding box center [499, 405] width 371 height 42
click at [738, 390] on input at bounding box center [735, 396] width 11 height 13
type input "$2.00"
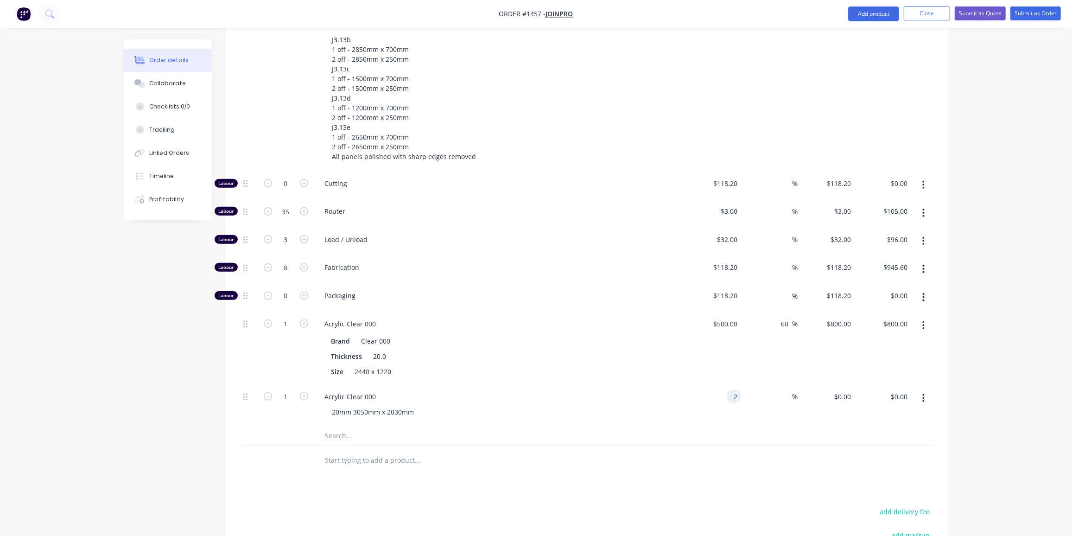
type input "$2.00"
click at [734, 390] on input "2" at bounding box center [735, 396] width 11 height 13
type input "$2.00"
click at [303, 392] on icon "button" at bounding box center [304, 396] width 8 height 8
type input "2"
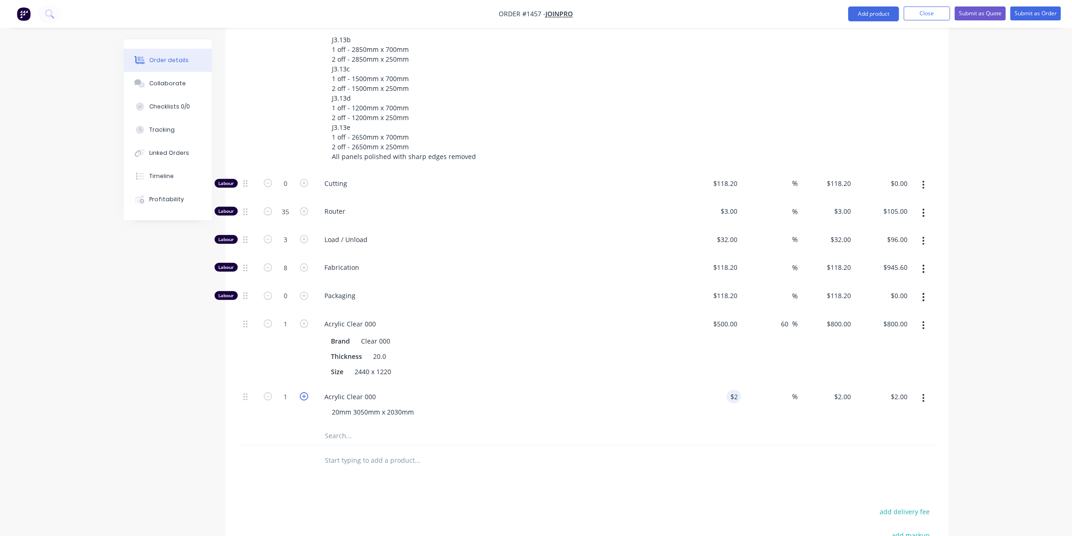
type input "$4.00"
click at [732, 390] on input "2" at bounding box center [735, 396] width 11 height 13
type input "$1,202.00"
type input "$2,404.00"
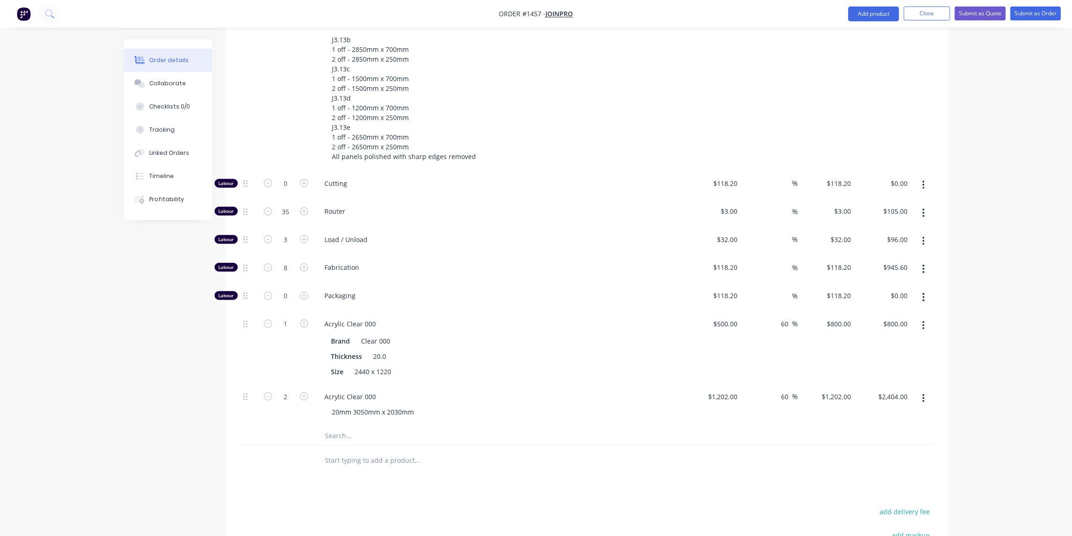
type input "60"
type input "1923.2"
type input "$3,846.40"
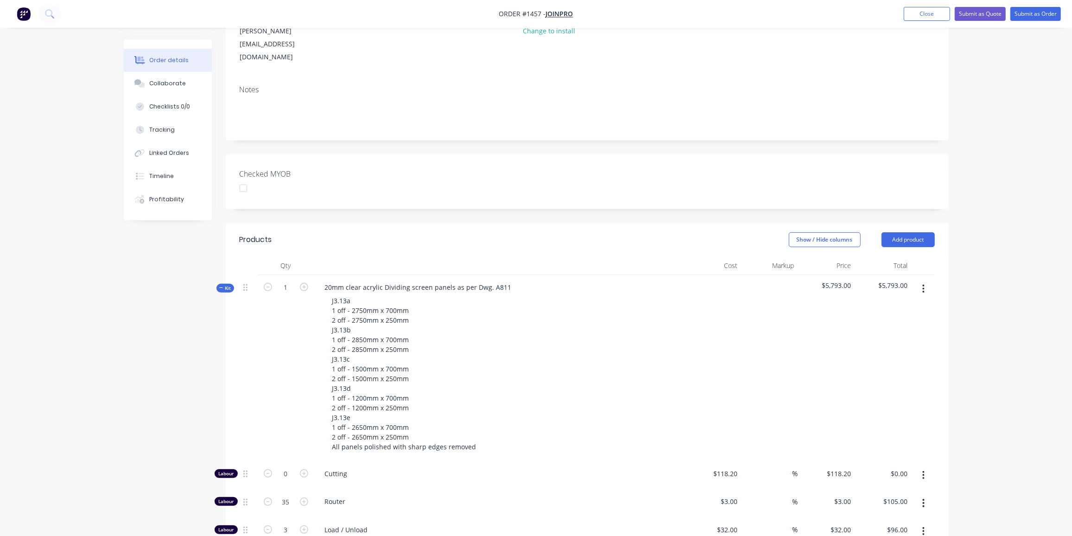
scroll to position [84, 0]
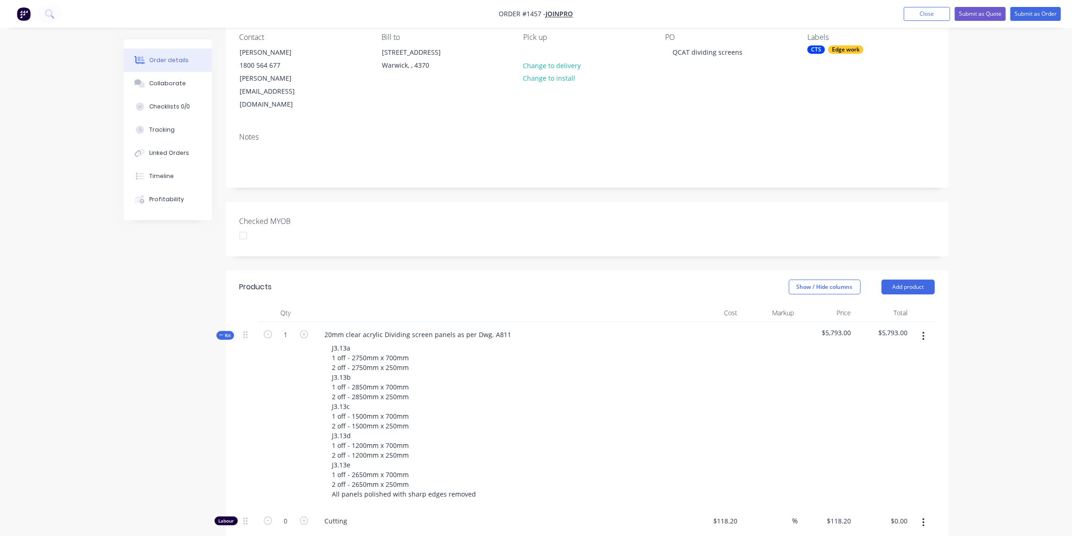
type input "$1,923.20"
click at [224, 332] on span "Kit" at bounding box center [225, 335] width 12 height 7
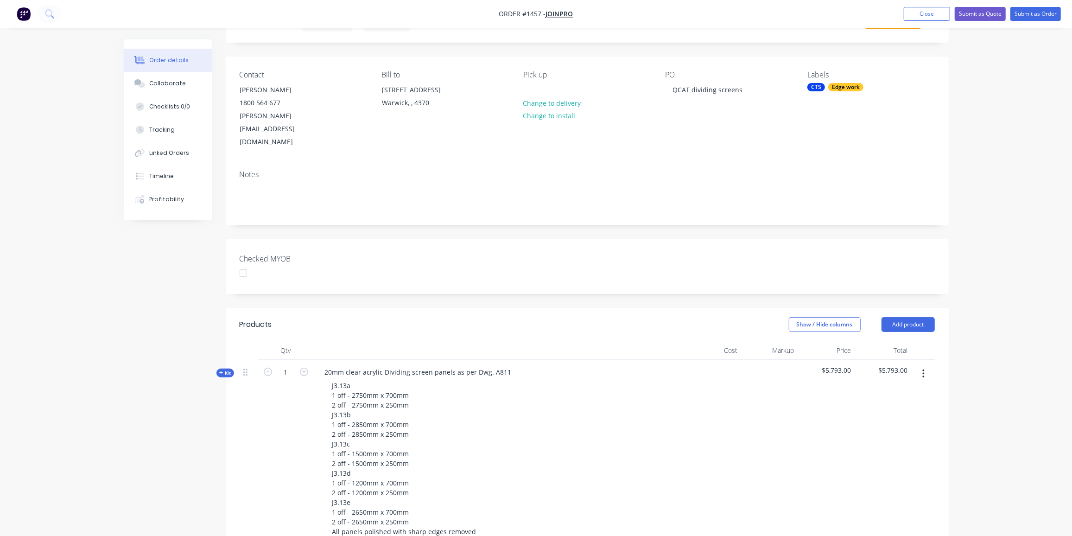
scroll to position [0, 0]
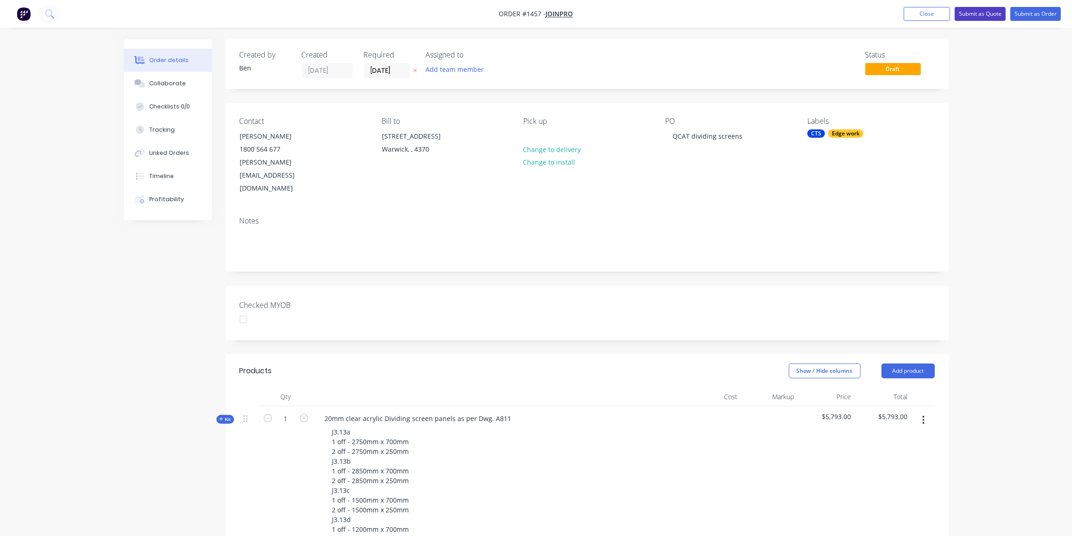
click at [982, 18] on button "Submit as Quote" at bounding box center [979, 14] width 51 height 14
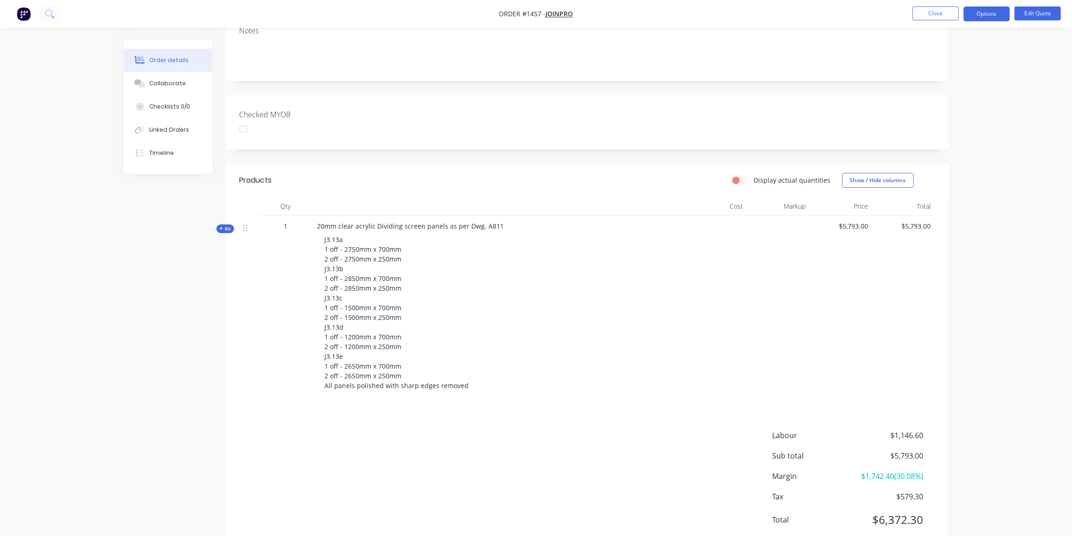
scroll to position [191, 0]
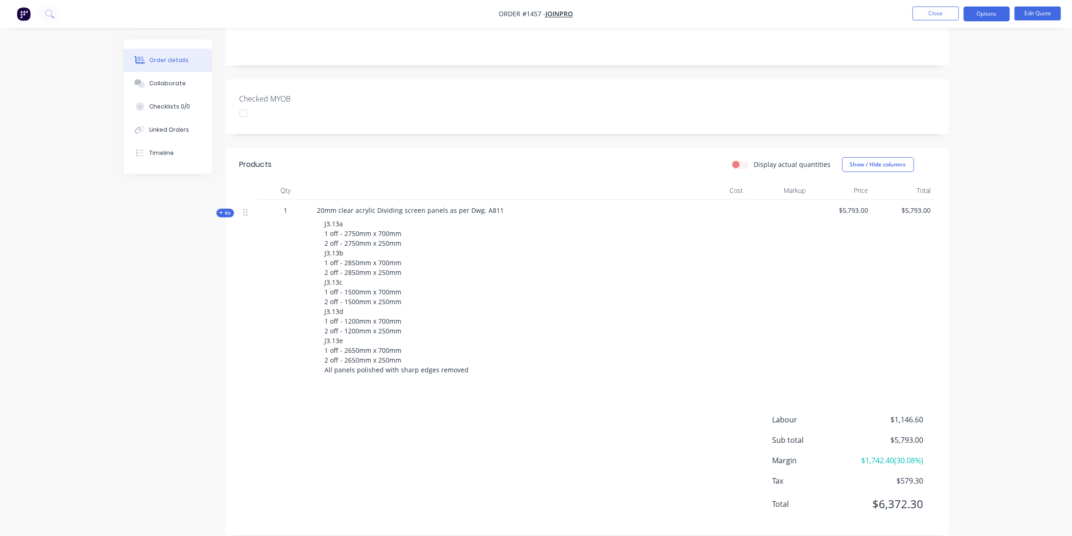
click at [225, 209] on span "Kit" at bounding box center [225, 212] width 12 height 7
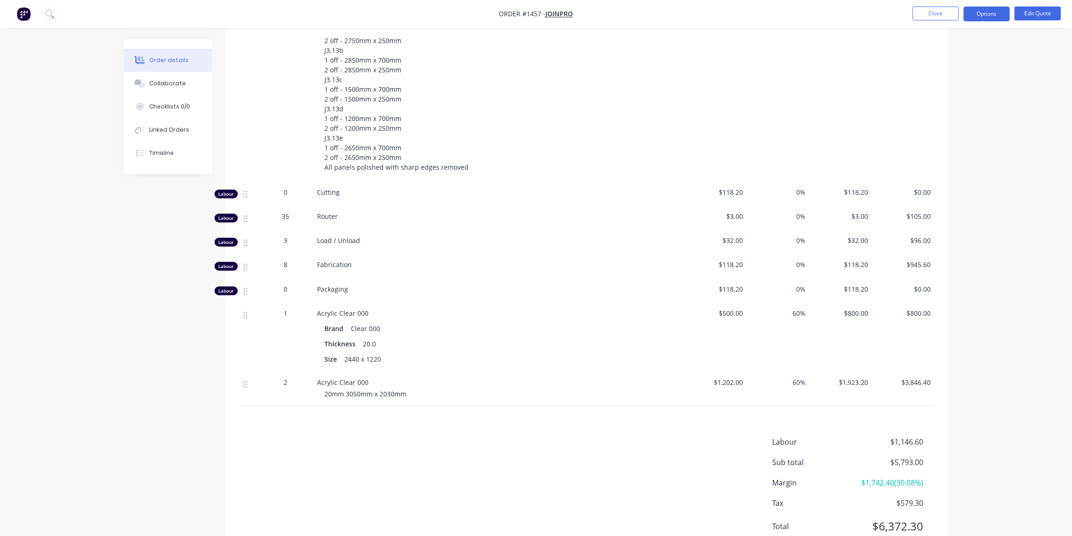
scroll to position [402, 0]
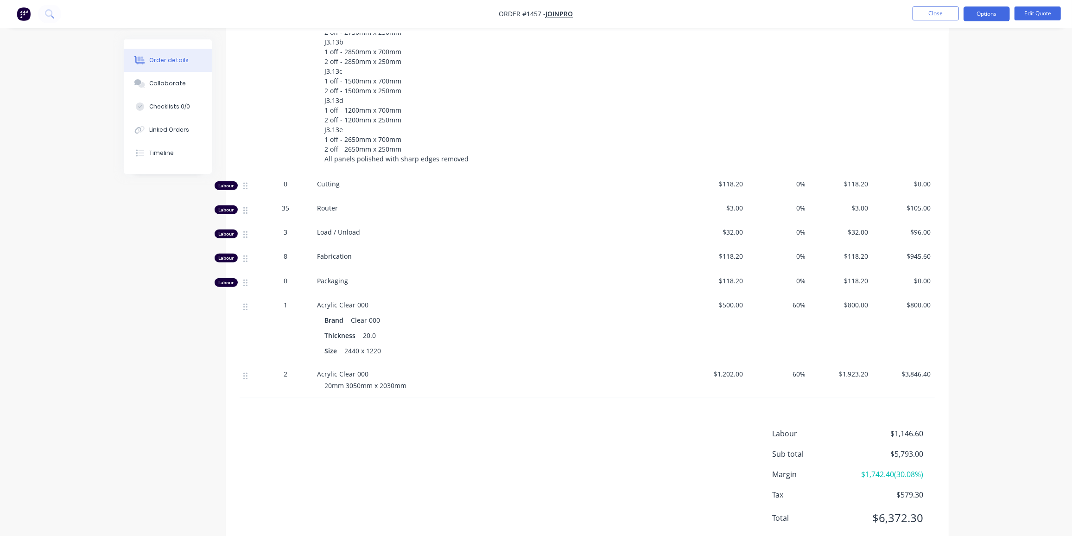
click at [731, 369] on span "$1,202.00" at bounding box center [715, 374] width 55 height 10
click at [1034, 8] on button "Edit Quote" at bounding box center [1037, 13] width 46 height 14
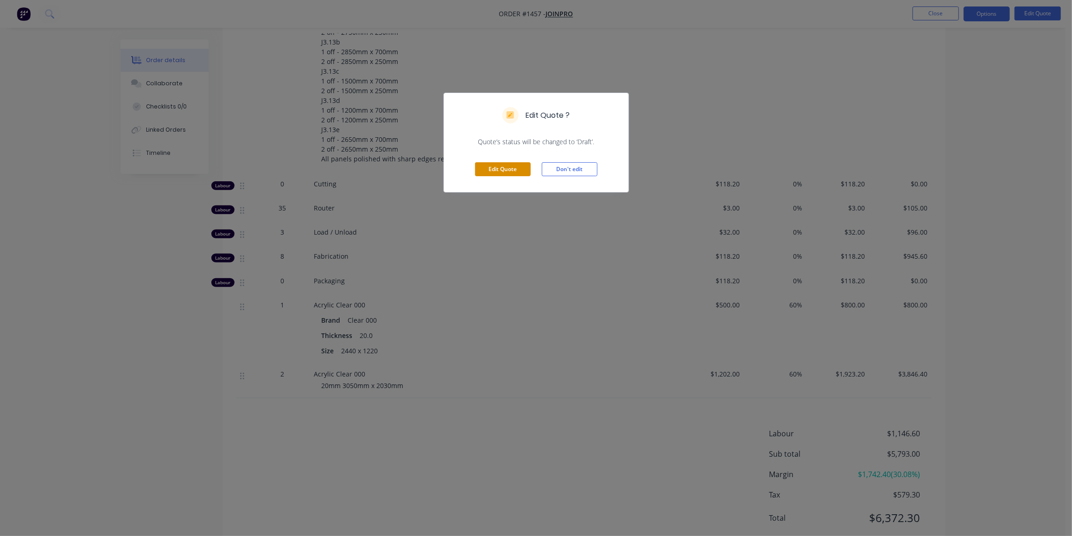
click at [487, 168] on button "Edit Quote" at bounding box center [503, 169] width 56 height 14
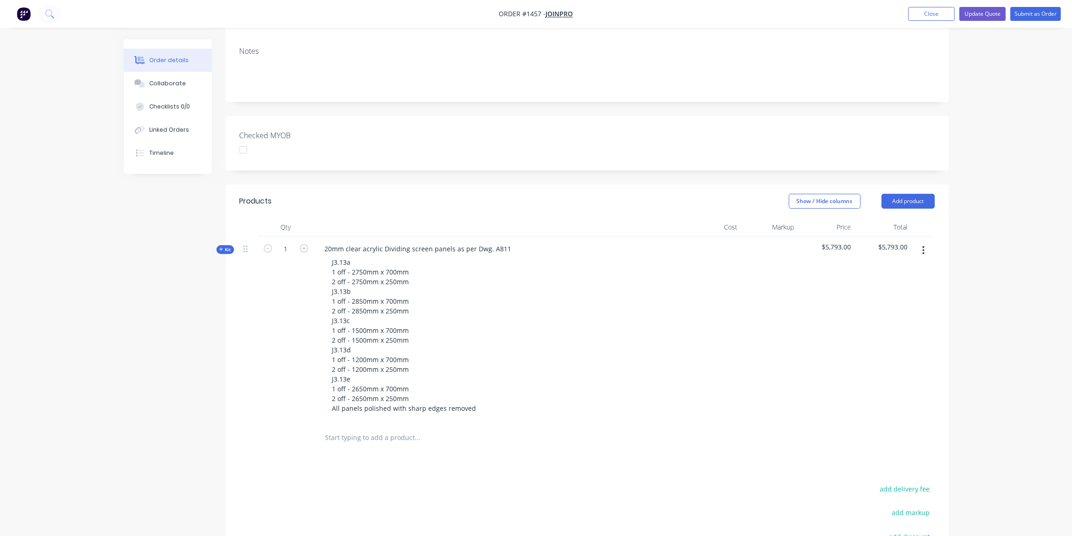
scroll to position [296, 0]
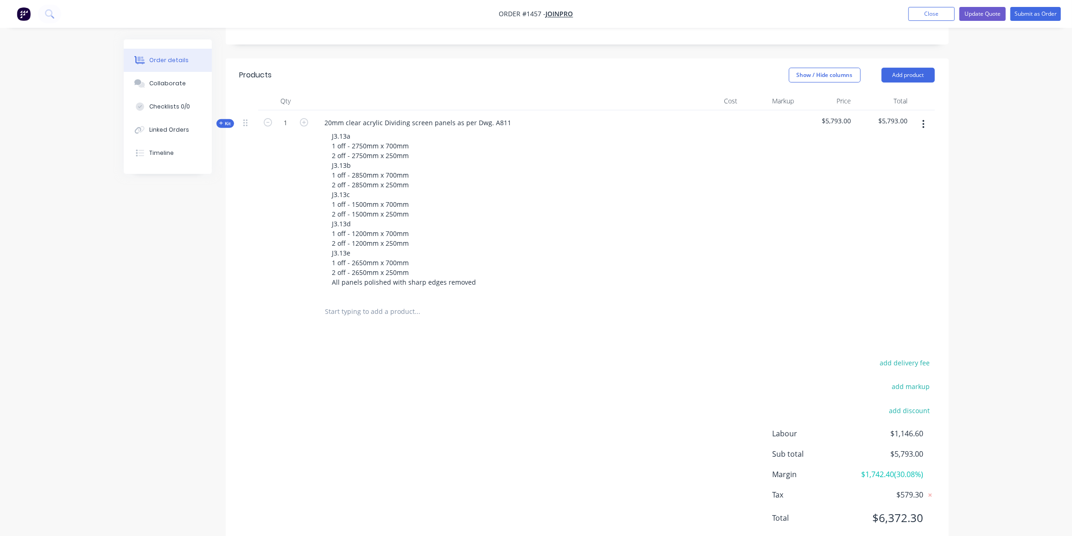
click at [226, 120] on span "Kit" at bounding box center [225, 123] width 12 height 7
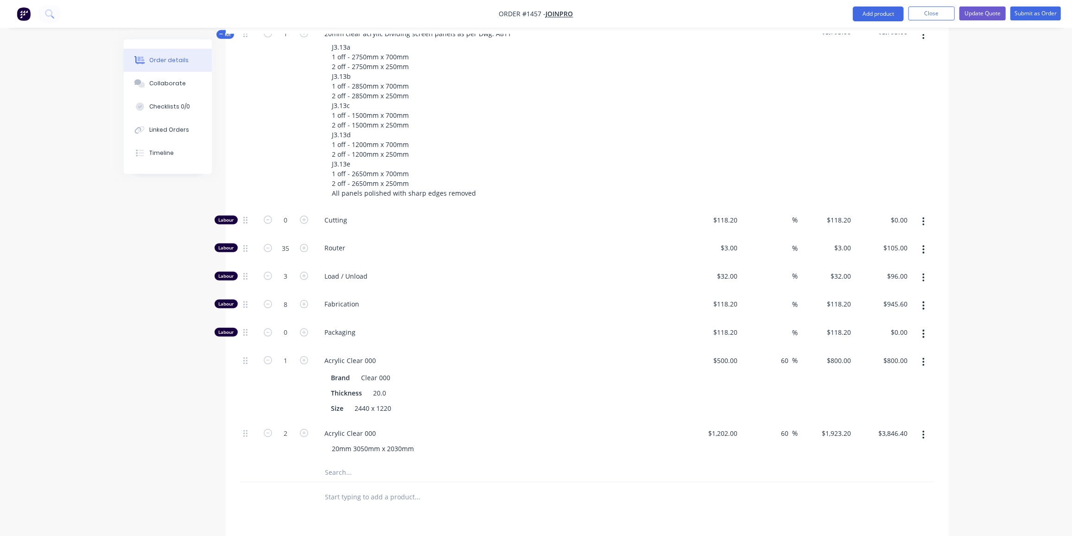
scroll to position [464, 0]
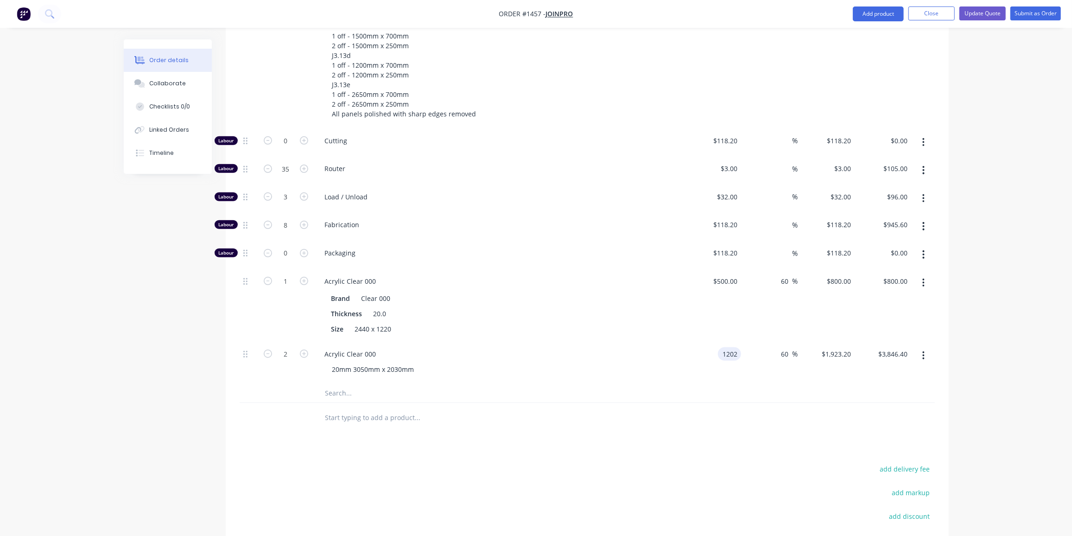
click at [726, 347] on input "1202" at bounding box center [730, 353] width 19 height 13
type input "$1,500.00"
type input "$2,400.00"
type input "$4,800.00"
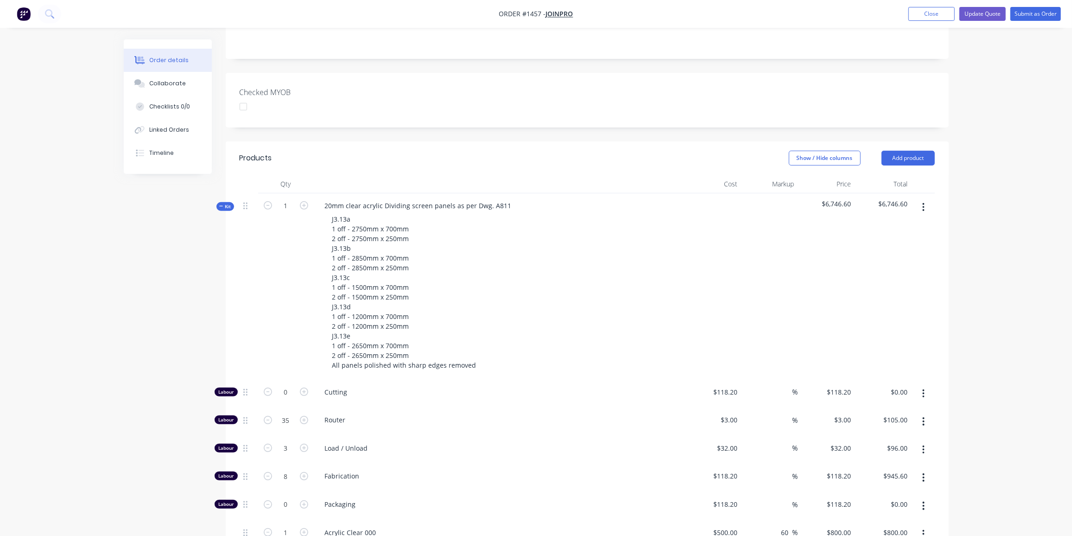
scroll to position [211, 0]
click at [228, 204] on span "Kit" at bounding box center [225, 207] width 12 height 7
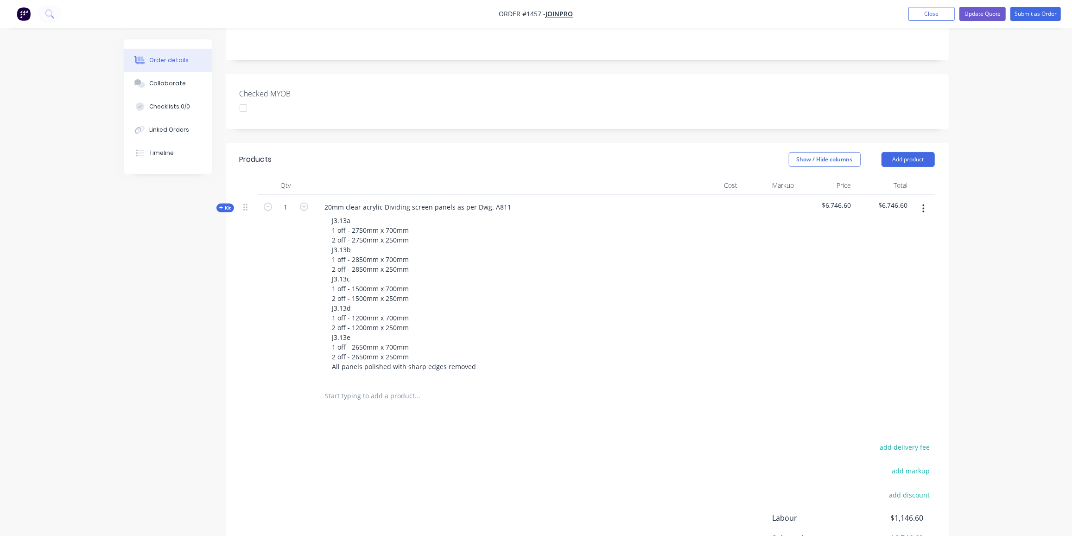
drag, startPoint x: 227, startPoint y: 180, endPoint x: 269, endPoint y: 187, distance: 42.7
click at [227, 204] on span "Kit" at bounding box center [225, 207] width 12 height 7
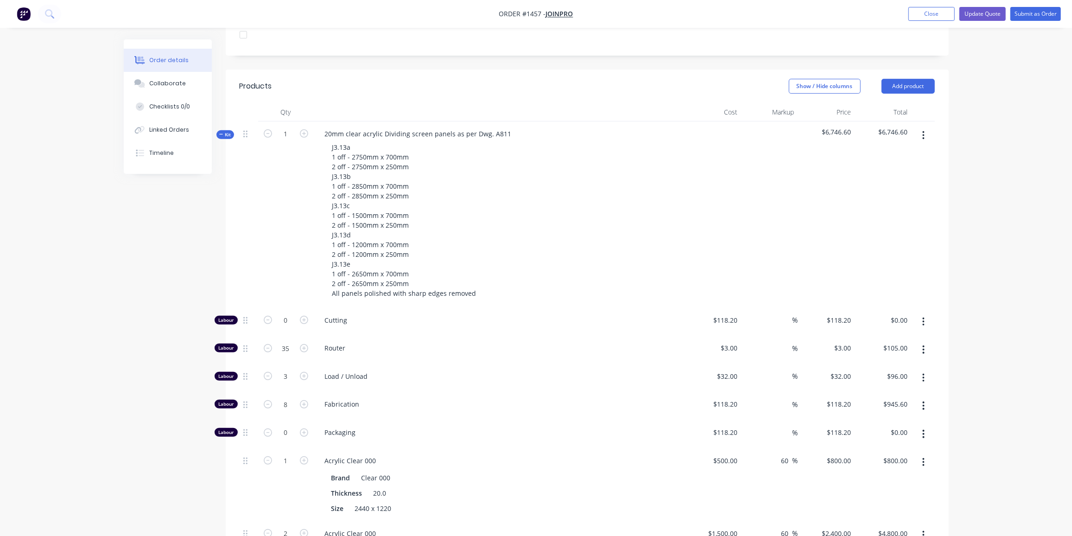
scroll to position [252, 0]
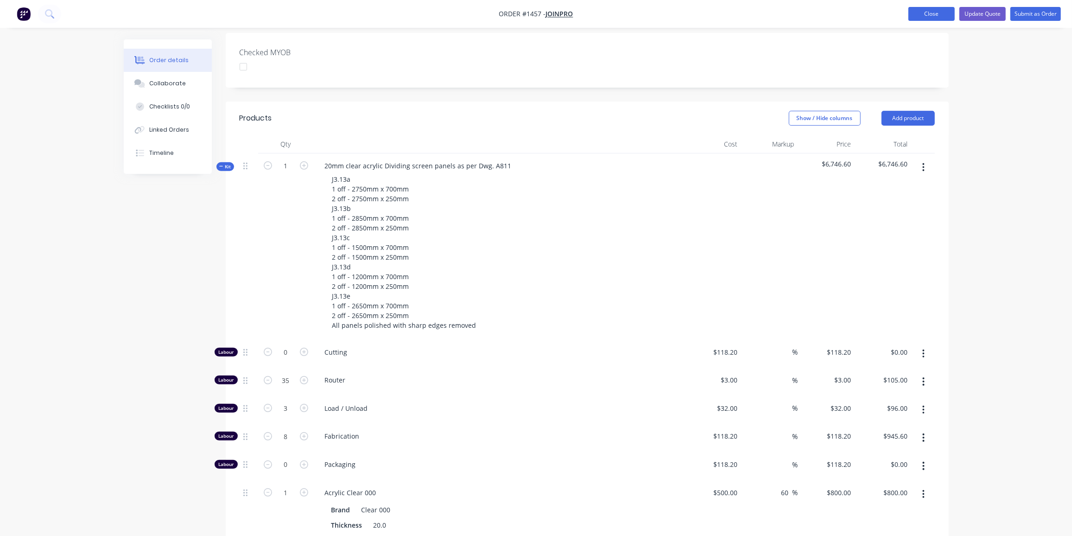
click at [926, 13] on button "Close" at bounding box center [931, 14] width 46 height 14
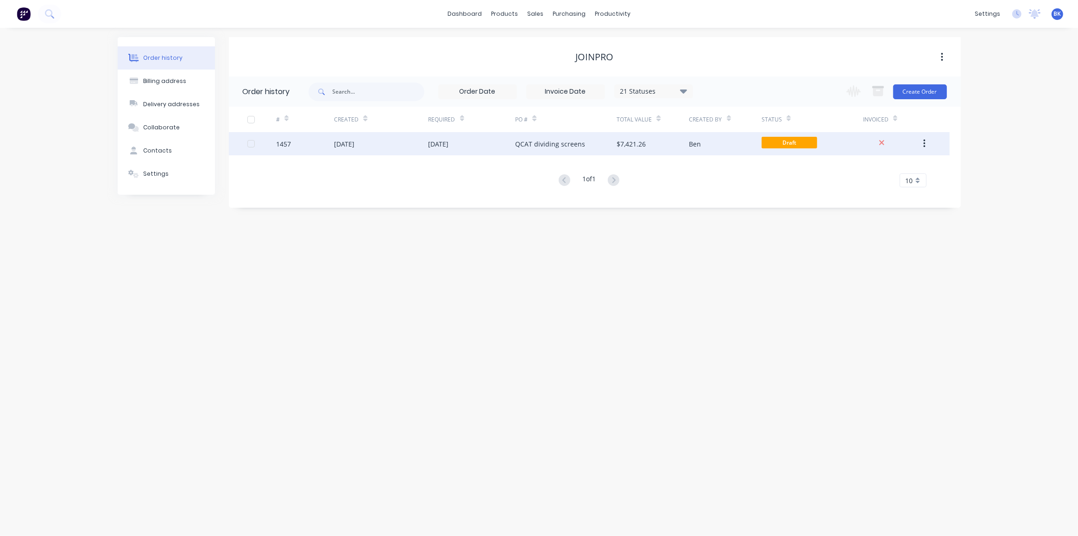
click at [644, 142] on div "$7,421.26" at bounding box center [631, 144] width 29 height 10
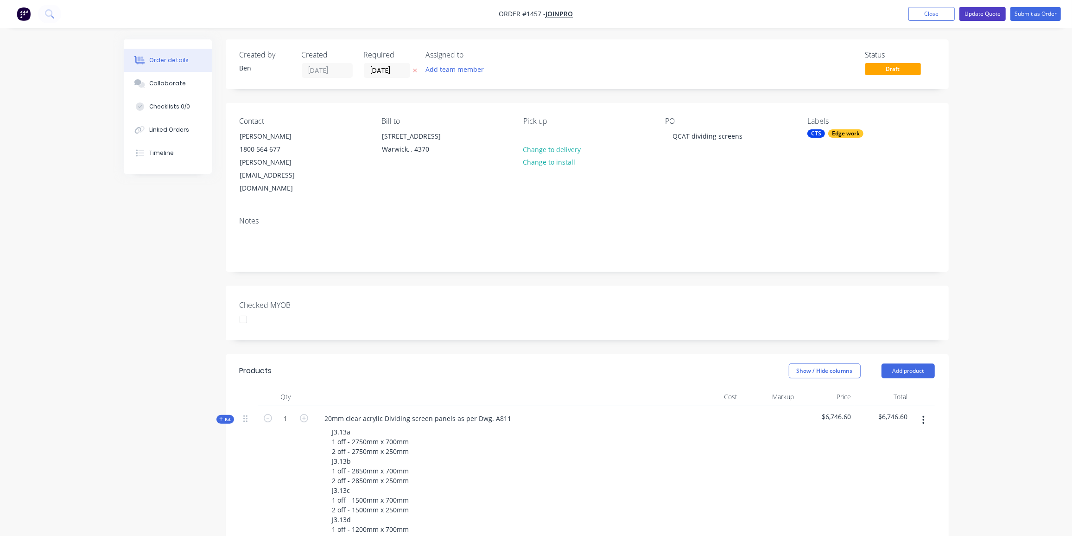
click at [991, 14] on button "Update Quote" at bounding box center [982, 14] width 46 height 14
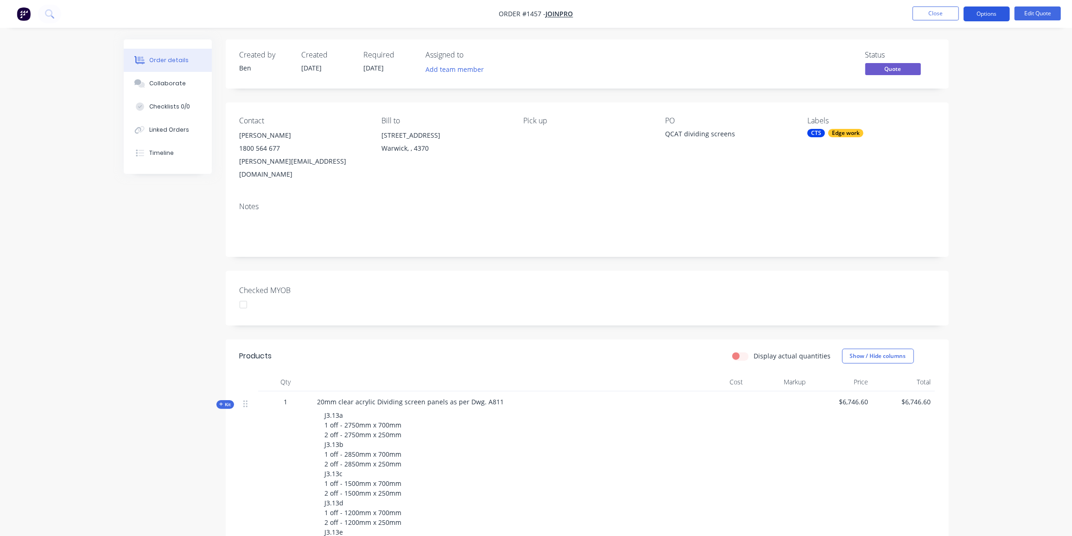
click at [996, 12] on button "Options" at bounding box center [986, 13] width 46 height 15
click at [931, 53] on div "Quote" at bounding box center [958, 56] width 85 height 13
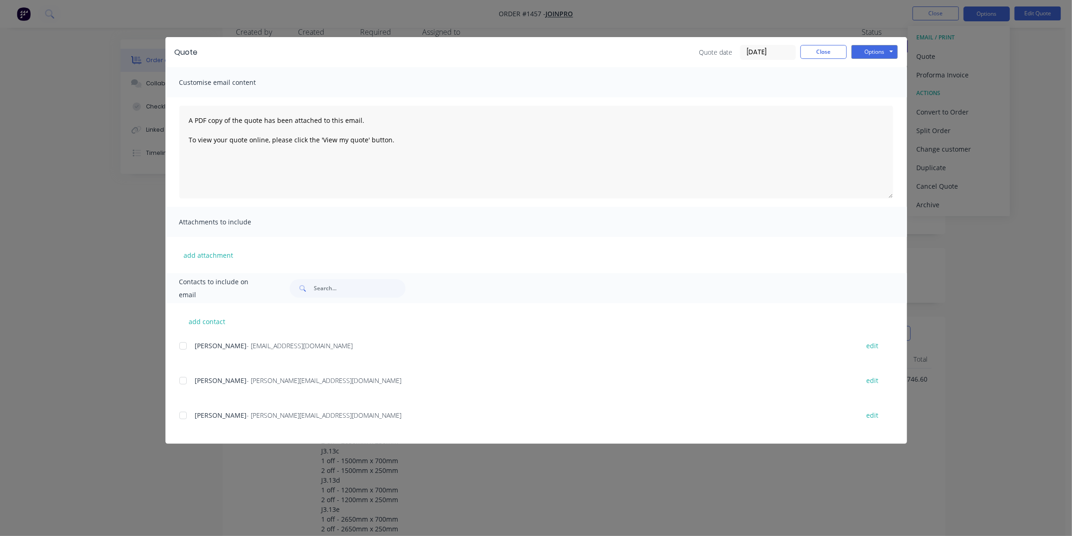
scroll to position [42, 0]
click at [183, 418] on div at bounding box center [183, 415] width 19 height 19
click at [881, 54] on button "Options" at bounding box center [874, 52] width 46 height 14
click at [885, 70] on button "Preview" at bounding box center [880, 68] width 59 height 15
click at [183, 414] on div at bounding box center [183, 415] width 19 height 19
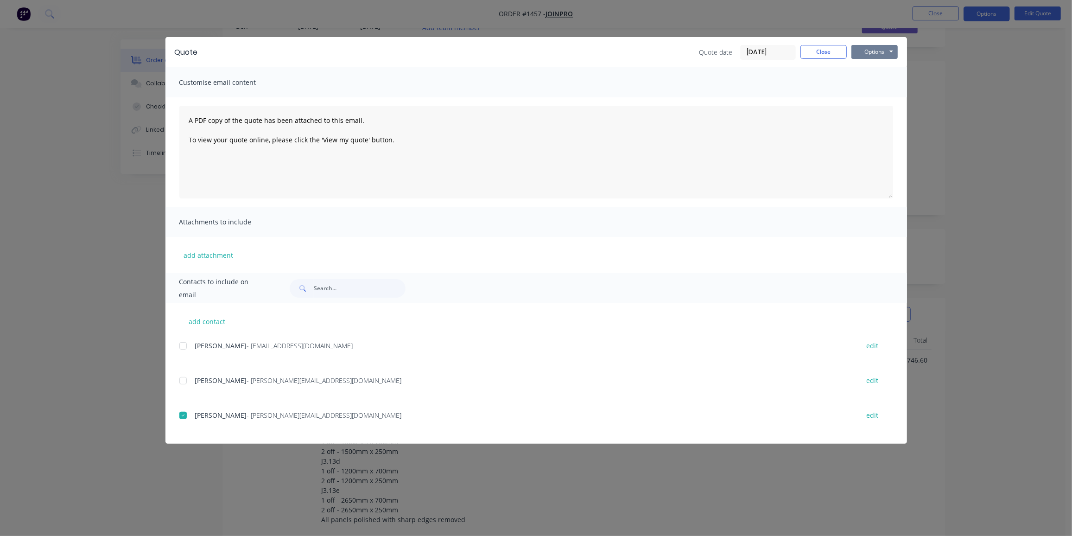
click at [867, 52] on button "Options" at bounding box center [874, 52] width 46 height 14
click at [878, 98] on button "Email" at bounding box center [880, 98] width 59 height 15
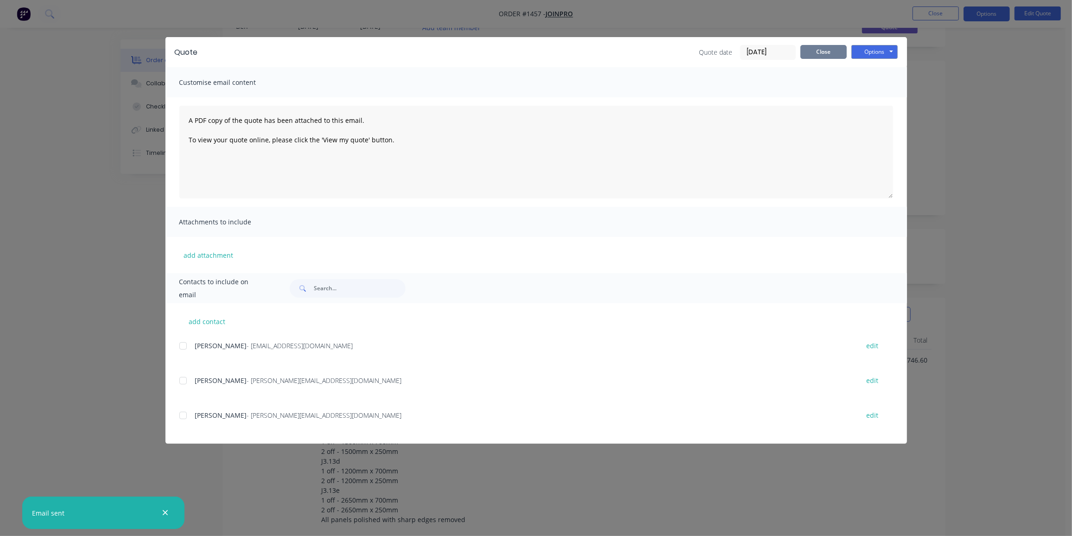
click at [811, 50] on button "Close" at bounding box center [823, 52] width 46 height 14
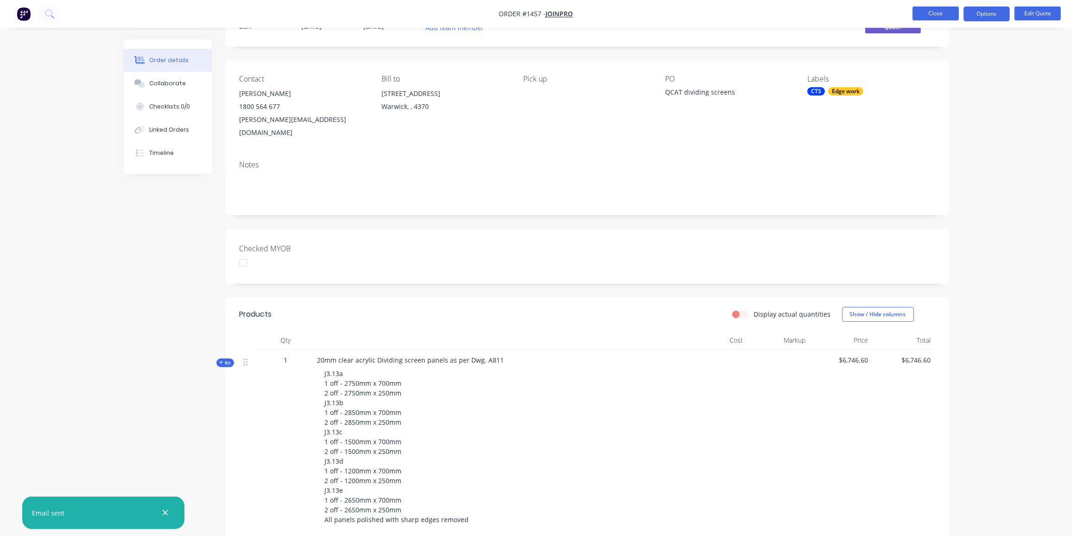
click at [934, 15] on button "Close" at bounding box center [935, 13] width 46 height 14
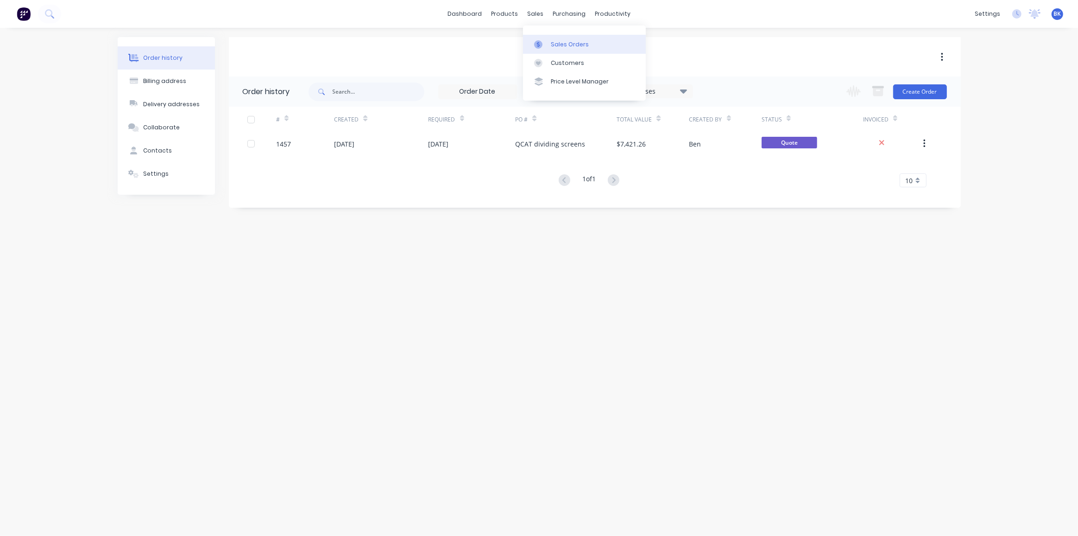
click at [561, 42] on div "Sales Orders" at bounding box center [570, 44] width 38 height 8
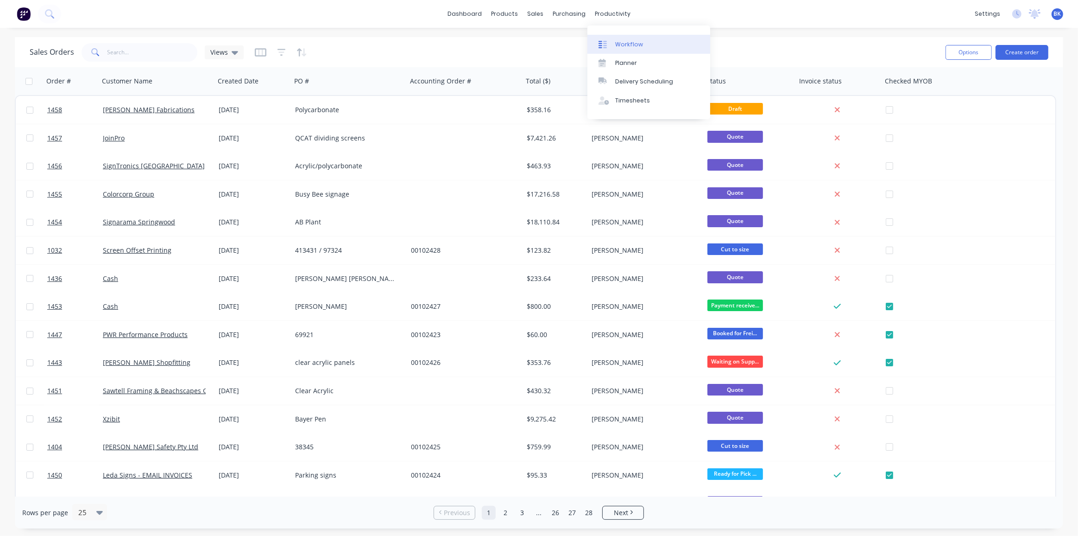
click at [612, 38] on link "Workflow" at bounding box center [648, 44] width 123 height 19
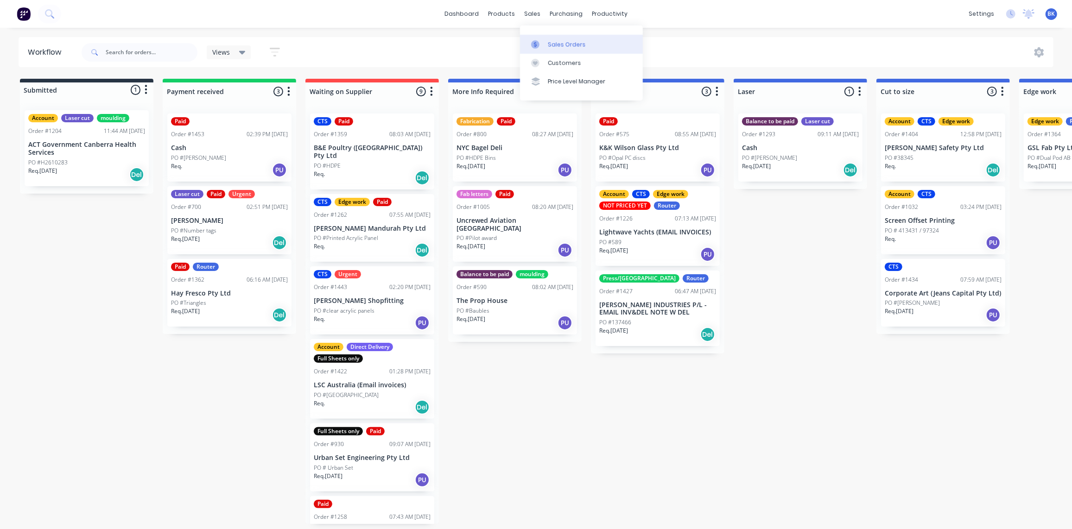
click at [555, 47] on div "Sales Orders" at bounding box center [567, 44] width 38 height 8
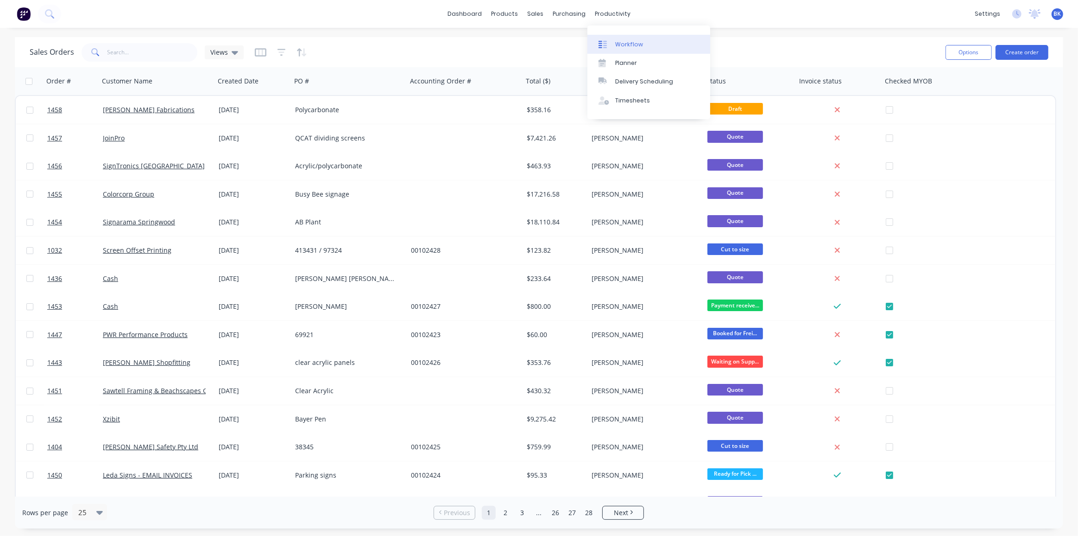
click at [618, 38] on link "Workflow" at bounding box center [648, 44] width 123 height 19
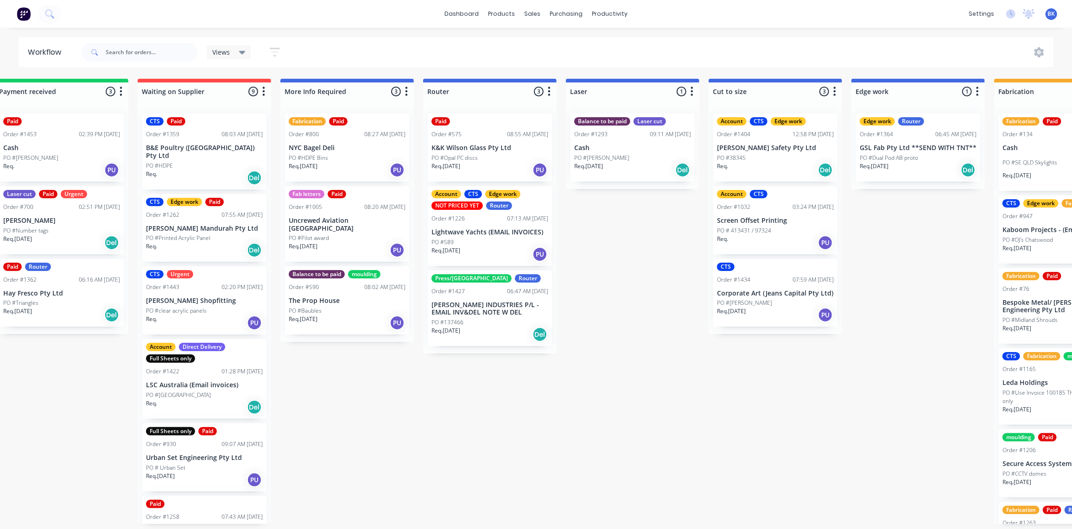
scroll to position [0, 168]
click at [775, 151] on p "[PERSON_NAME] Safety Pty Ltd" at bounding box center [774, 148] width 117 height 8
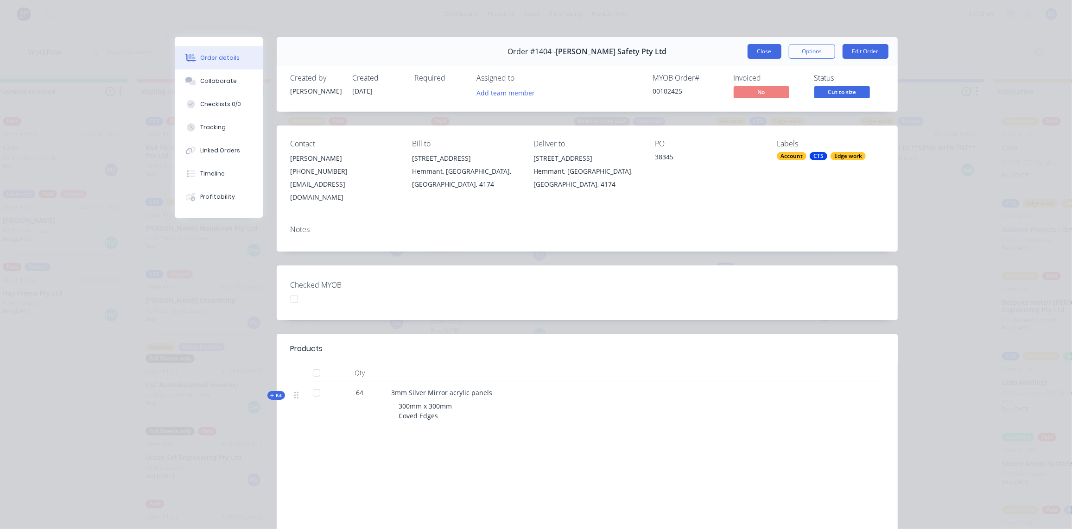
click at [755, 53] on button "Close" at bounding box center [764, 51] width 34 height 15
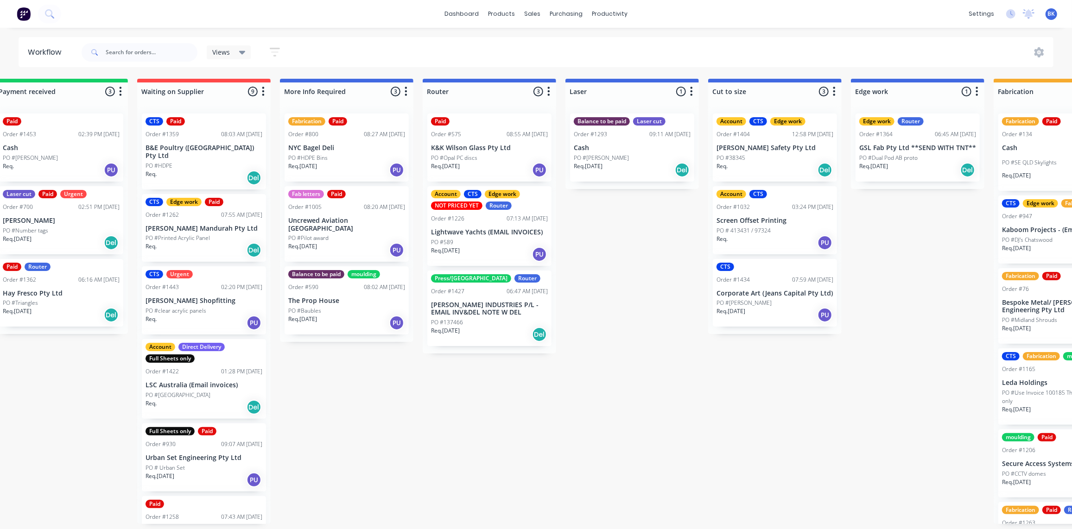
click at [749, 213] on div "Account CTS Order #1032 03:24 PM [DATE] Screen Offset Printing PO # 413431 / 97…" at bounding box center [775, 220] width 124 height 68
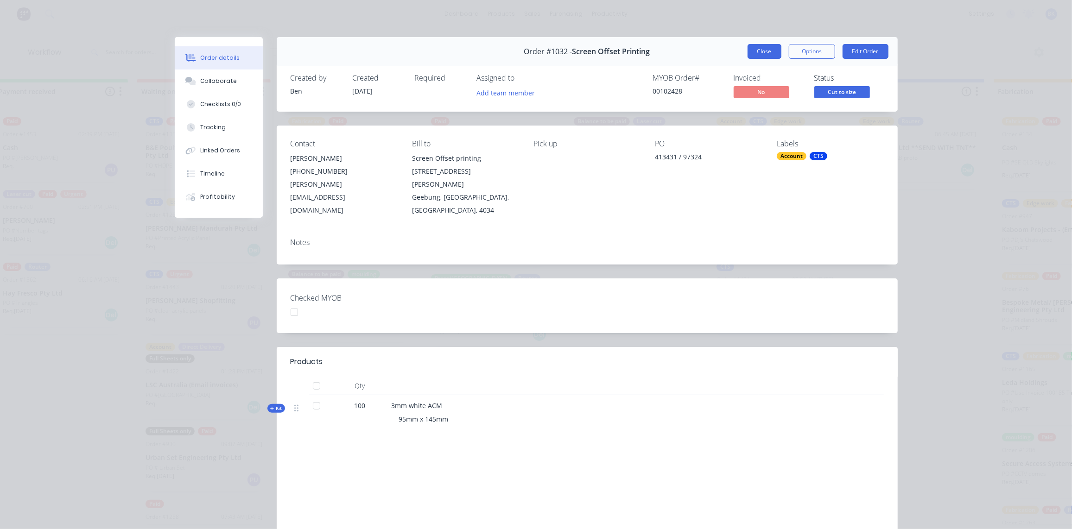
click at [759, 49] on button "Close" at bounding box center [764, 51] width 34 height 15
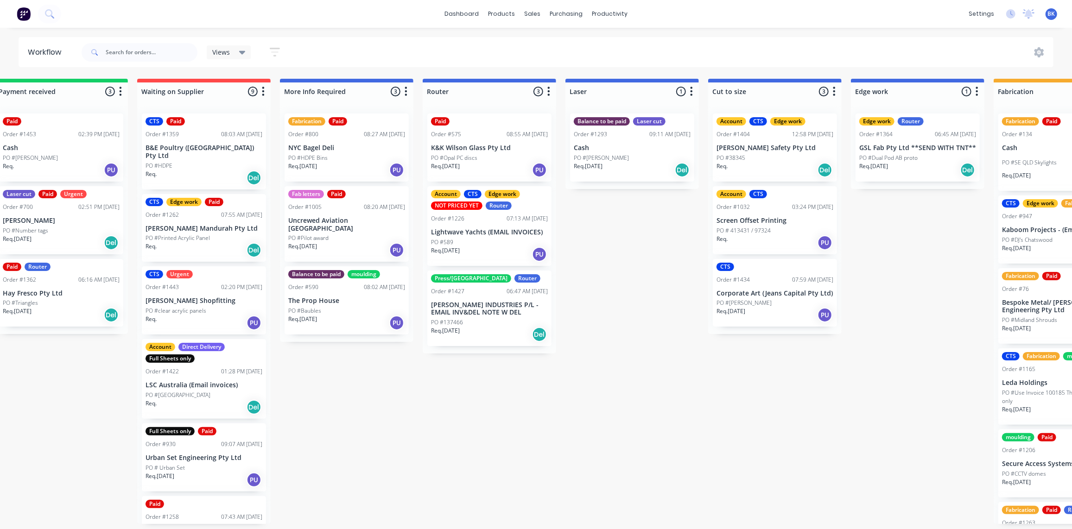
click at [744, 291] on p "Corporate Art (Jeans Capital Pty Ltd)" at bounding box center [774, 294] width 117 height 8
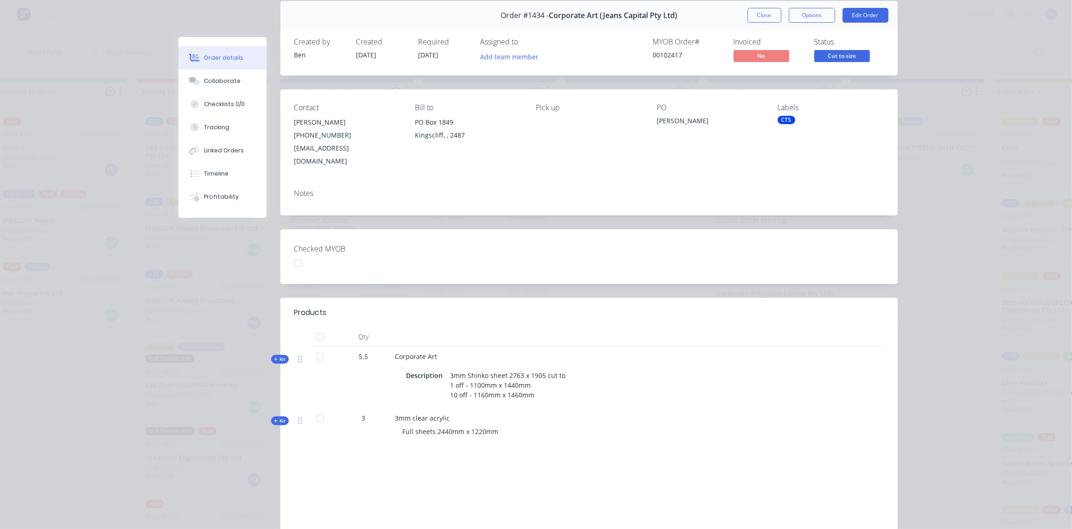
scroll to position [0, 0]
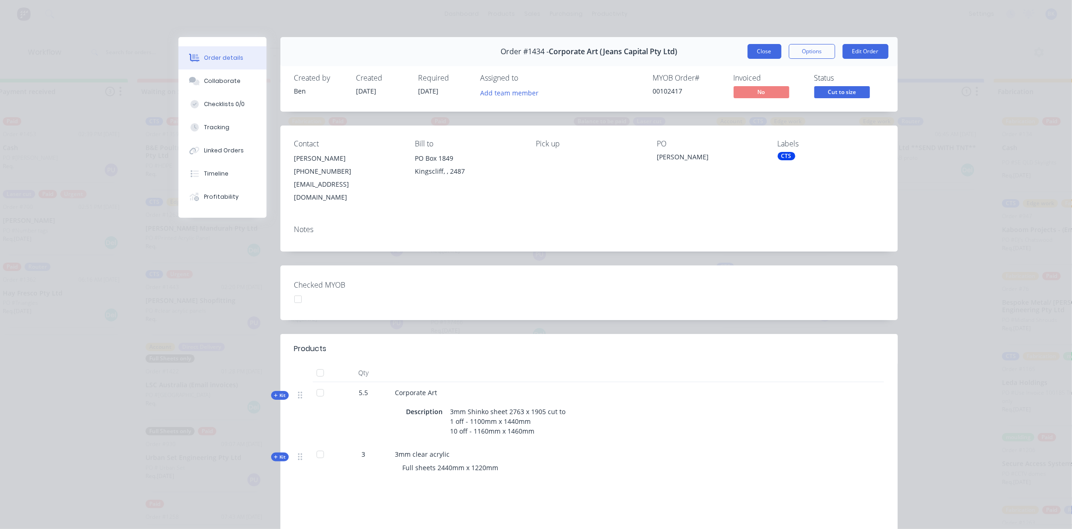
click at [754, 49] on button "Close" at bounding box center [764, 51] width 34 height 15
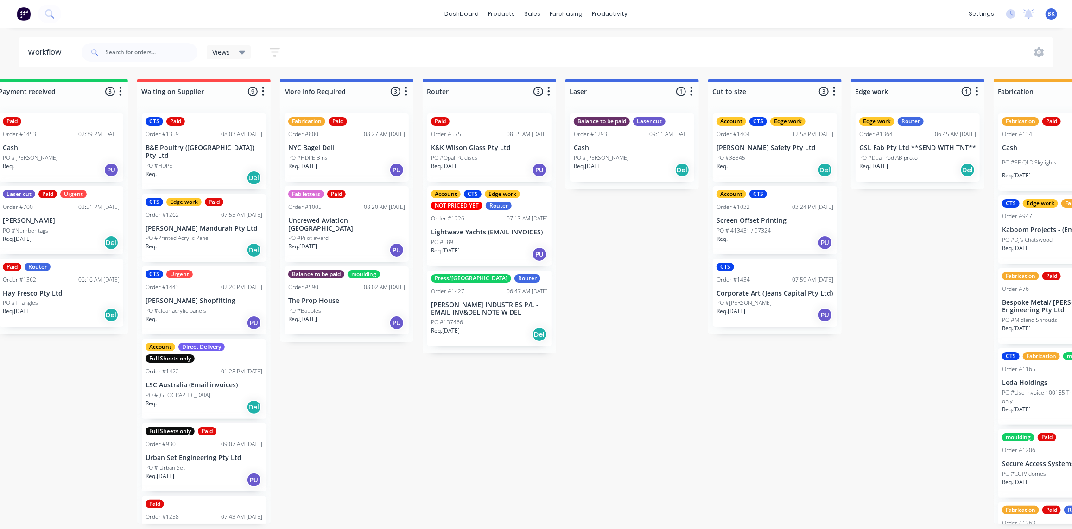
click at [508, 155] on div "PO #Opal PC discs" at bounding box center [489, 158] width 117 height 8
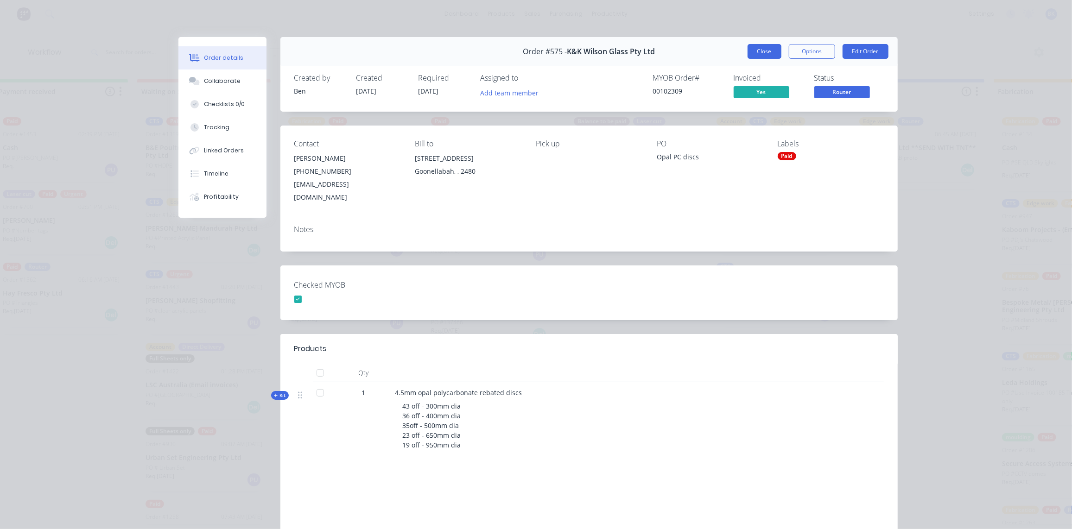
click at [765, 47] on button "Close" at bounding box center [764, 51] width 34 height 15
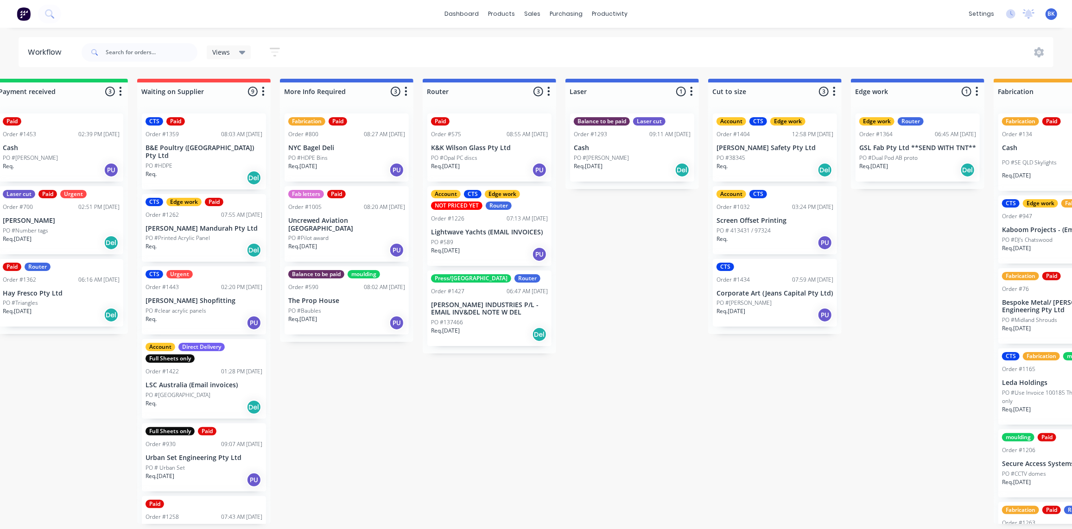
scroll to position [0, 168]
click at [537, 38] on link "Sales Orders" at bounding box center [581, 44] width 123 height 19
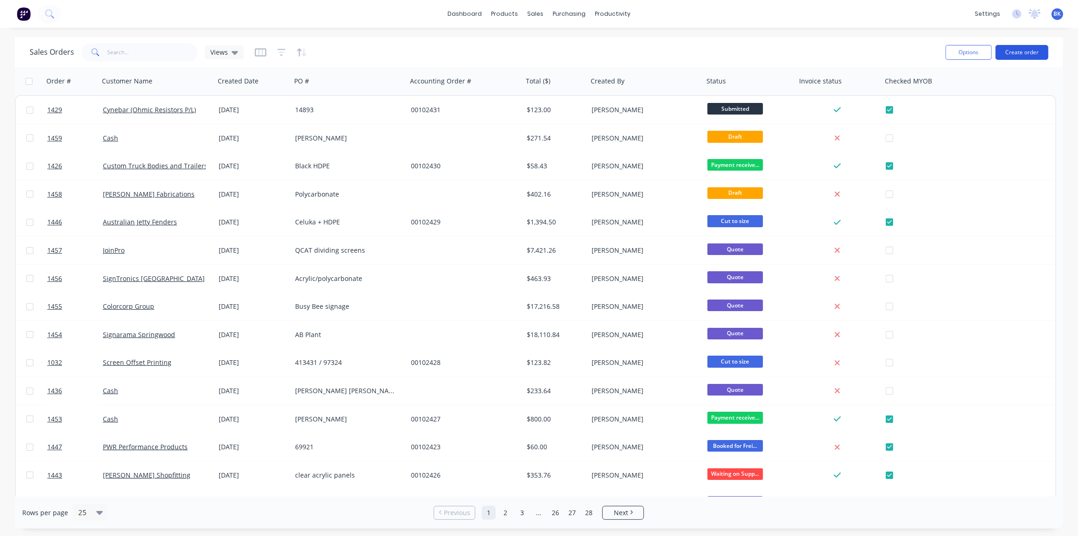
click at [1017, 50] on button "Create order" at bounding box center [1022, 52] width 53 height 15
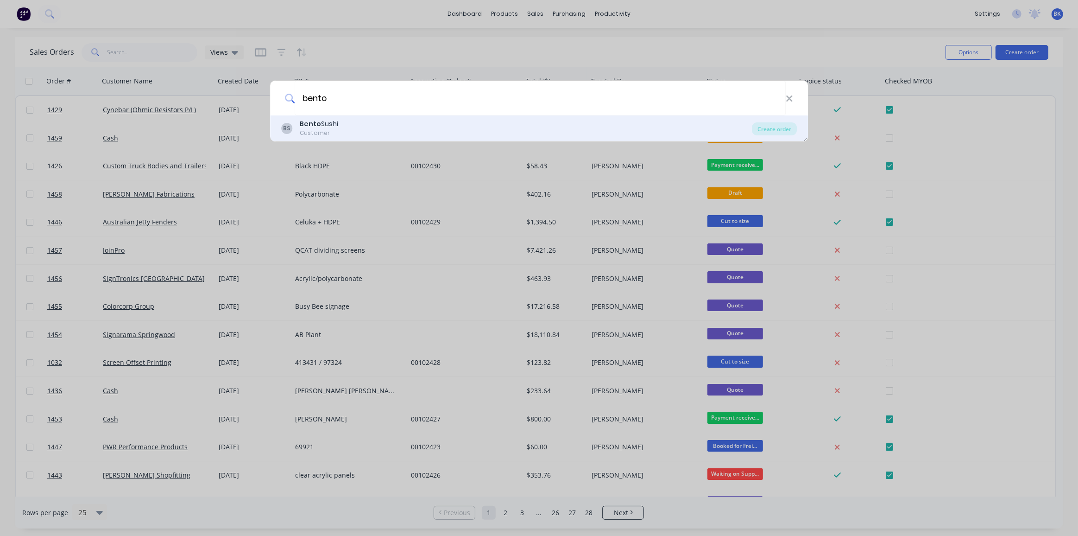
type input "bento"
click at [340, 126] on div "[PERSON_NAME] Sushi Customer" at bounding box center [516, 128] width 471 height 18
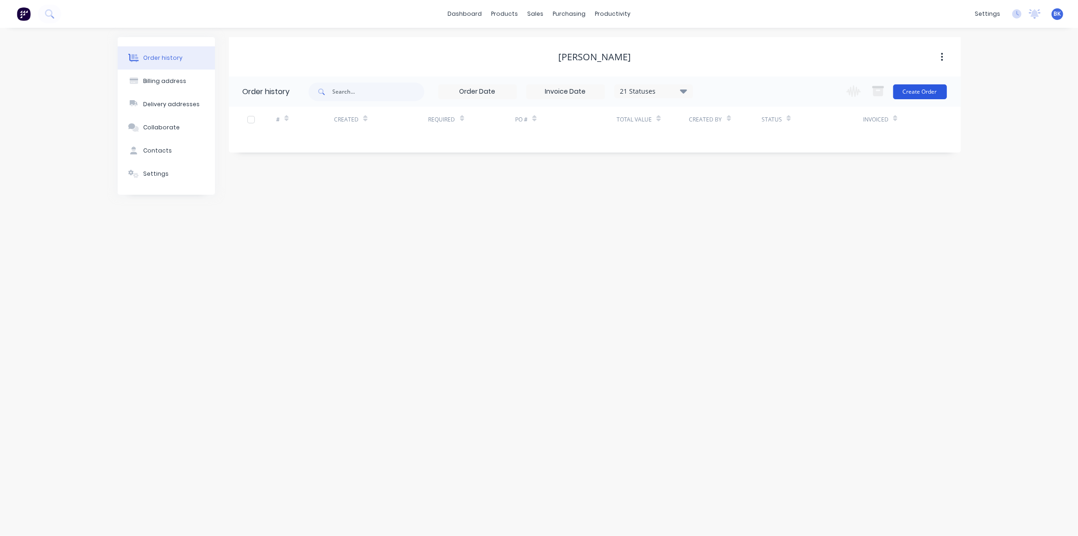
click at [903, 88] on button "Create Order" at bounding box center [920, 91] width 54 height 15
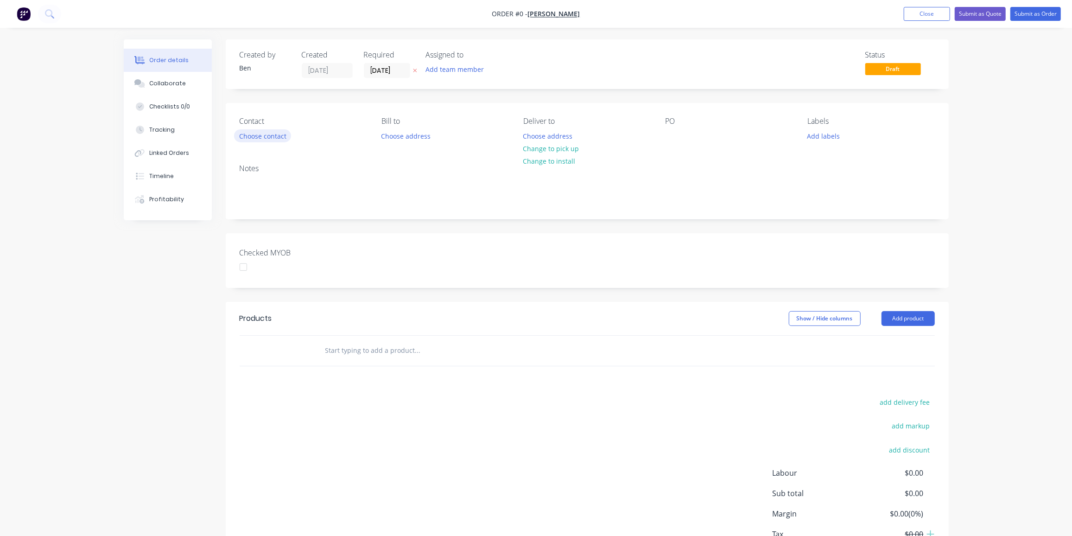
click at [261, 138] on button "Choose contact" at bounding box center [262, 135] width 57 height 13
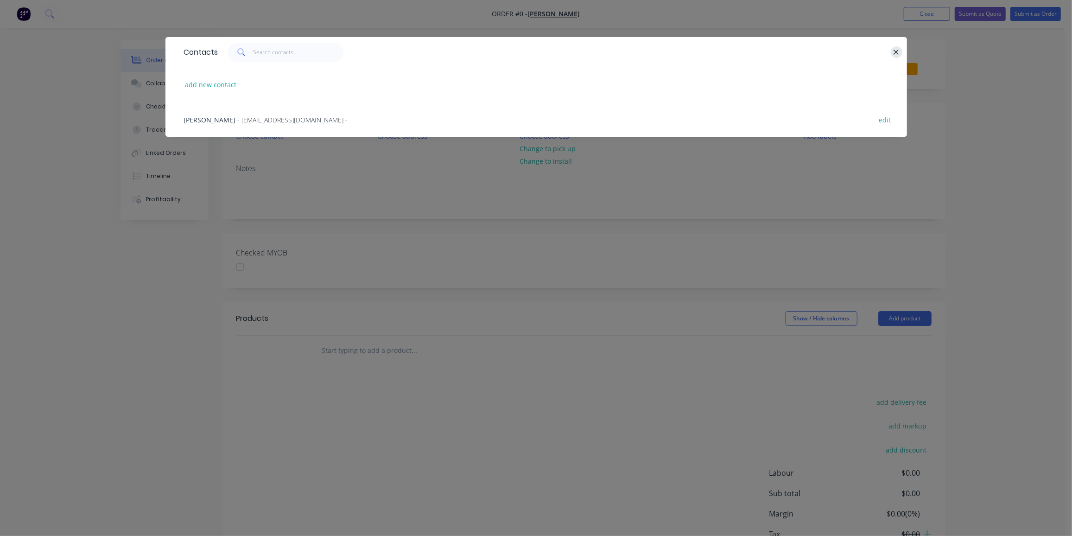
click at [899, 53] on button "button" at bounding box center [896, 52] width 12 height 12
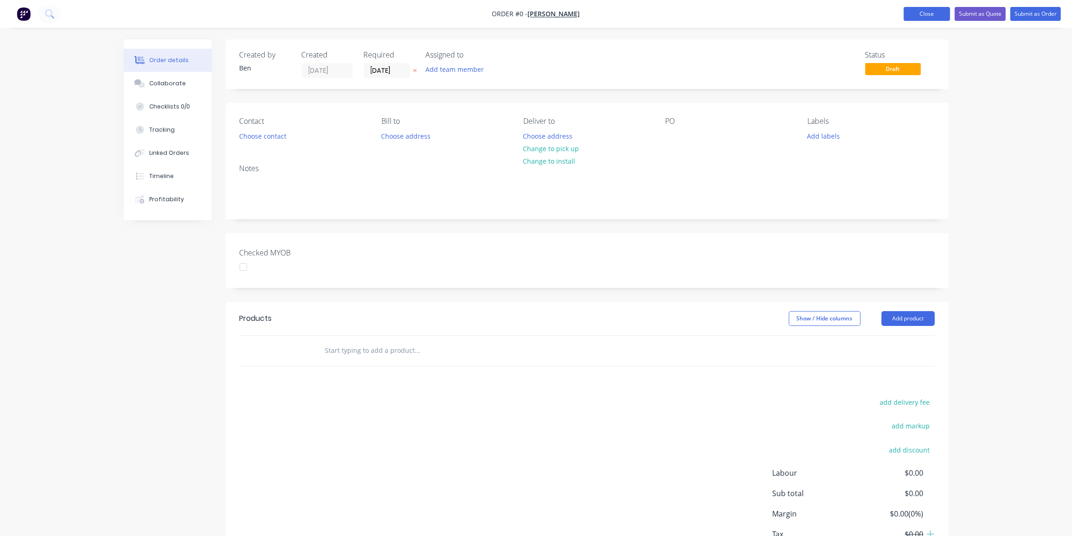
click at [924, 17] on button "Close" at bounding box center [926, 14] width 46 height 14
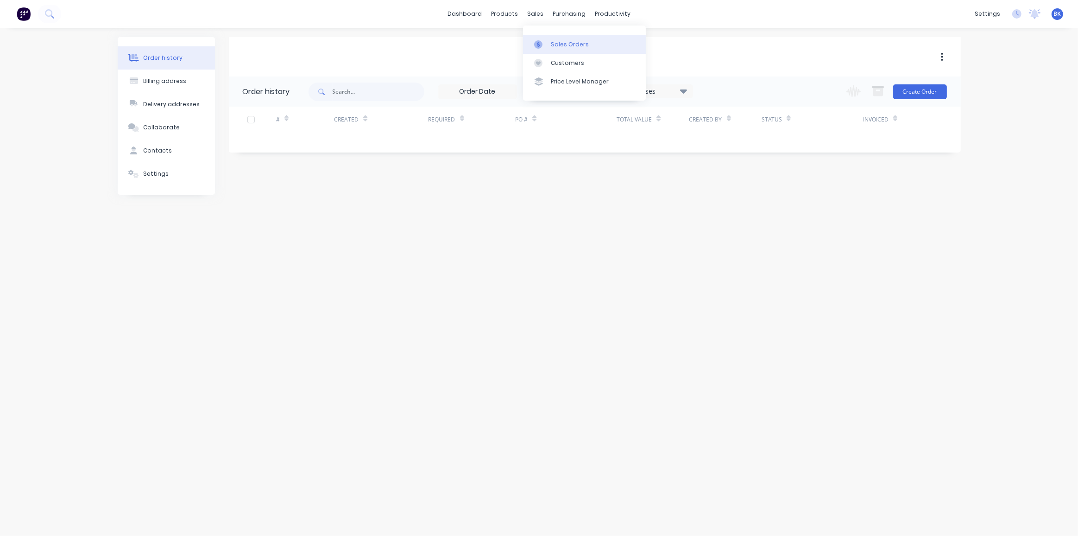
click at [545, 44] on div at bounding box center [541, 44] width 14 height 8
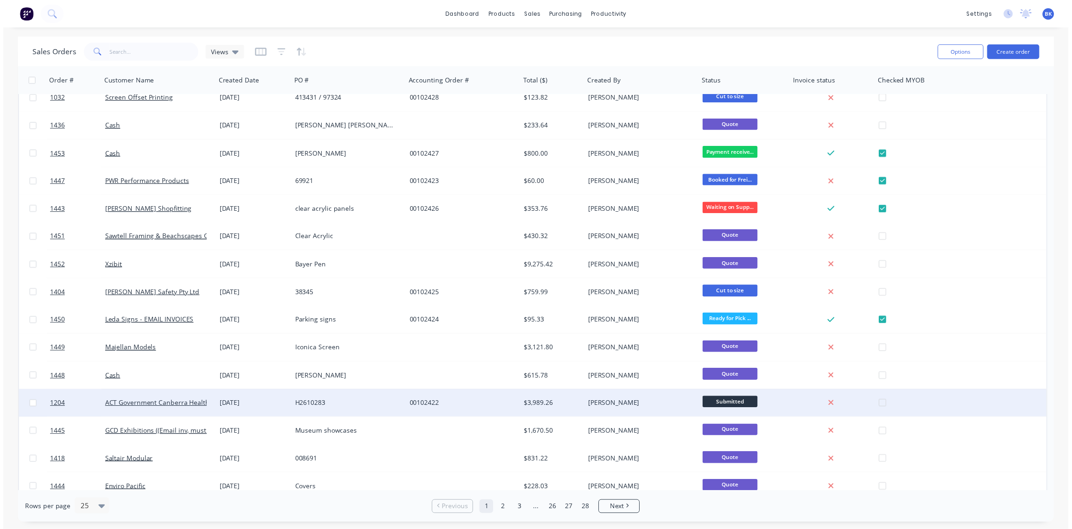
scroll to position [295, 0]
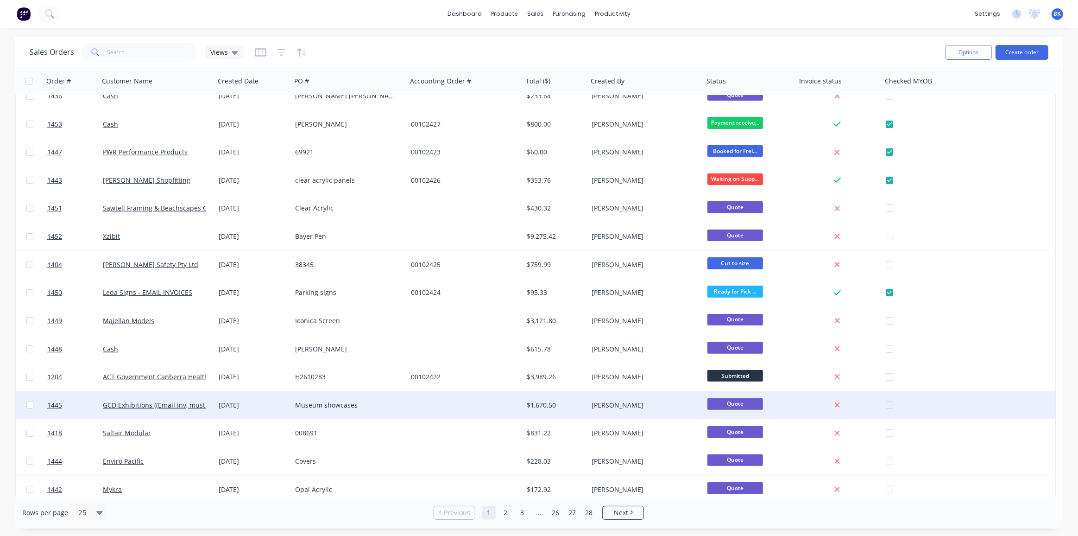
click at [217, 406] on div "[DATE]" at bounding box center [253, 405] width 76 height 28
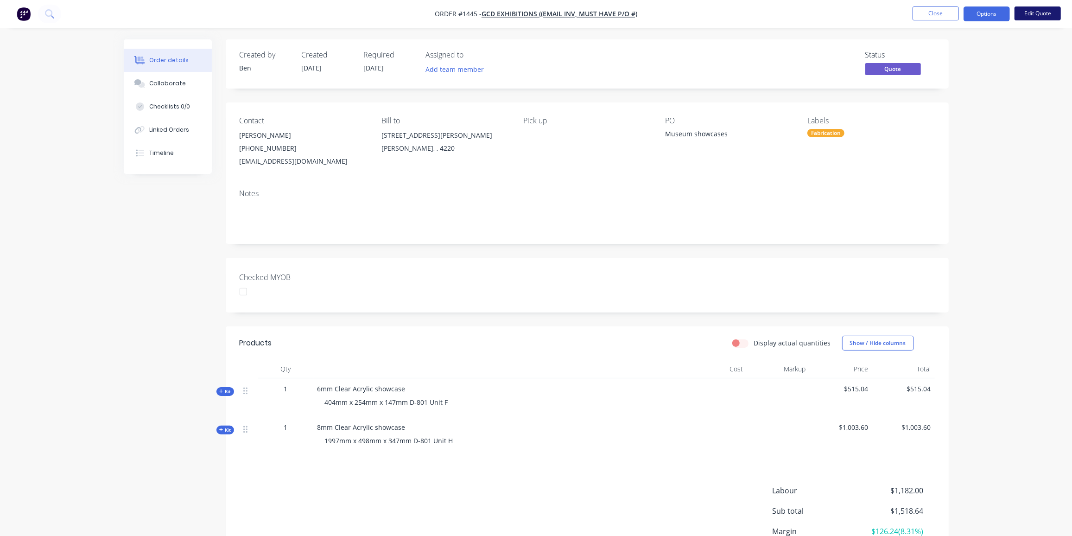
click at [1042, 11] on button "Edit Quote" at bounding box center [1037, 13] width 46 height 14
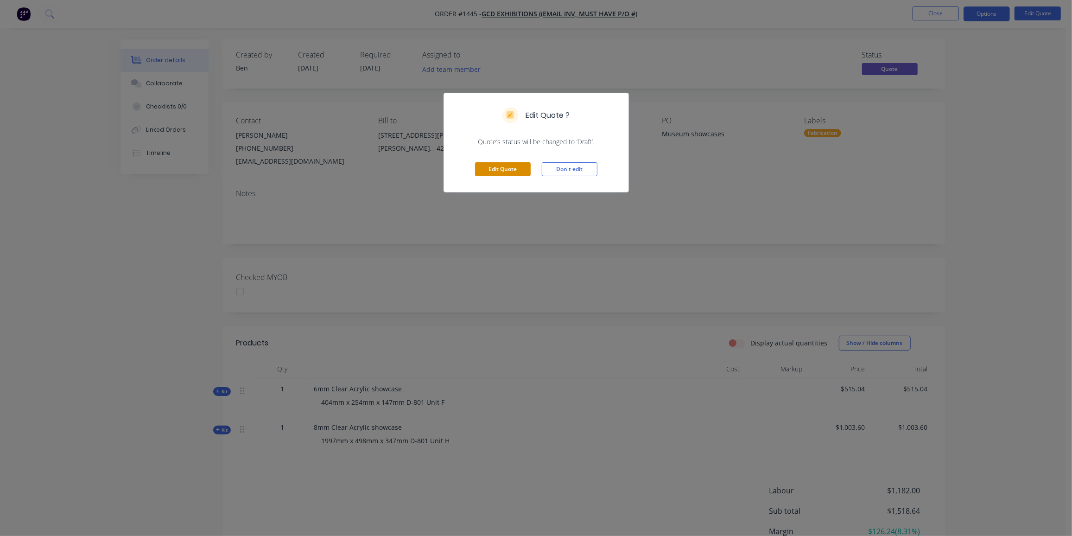
click at [496, 170] on button "Edit Quote" at bounding box center [503, 169] width 56 height 14
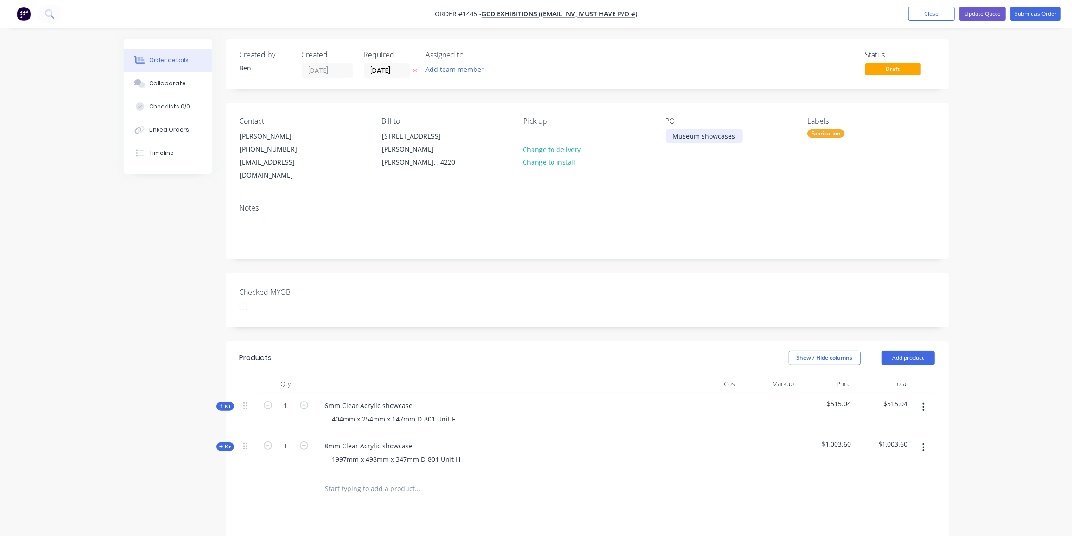
click at [733, 139] on div "Museum showcases" at bounding box center [703, 135] width 77 height 13
drag, startPoint x: 737, startPoint y: 134, endPoint x: 604, endPoint y: 132, distance: 133.0
click at [604, 132] on div "Contact [PERSON_NAME] [PHONE_NUMBER] [EMAIL_ADDRESS][DOMAIN_NAME] Bill to [STRE…" at bounding box center [587, 149] width 723 height 93
click at [991, 76] on div "Order details Collaborate Checklists 0/0 Linked Orders Timeline Order details C…" at bounding box center [536, 370] width 1072 height 740
click at [992, 17] on button "Update Quote" at bounding box center [982, 14] width 46 height 14
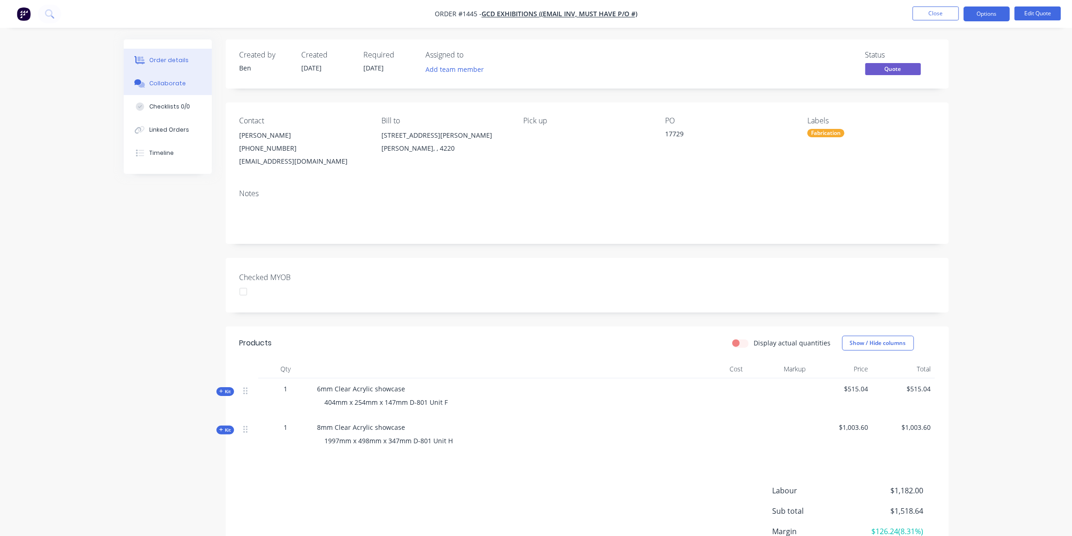
click at [162, 83] on div "Collaborate" at bounding box center [167, 83] width 37 height 8
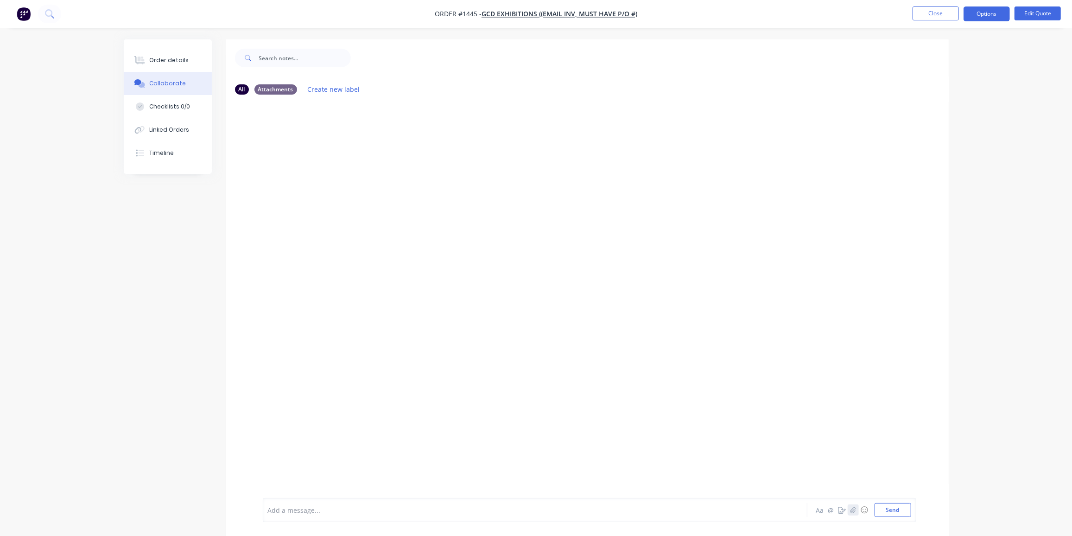
click at [855, 511] on icon "button" at bounding box center [853, 509] width 6 height 6
click at [883, 510] on button "Send" at bounding box center [892, 510] width 37 height 14
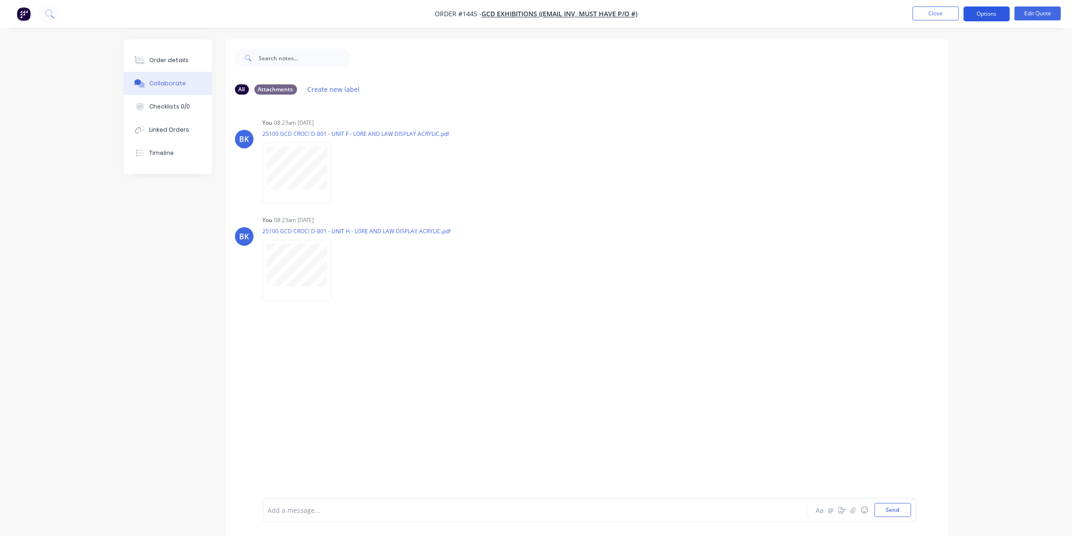
click at [977, 12] on button "Options" at bounding box center [986, 13] width 46 height 15
click at [951, 69] on div "Proforma Invoice" at bounding box center [958, 74] width 85 height 13
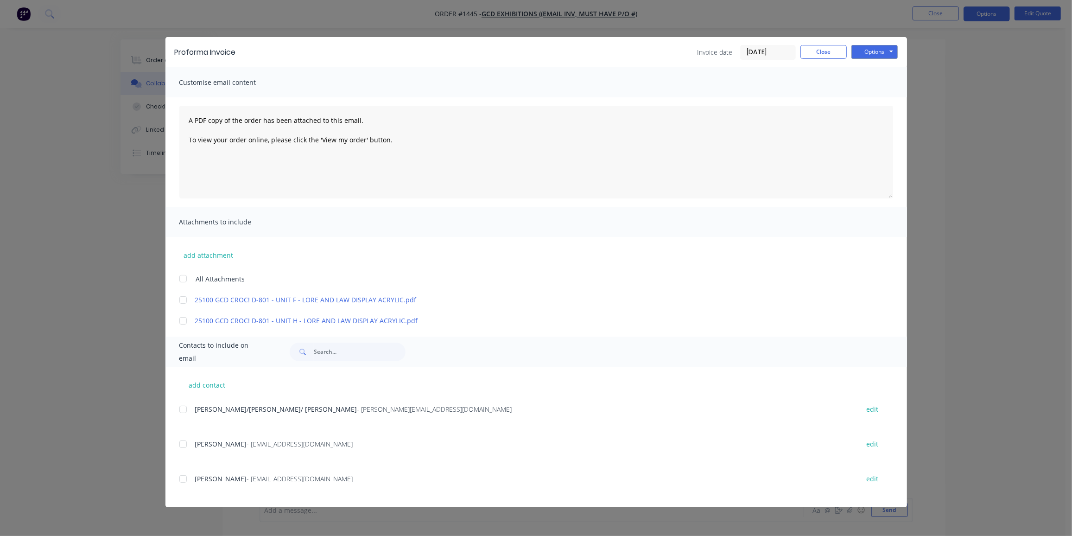
click at [186, 300] on div at bounding box center [183, 299] width 19 height 19
click at [183, 319] on div at bounding box center [183, 320] width 19 height 19
click at [186, 443] on div at bounding box center [183, 444] width 19 height 19
click at [871, 52] on button "Options" at bounding box center [874, 52] width 46 height 14
click at [878, 63] on button "Preview" at bounding box center [880, 68] width 59 height 15
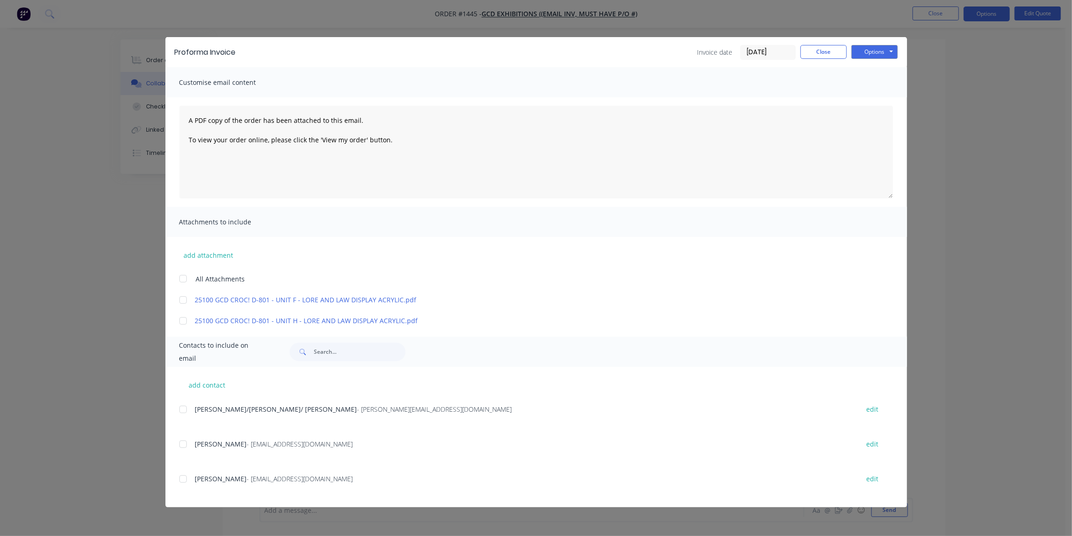
drag, startPoint x: 181, startPoint y: 278, endPoint x: 194, endPoint y: 321, distance: 44.4
click at [182, 279] on div at bounding box center [183, 278] width 19 height 19
click at [187, 443] on div at bounding box center [183, 444] width 19 height 19
click at [868, 53] on button "Options" at bounding box center [874, 52] width 46 height 14
click at [877, 97] on button "Email" at bounding box center [880, 98] width 59 height 15
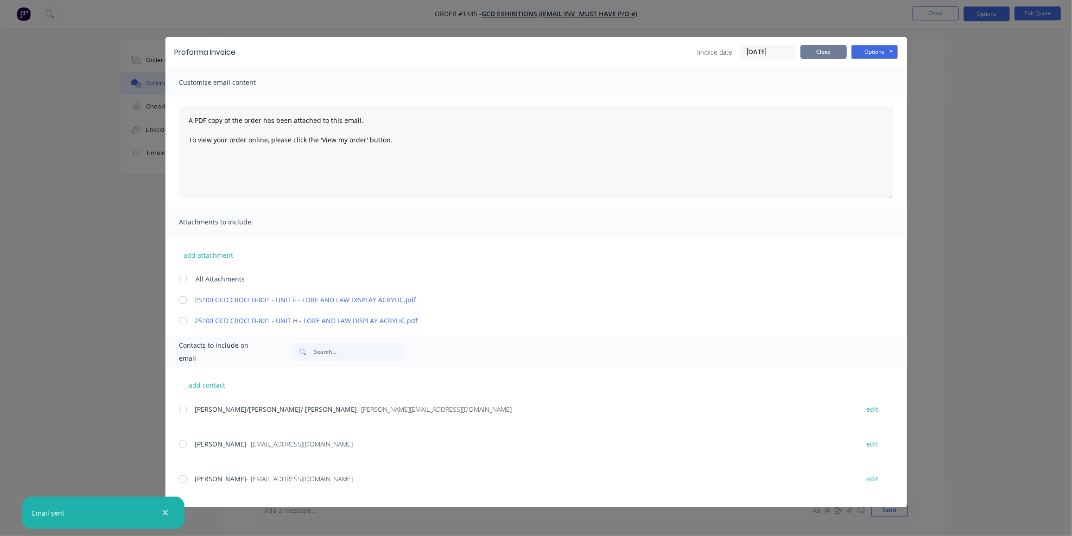
click at [817, 56] on button "Close" at bounding box center [823, 52] width 46 height 14
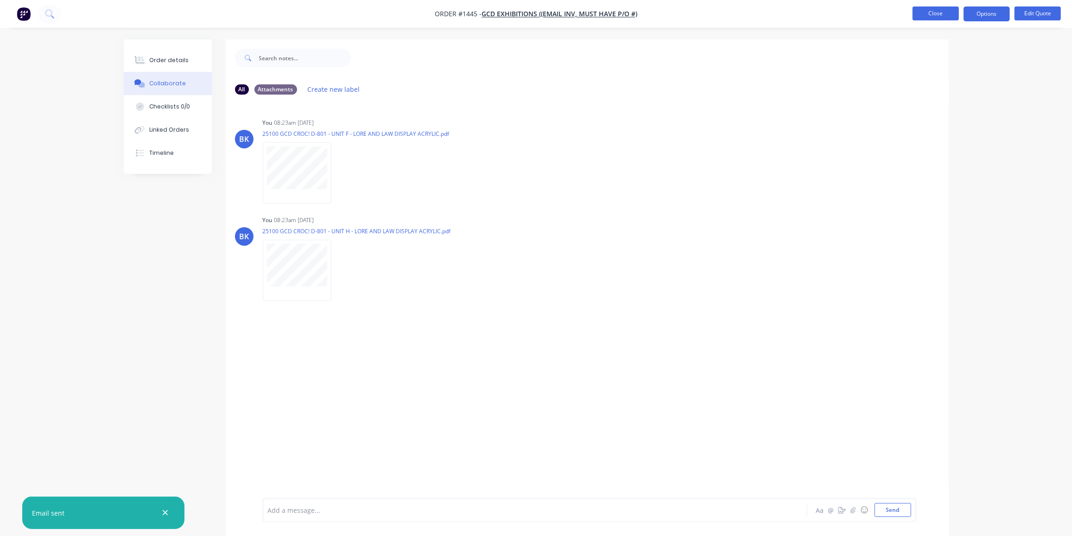
click at [944, 12] on button "Close" at bounding box center [935, 13] width 46 height 14
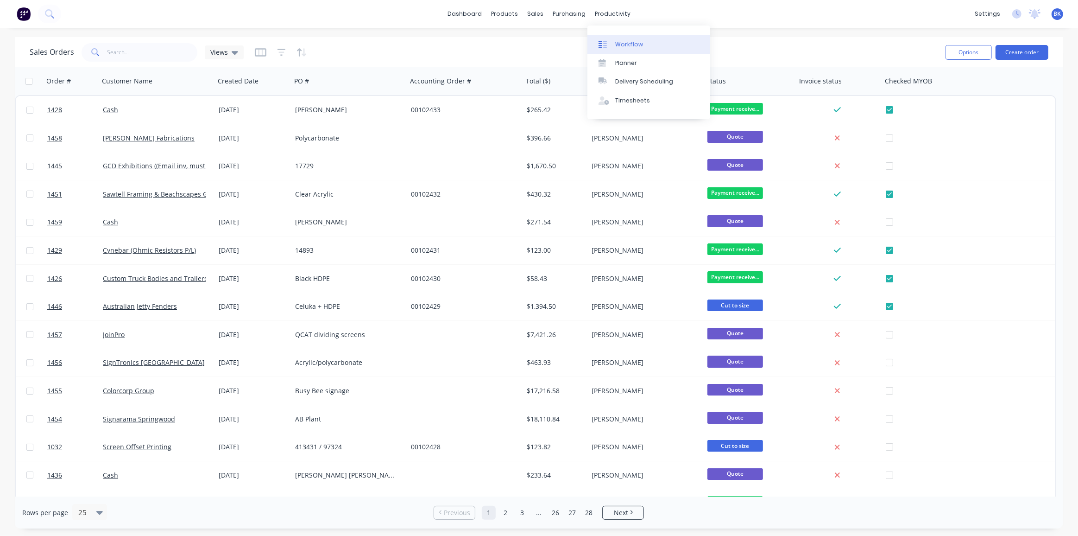
click at [624, 41] on div "Workflow" at bounding box center [629, 44] width 28 height 8
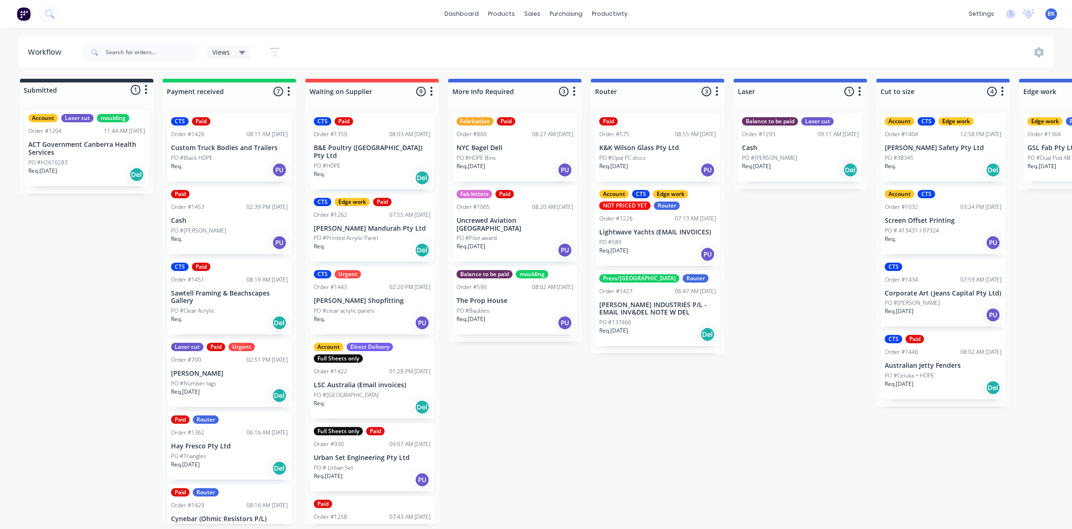
click at [227, 148] on p "Custom Truck Bodies and Trailers" at bounding box center [229, 148] width 117 height 8
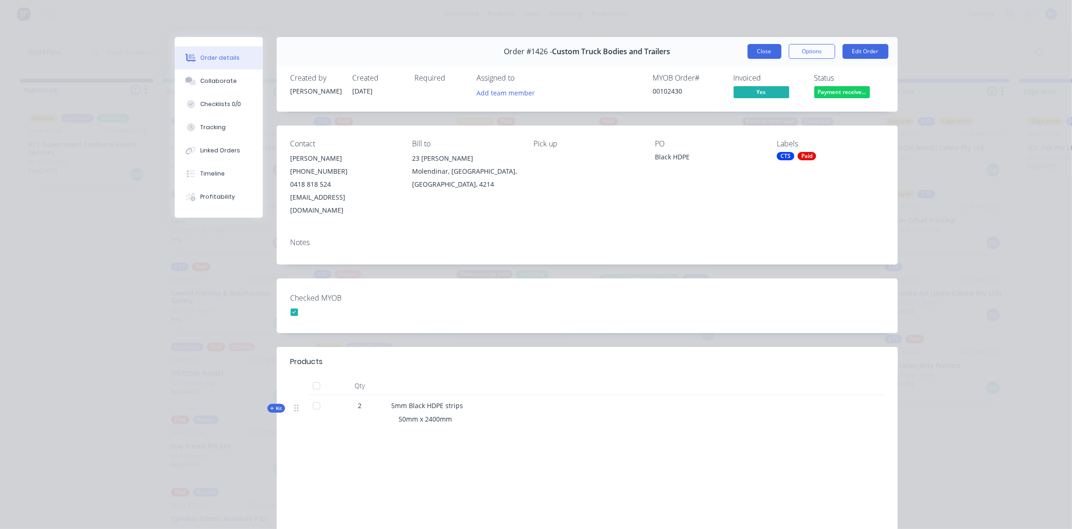
click at [765, 50] on button "Close" at bounding box center [764, 51] width 34 height 15
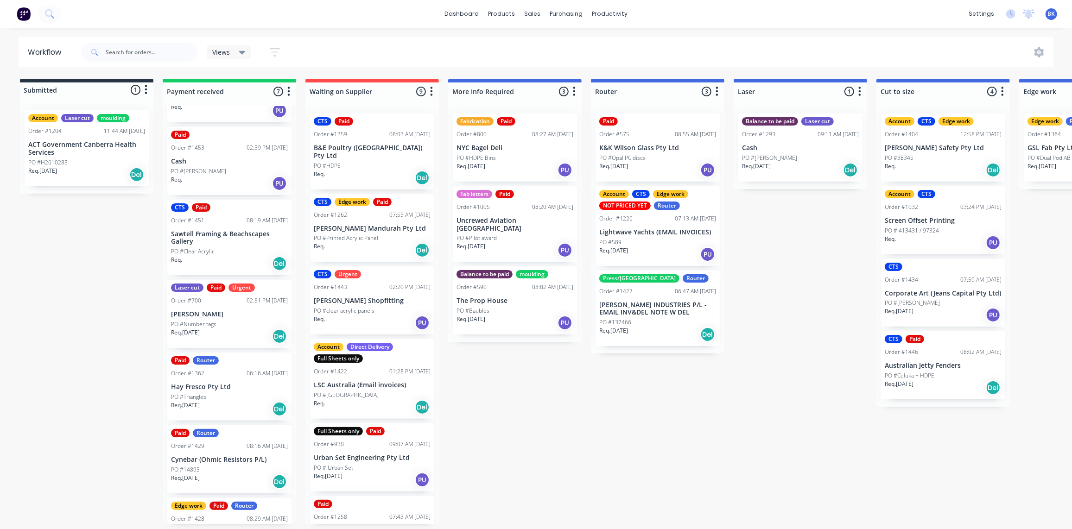
scroll to position [42, 0]
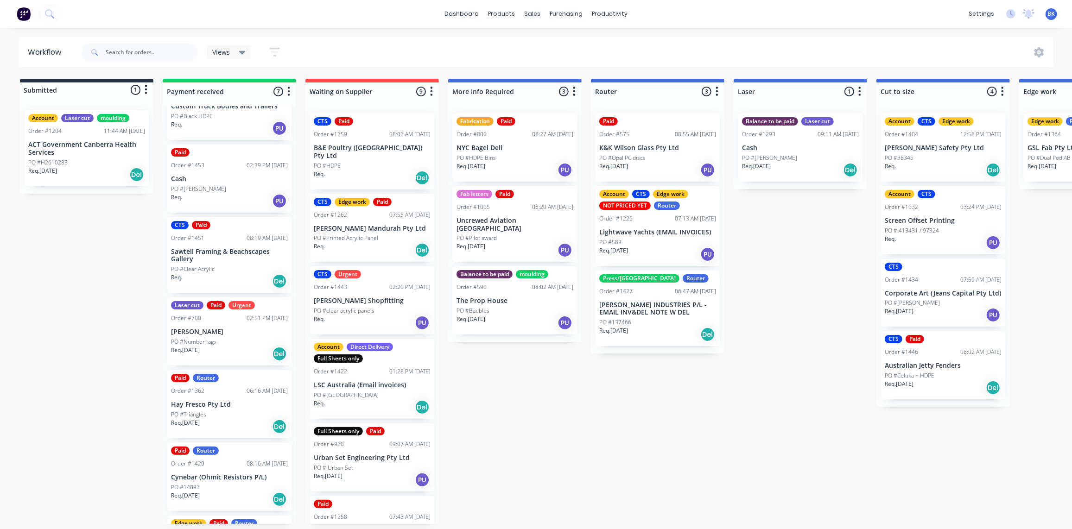
click at [232, 180] on p "Cash" at bounding box center [229, 179] width 117 height 8
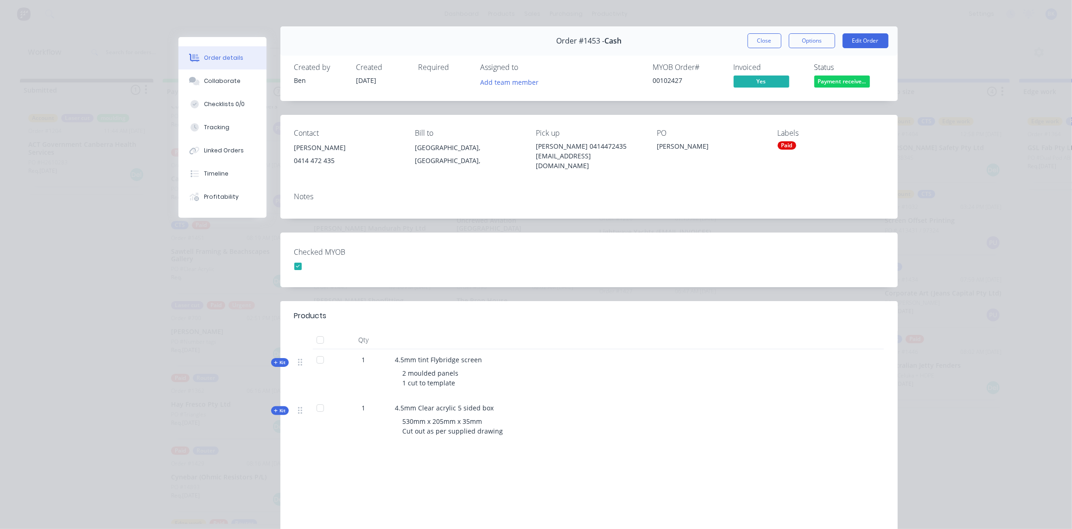
scroll to position [0, 0]
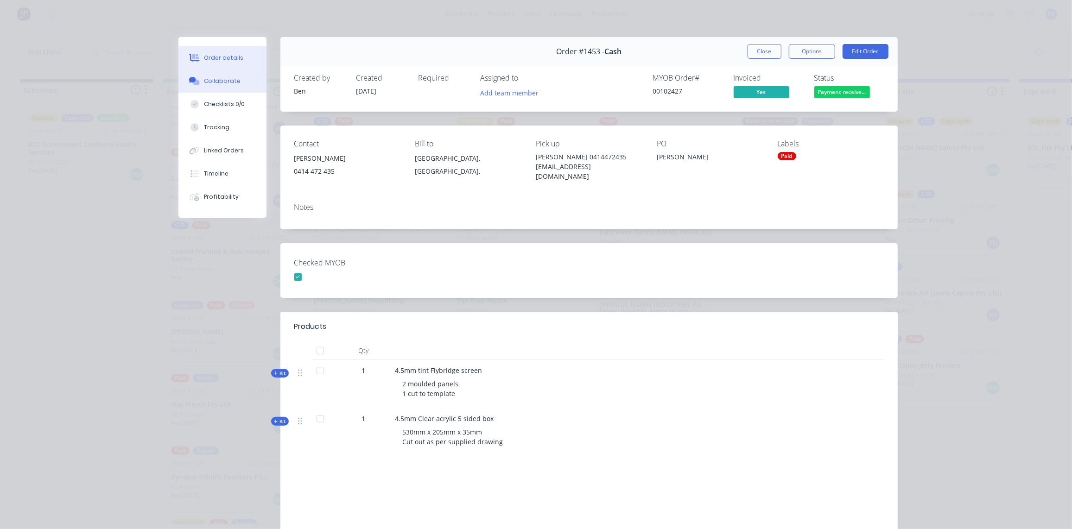
click at [212, 84] on div "Collaborate" at bounding box center [222, 81] width 37 height 8
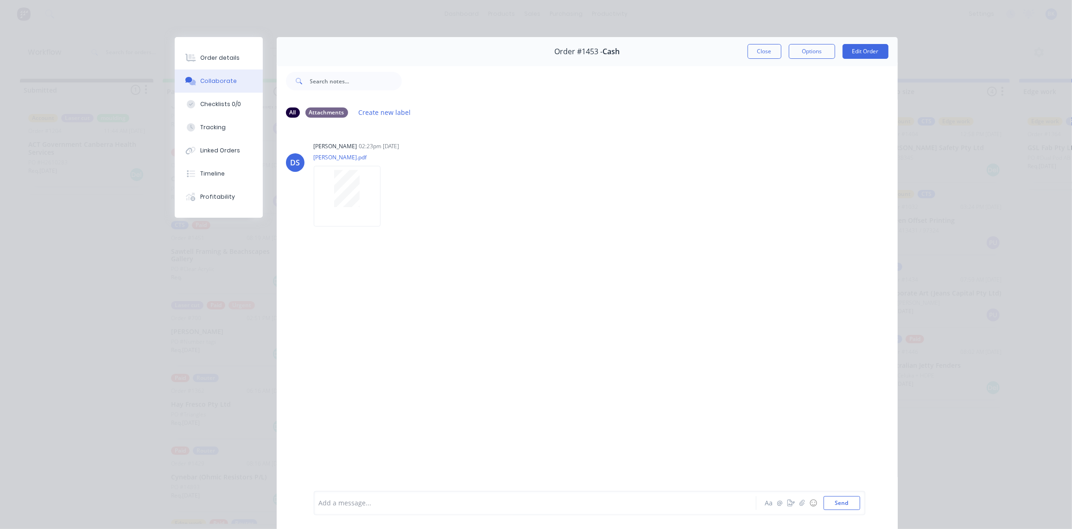
click at [764, 51] on button "Close" at bounding box center [764, 51] width 34 height 15
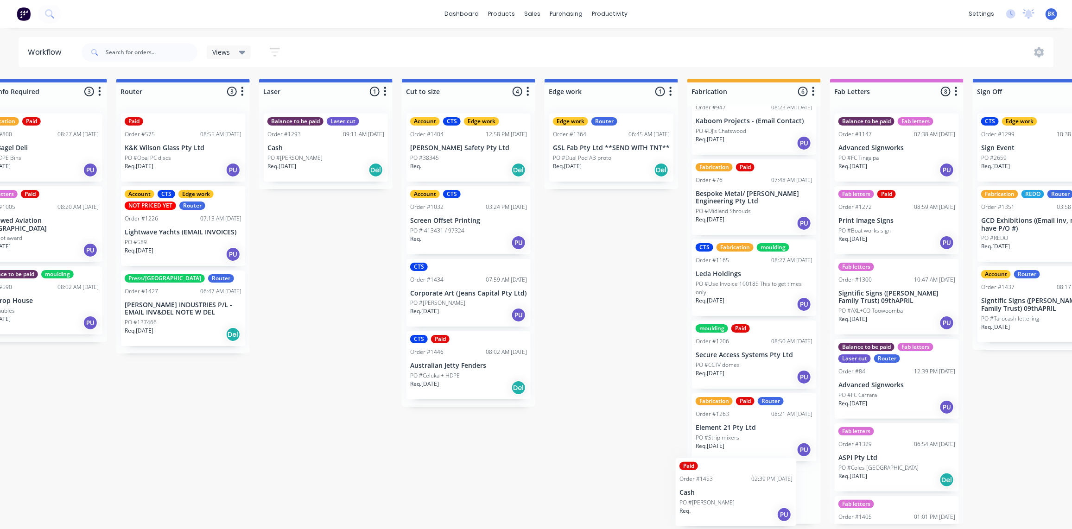
scroll to position [124, 0]
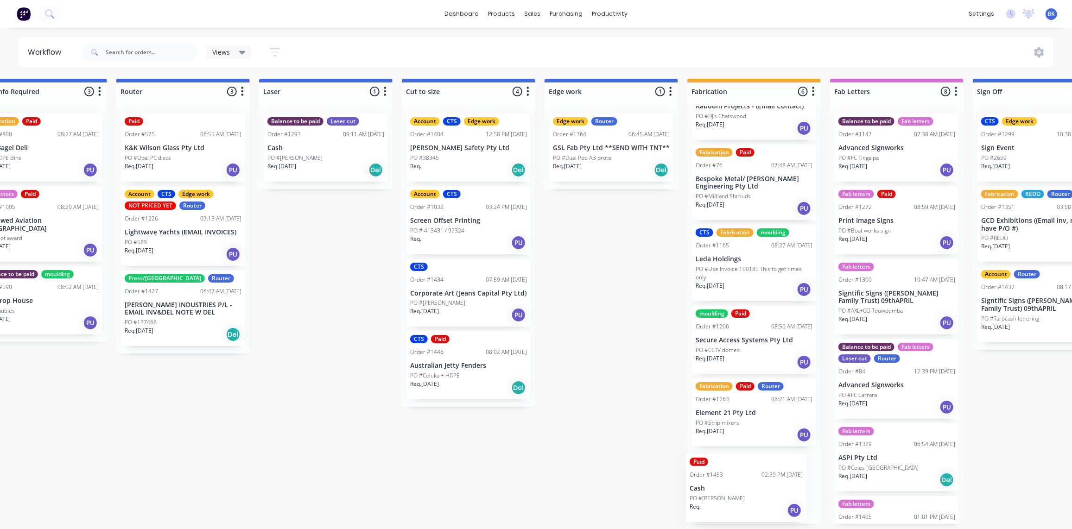
drag, startPoint x: 205, startPoint y: 180, endPoint x: 725, endPoint y: 484, distance: 602.5
click at [728, 490] on div "Submitted 1 Status colour #273444 hex #273444 Save Cancel Summaries Total order…" at bounding box center [627, 301] width 2217 height 445
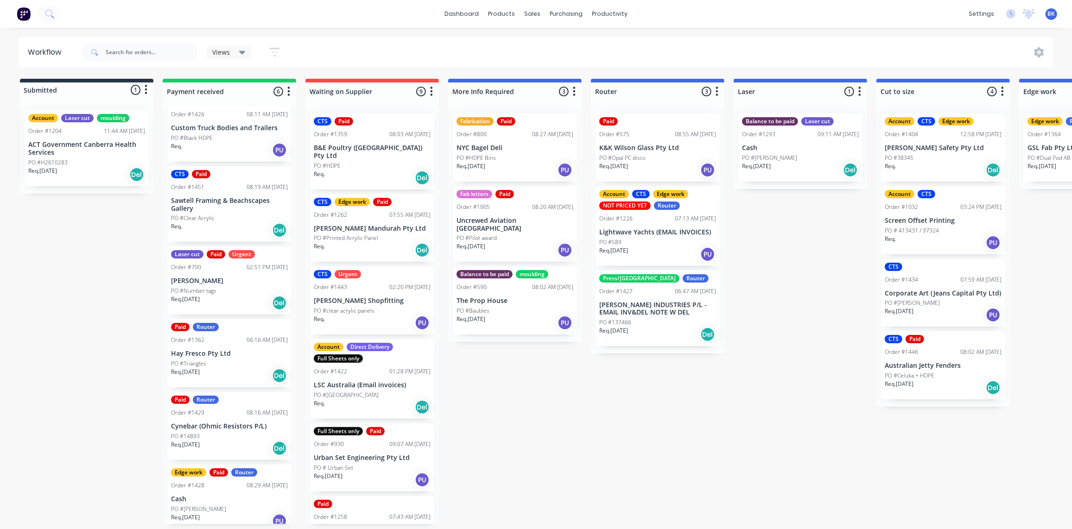
scroll to position [29, 0]
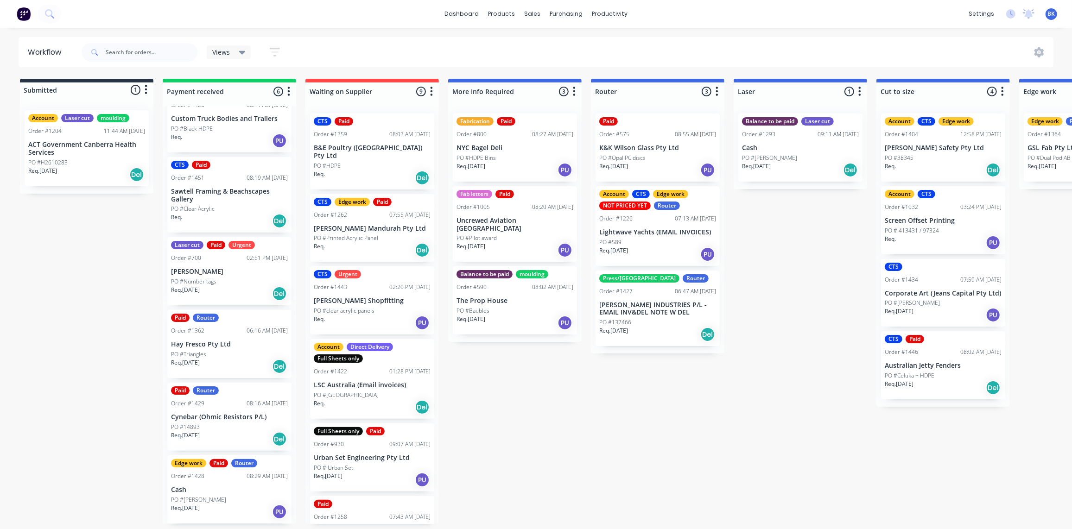
click at [220, 208] on div "PO #Clear Acrylic" at bounding box center [229, 209] width 117 height 8
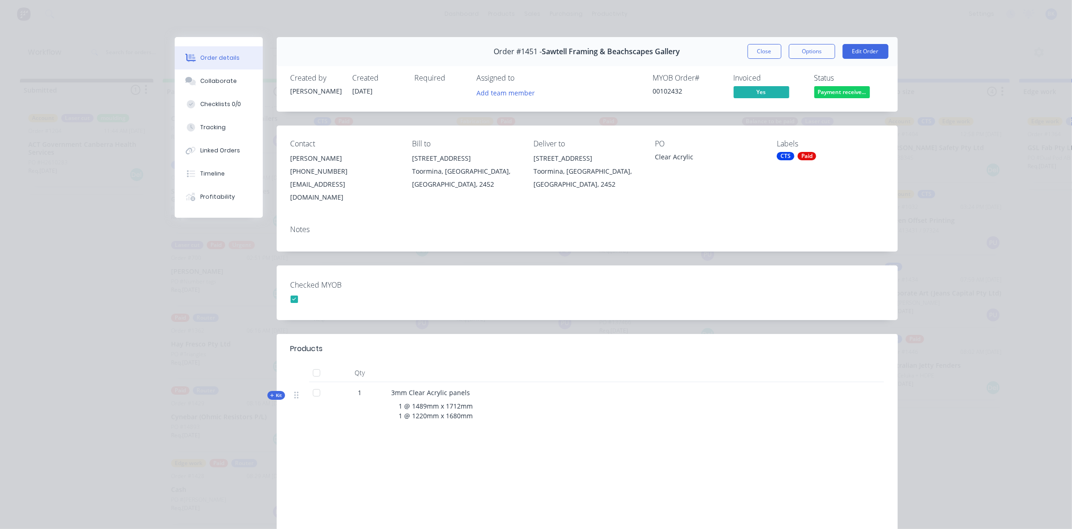
click at [764, 49] on button "Close" at bounding box center [764, 51] width 34 height 15
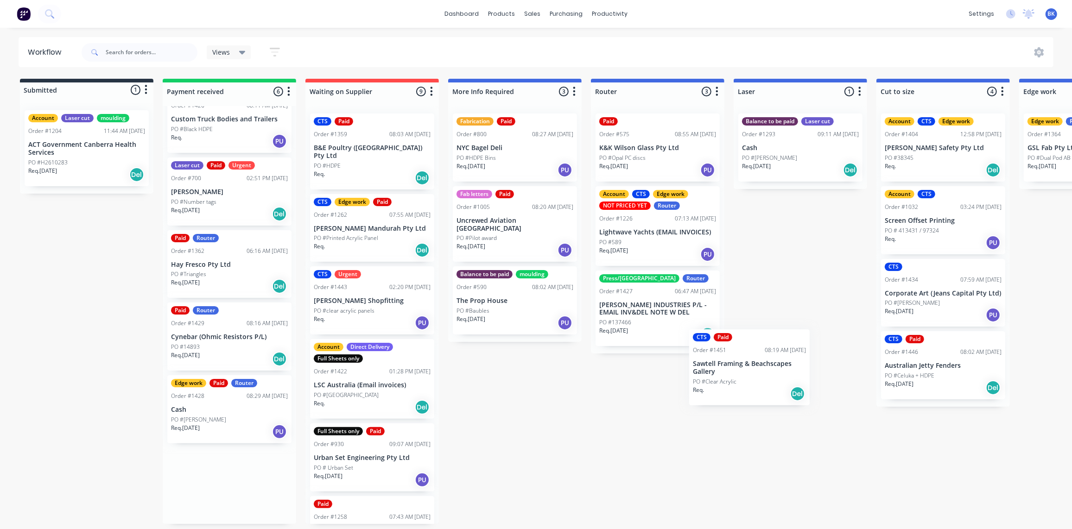
scroll to position [0, 4]
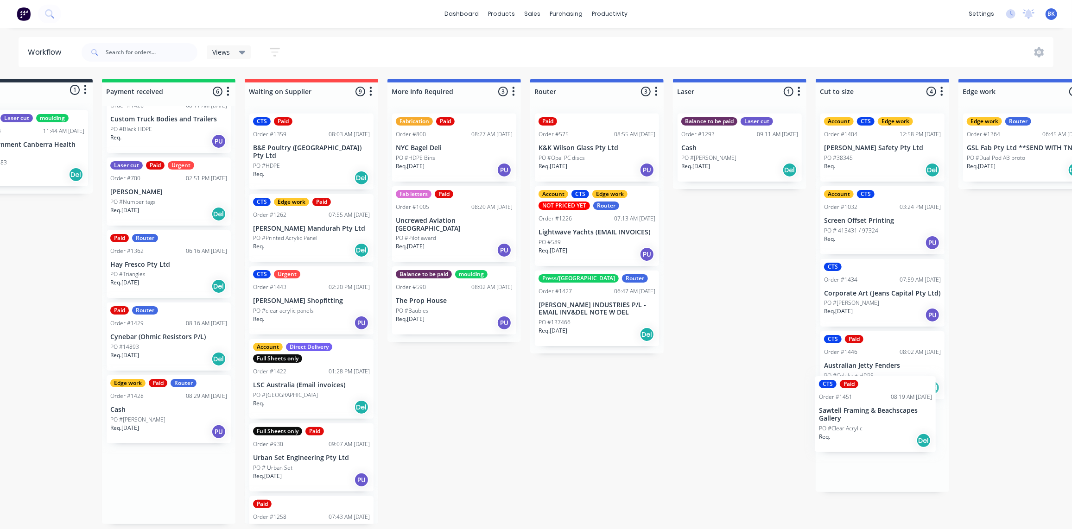
drag, startPoint x: 194, startPoint y: 189, endPoint x: 844, endPoint y: 413, distance: 687.9
click at [845, 413] on div "Submitted 1 Status colour #273444 hex #273444 Save Cancel Summaries Total order…" at bounding box center [1040, 301] width 2217 height 445
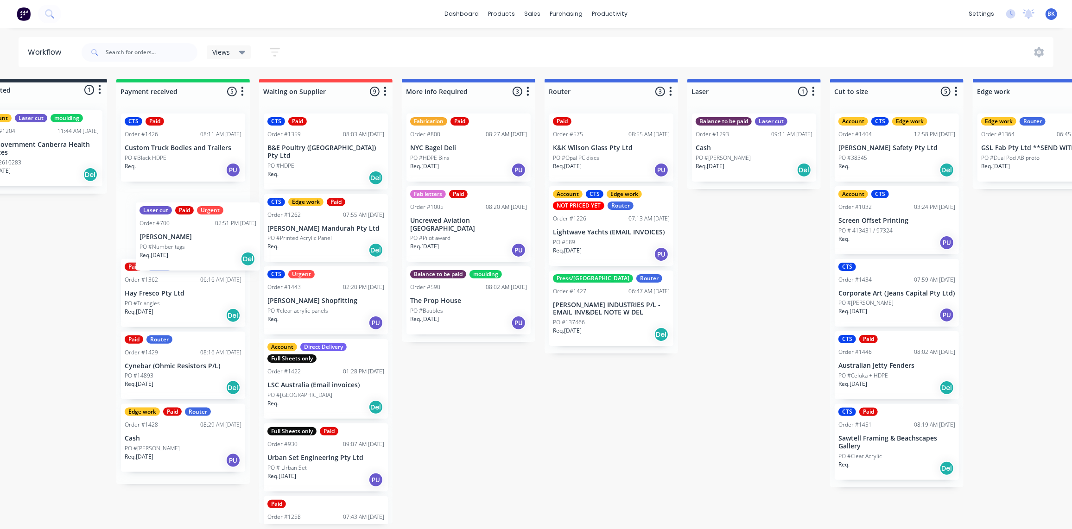
scroll to position [0, 43]
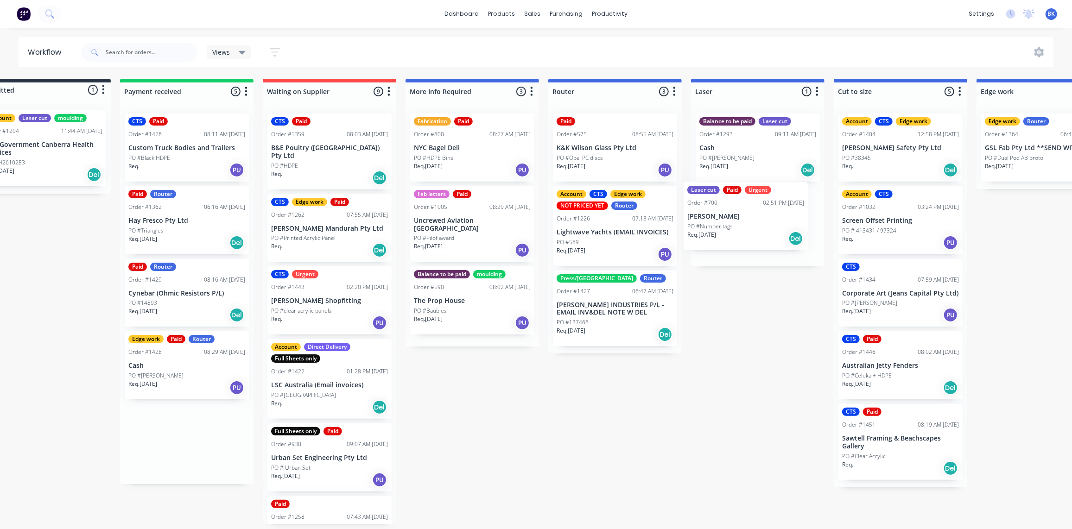
drag, startPoint x: 151, startPoint y: 215, endPoint x: 732, endPoint y: 214, distance: 581.4
click at [732, 214] on div "Submitted 1 Status colour #273444 hex #273444 Save Cancel Summaries Total order…" at bounding box center [1058, 301] width 2217 height 445
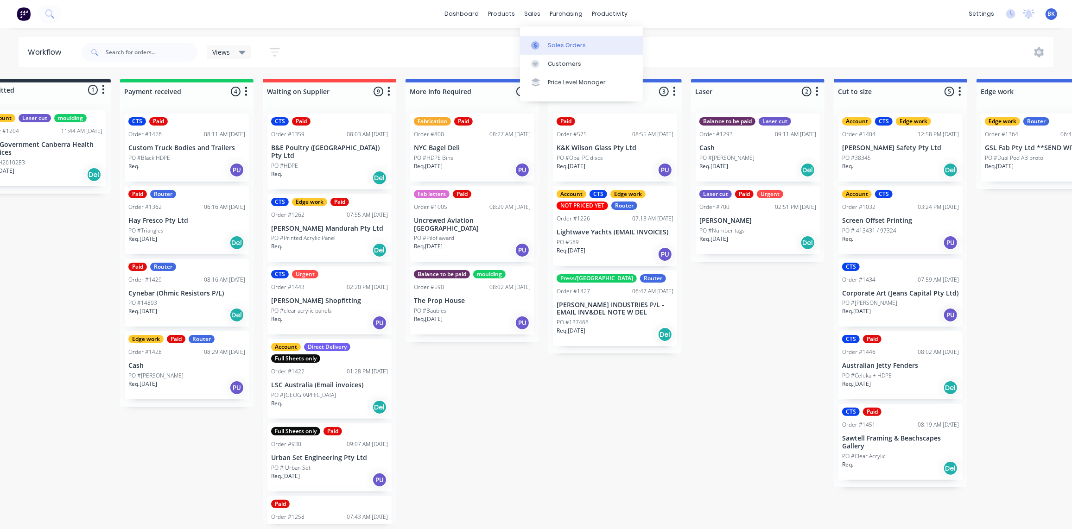
click at [549, 44] on div "Sales Orders" at bounding box center [567, 45] width 38 height 8
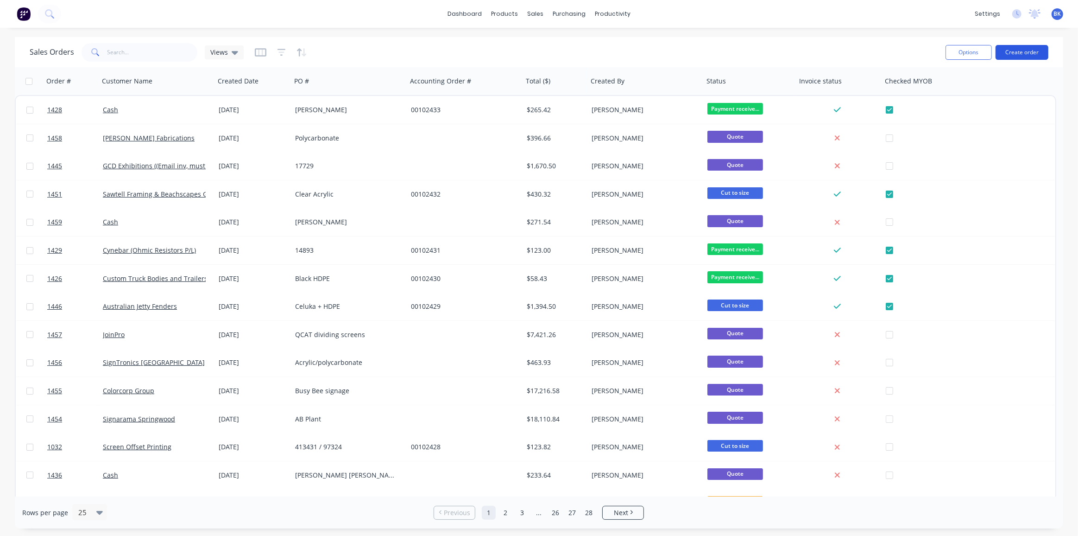
click at [1026, 50] on button "Create order" at bounding box center [1022, 52] width 53 height 15
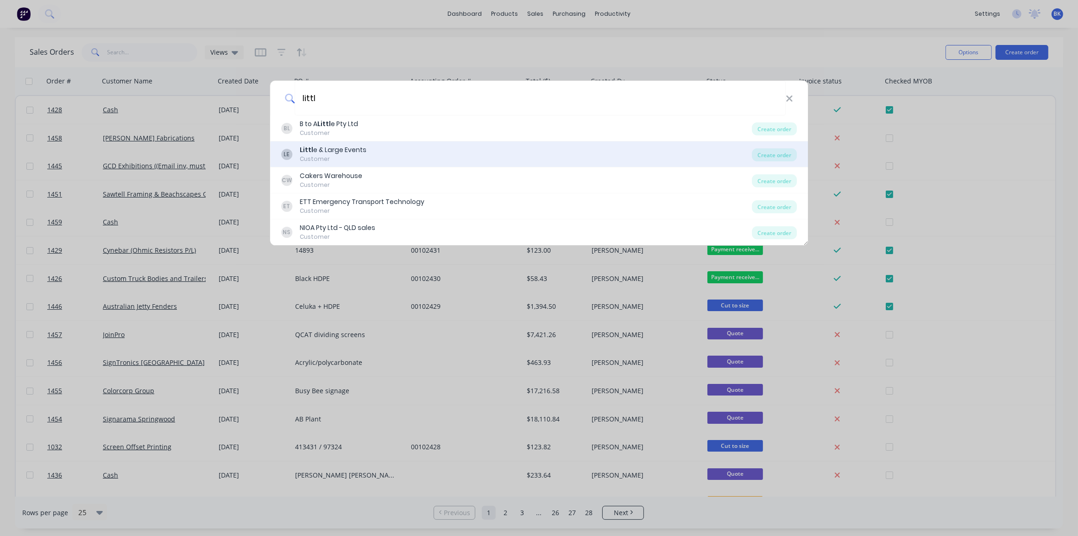
type input "littl"
click at [354, 149] on div "Littl e & Large Events" at bounding box center [333, 150] width 67 height 10
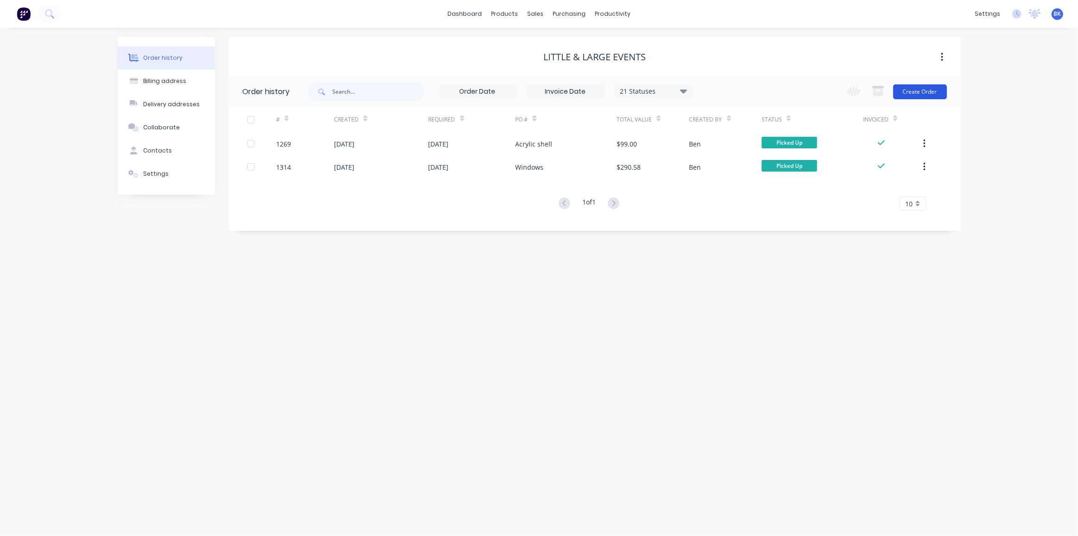
click at [940, 92] on button "Create Order" at bounding box center [920, 91] width 54 height 15
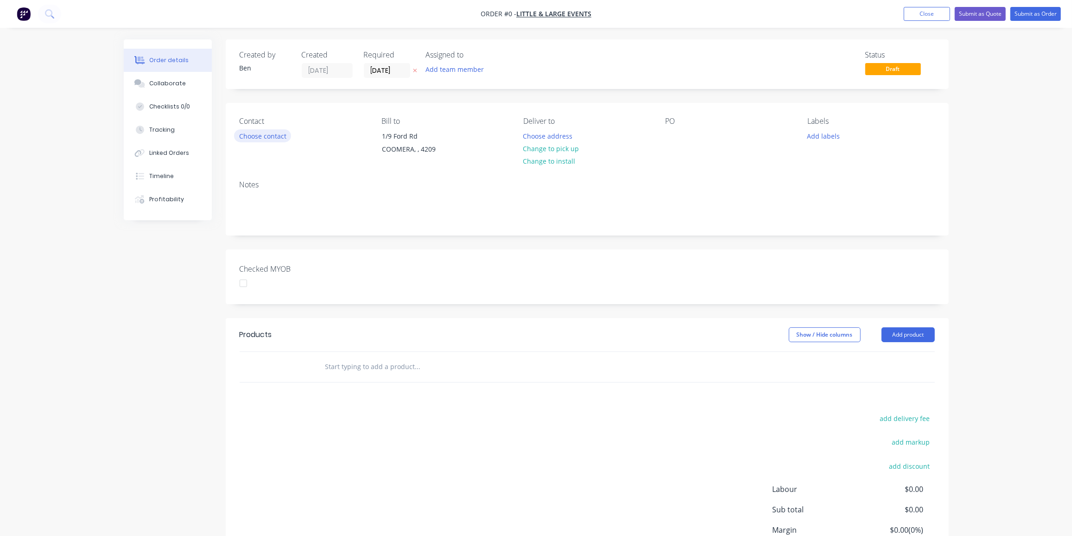
click at [274, 135] on button "Choose contact" at bounding box center [262, 135] width 57 height 13
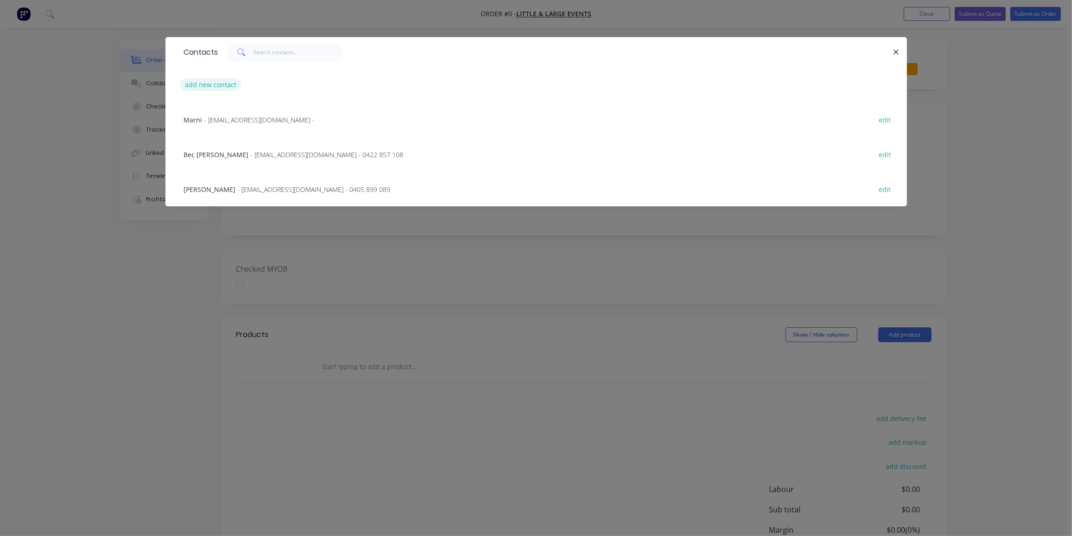
click at [197, 82] on button "add new contact" at bounding box center [210, 84] width 61 height 13
select select "AU"
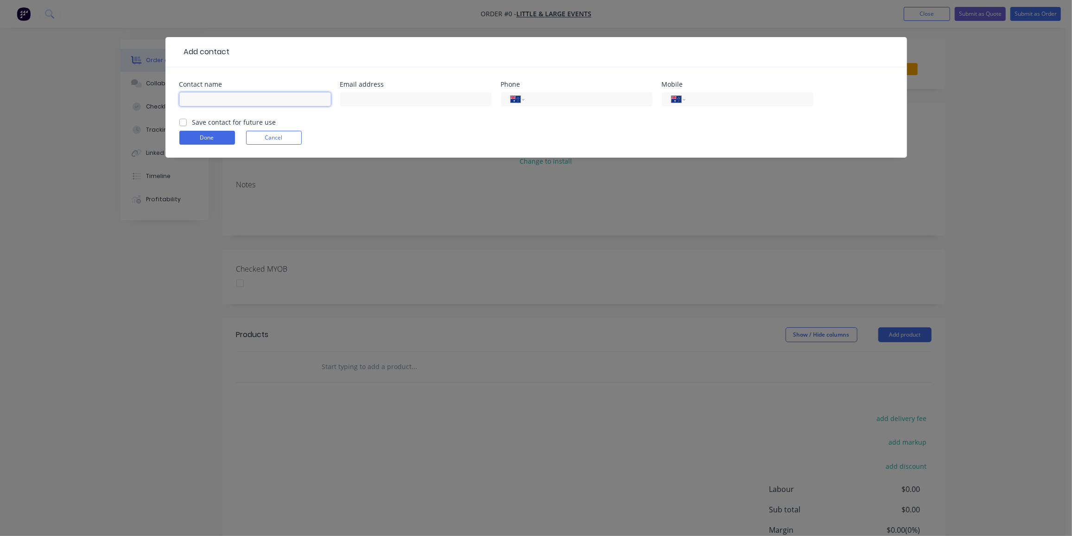
click at [278, 98] on input "text" at bounding box center [254, 99] width 151 height 14
paste input "[PERSON_NAME]"
type input "[PERSON_NAME]"
click at [378, 99] on input "text" at bounding box center [415, 99] width 151 height 14
paste input "[PERSON_NAME] <[EMAIL_ADDRESS][DOMAIN_NAME]>"
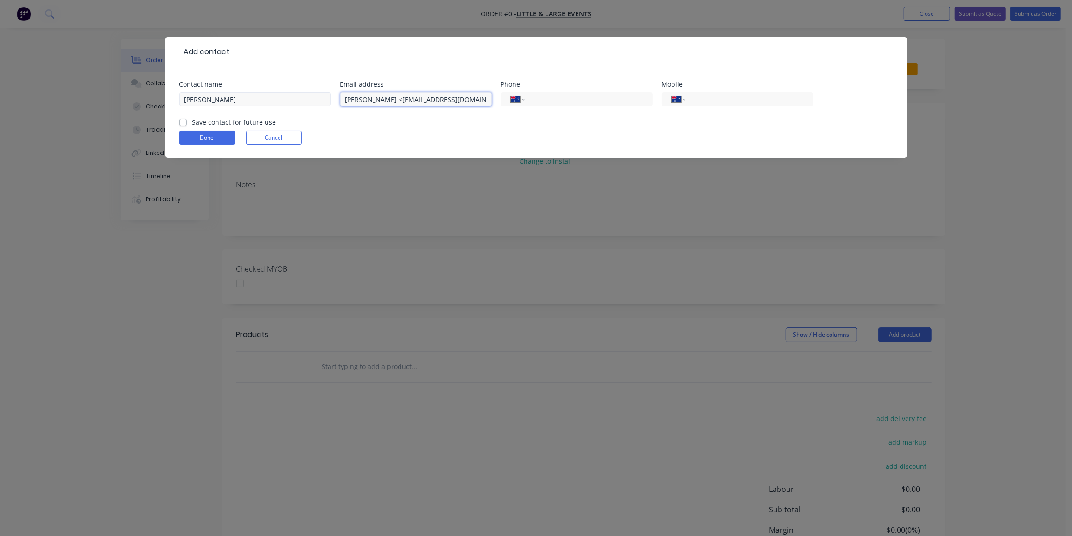
drag, startPoint x: 363, startPoint y: 99, endPoint x: 314, endPoint y: 103, distance: 49.3
click at [314, 103] on div "Contact name [PERSON_NAME] Email address [PERSON_NAME] <[EMAIL_ADDRESS][DOMAIN_…" at bounding box center [535, 99] width 713 height 36
click at [447, 97] on input "[EMAIL_ADDRESS][DOMAIN_NAME]>" at bounding box center [415, 99] width 151 height 14
type input "[EMAIL_ADDRESS][DOMAIN_NAME]"
click at [748, 101] on input "tel" at bounding box center [747, 99] width 111 height 11
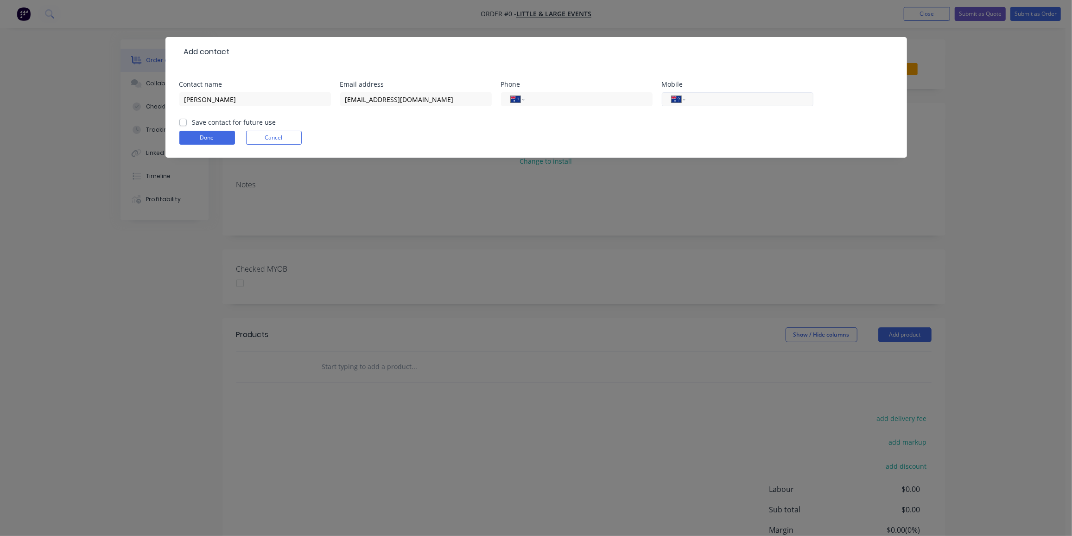
paste input "0426 282 950"
type input "0426 282 950"
click at [192, 122] on label "Save contact for future use" at bounding box center [234, 122] width 84 height 10
click at [183, 122] on input "Save contact for future use" at bounding box center [182, 121] width 7 height 9
checkbox input "true"
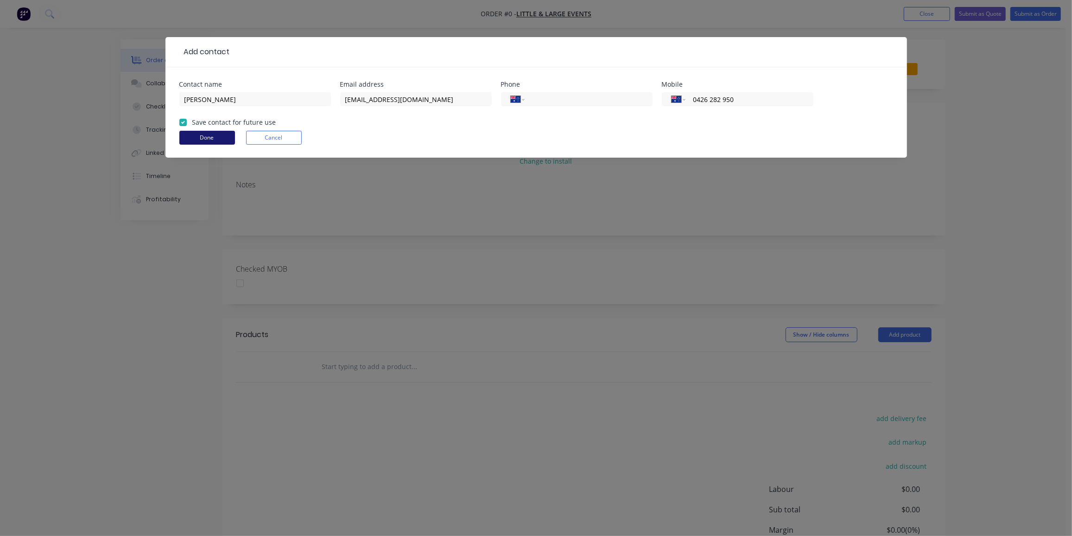
click at [213, 135] on button "Done" at bounding box center [207, 138] width 56 height 14
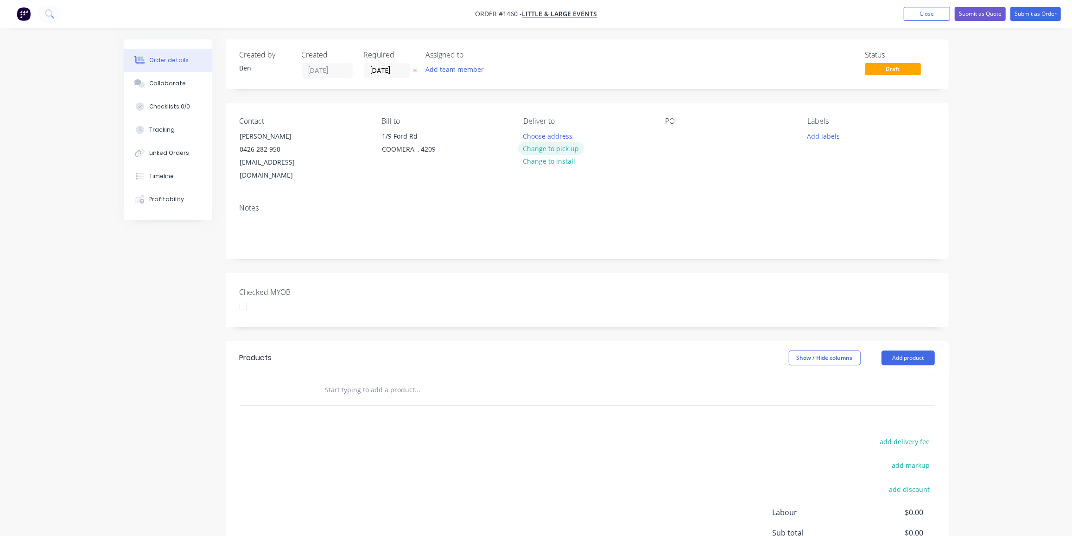
click at [551, 151] on button "Change to pick up" at bounding box center [551, 148] width 66 height 13
click at [674, 134] on div at bounding box center [672, 135] width 15 height 13
click at [817, 131] on button "Add labels" at bounding box center [823, 135] width 43 height 13
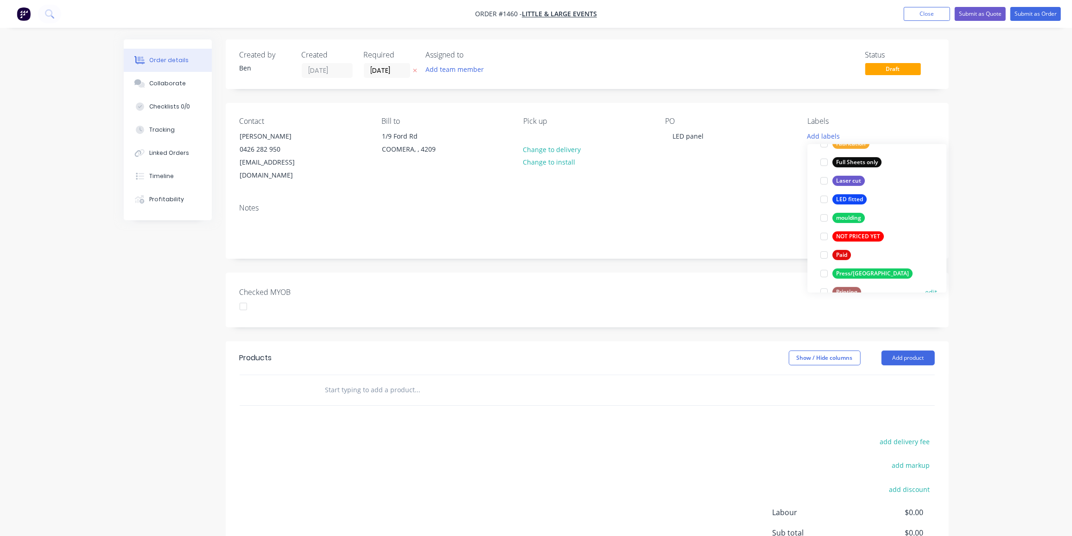
scroll to position [252, 0]
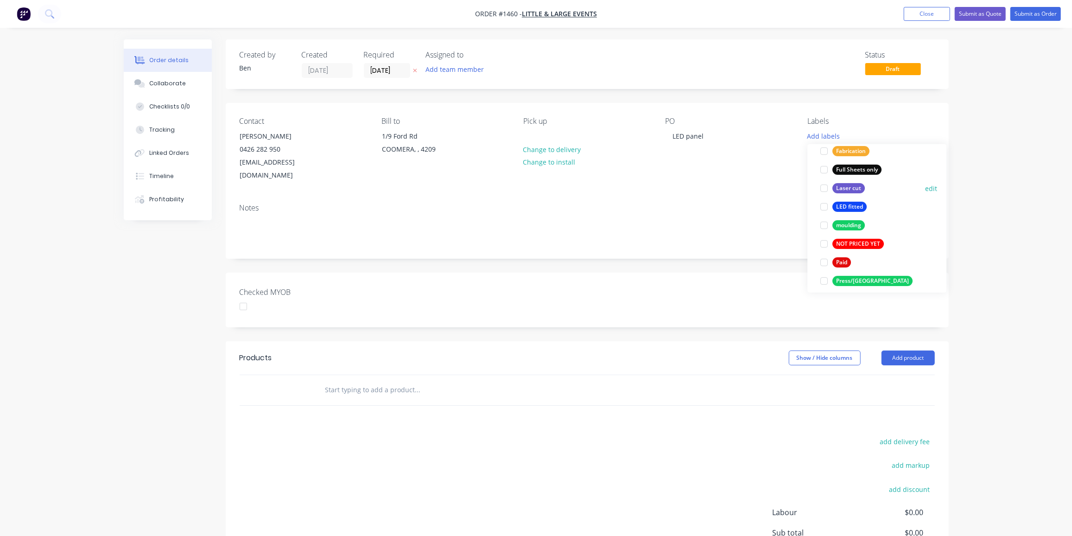
click at [849, 187] on div "Laser cut" at bounding box center [848, 188] width 32 height 10
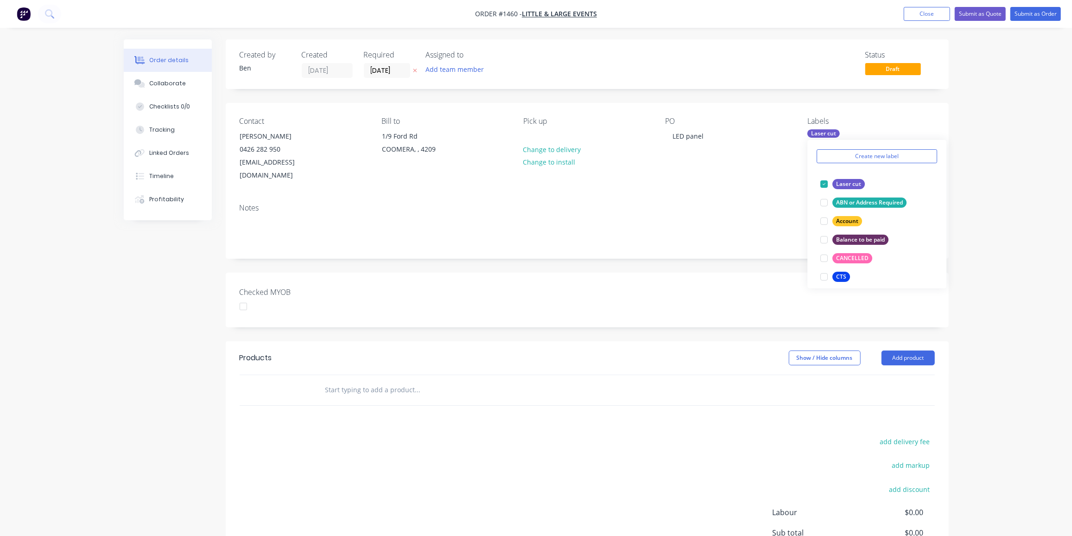
drag, startPoint x: 454, startPoint y: 414, endPoint x: 363, endPoint y: 379, distance: 97.6
click at [451, 412] on div "Products Show / Hide columns Add product add delivery fee add markup add discou…" at bounding box center [587, 484] width 723 height 287
click at [347, 380] on input "text" at bounding box center [417, 389] width 185 height 19
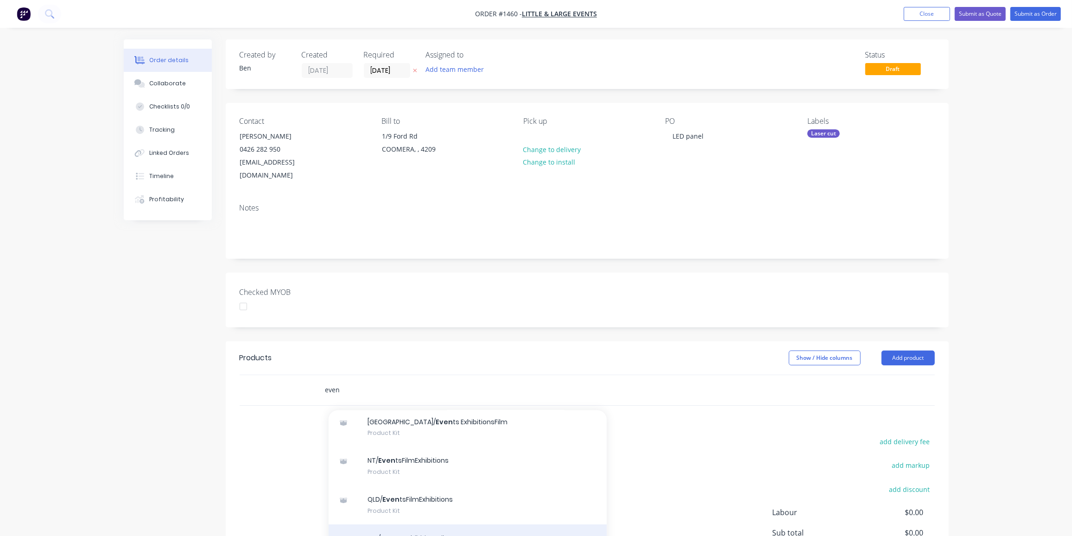
scroll to position [84, 0]
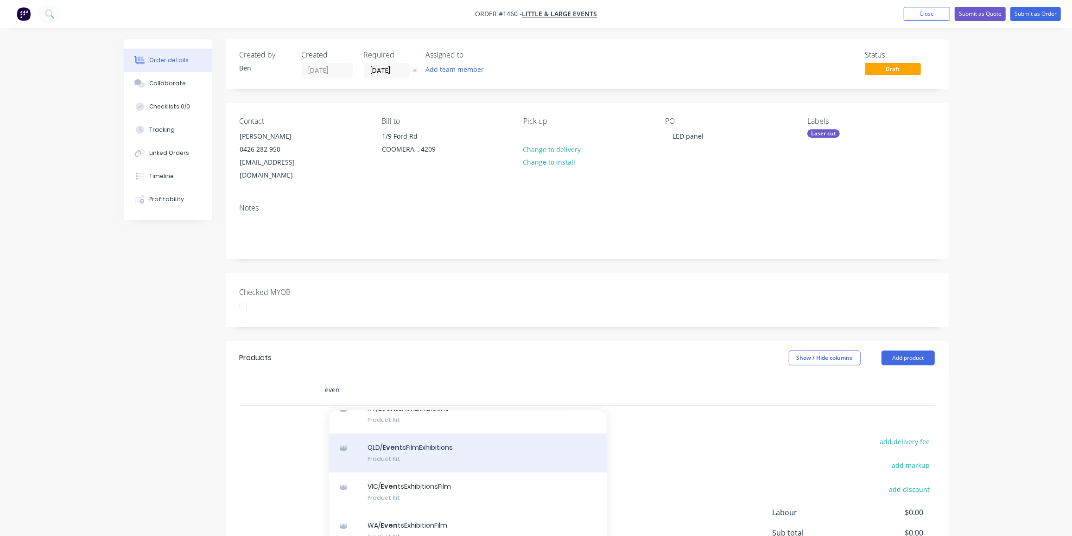
type input "even"
click at [450, 443] on div "QLD/ Even tsFilmExhibitions Product Kit" at bounding box center [467, 452] width 278 height 39
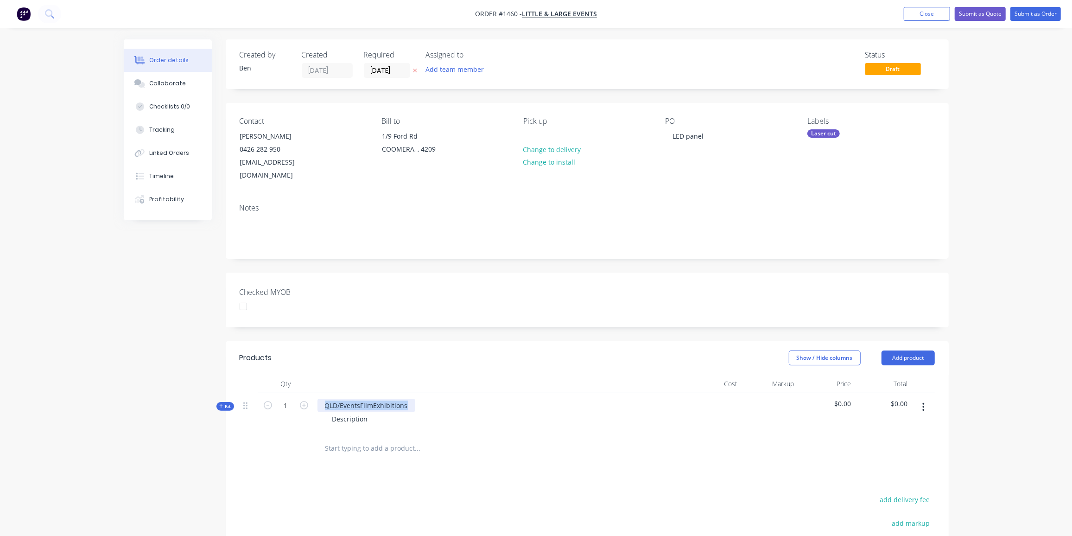
drag, startPoint x: 411, startPoint y: 392, endPoint x: 319, endPoint y: 392, distance: 91.7
click at [319, 398] on div "QLD/EventsFilmExhibitions" at bounding box center [366, 404] width 98 height 13
click at [367, 412] on div "Description" at bounding box center [350, 418] width 50 height 13
drag, startPoint x: 367, startPoint y: 404, endPoint x: 268, endPoint y: 406, distance: 99.6
click at [268, 406] on div "Kit 1 LED grid panel Description $0.00 $0.00" at bounding box center [587, 413] width 695 height 40
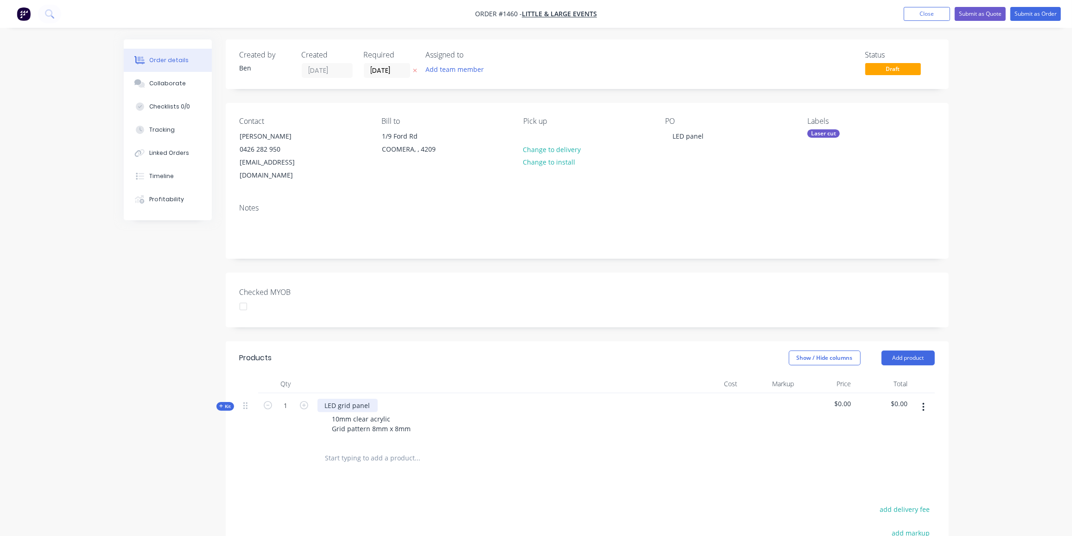
click at [374, 398] on div "LED grid panel" at bounding box center [347, 404] width 60 height 13
click at [410, 417] on div "10mm clear acrylic Grid pattern 8mm x 8mm" at bounding box center [372, 423] width 94 height 23
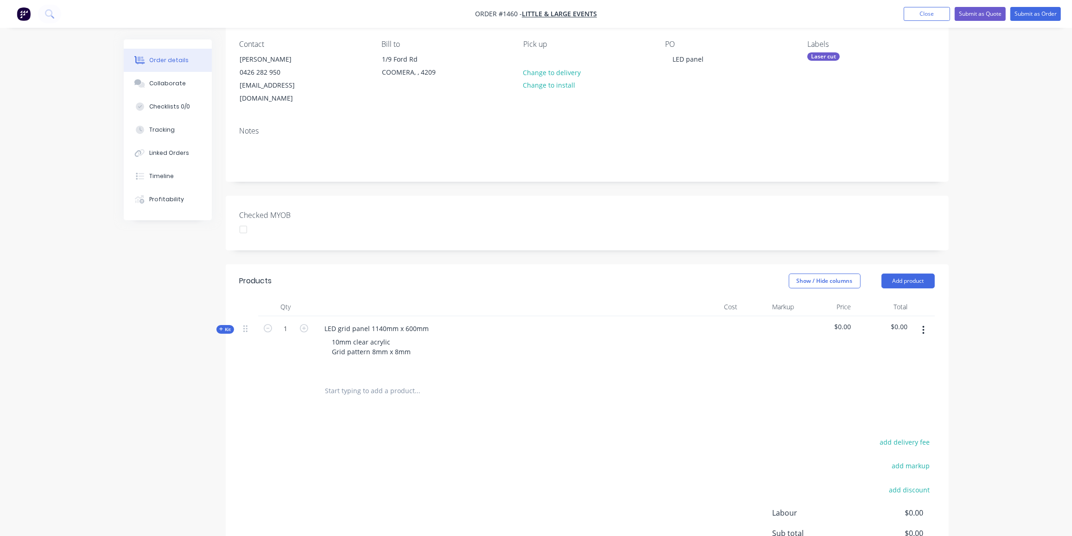
scroll to position [126, 0]
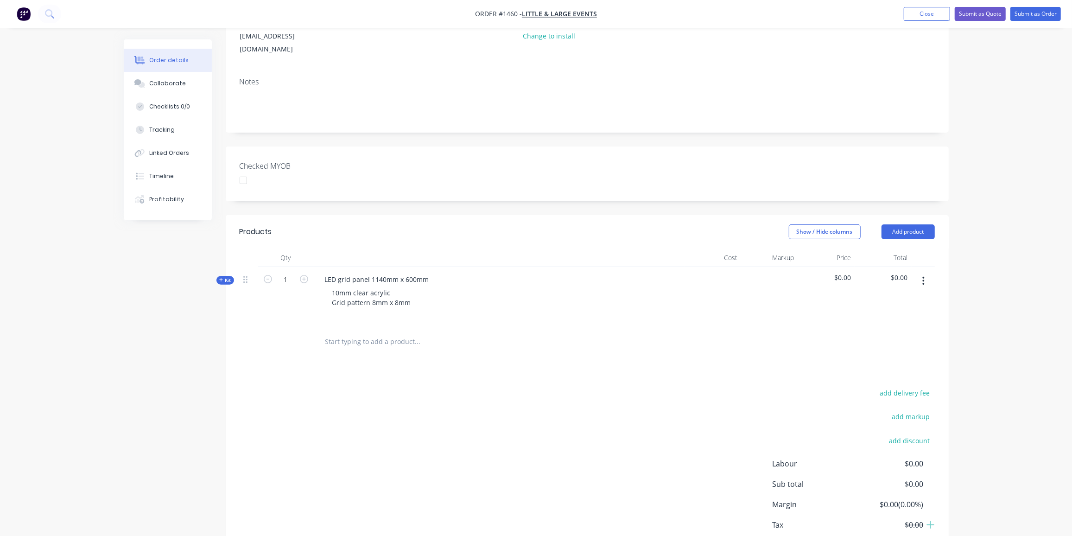
drag, startPoint x: 227, startPoint y: 267, endPoint x: 233, endPoint y: 275, distance: 10.2
click at [227, 277] on span "Kit" at bounding box center [225, 280] width 12 height 7
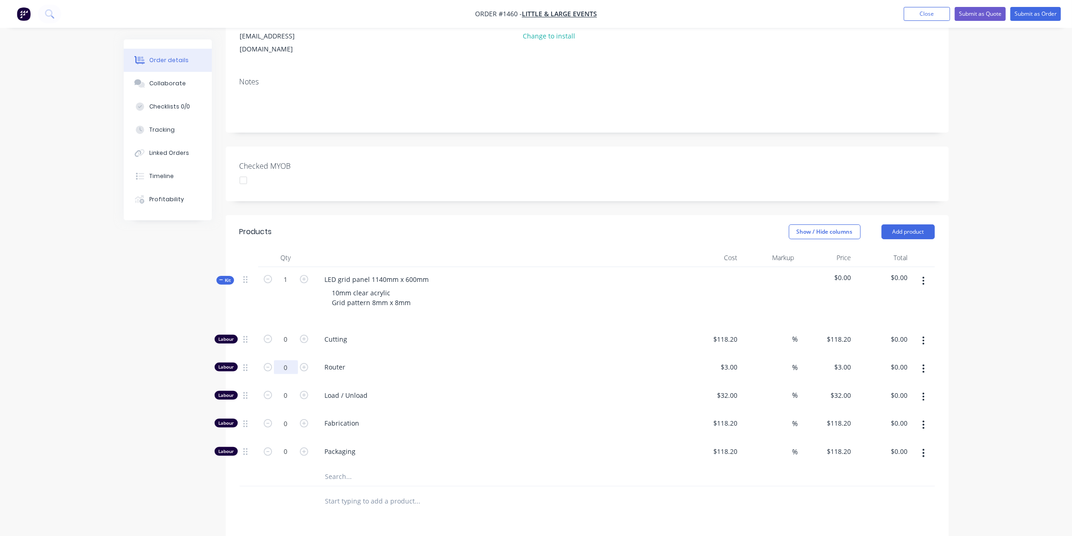
click at [290, 360] on input "0" at bounding box center [286, 367] width 24 height 14
type input "30"
type input "$90.00"
click at [291, 388] on input "0" at bounding box center [286, 395] width 24 height 14
type input "1"
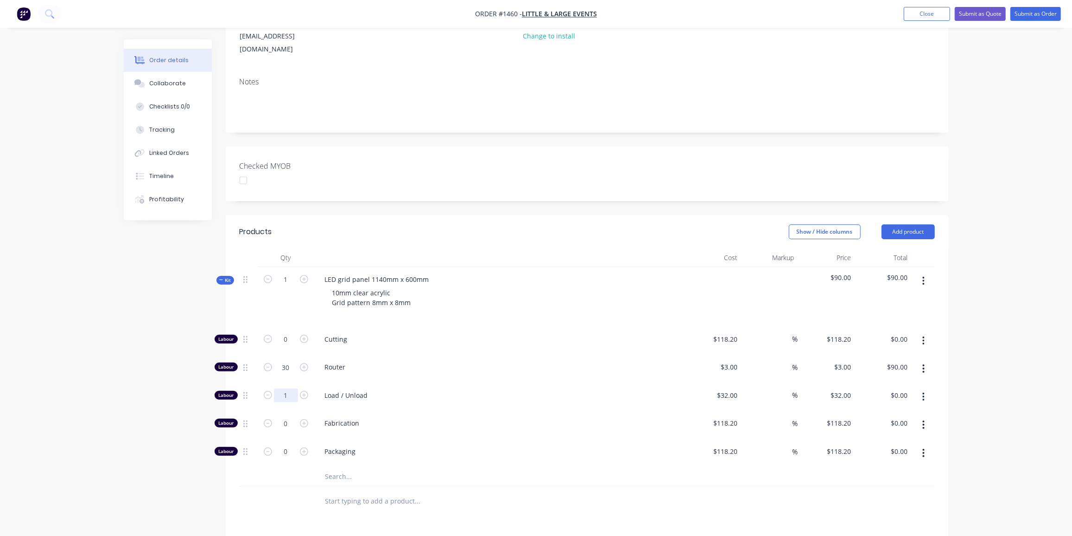
type input "$32.00"
click at [350, 467] on input "text" at bounding box center [417, 476] width 185 height 19
type input "000"
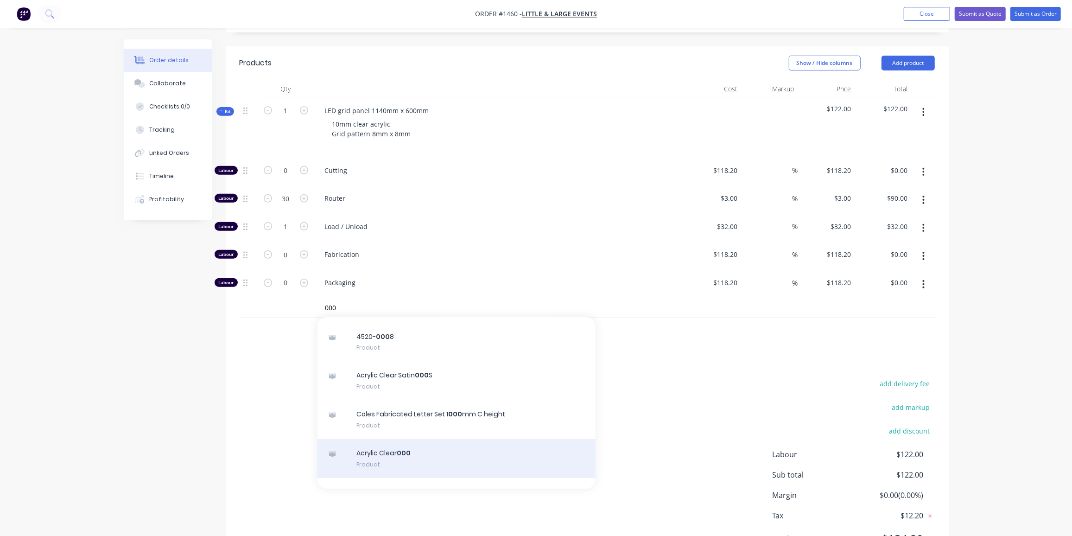
scroll to position [42, 0]
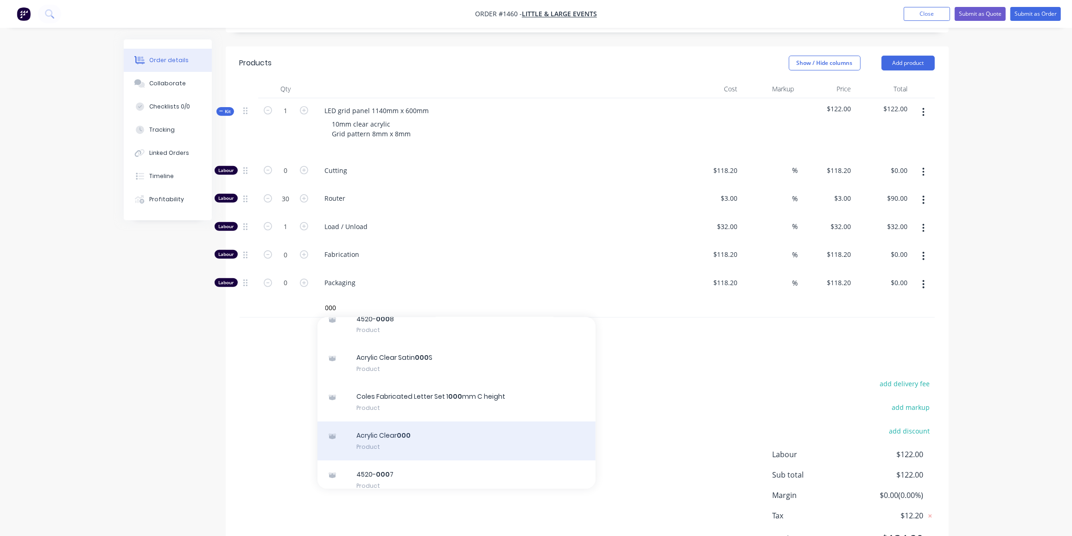
click at [406, 424] on div "Acrylic Clear 000 Product" at bounding box center [456, 440] width 278 height 39
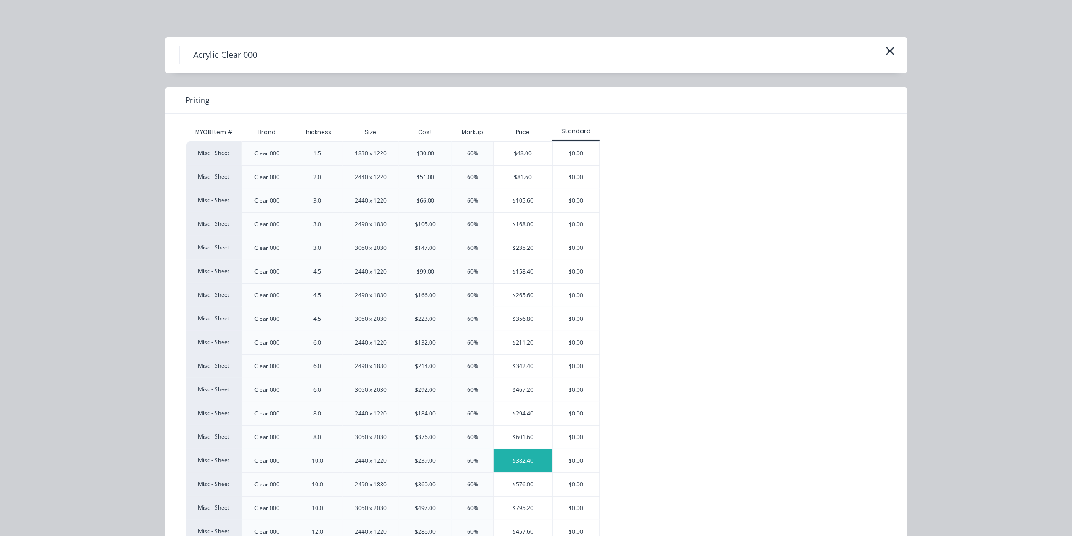
click at [522, 456] on div "$382.40" at bounding box center [522, 460] width 59 height 23
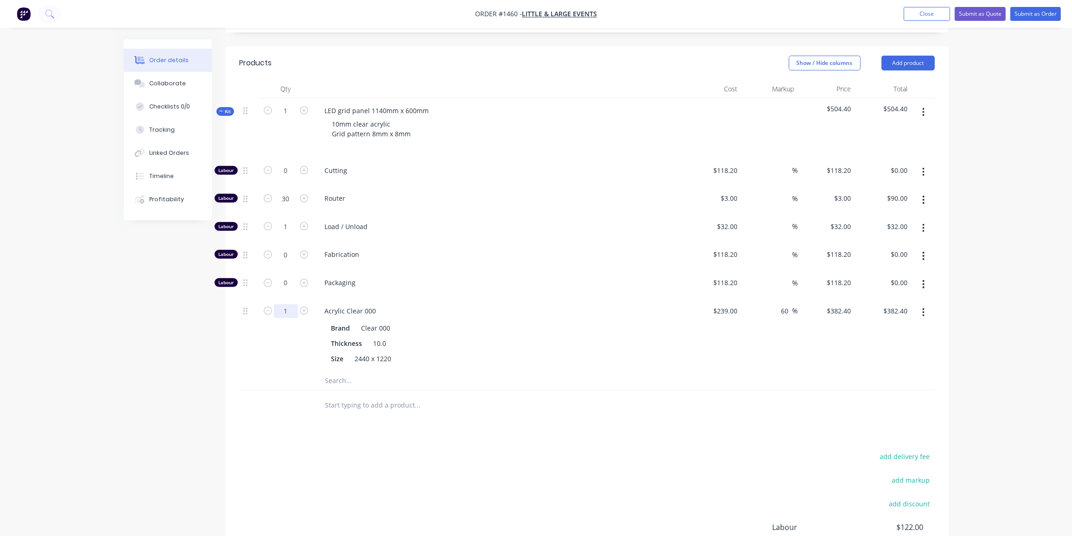
click at [281, 304] on input "1" at bounding box center [286, 311] width 24 height 14
type input "0.25"
type input "$95.60"
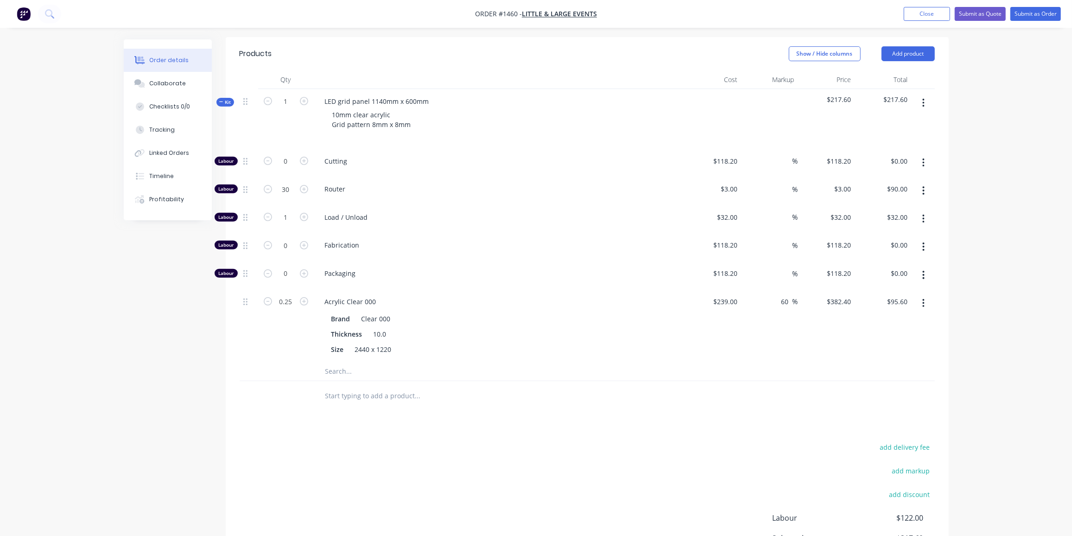
scroll to position [187, 0]
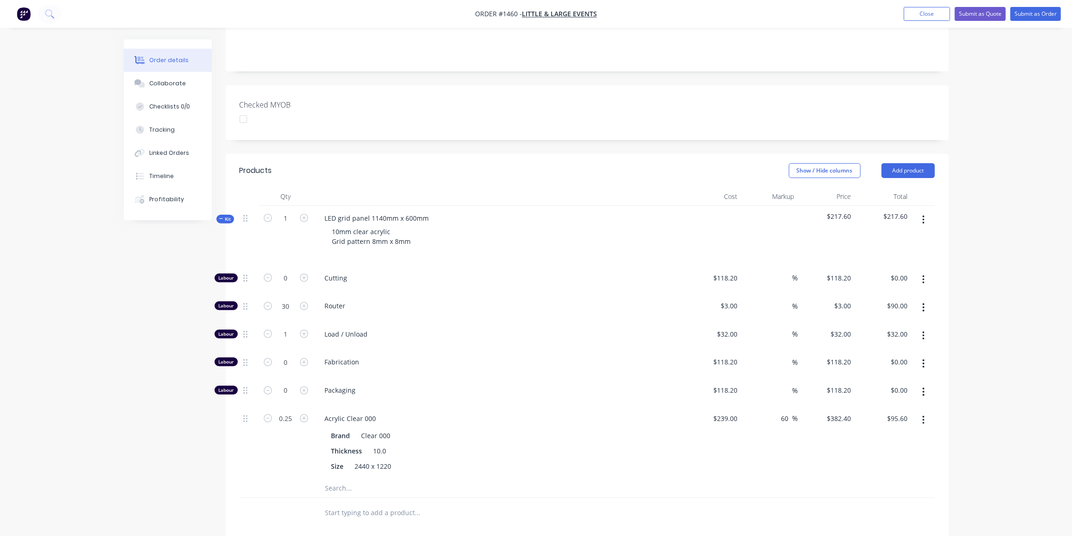
click at [231, 215] on span "Kit" at bounding box center [225, 218] width 12 height 7
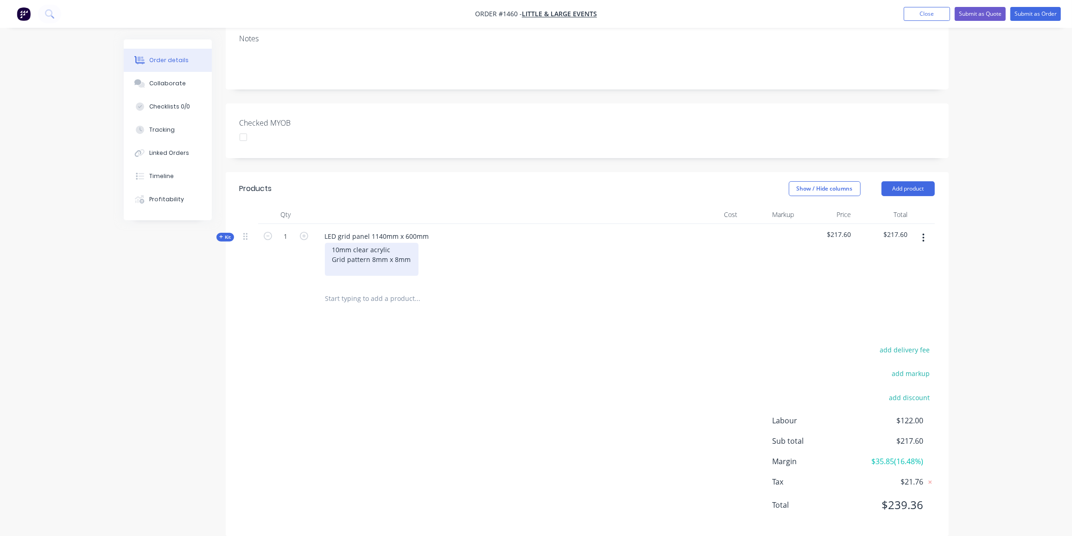
click at [410, 246] on div "10mm clear acrylic Grid pattern 8mm x 8mm" at bounding box center [372, 259] width 94 height 33
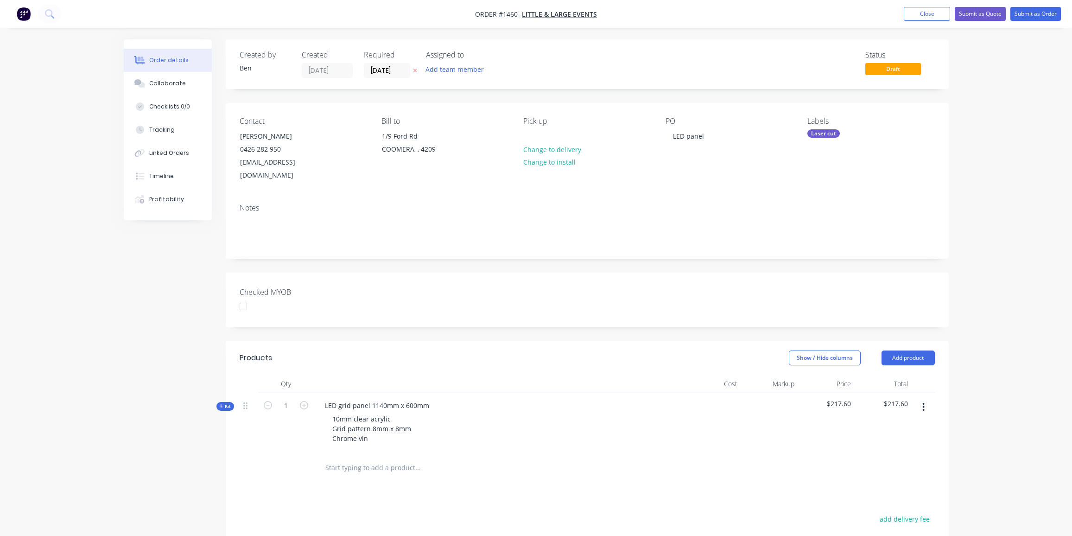
scroll to position [169, 0]
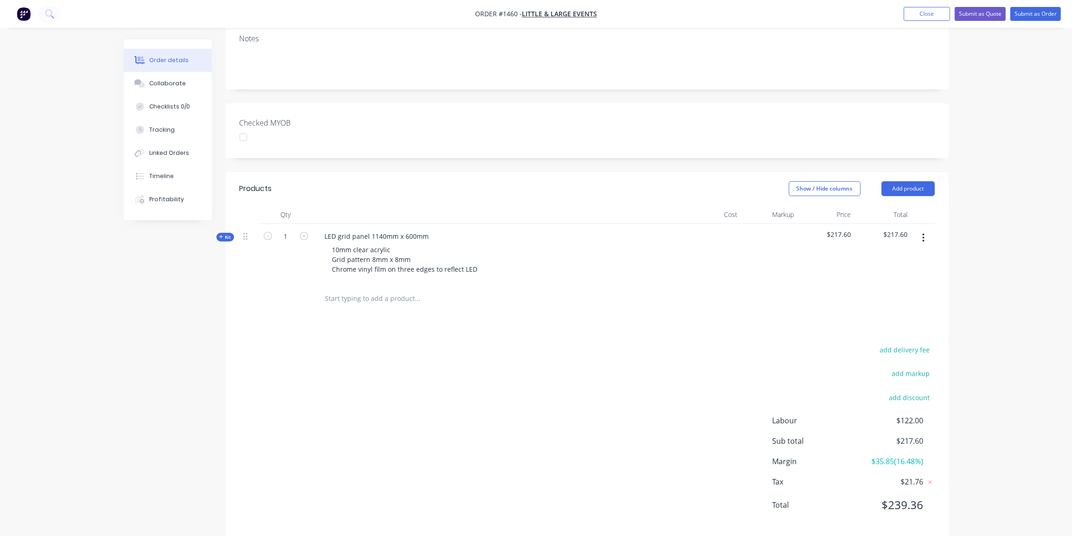
drag, startPoint x: 278, startPoint y: 305, endPoint x: 263, endPoint y: 295, distance: 18.6
click at [279, 306] on div "Products Show / Hide columns Add product Qty Cost Markup Price Total Kit 1 LED …" at bounding box center [587, 354] width 723 height 364
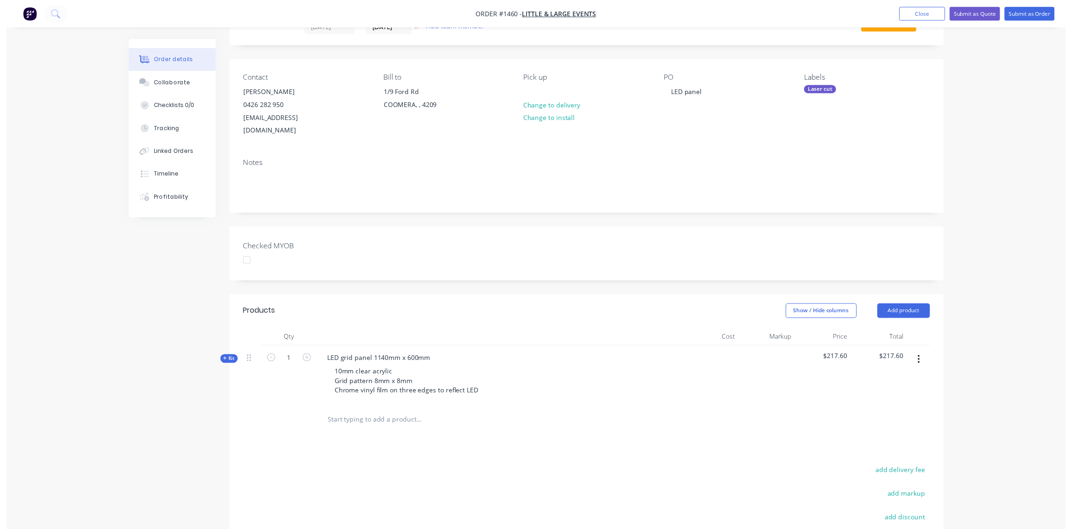
scroll to position [0, 0]
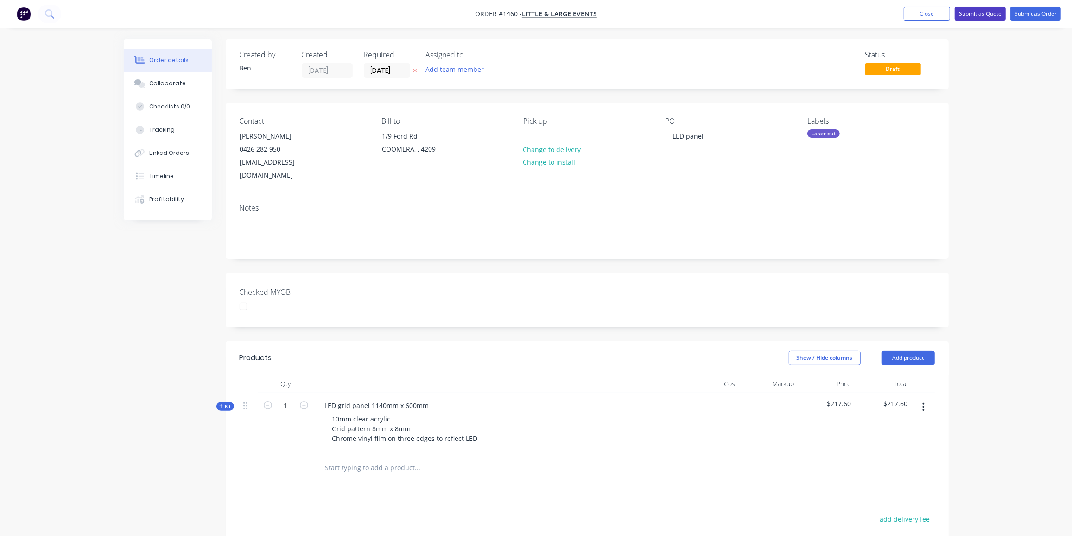
click at [978, 15] on button "Submit as Quote" at bounding box center [979, 14] width 51 height 14
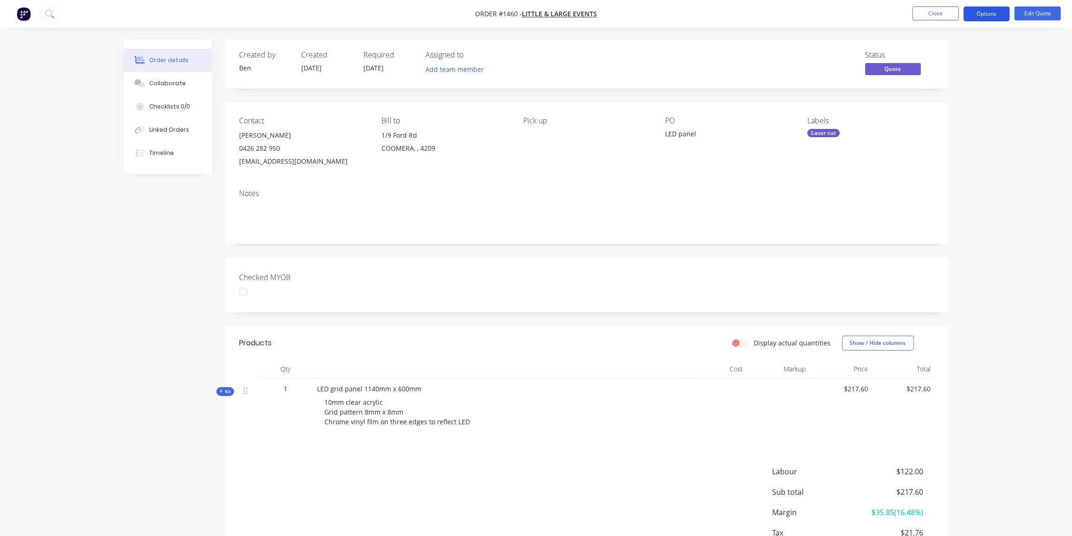
click at [994, 11] on button "Options" at bounding box center [986, 13] width 46 height 15
click at [936, 57] on div "Quote" at bounding box center [958, 56] width 85 height 13
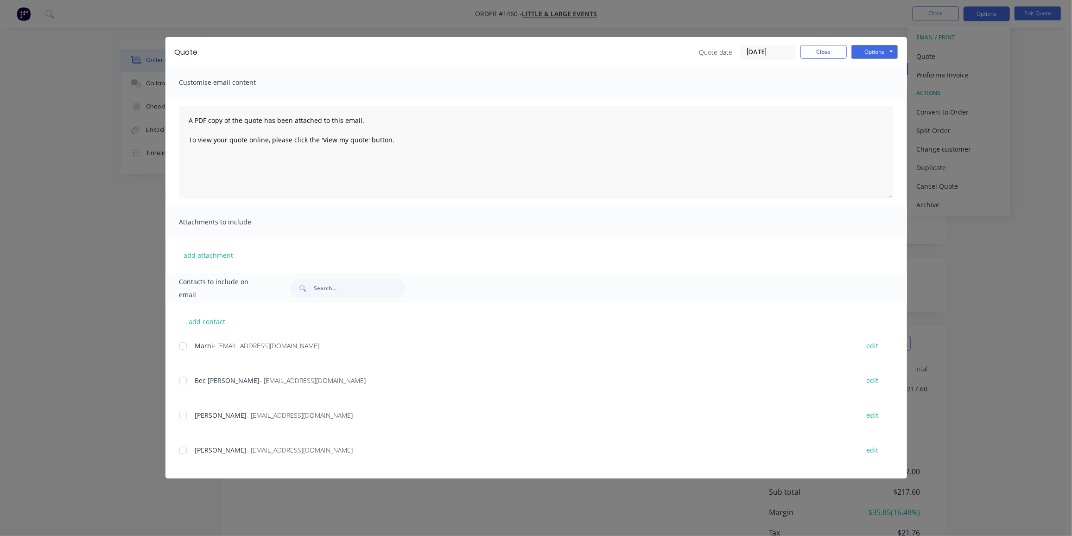
click at [184, 451] on div at bounding box center [183, 450] width 19 height 19
click at [869, 52] on button "Options" at bounding box center [874, 52] width 46 height 14
click at [873, 65] on button "Preview" at bounding box center [880, 68] width 59 height 15
drag, startPoint x: 183, startPoint y: 450, endPoint x: 187, endPoint y: 446, distance: 5.9
click at [183, 449] on div at bounding box center [183, 450] width 19 height 19
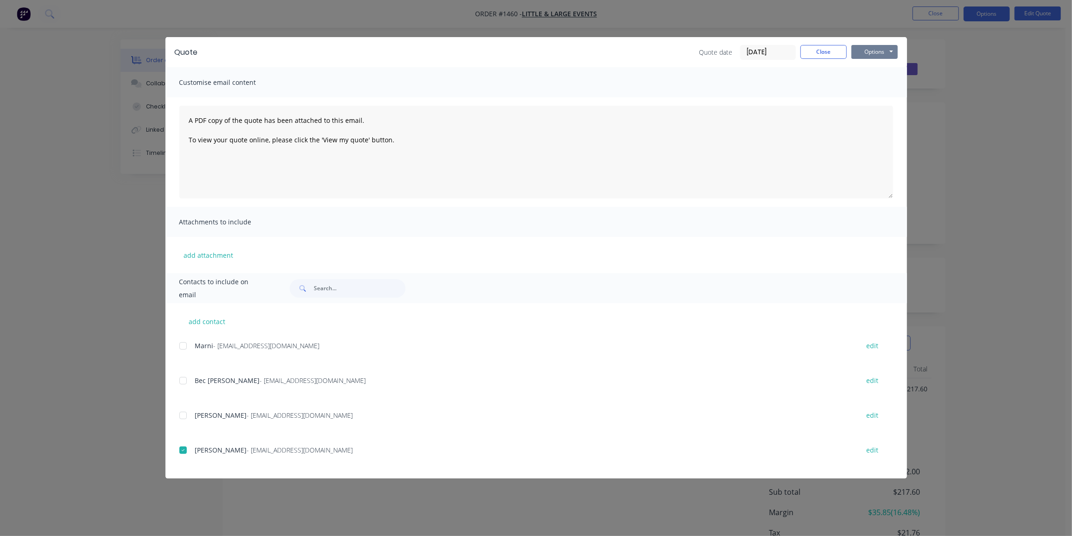
click at [874, 50] on button "Options" at bounding box center [874, 52] width 46 height 14
click at [881, 102] on button "Email" at bounding box center [880, 98] width 59 height 15
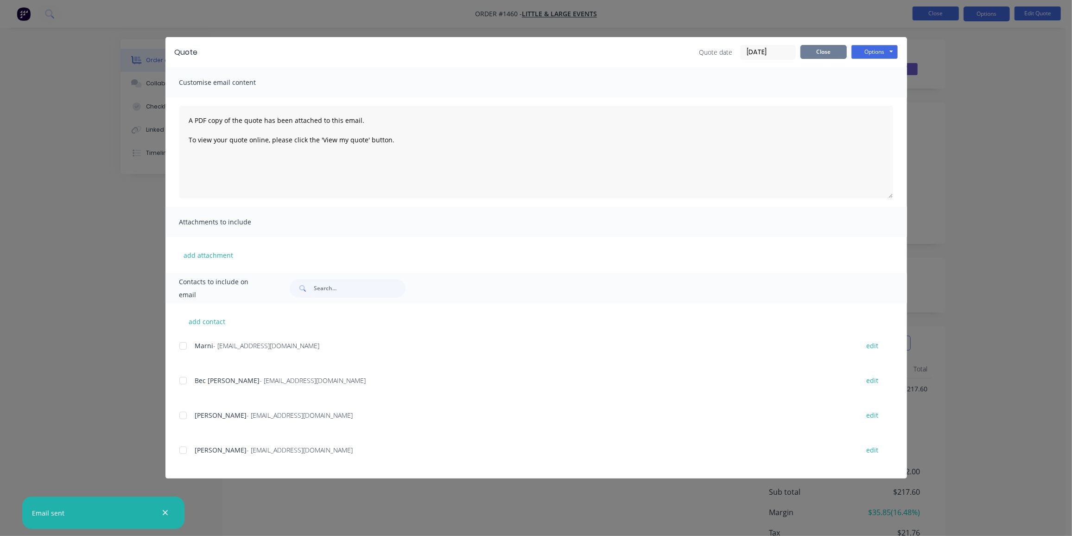
drag, startPoint x: 824, startPoint y: 55, endPoint x: 947, endPoint y: 13, distance: 130.1
click at [824, 55] on button "Close" at bounding box center [823, 52] width 46 height 14
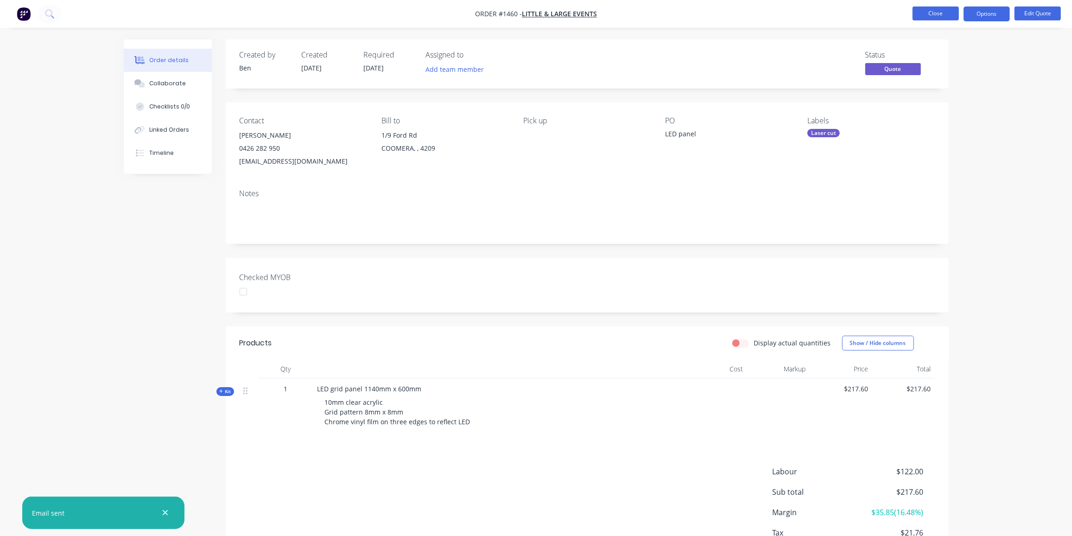
click at [939, 14] on button "Close" at bounding box center [935, 13] width 46 height 14
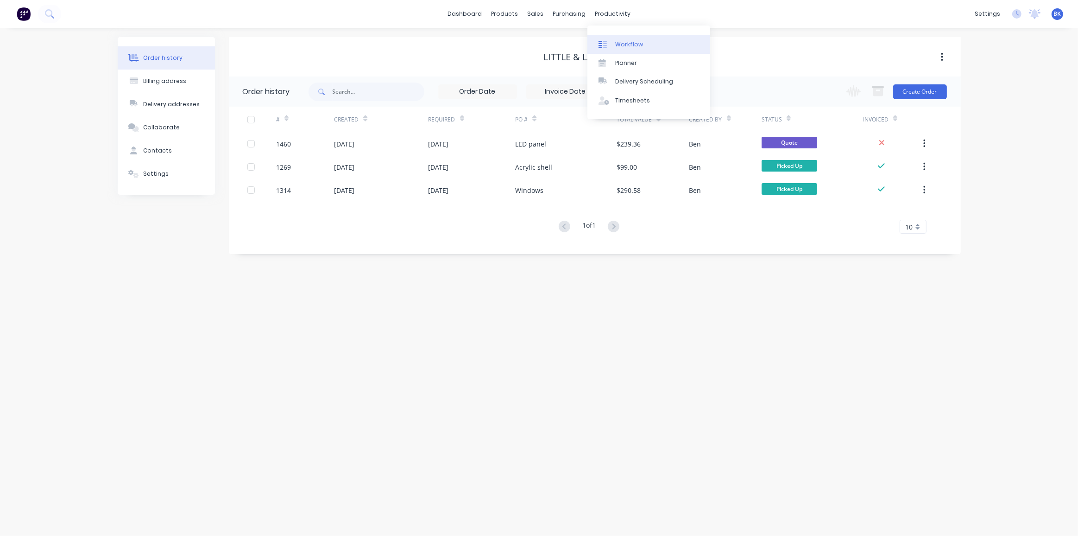
click at [624, 44] on div "Workflow" at bounding box center [629, 44] width 28 height 8
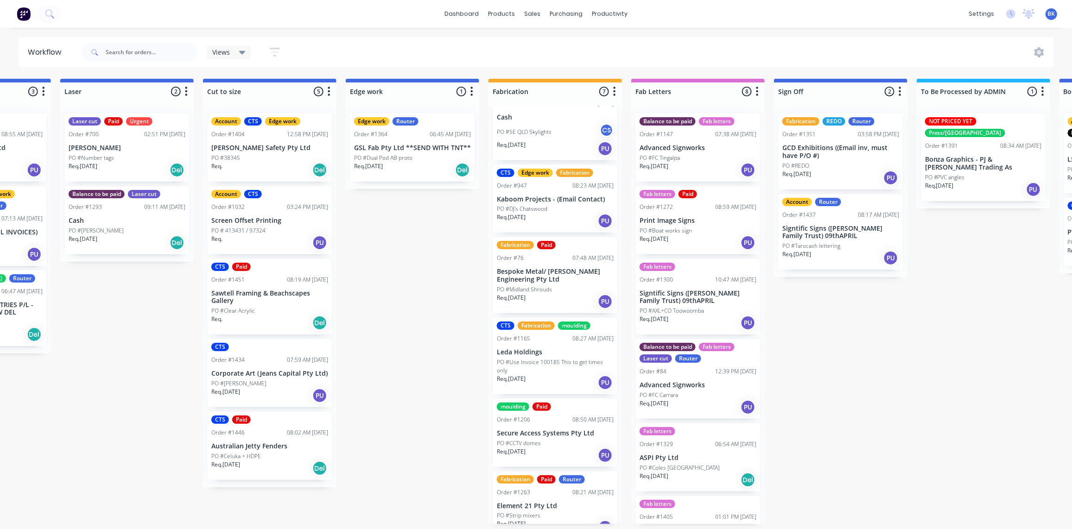
scroll to position [120, 0]
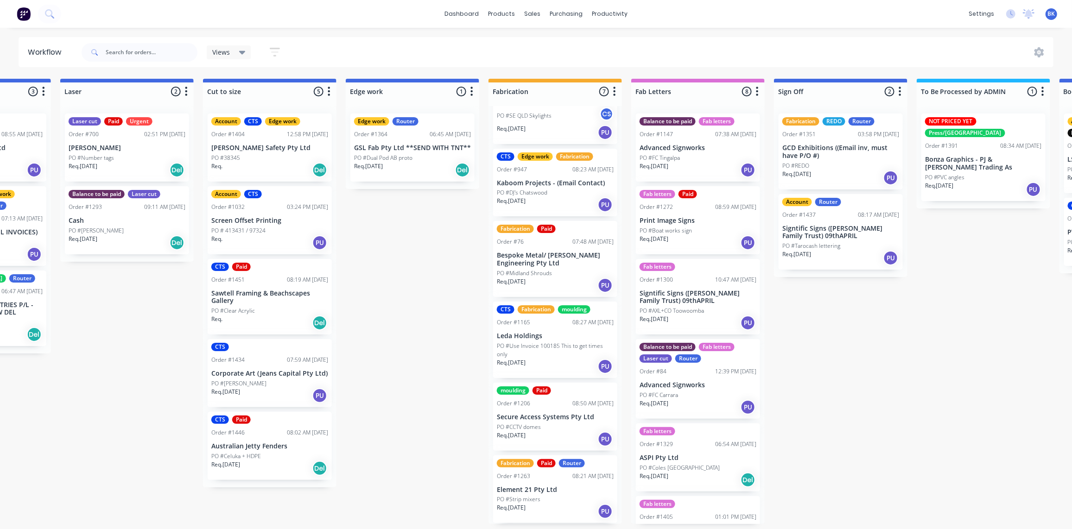
click at [557, 204] on div "Req. 30/07/25 PU" at bounding box center [555, 205] width 117 height 16
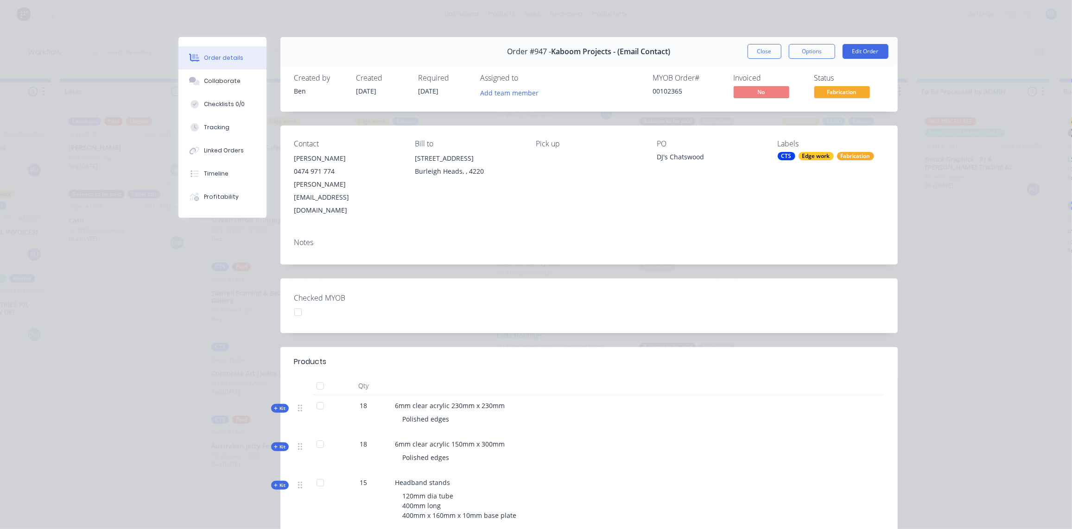
click at [756, 56] on button "Close" at bounding box center [764, 51] width 34 height 15
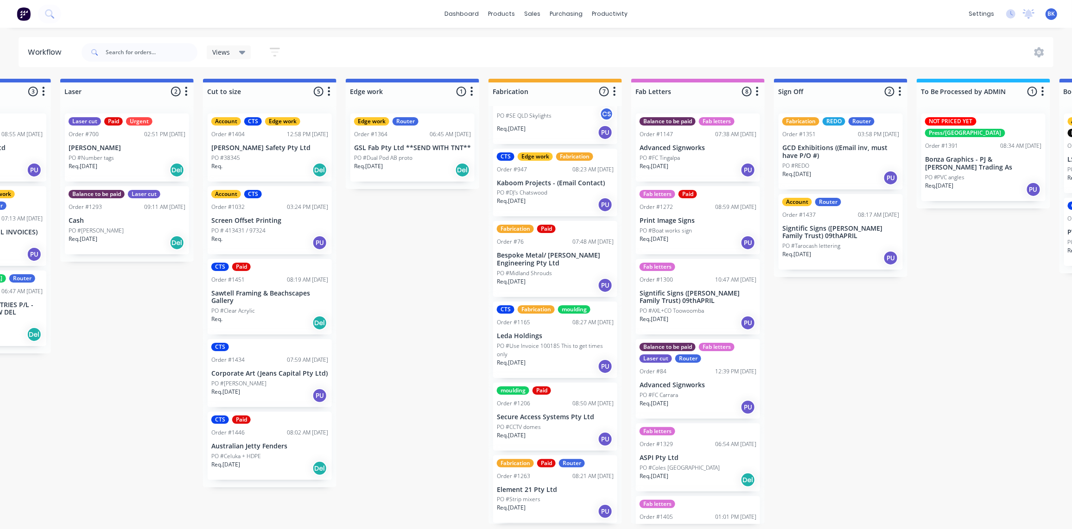
click at [544, 180] on p "Kaboom Projects - (Email Contact)" at bounding box center [555, 183] width 117 height 8
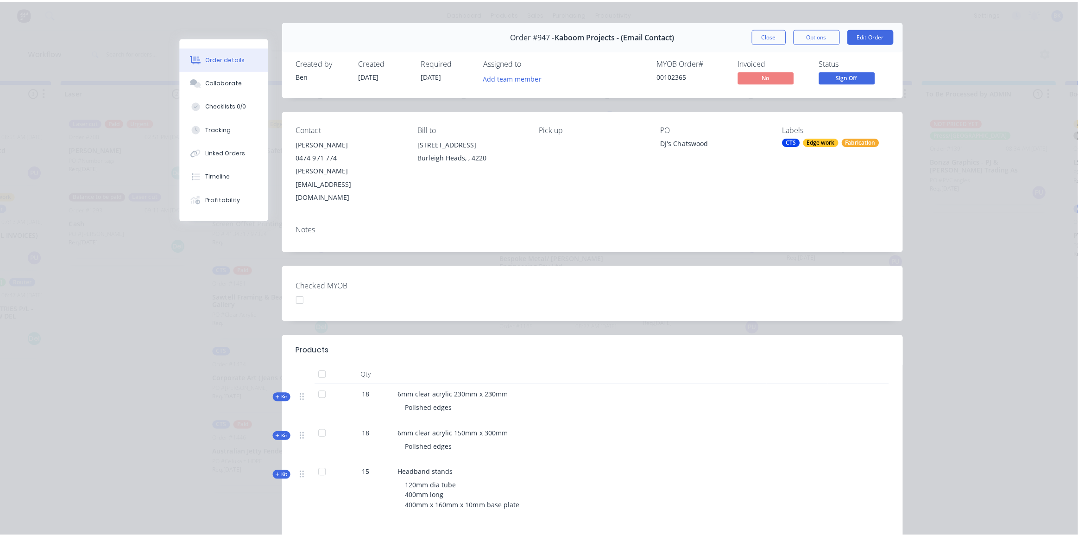
scroll to position [0, 0]
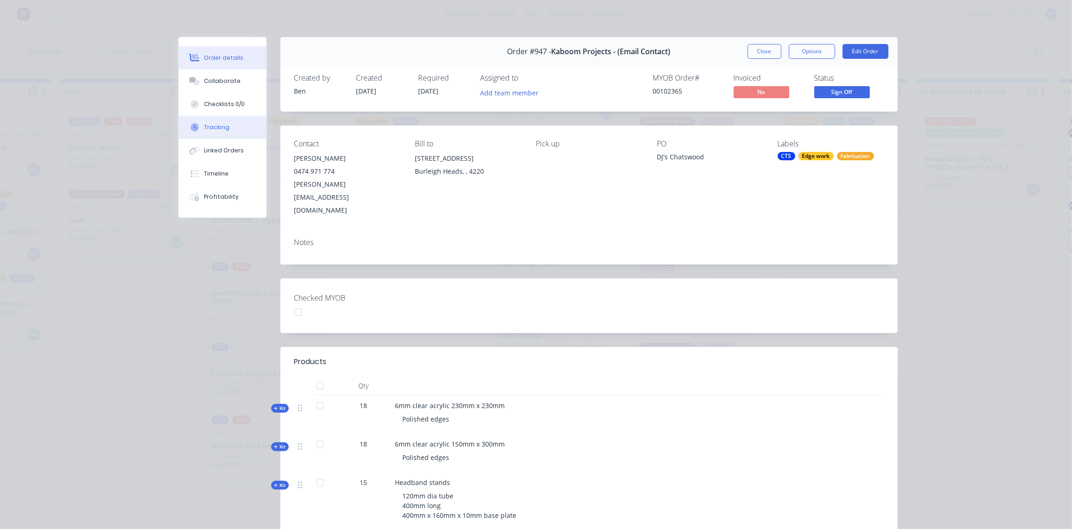
click at [214, 126] on div "Tracking" at bounding box center [216, 127] width 25 height 8
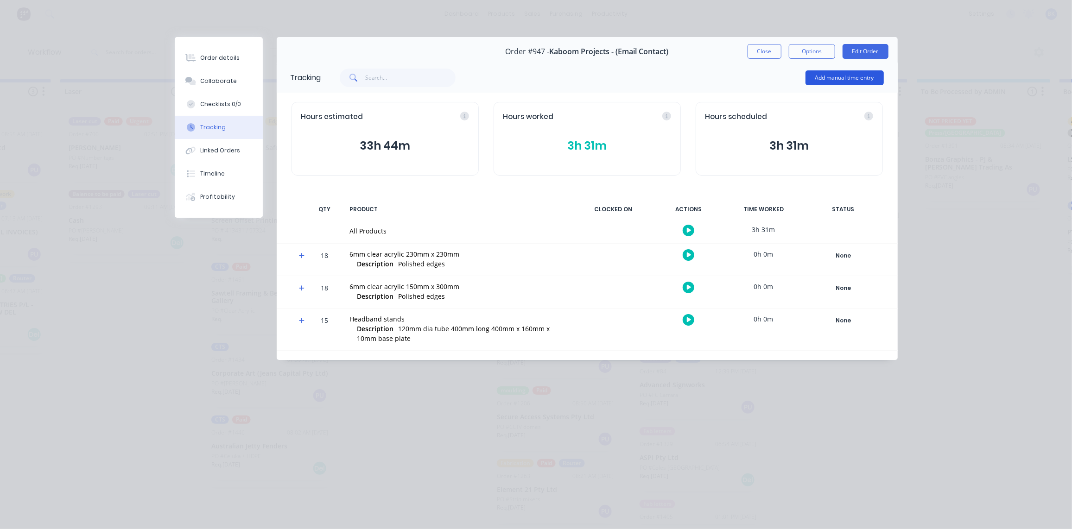
click at [846, 74] on button "Add manual time entry" at bounding box center [844, 77] width 78 height 15
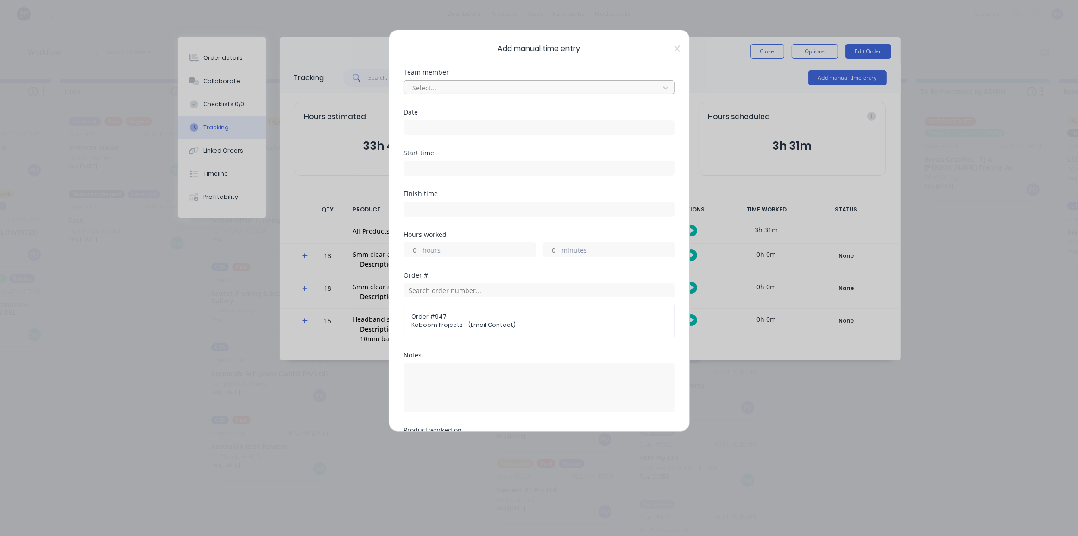
click at [529, 86] on div at bounding box center [533, 88] width 243 height 12
click at [662, 87] on icon at bounding box center [665, 87] width 9 height 9
type input "charlie"
click at [467, 125] on input at bounding box center [539, 127] width 270 height 14
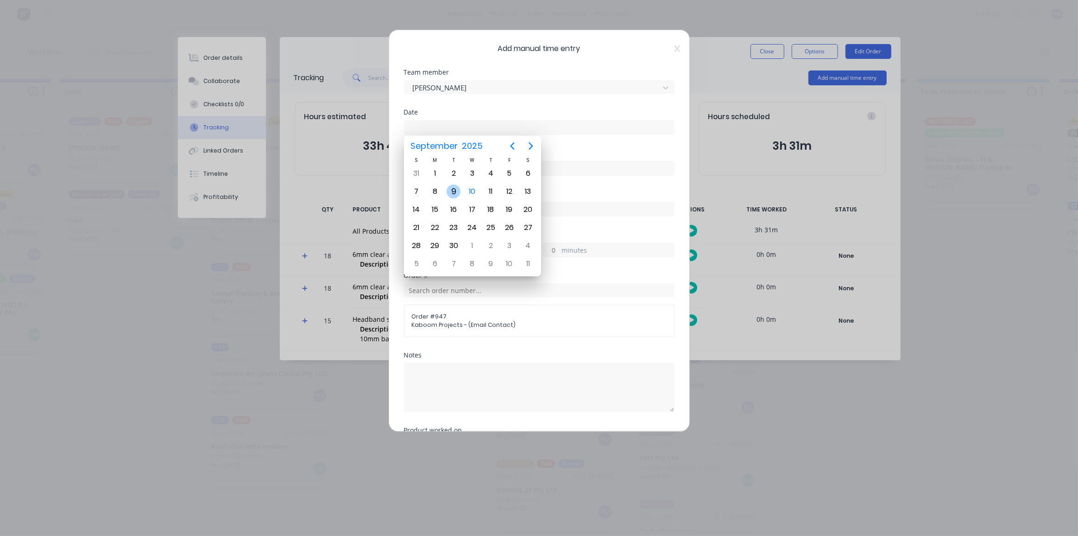
click at [451, 189] on div "9" at bounding box center [454, 191] width 14 height 14
type input "09/09/2025"
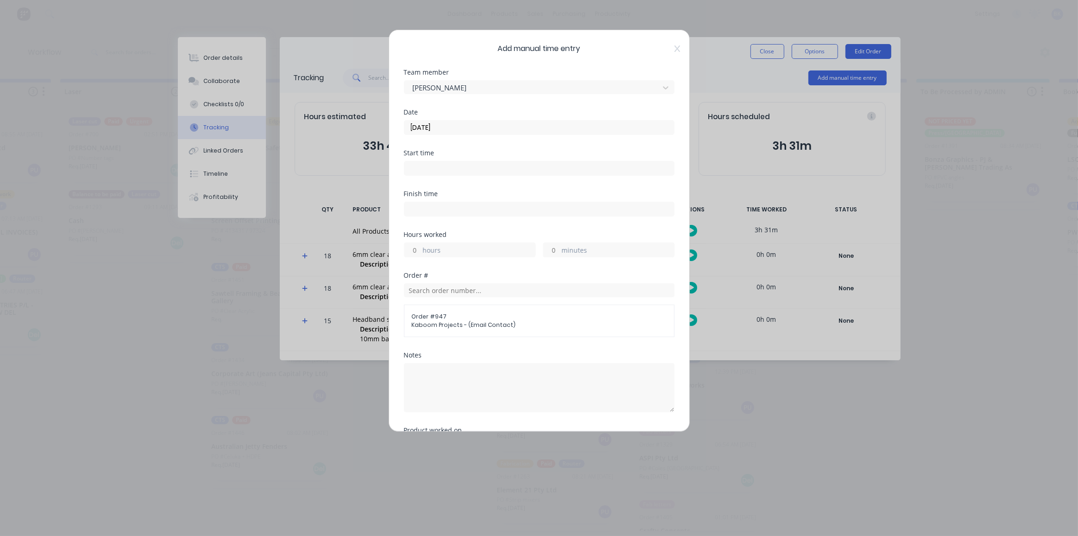
click at [441, 172] on input at bounding box center [539, 168] width 270 height 14
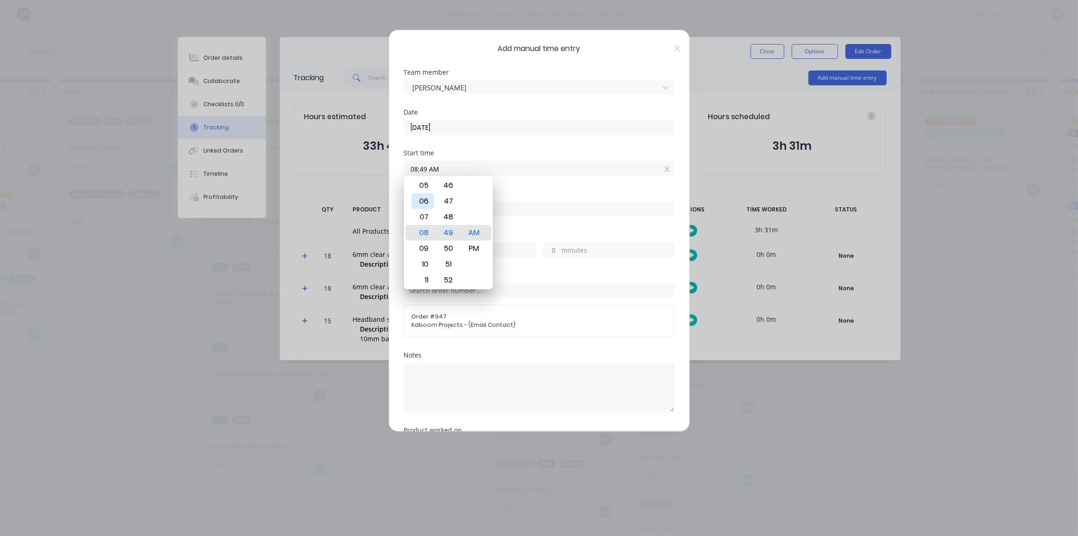
click at [423, 199] on div "06" at bounding box center [422, 201] width 23 height 16
click at [453, 190] on div "30" at bounding box center [448, 185] width 23 height 16
type input "06:30 AM"
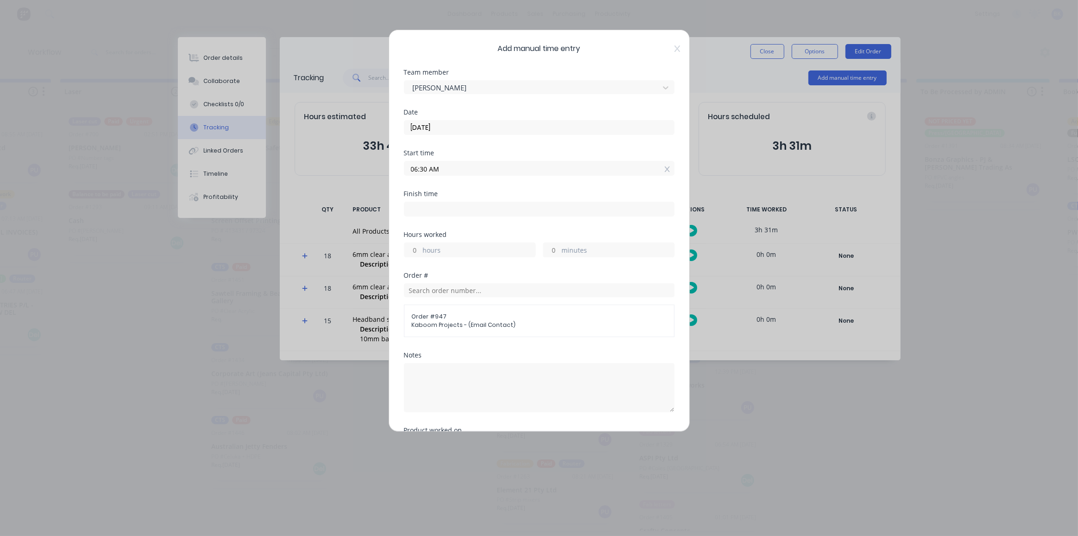
click at [462, 204] on input at bounding box center [539, 209] width 270 height 14
type input "09:49 AM"
type input "3"
type input "19"
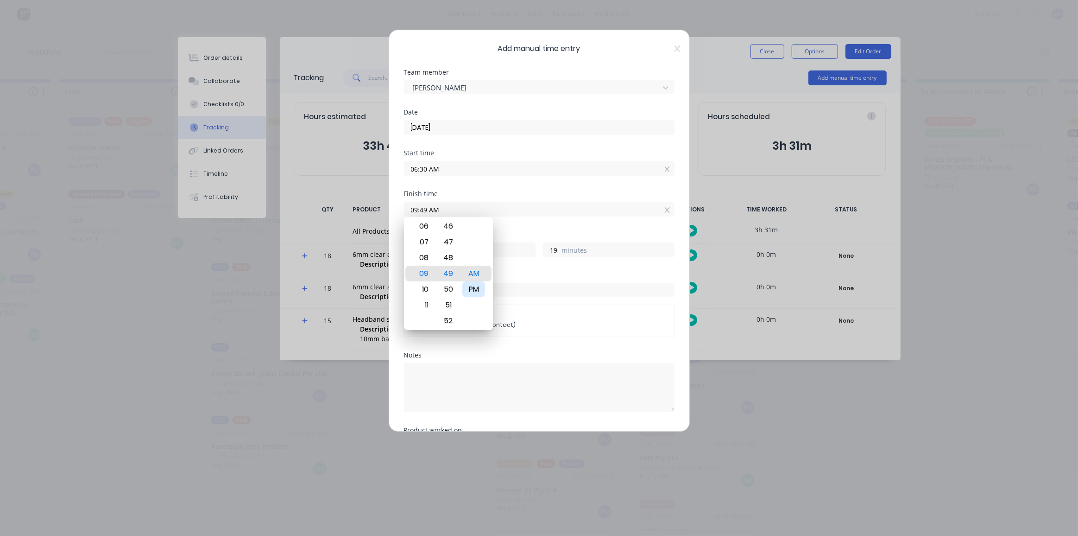
click at [474, 291] on div "PM" at bounding box center [473, 289] width 23 height 16
type input "09:49 PM"
type input "15"
type input "06:49 PM"
type input "12"
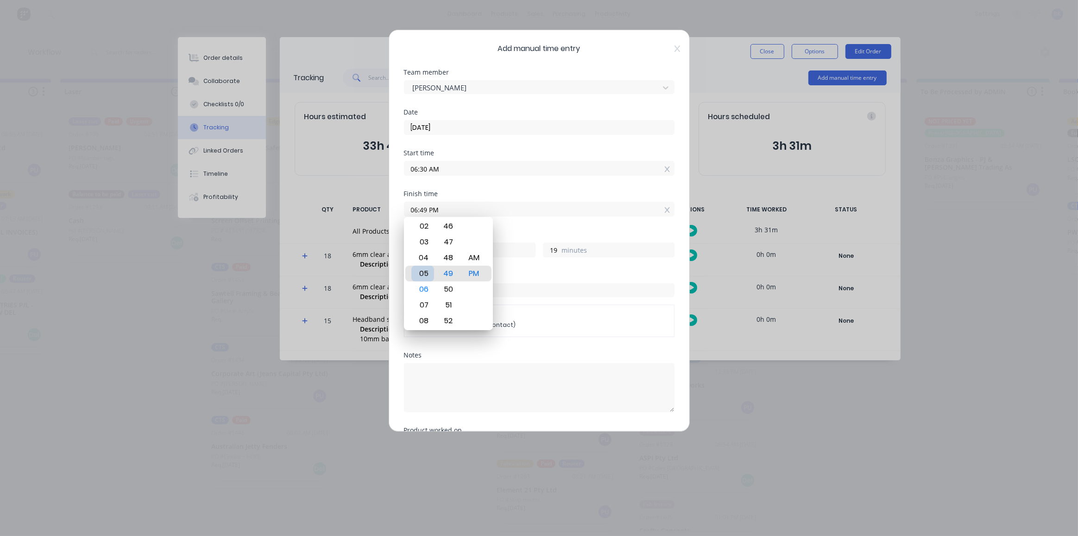
type input "05:49 PM"
type input "11"
click at [428, 243] on div "03" at bounding box center [422, 242] width 23 height 16
type input "03:49 PM"
type input "9"
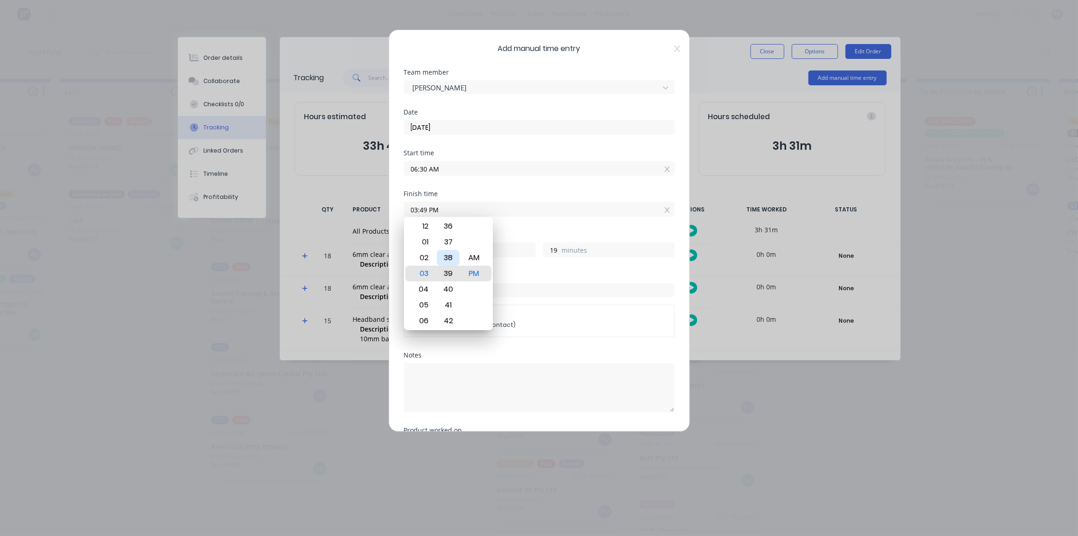
type input "03:39 PM"
type input "9"
type input "03:19 PM"
type input "8"
type input "49"
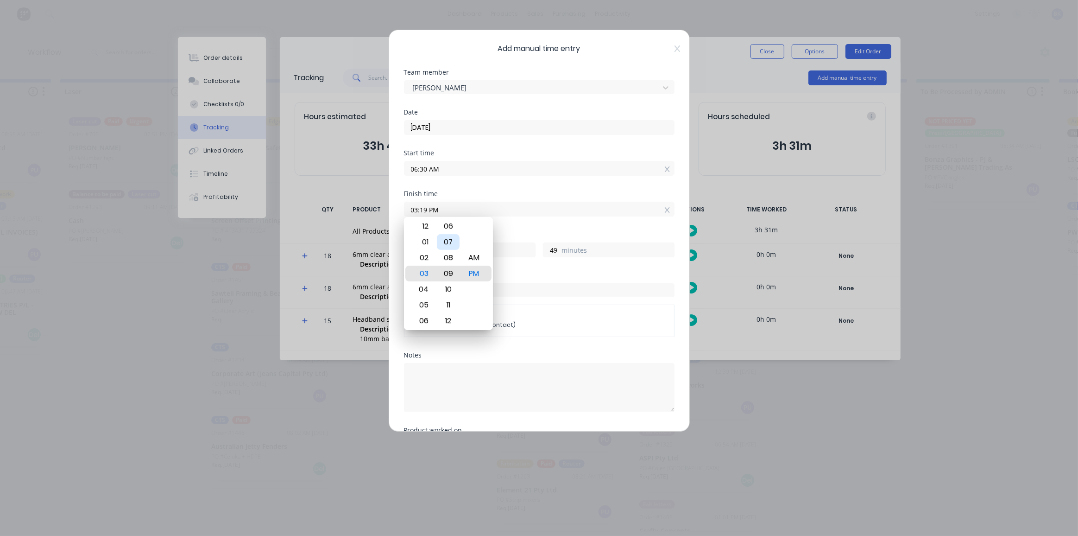
type input "03:09 PM"
type input "39"
type input "03:06 PM"
type input "36"
type input "03:05 PM"
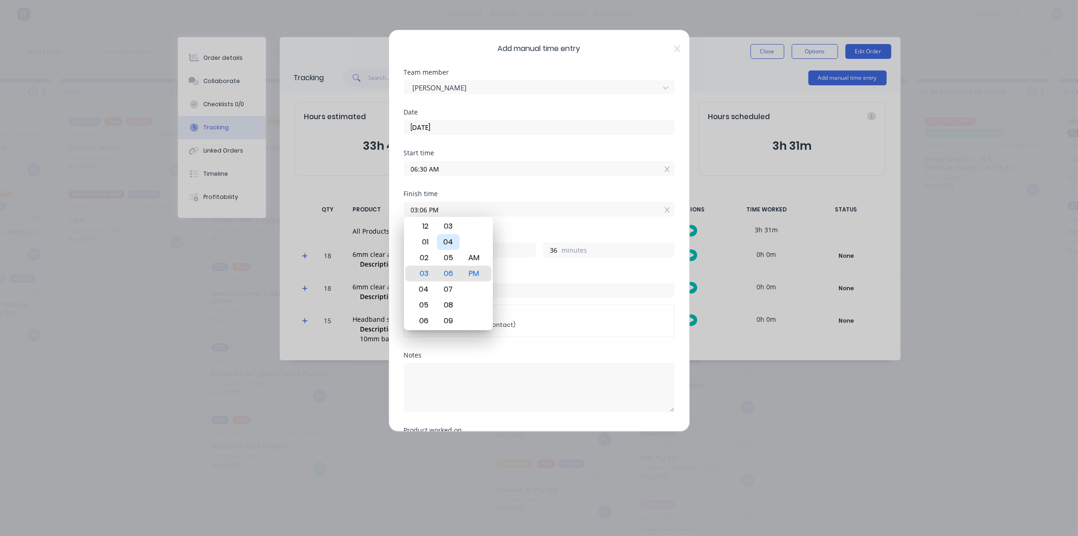
type input "35"
type input "03:04 PM"
type input "34"
type input "03:03 PM"
type input "33"
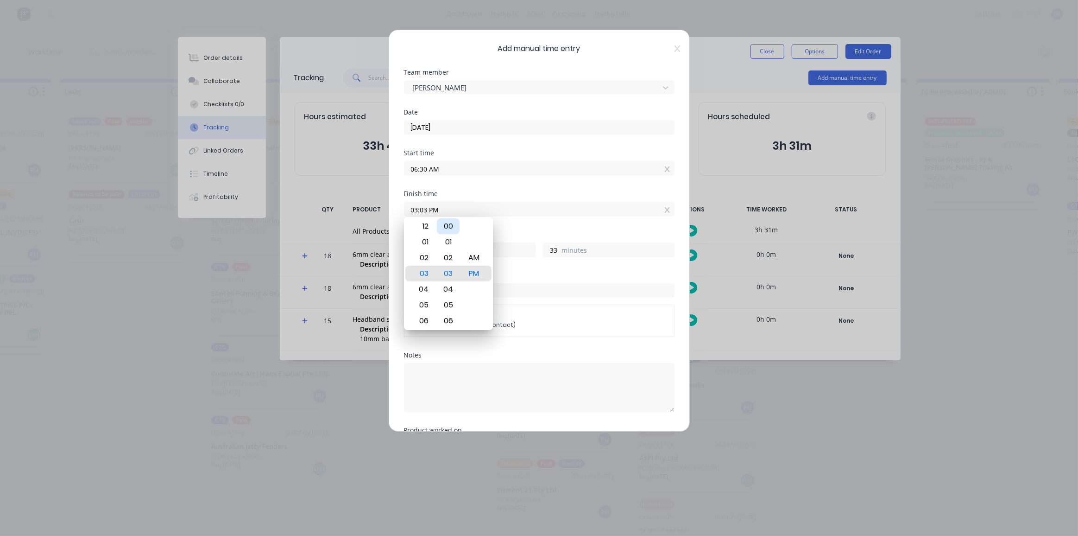
click at [450, 230] on div "00" at bounding box center [448, 226] width 23 height 16
type input "03:00 PM"
type input "30"
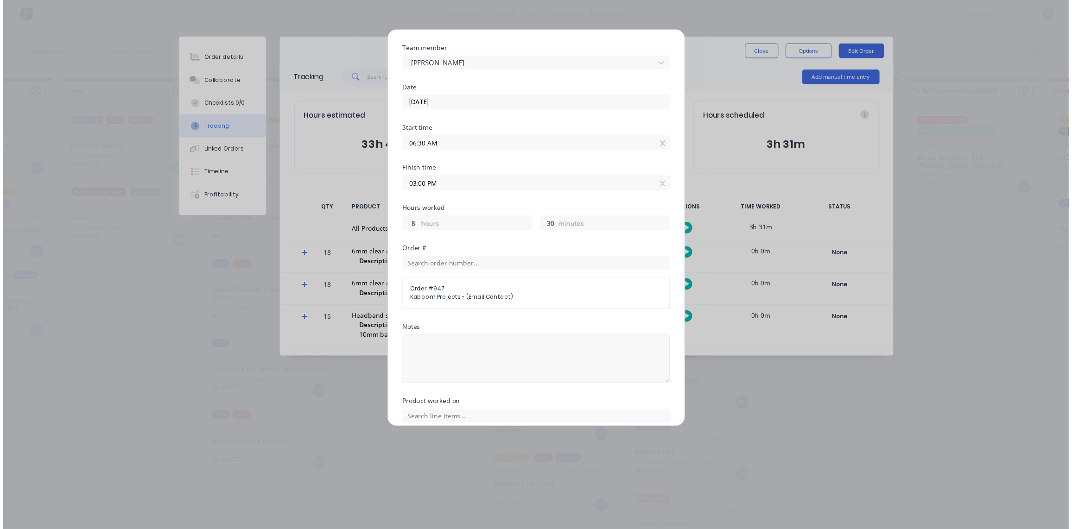
scroll to position [92, 0]
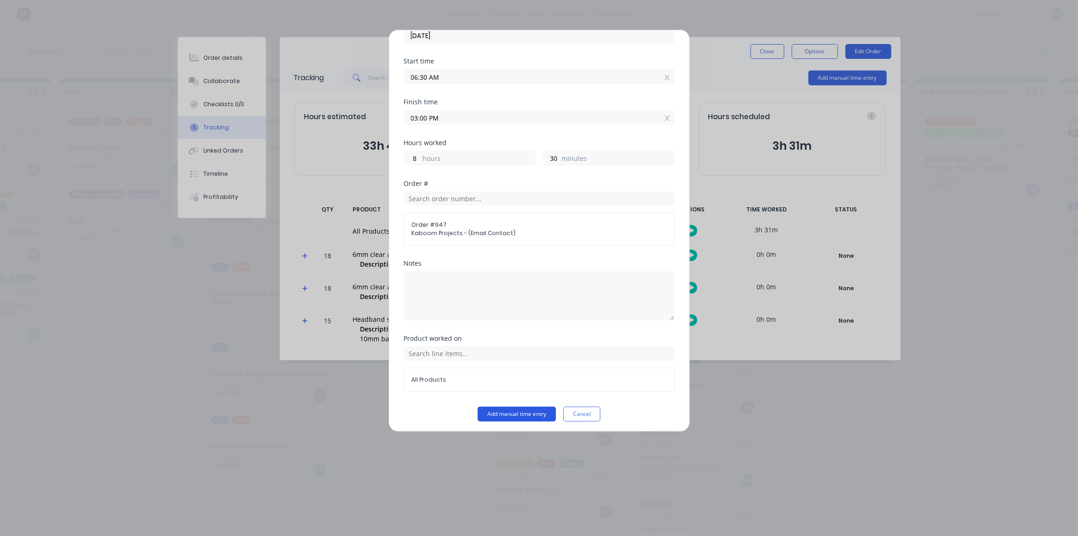
click at [518, 411] on button "Add manual time entry" at bounding box center [517, 413] width 78 height 15
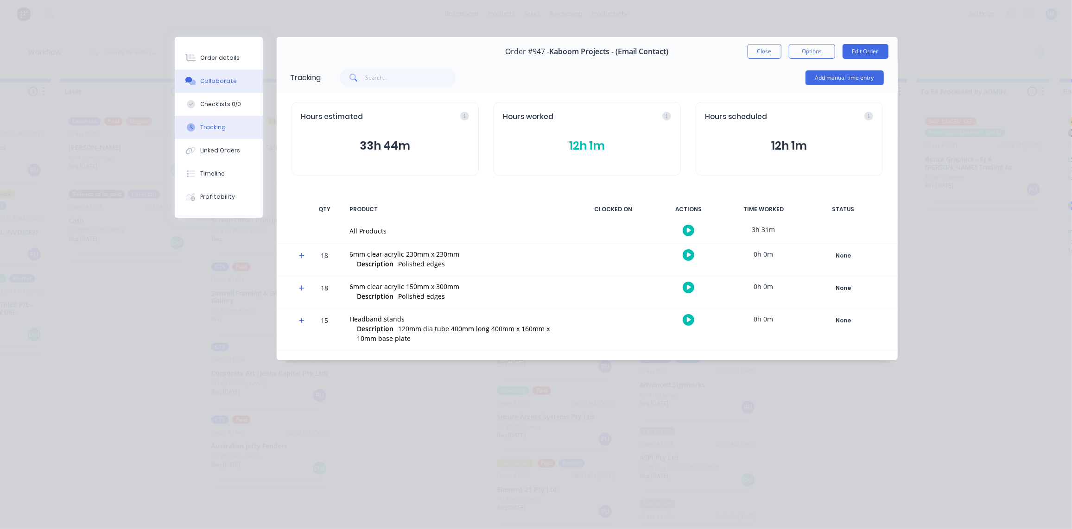
click at [200, 79] on div "Collaborate" at bounding box center [218, 81] width 37 height 8
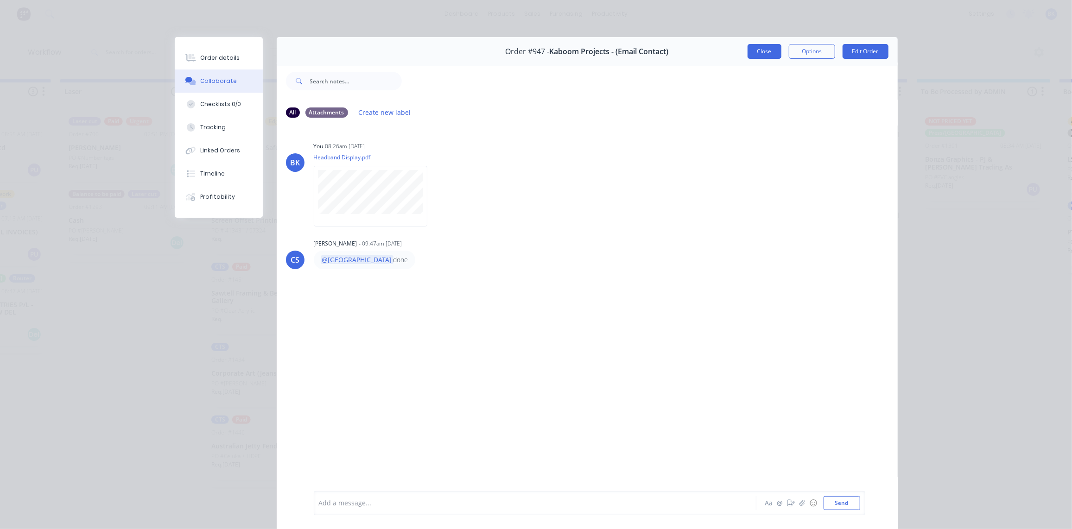
click at [756, 53] on button "Close" at bounding box center [764, 51] width 34 height 15
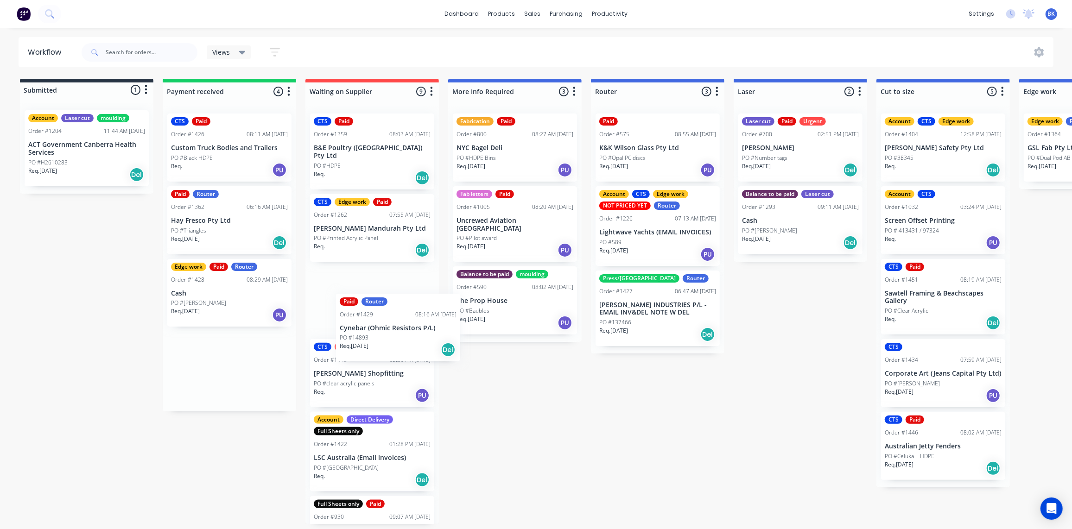
scroll to position [0, 0]
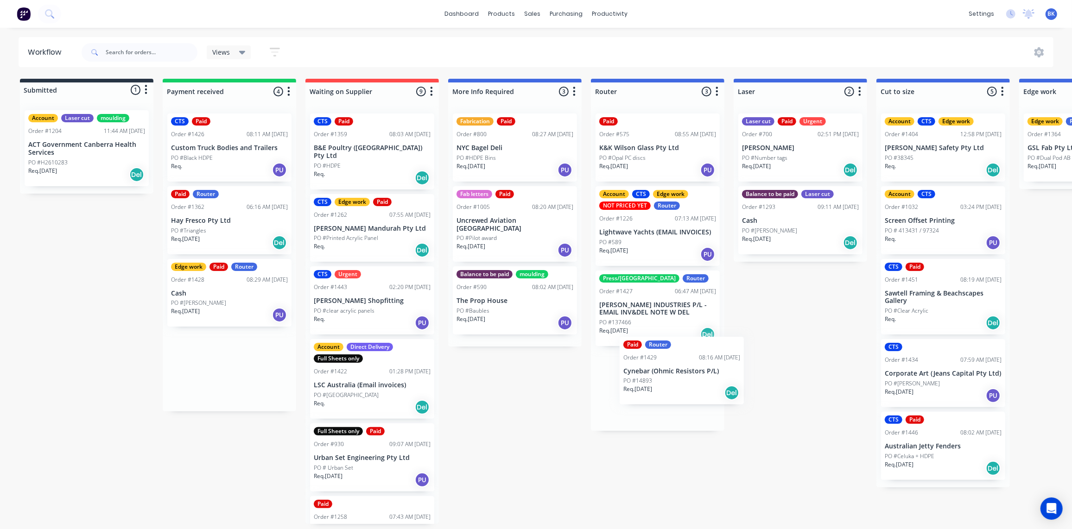
drag, startPoint x: 214, startPoint y: 299, endPoint x: 648, endPoint y: 398, distance: 445.7
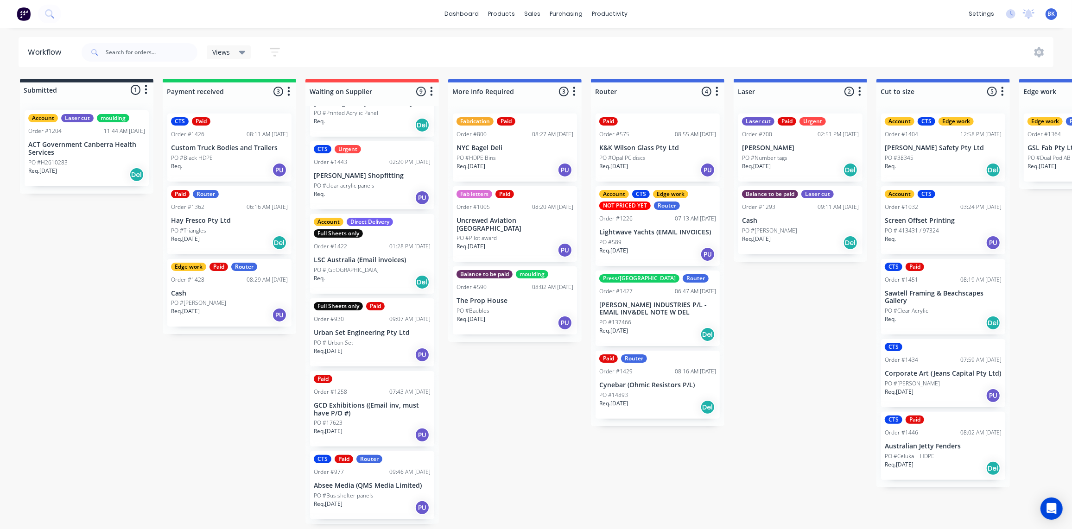
scroll to position [126, 0]
click at [635, 414] on div "Paid Router Order #1429 08:16 AM 10/09/25 Cynebar (Ohmic Resistors P/L) PO #148…" at bounding box center [657, 385] width 124 height 68
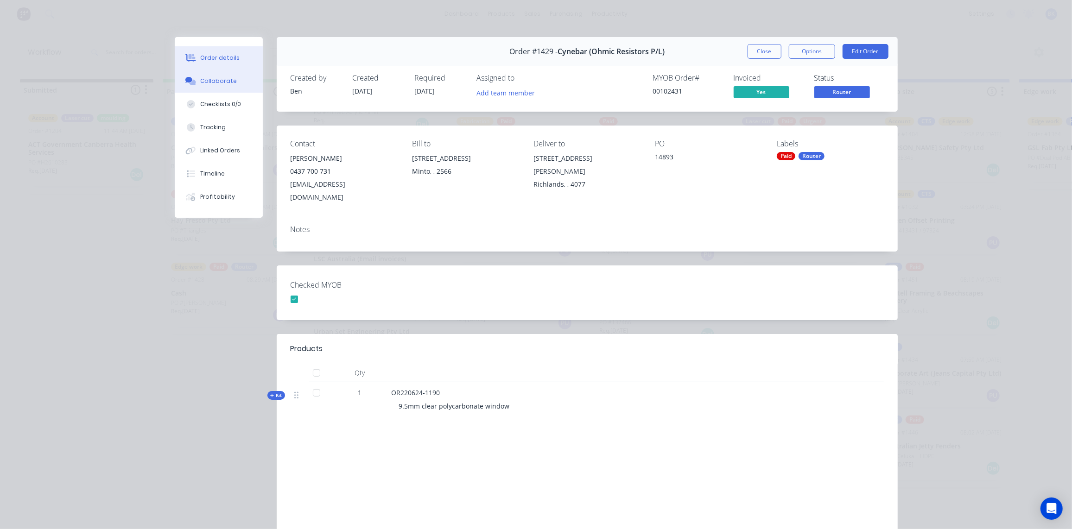
drag, startPoint x: 233, startPoint y: 80, endPoint x: 227, endPoint y: 79, distance: 5.6
click at [233, 80] on button "Collaborate" at bounding box center [219, 80] width 88 height 23
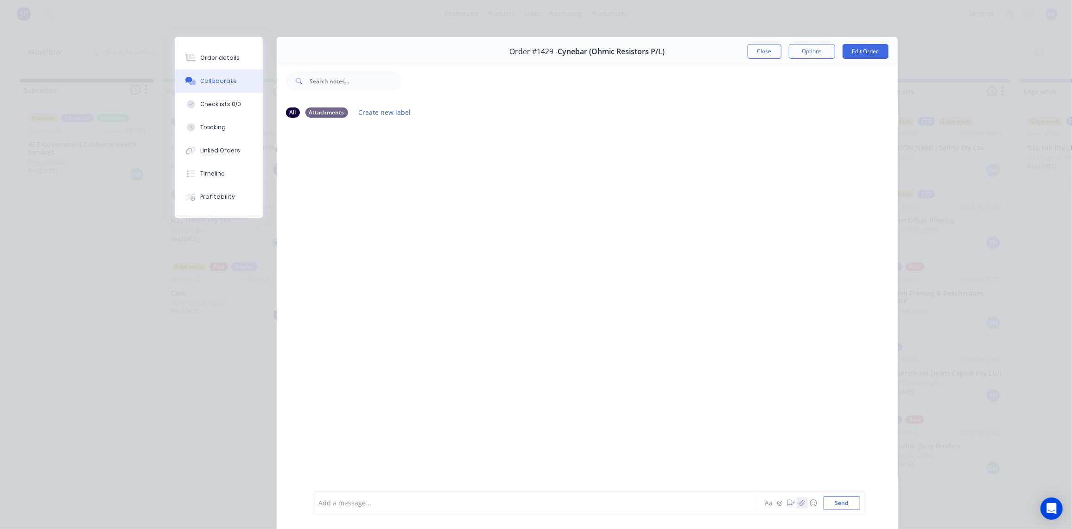
click at [799, 505] on icon "button" at bounding box center [802, 503] width 6 height 6
drag, startPoint x: 833, startPoint y: 503, endPoint x: 861, endPoint y: 417, distance: 90.0
click at [833, 503] on button "Send" at bounding box center [841, 503] width 37 height 14
drag, startPoint x: 762, startPoint y: 53, endPoint x: 756, endPoint y: 52, distance: 5.6
click at [762, 53] on button "Close" at bounding box center [764, 51] width 34 height 15
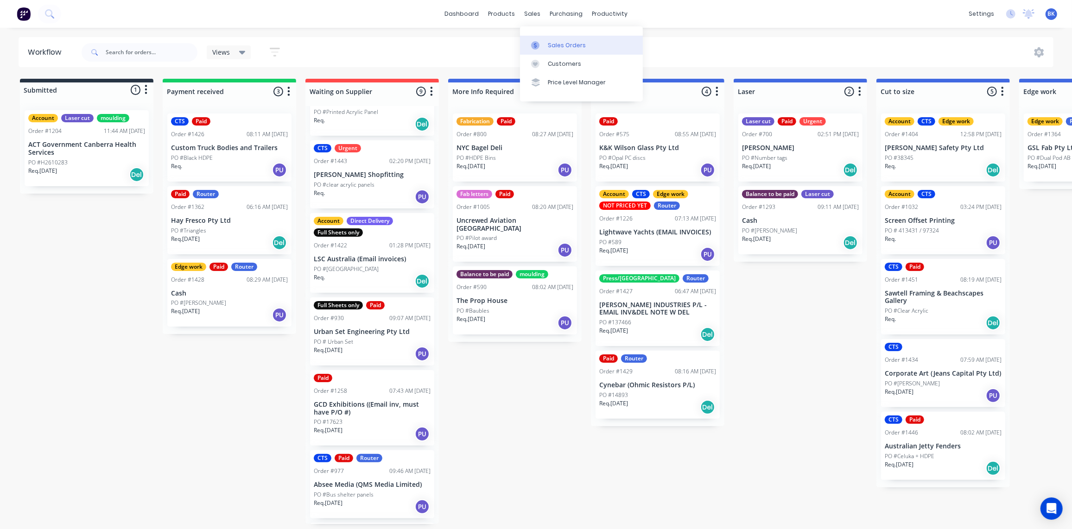
drag, startPoint x: 548, startPoint y: 43, endPoint x: 542, endPoint y: 51, distance: 10.3
click at [548, 44] on div "Sales Orders" at bounding box center [567, 45] width 38 height 8
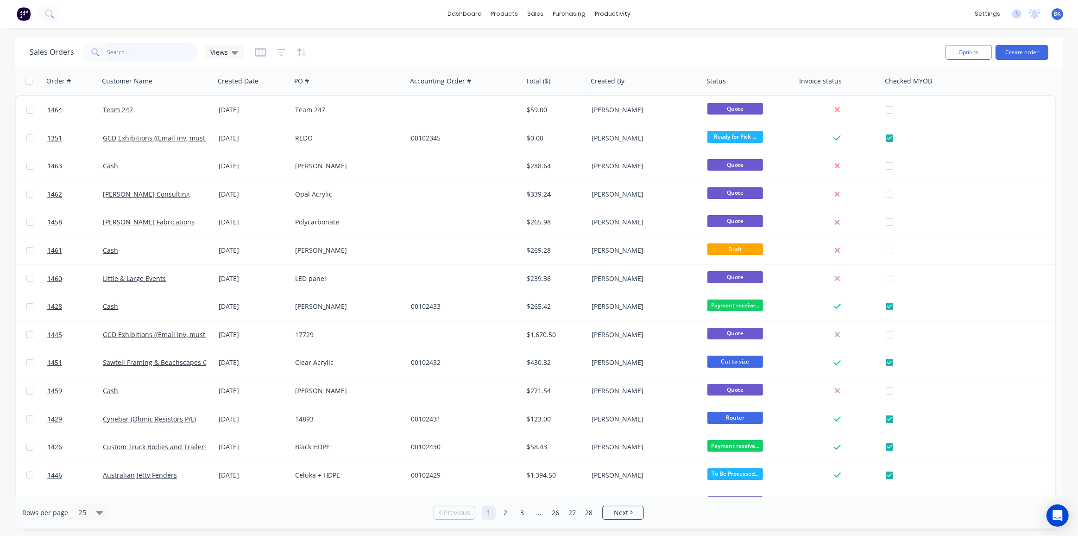
click at [133, 54] on input "text" at bounding box center [152, 52] width 90 height 19
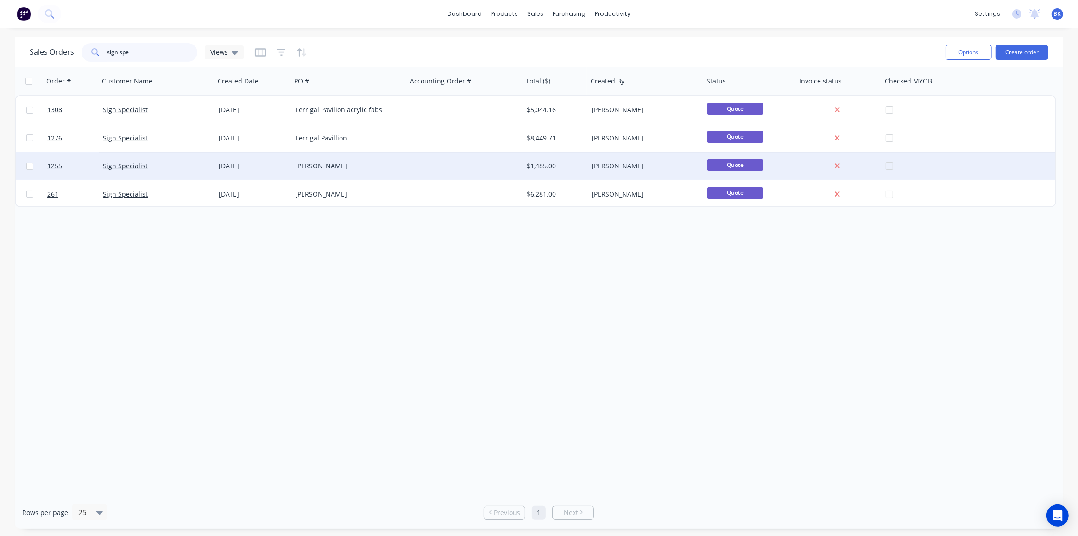
type input "sign spe"
click at [182, 166] on div "Sign Specialist" at bounding box center [154, 165] width 103 height 9
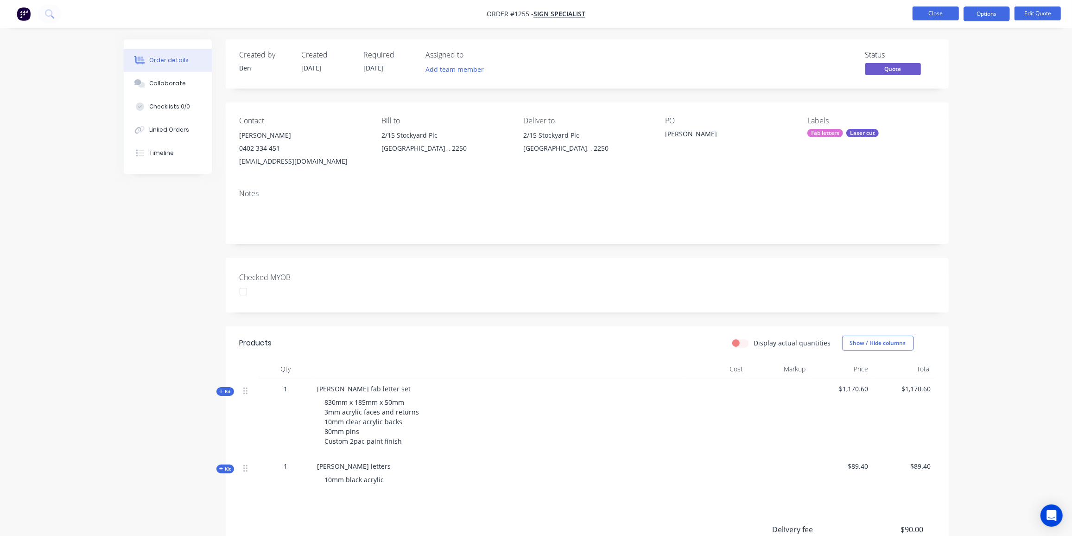
click at [943, 13] on button "Close" at bounding box center [935, 13] width 46 height 14
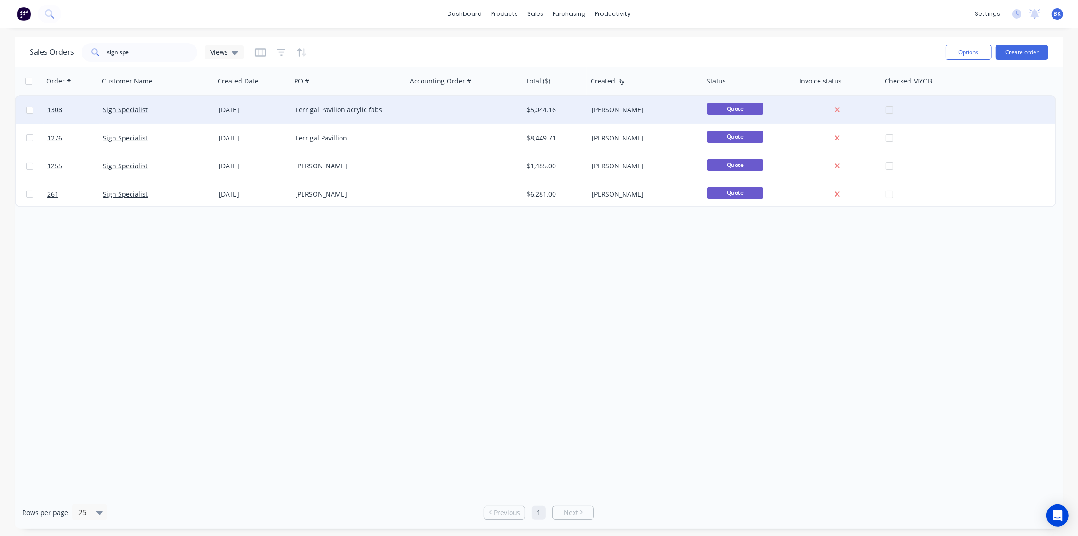
click at [407, 111] on div "1308 Sign Specialist 27 Aug 2025 Terrigal Pavilion acrylic fabs $5,044.16 Ben K…" at bounding box center [536, 110] width 1040 height 28
click at [498, 109] on div at bounding box center [465, 110] width 116 height 28
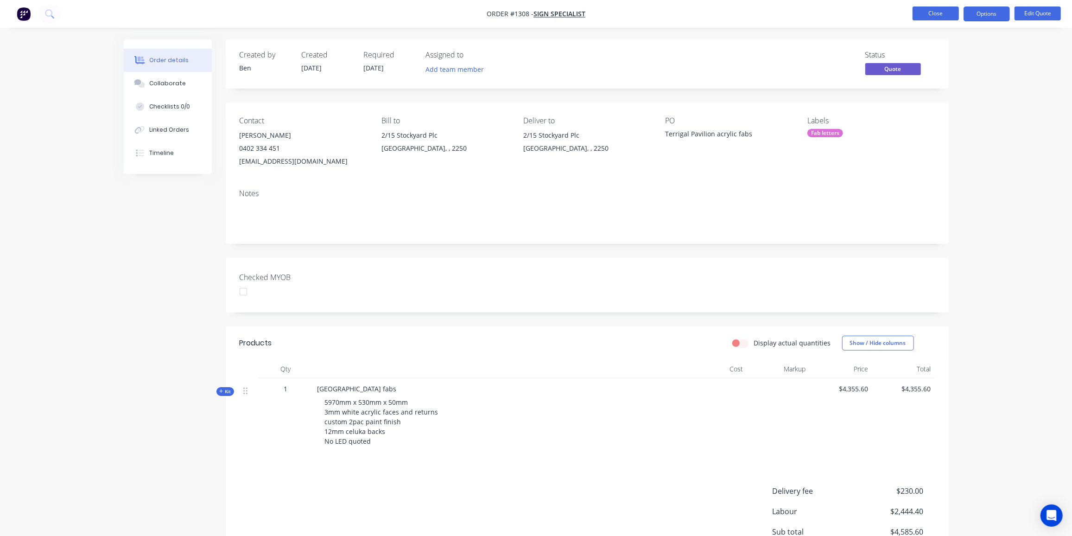
click at [940, 13] on button "Close" at bounding box center [935, 13] width 46 height 14
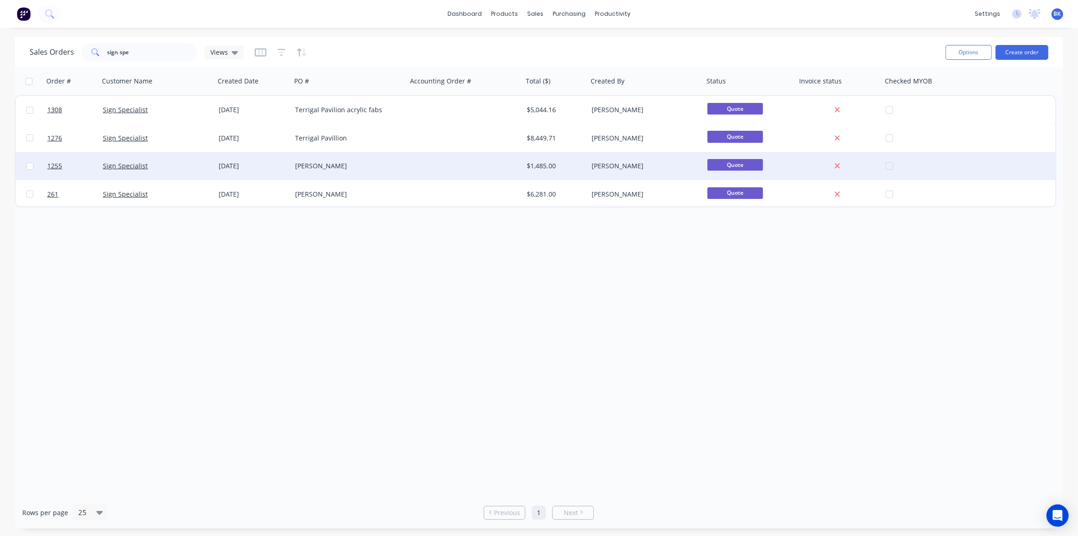
click at [305, 167] on div "COZZI" at bounding box center [346, 165] width 103 height 9
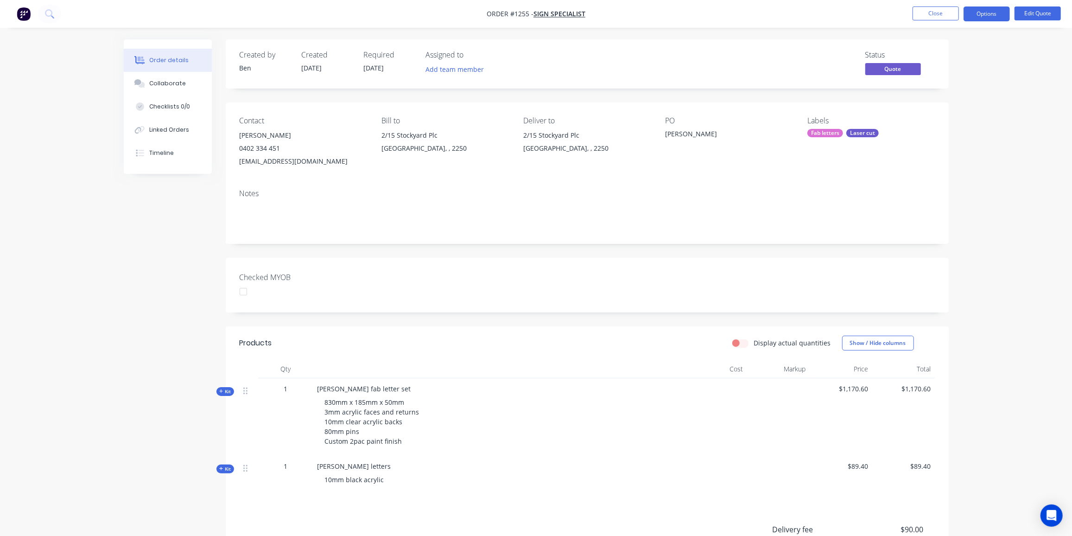
click at [227, 391] on span "Kit" at bounding box center [225, 391] width 12 height 7
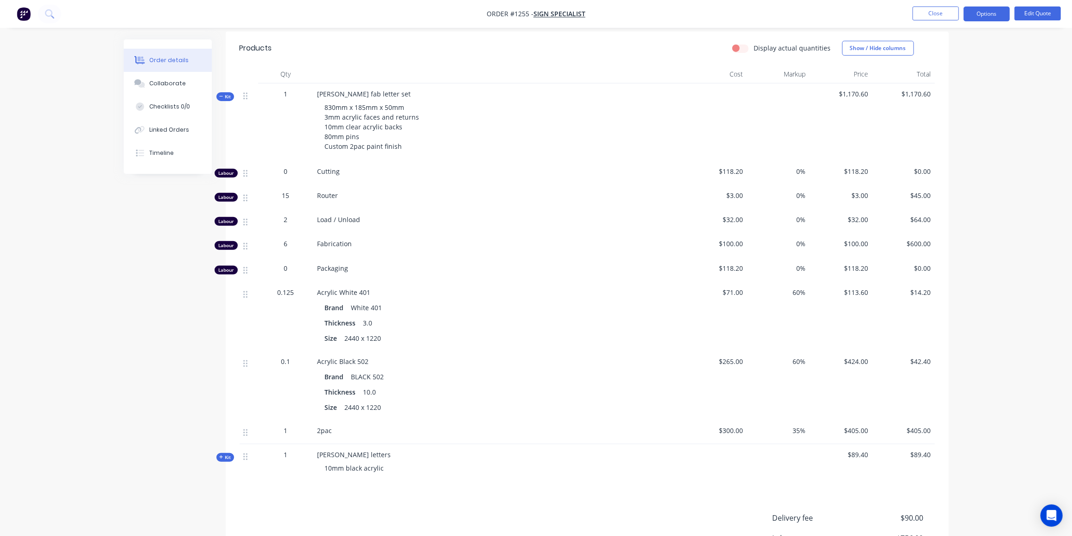
scroll to position [252, 0]
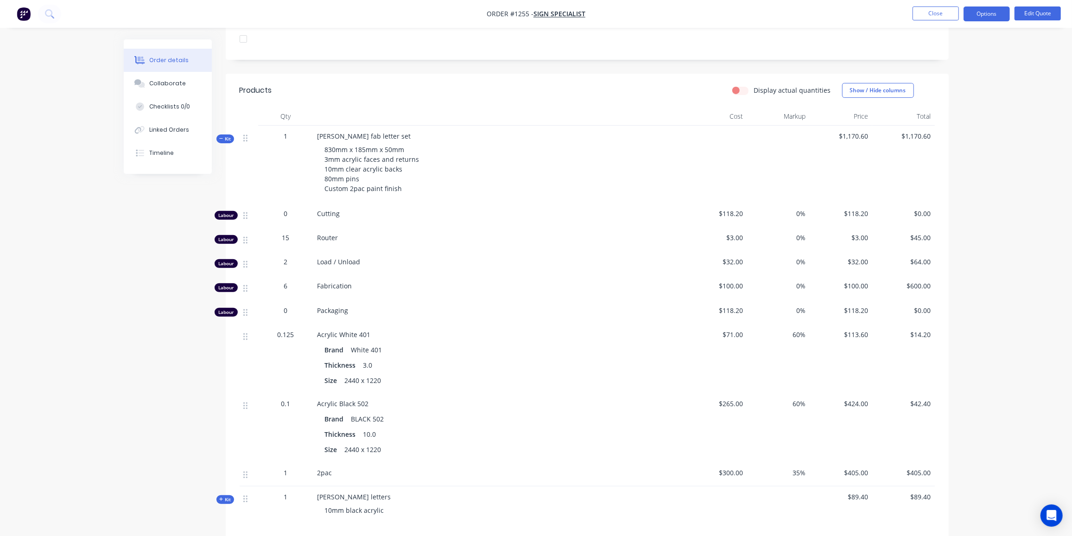
click at [227, 139] on span "Kit" at bounding box center [225, 138] width 12 height 7
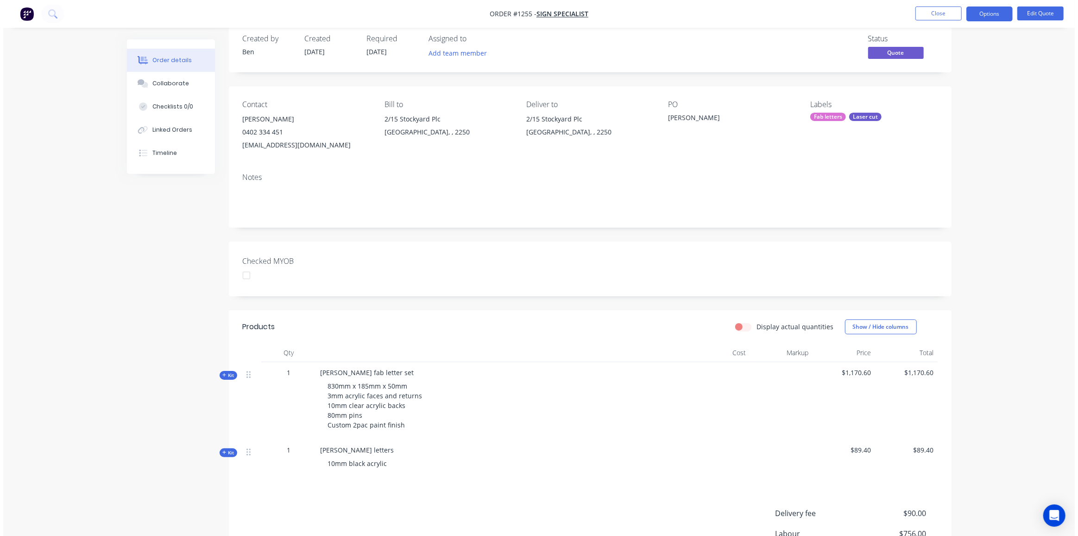
scroll to position [0, 0]
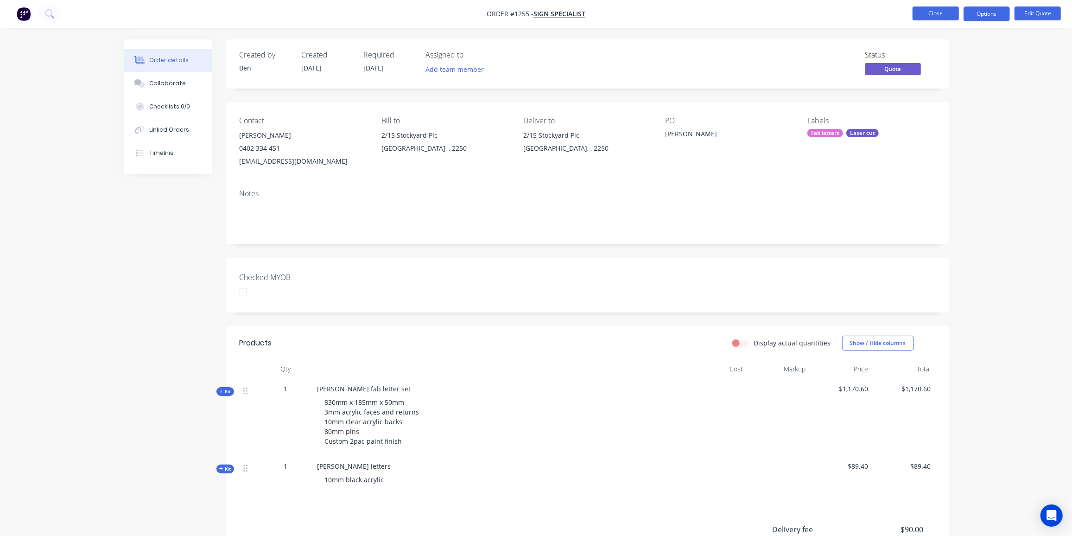
click at [949, 11] on button "Close" at bounding box center [935, 13] width 46 height 14
